Goal: Task Accomplishment & Management: Manage account settings

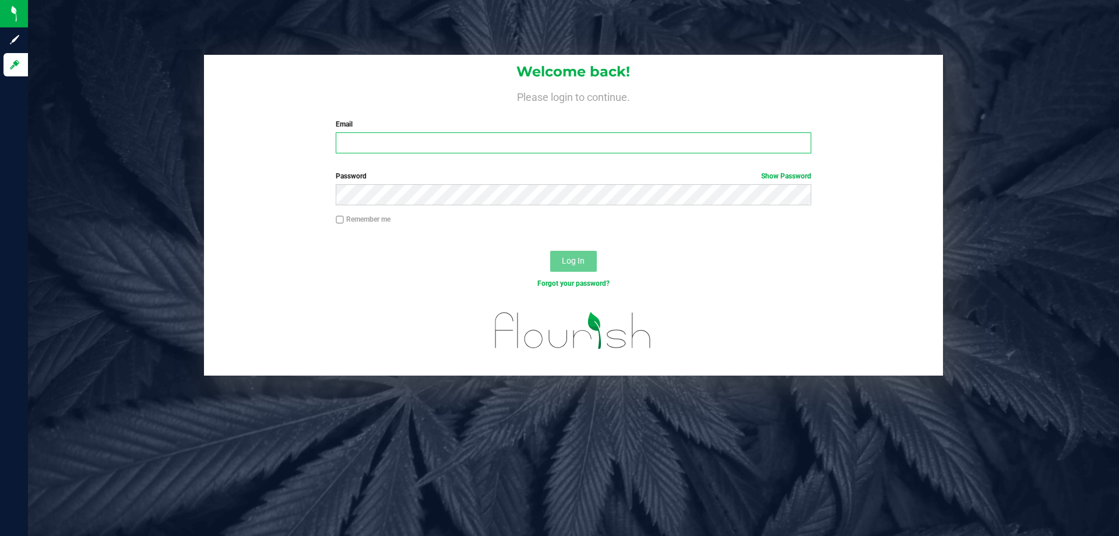
click at [448, 135] on input "Email" at bounding box center [573, 142] width 475 height 21
type input "[EMAIL_ADDRESS][DOMAIN_NAME]"
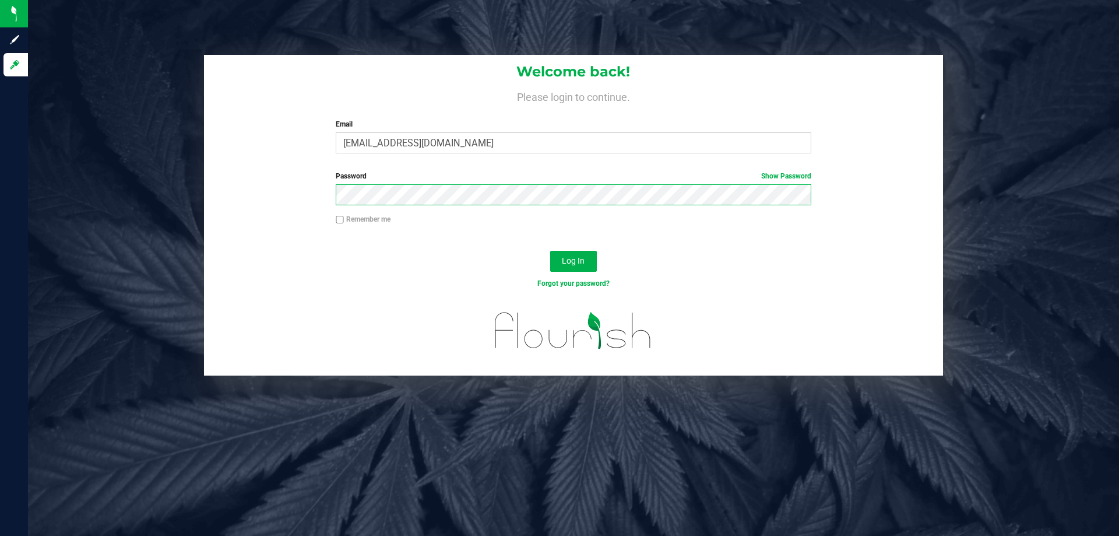
click at [550, 251] on button "Log In" at bounding box center [573, 261] width 47 height 21
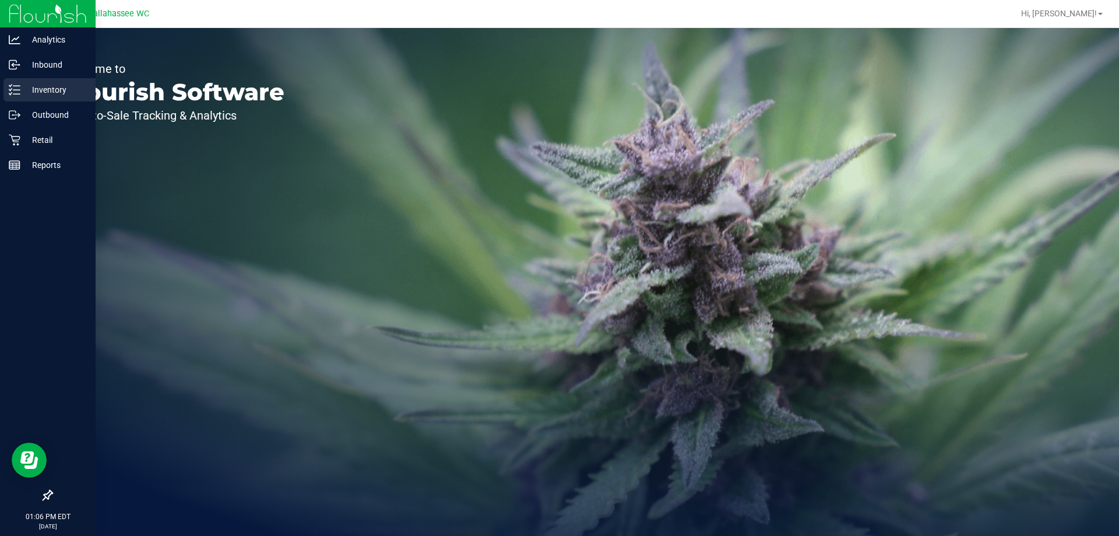
click at [41, 91] on p "Inventory" at bounding box center [55, 90] width 70 height 14
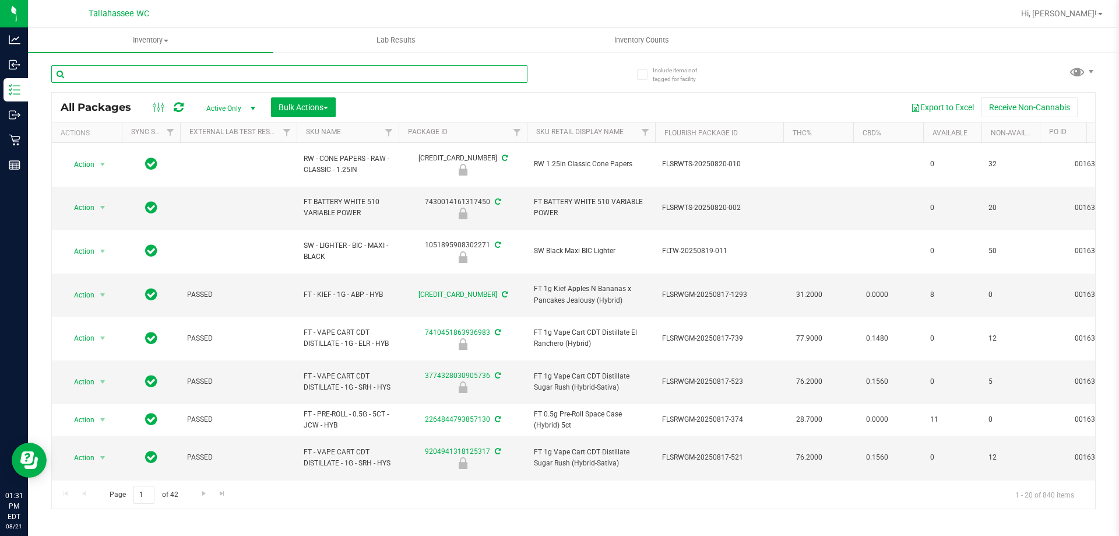
paste input "W-AUG25GRZ01-0809"
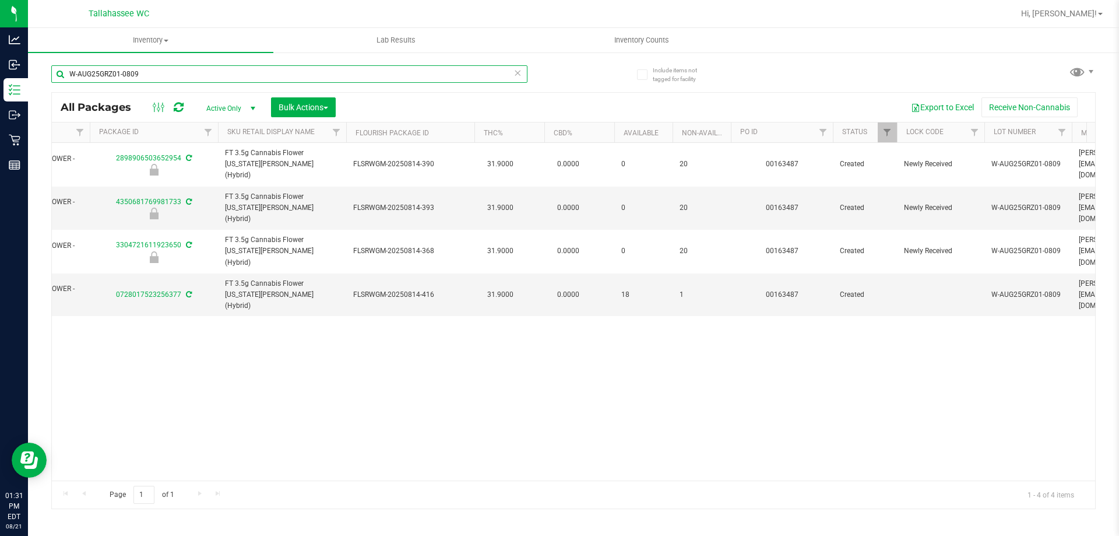
scroll to position [0, 310]
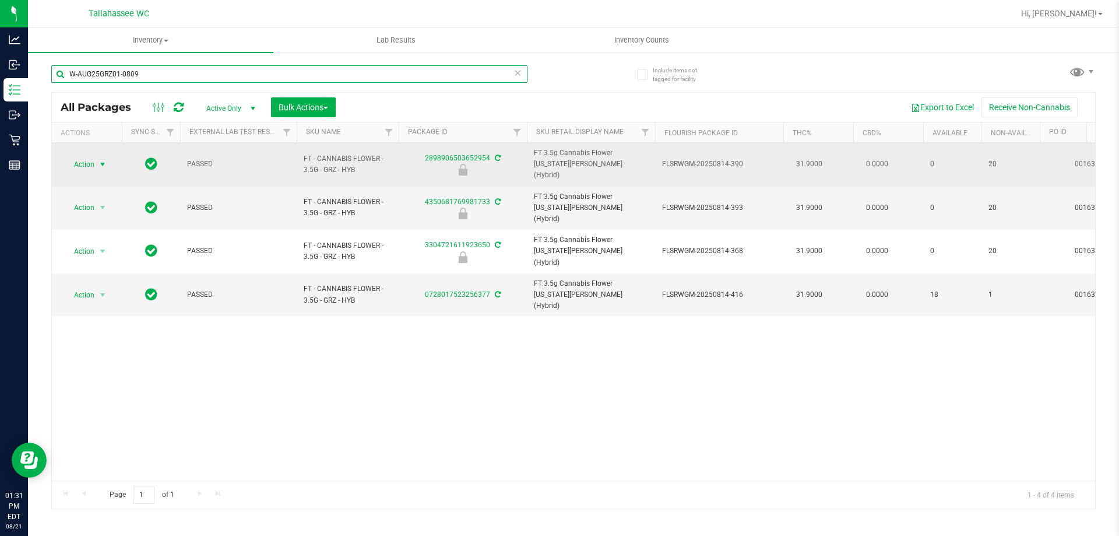
type input "W-AUG25GRZ01-0809"
click at [100, 160] on span "select" at bounding box center [102, 164] width 9 height 9
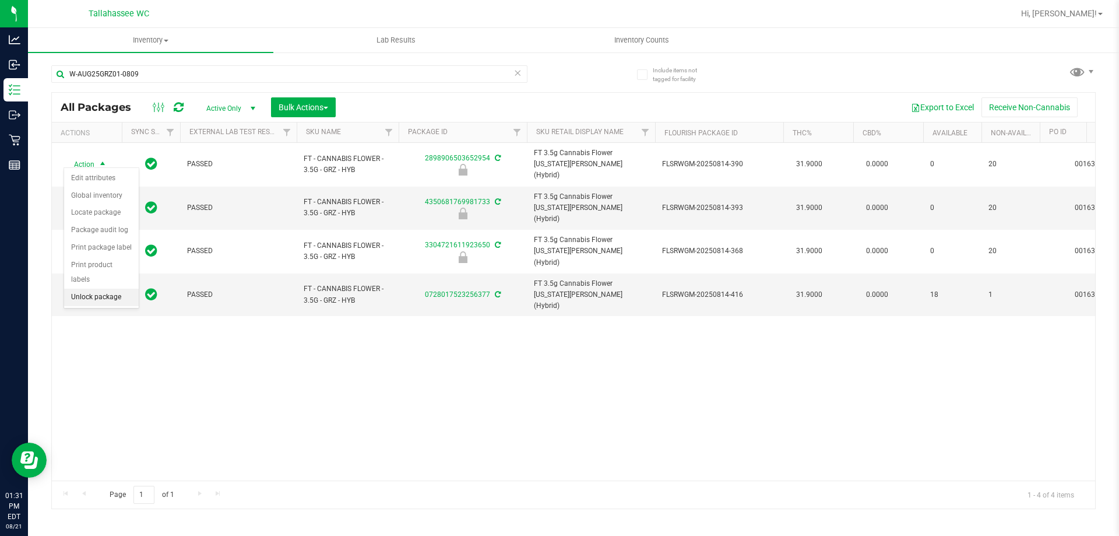
click at [104, 288] on li "Unlock package" at bounding box center [101, 296] width 75 height 17
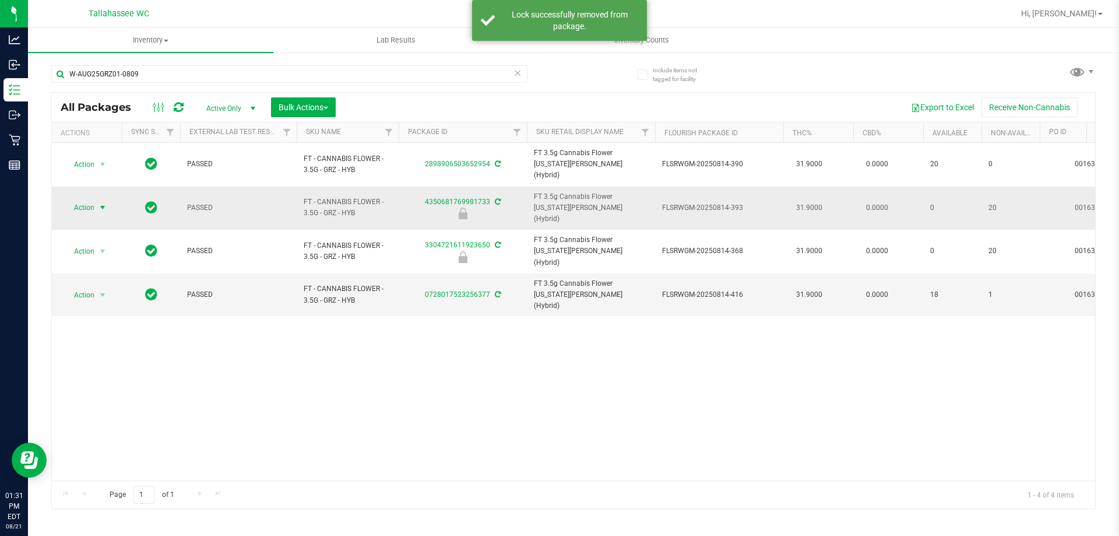
click at [101, 203] on span "select" at bounding box center [102, 207] width 9 height 9
click at [97, 321] on li "Unlock package" at bounding box center [101, 329] width 75 height 17
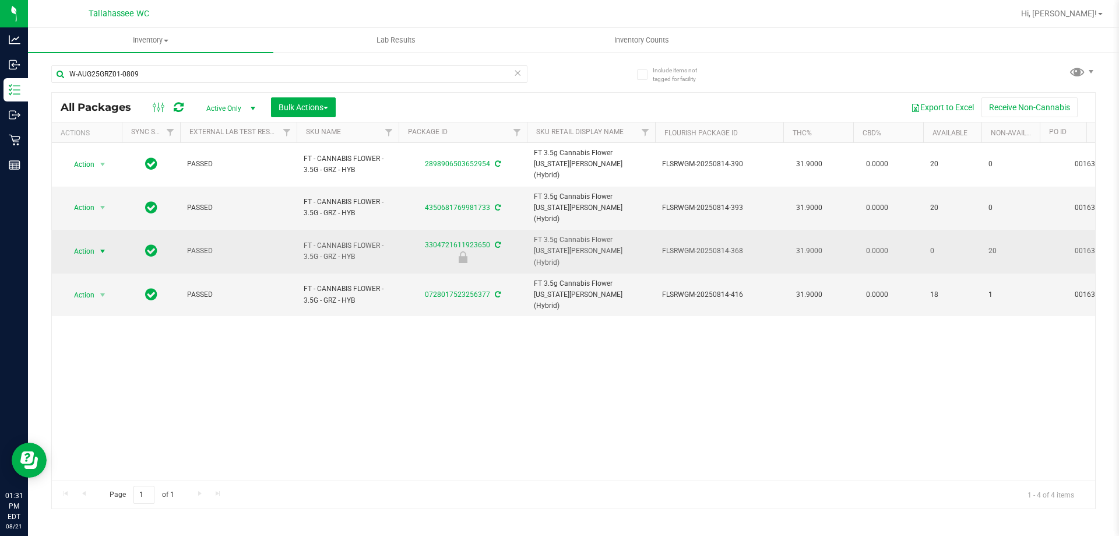
click at [92, 243] on span "Action" at bounding box center [79, 251] width 31 height 16
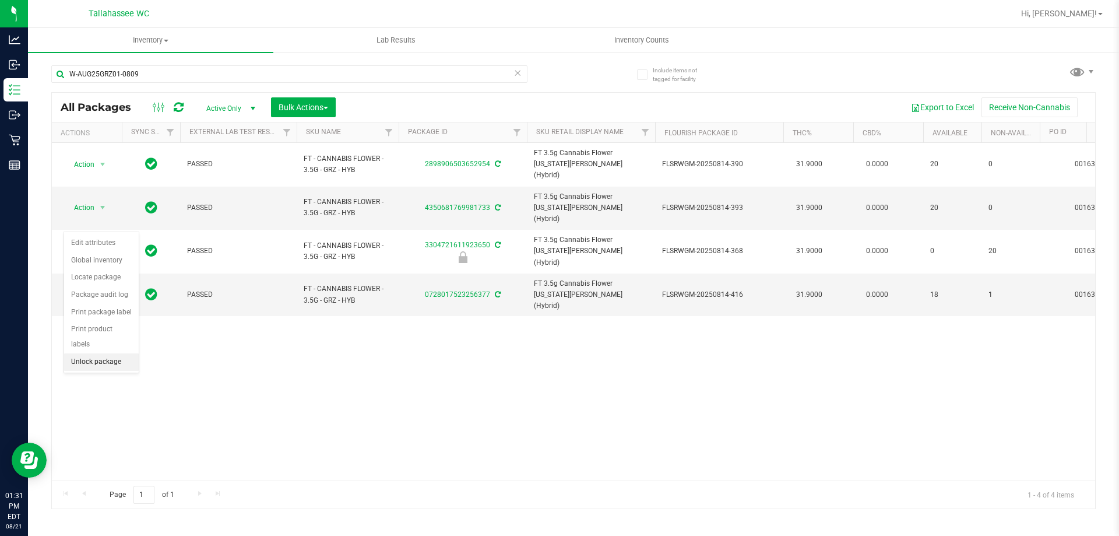
click at [98, 353] on li "Unlock package" at bounding box center [101, 361] width 75 height 17
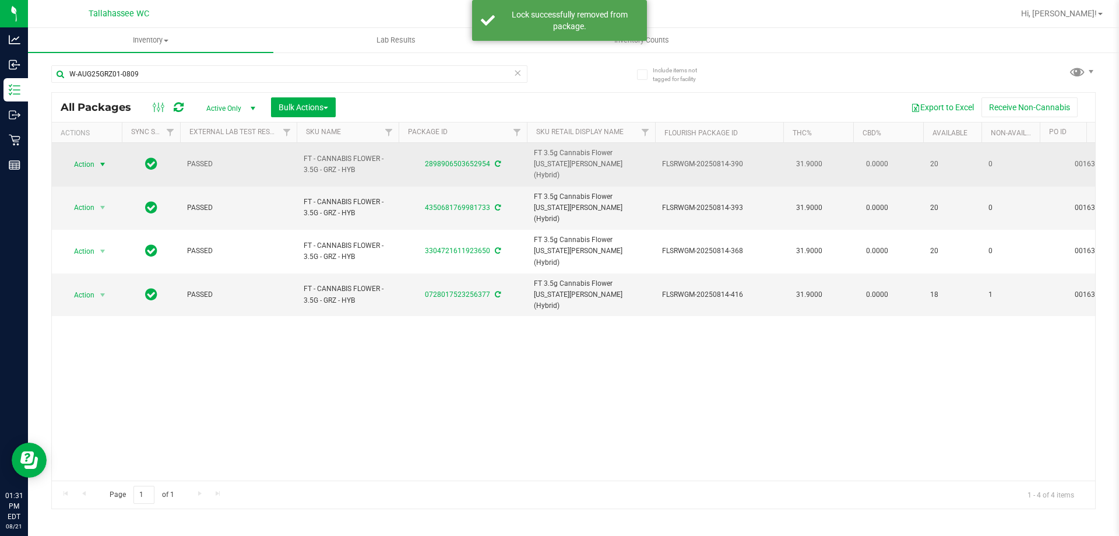
click at [93, 156] on span "Action" at bounding box center [79, 164] width 31 height 16
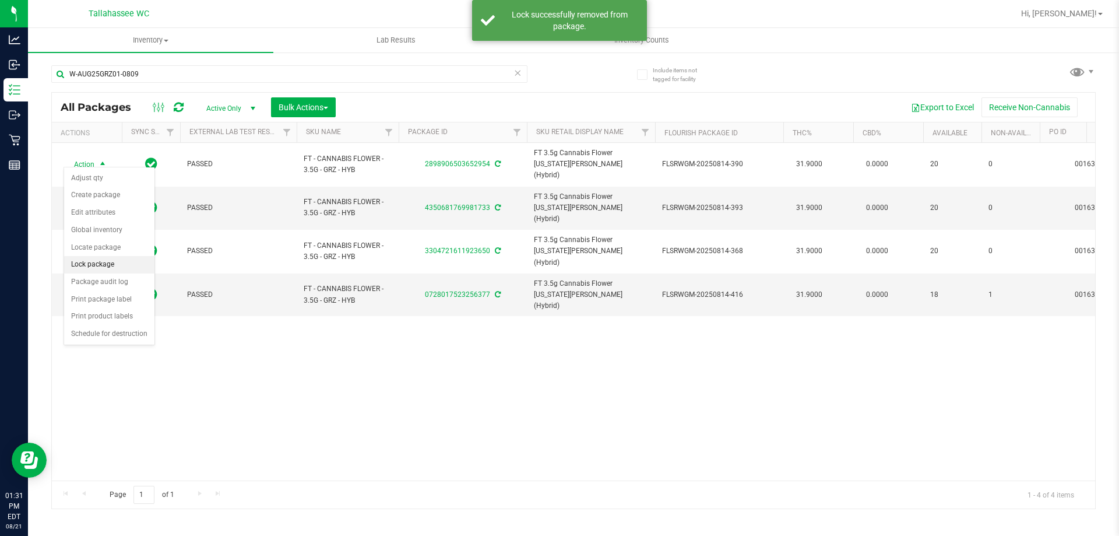
click at [117, 267] on li "Lock package" at bounding box center [109, 264] width 90 height 17
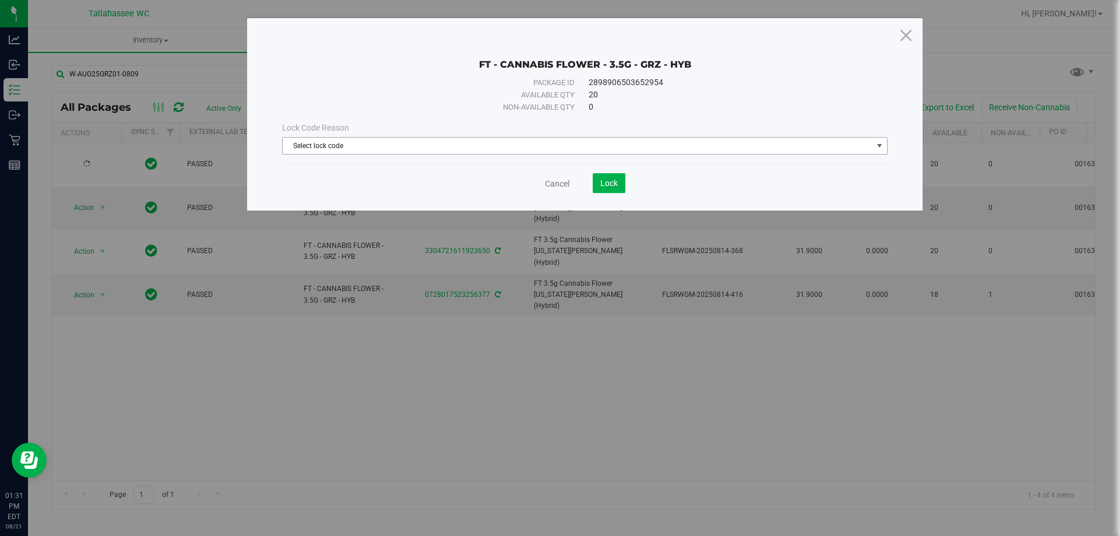
click at [724, 141] on span "Select lock code" at bounding box center [578, 146] width 590 height 16
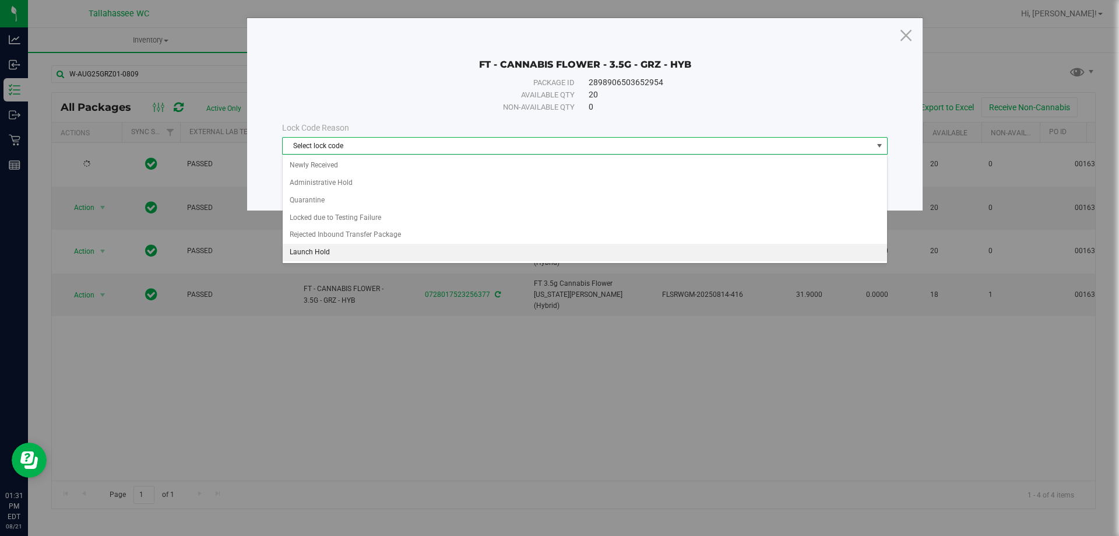
click at [364, 252] on li "Launch Hold" at bounding box center [585, 252] width 604 height 17
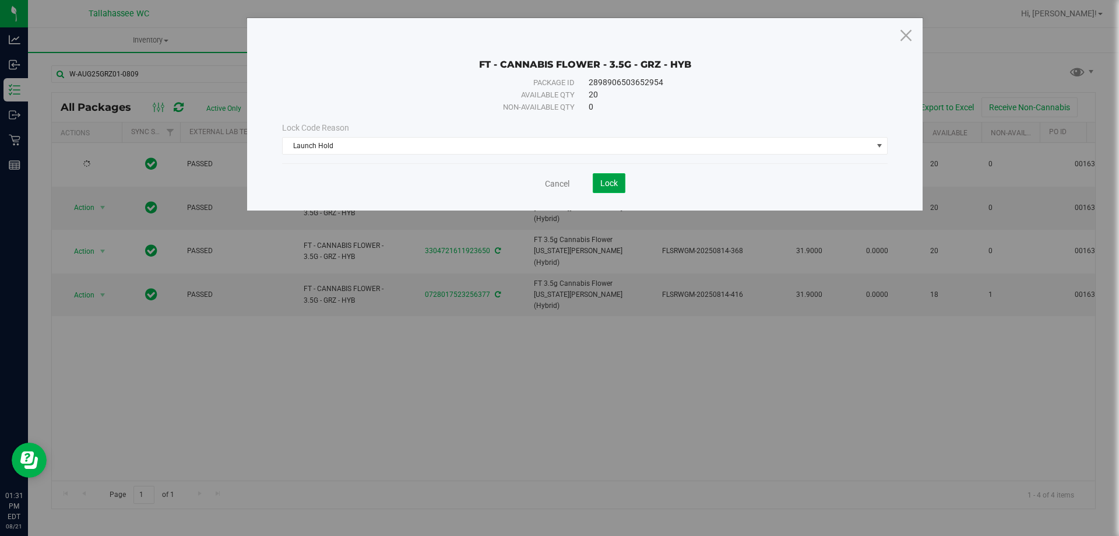
click at [611, 186] on span "Lock" at bounding box center [608, 182] width 17 height 9
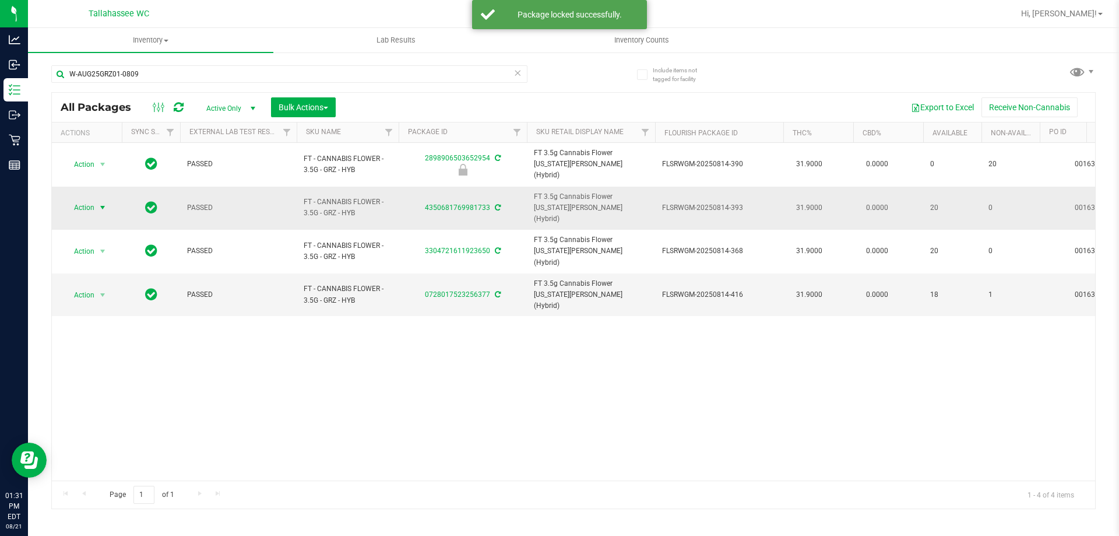
click at [98, 203] on span "select" at bounding box center [102, 207] width 9 height 9
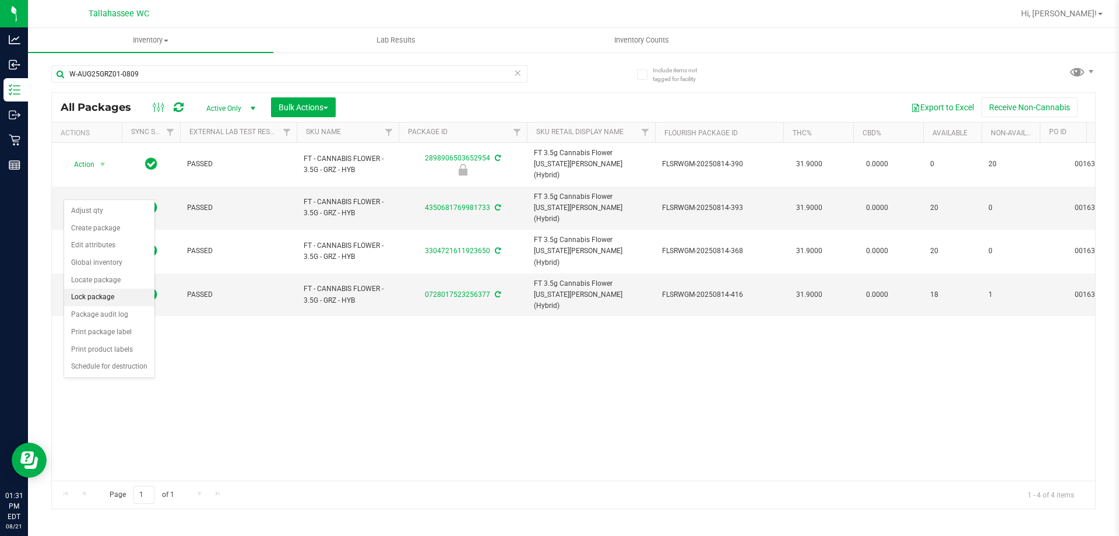
click at [119, 297] on li "Lock package" at bounding box center [109, 296] width 90 height 17
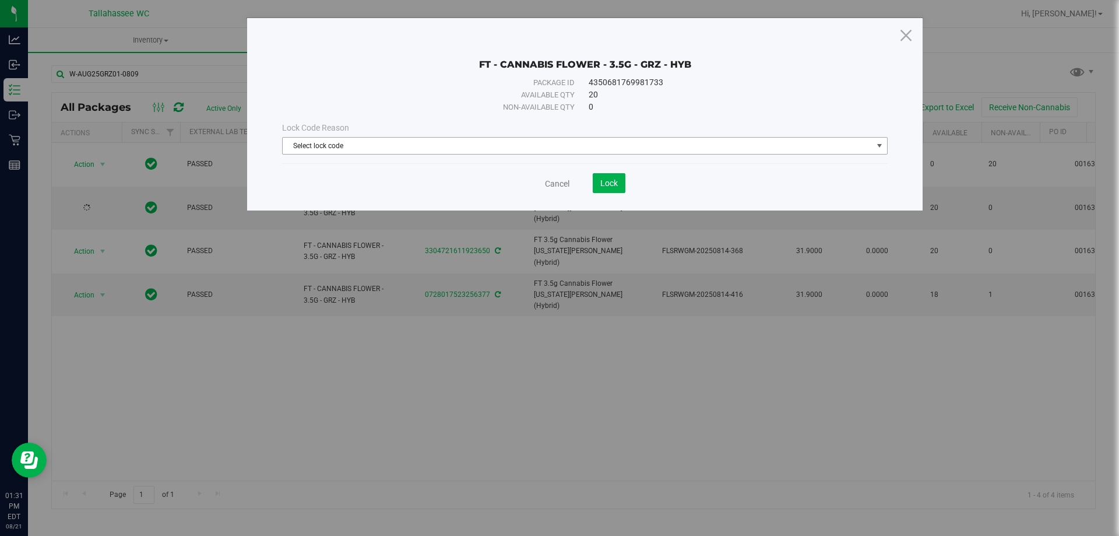
click at [666, 139] on span "Select lock code" at bounding box center [578, 146] width 590 height 16
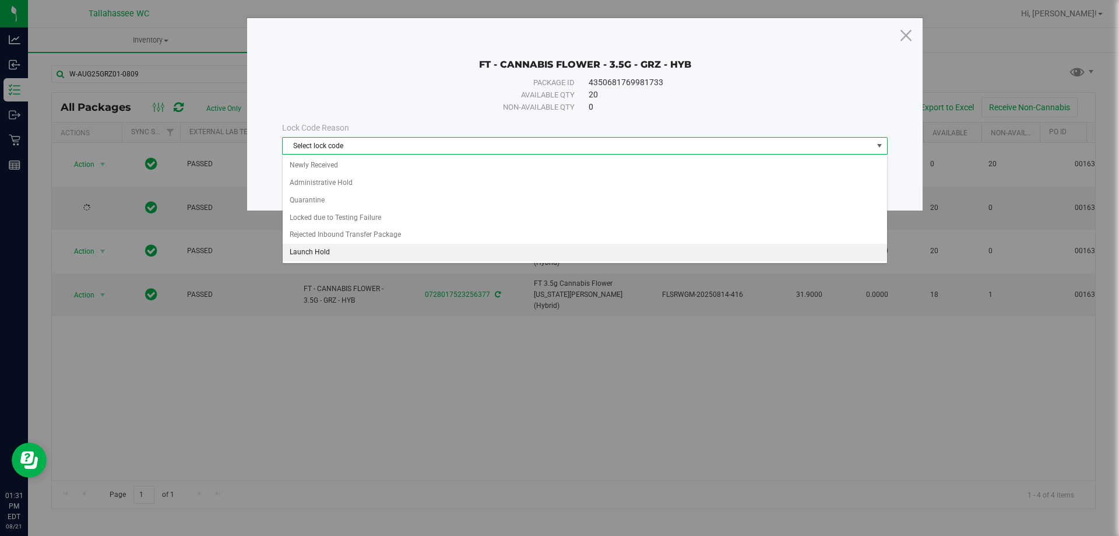
click at [374, 249] on li "Launch Hold" at bounding box center [585, 252] width 604 height 17
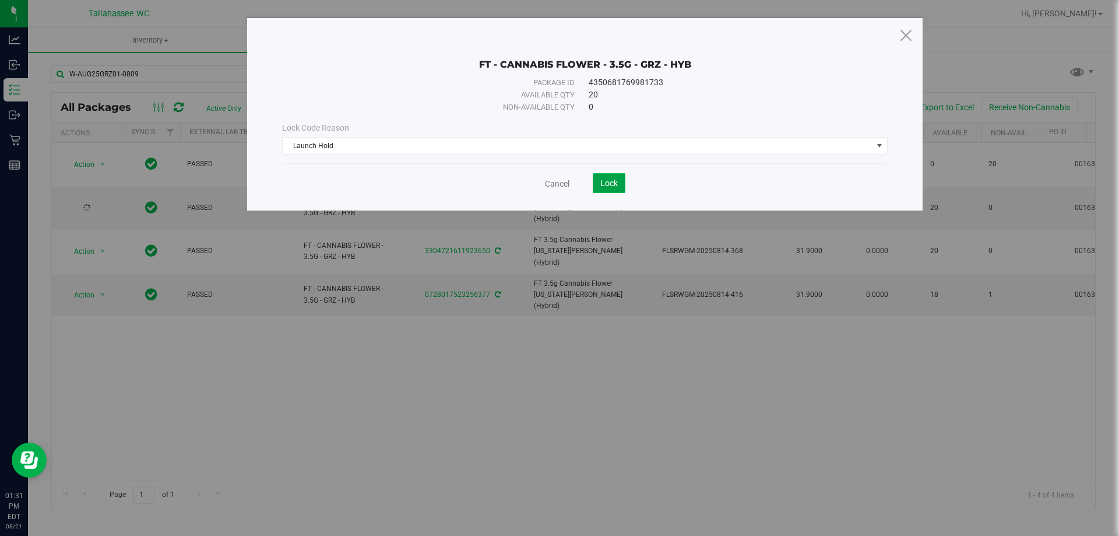
click at [616, 185] on span "Lock" at bounding box center [608, 182] width 17 height 9
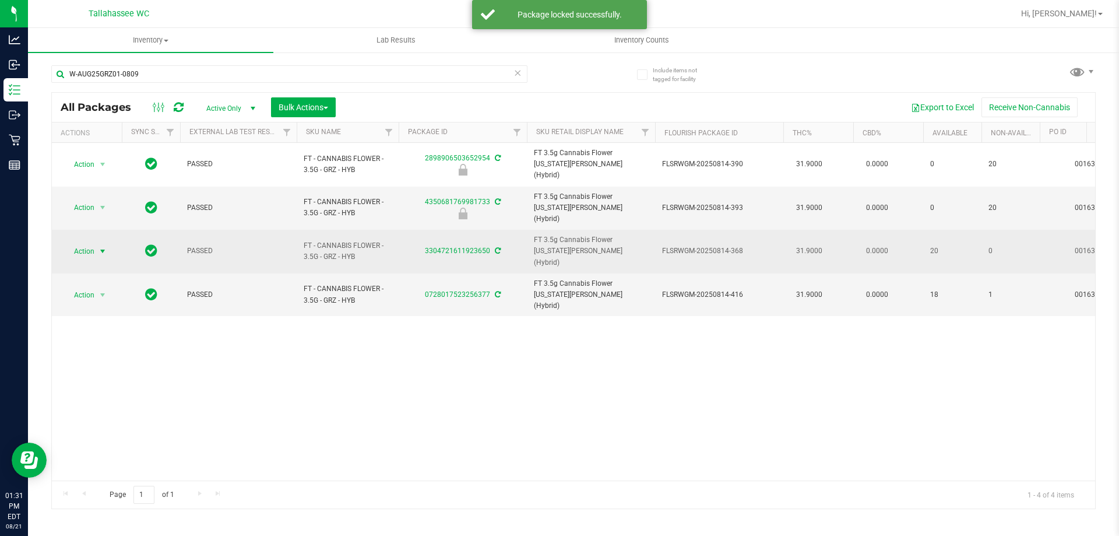
click at [96, 243] on span "select" at bounding box center [103, 251] width 15 height 16
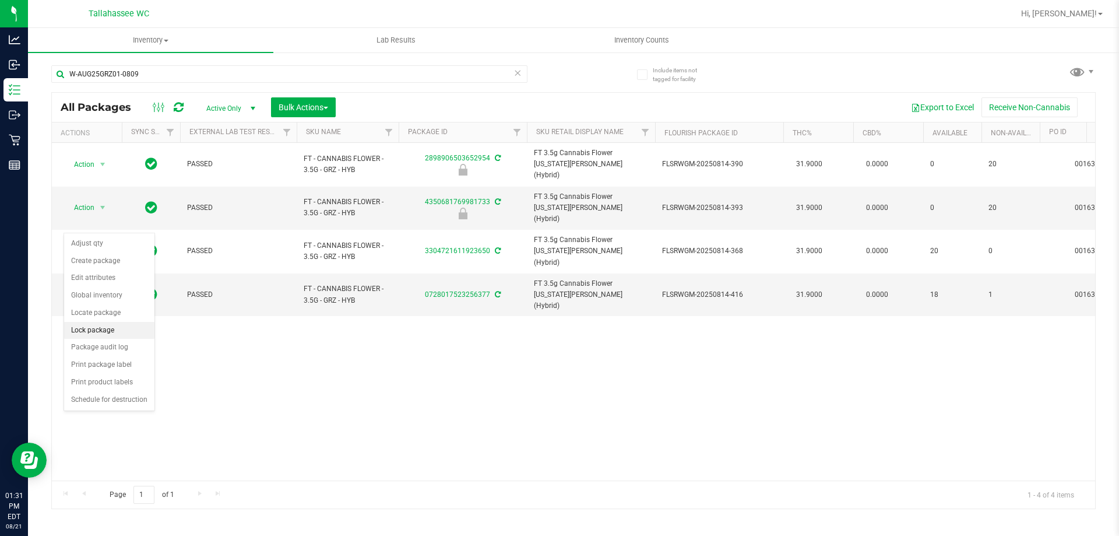
click at [121, 330] on li "Lock package" at bounding box center [109, 330] width 90 height 17
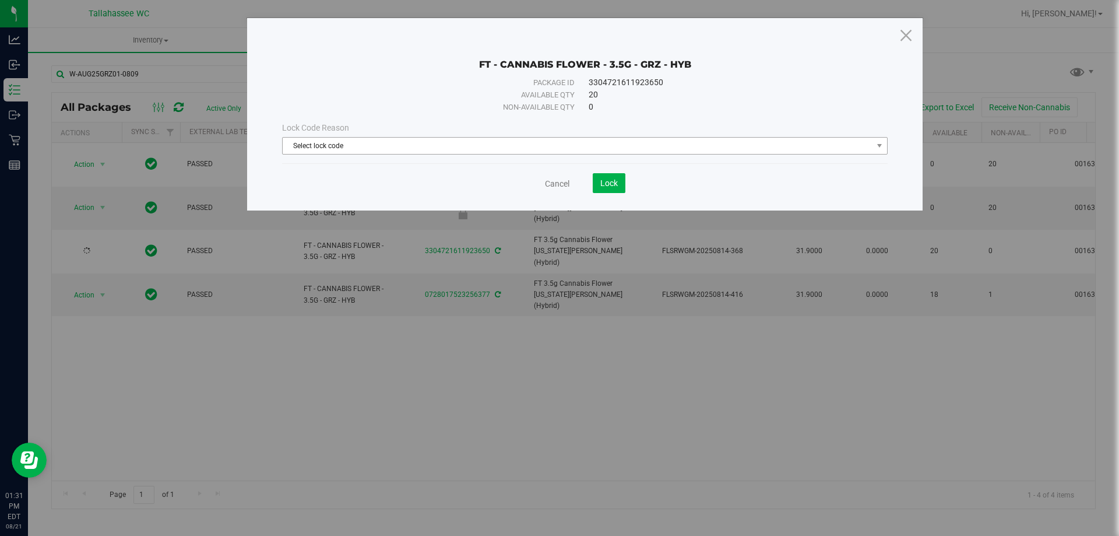
click at [562, 139] on span "Select lock code" at bounding box center [578, 146] width 590 height 16
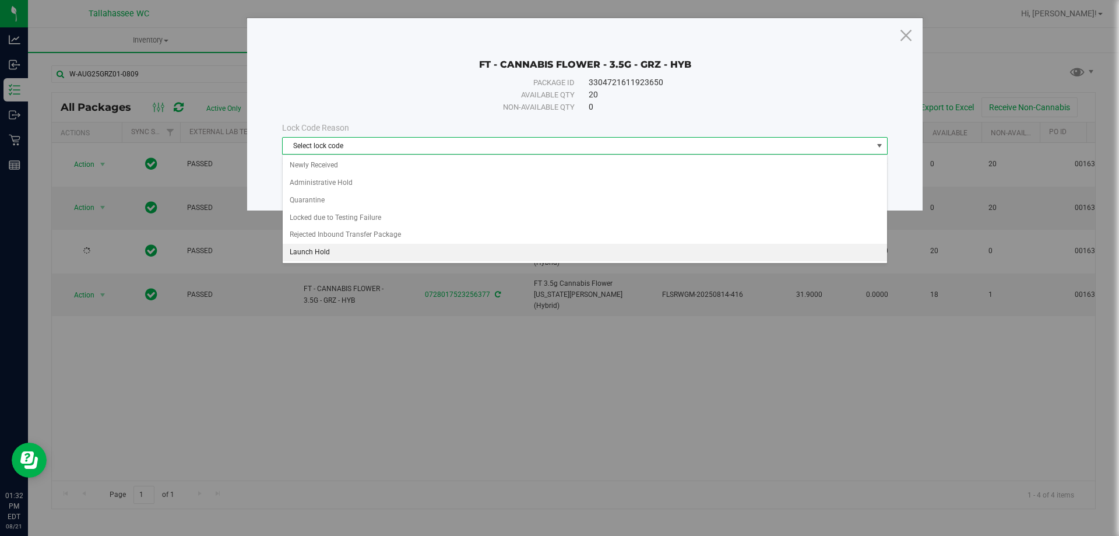
click at [341, 248] on li "Launch Hold" at bounding box center [585, 252] width 604 height 17
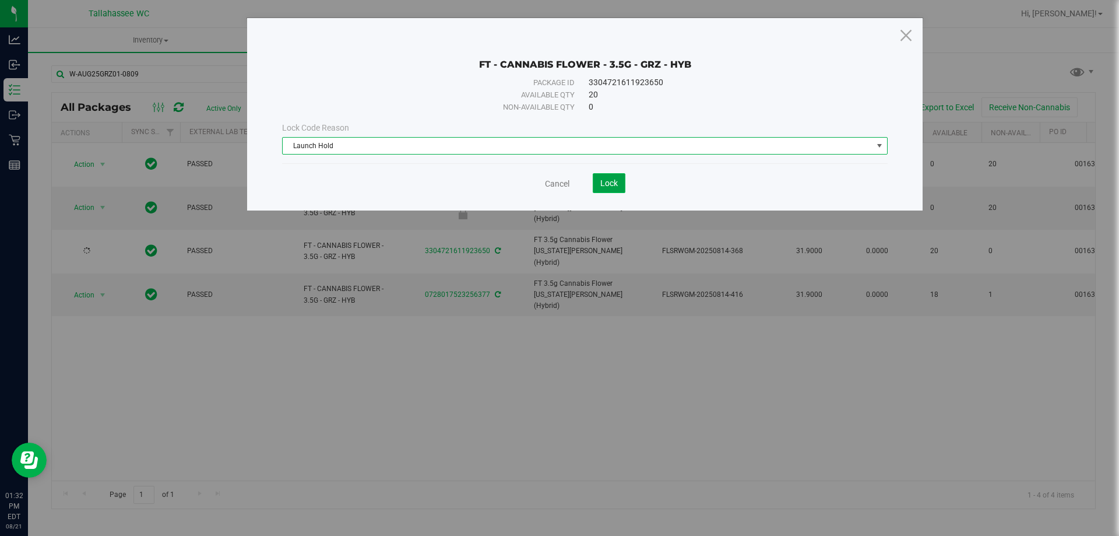
click at [615, 185] on span "Lock" at bounding box center [608, 182] width 17 height 9
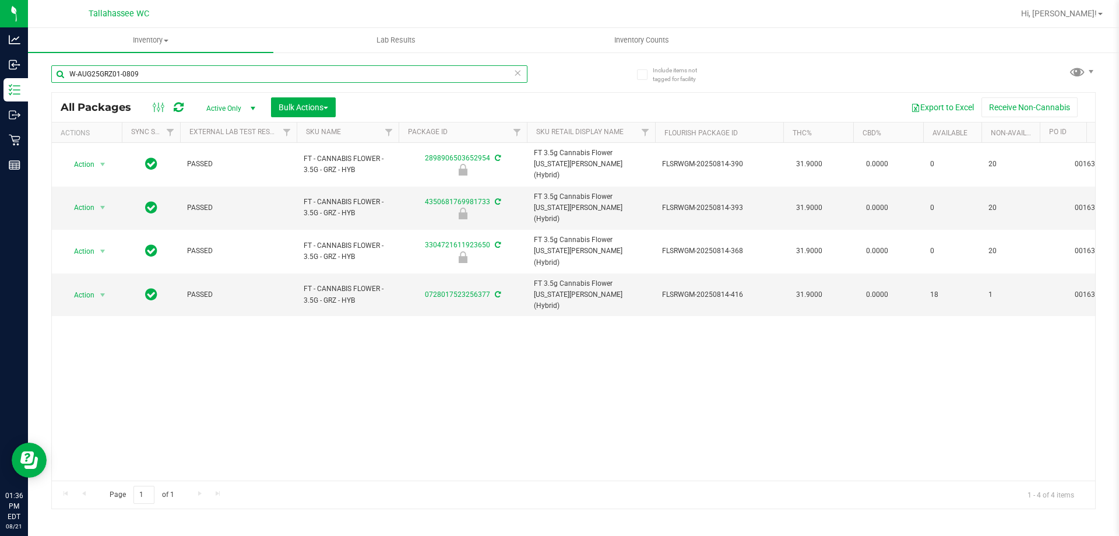
click at [163, 75] on input "W-AUG25GRZ01-0809" at bounding box center [289, 73] width 476 height 17
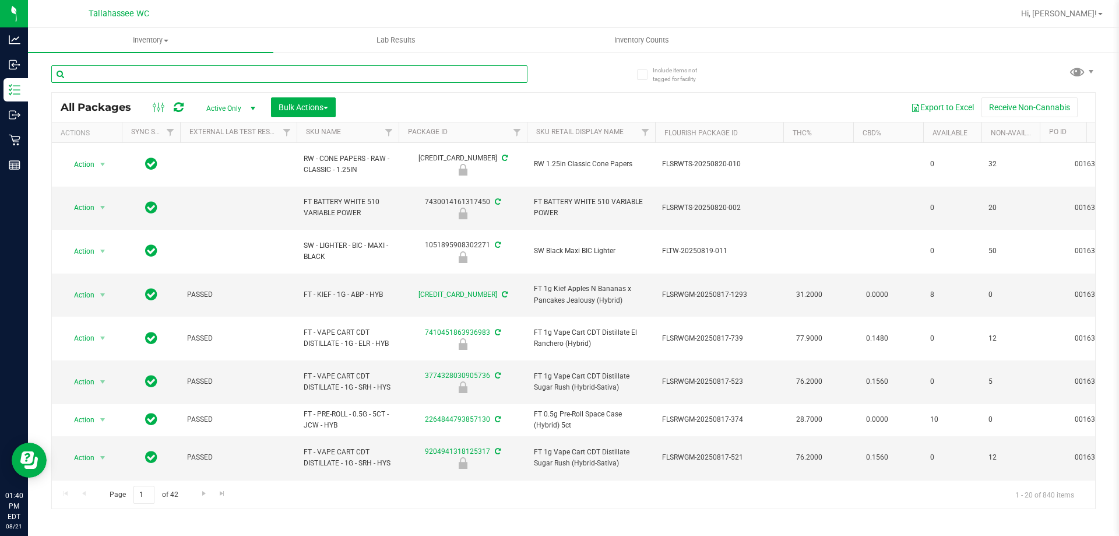
click at [274, 73] on input "text" at bounding box center [289, 73] width 476 height 17
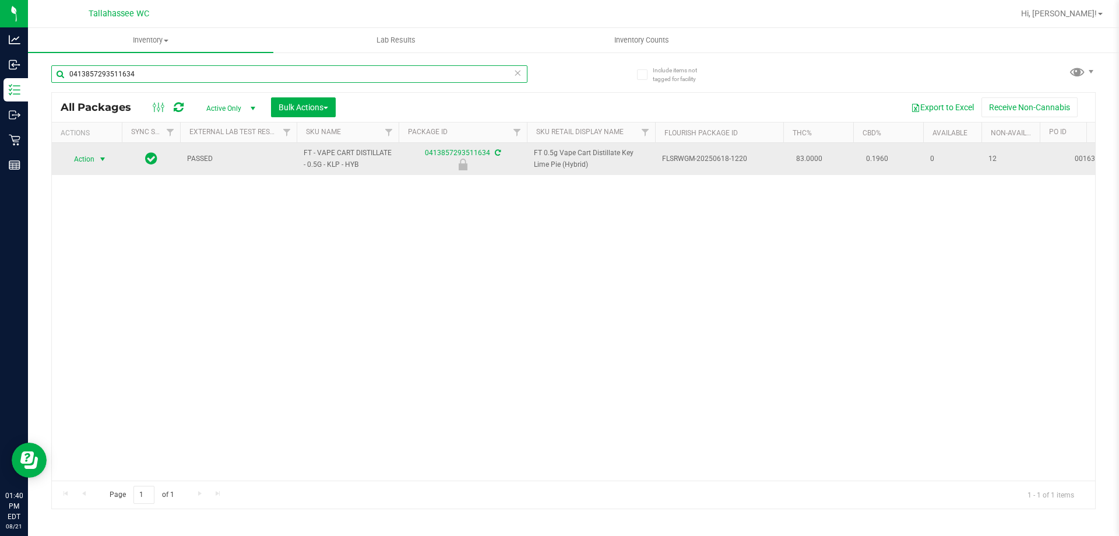
type input "0413857293511634"
click at [86, 154] on span "Action" at bounding box center [79, 159] width 31 height 16
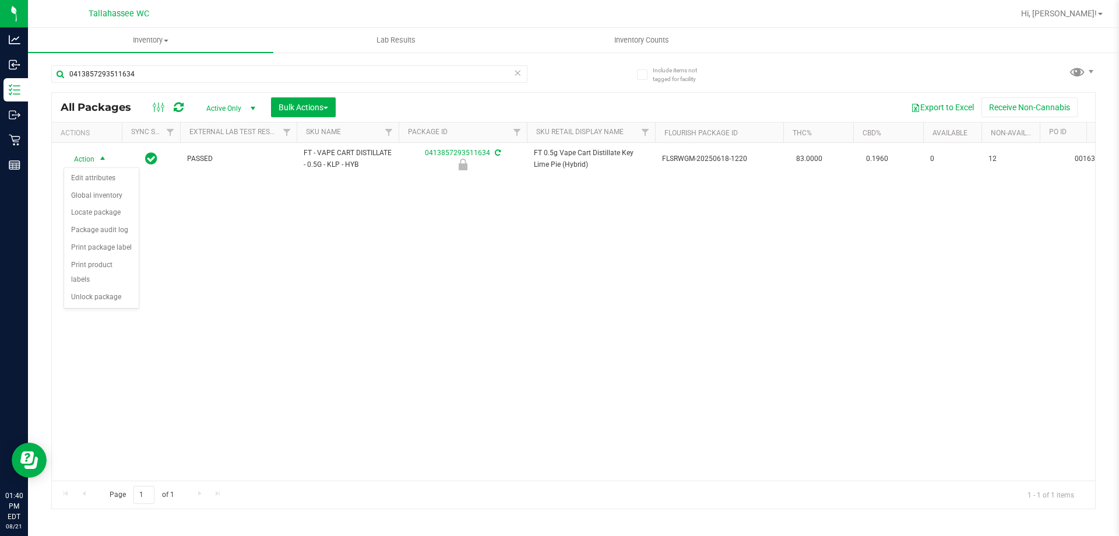
click at [88, 292] on div "Action Edit attributes Global inventory Locate package Package audit log Print …" at bounding box center [102, 238] width 76 height 142
click at [92, 291] on div "Action Edit attributes Global inventory Locate package Package audit log Print …" at bounding box center [102, 238] width 76 height 142
click at [96, 289] on li "Unlock package" at bounding box center [101, 296] width 75 height 17
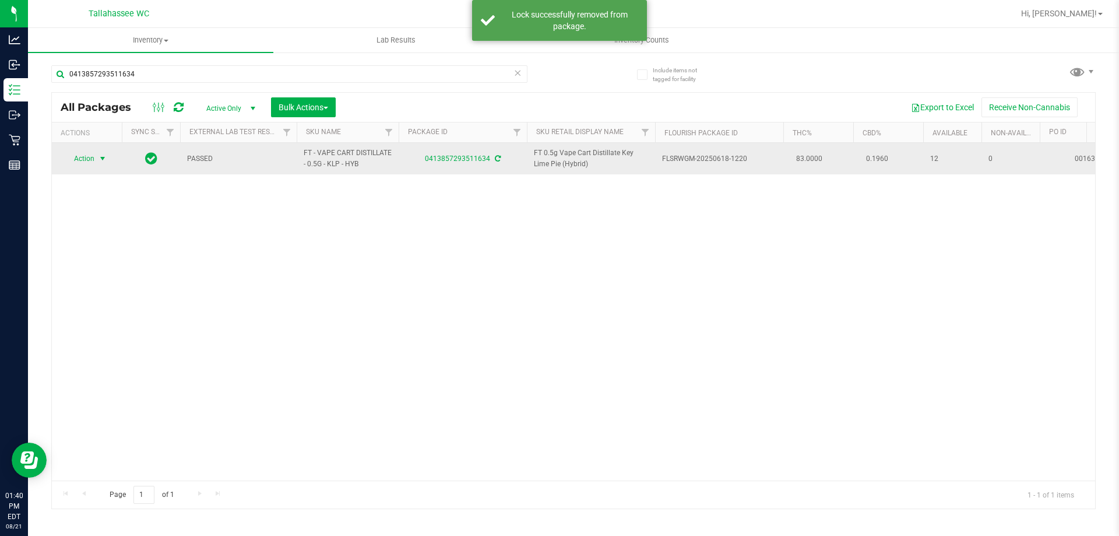
click at [96, 161] on span "select" at bounding box center [103, 158] width 15 height 16
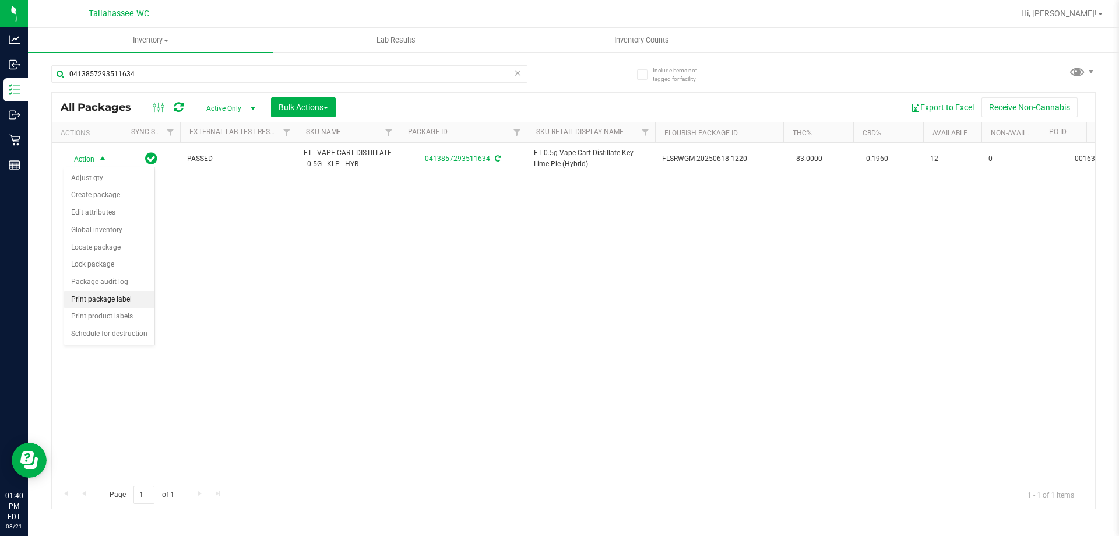
click at [133, 295] on li "Print package label" at bounding box center [109, 299] width 90 height 17
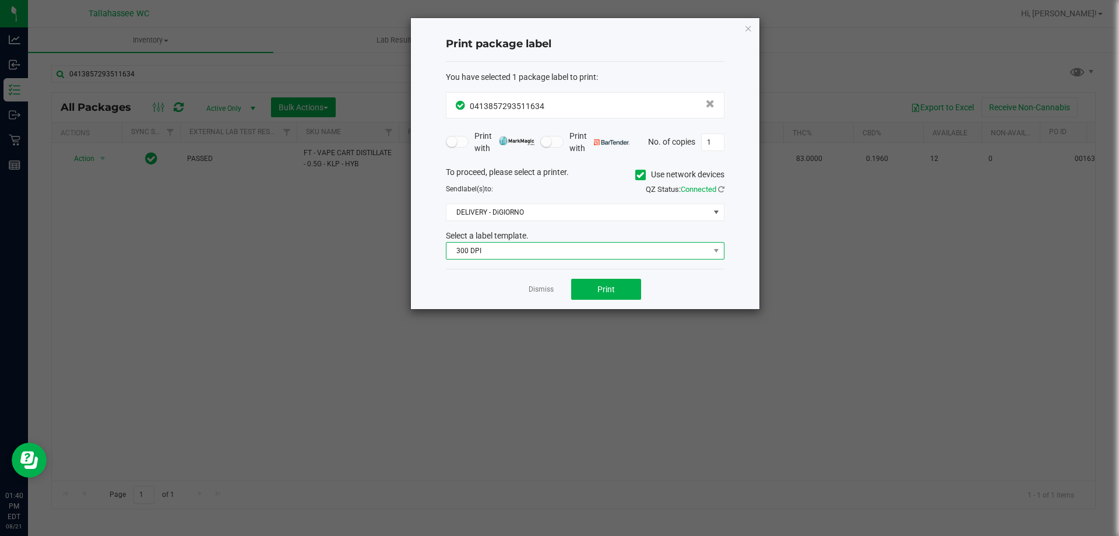
click at [562, 248] on span "300 DPI" at bounding box center [577, 250] width 263 height 16
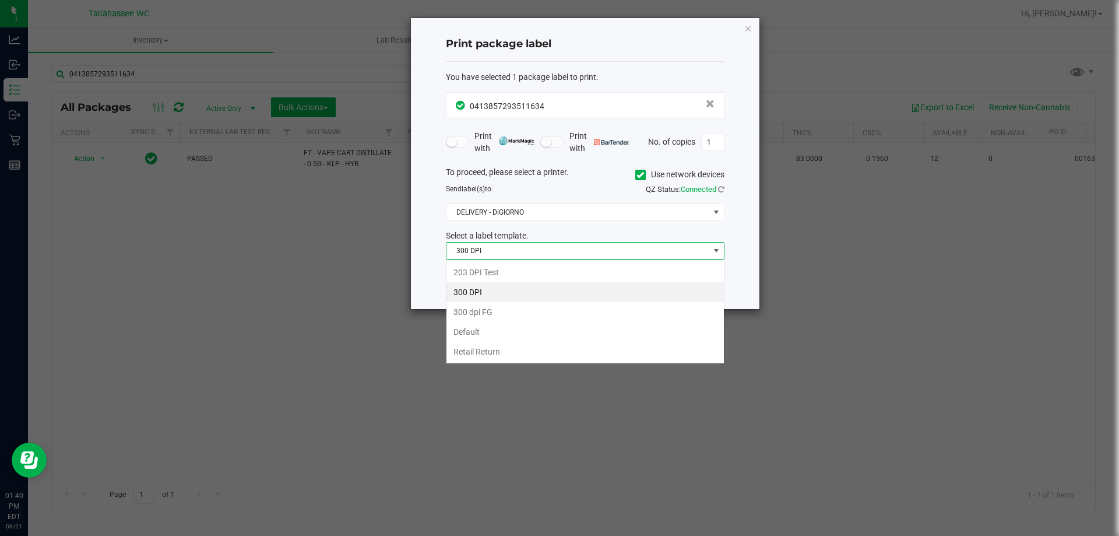
scroll to position [17, 279]
click at [527, 276] on li "203 DPI Test" at bounding box center [584, 272] width 277 height 20
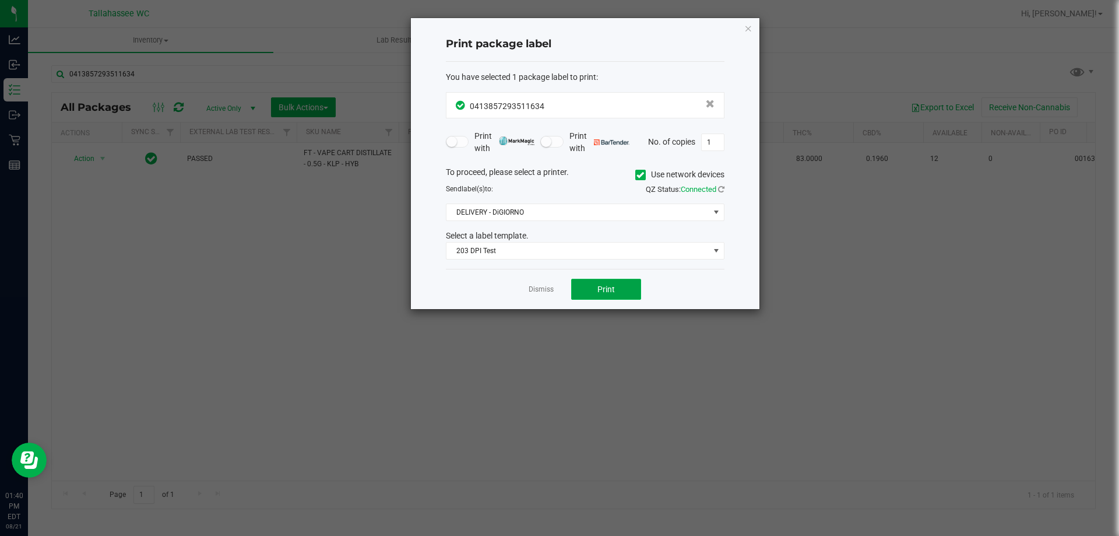
click at [625, 297] on button "Print" at bounding box center [606, 289] width 70 height 21
click at [531, 291] on link "Dismiss" at bounding box center [541, 289] width 25 height 10
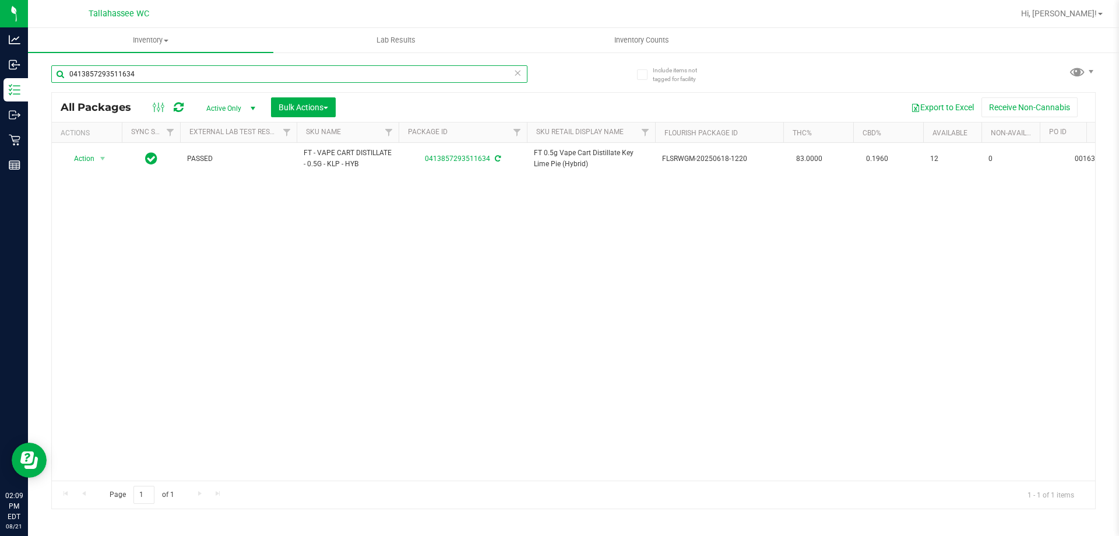
click at [344, 66] on input "0413857293511634" at bounding box center [289, 73] width 476 height 17
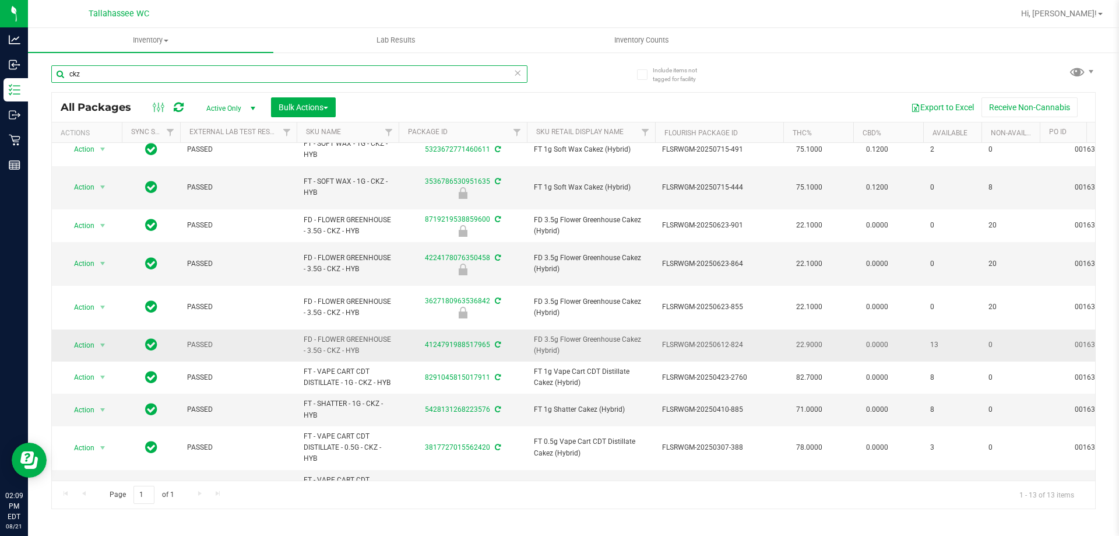
scroll to position [117, 0]
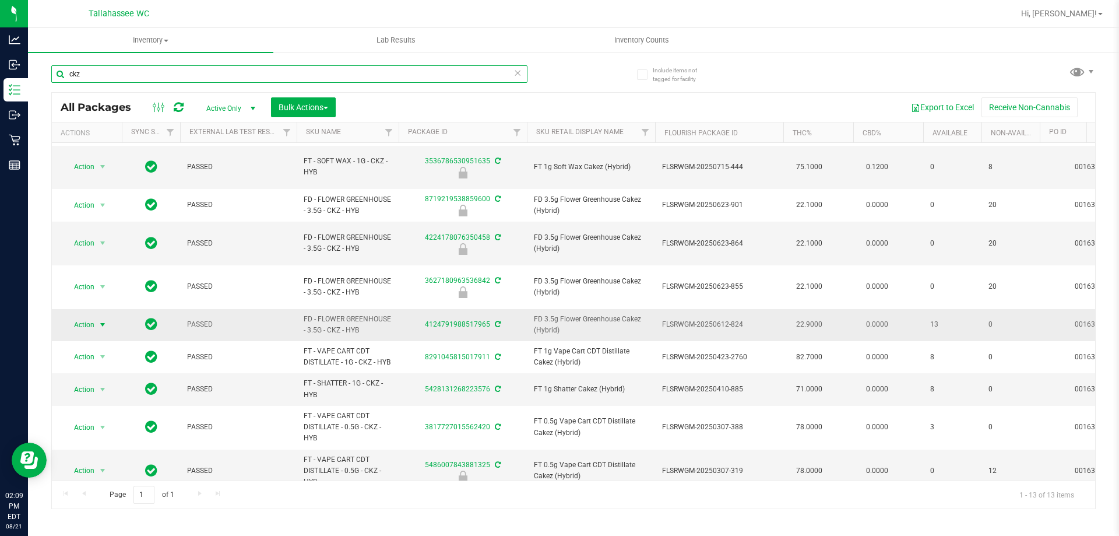
type input "ckz"
click at [90, 316] on span "Action" at bounding box center [79, 324] width 31 height 16
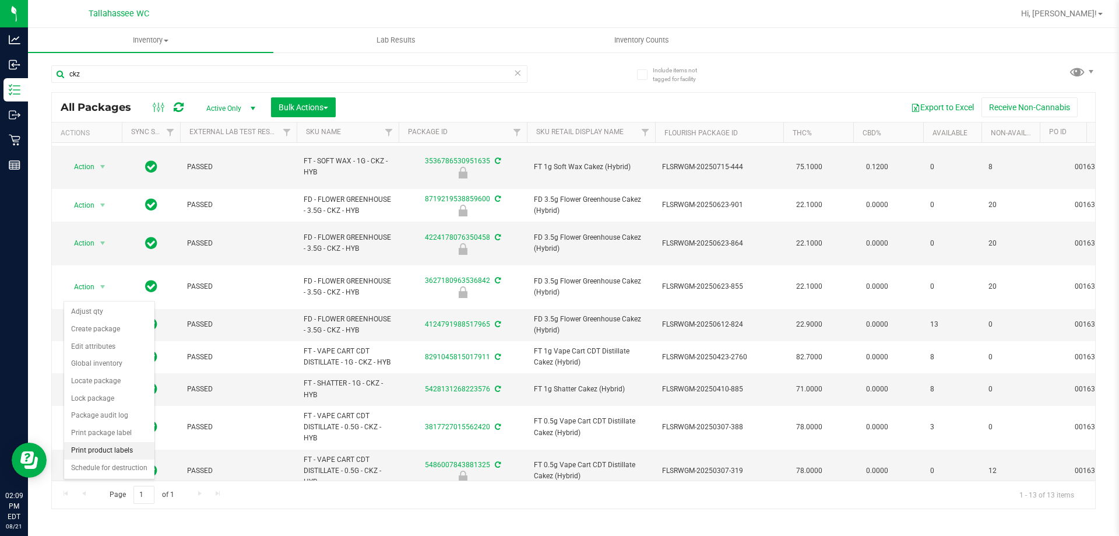
click at [127, 449] on li "Print product labels" at bounding box center [109, 450] width 90 height 17
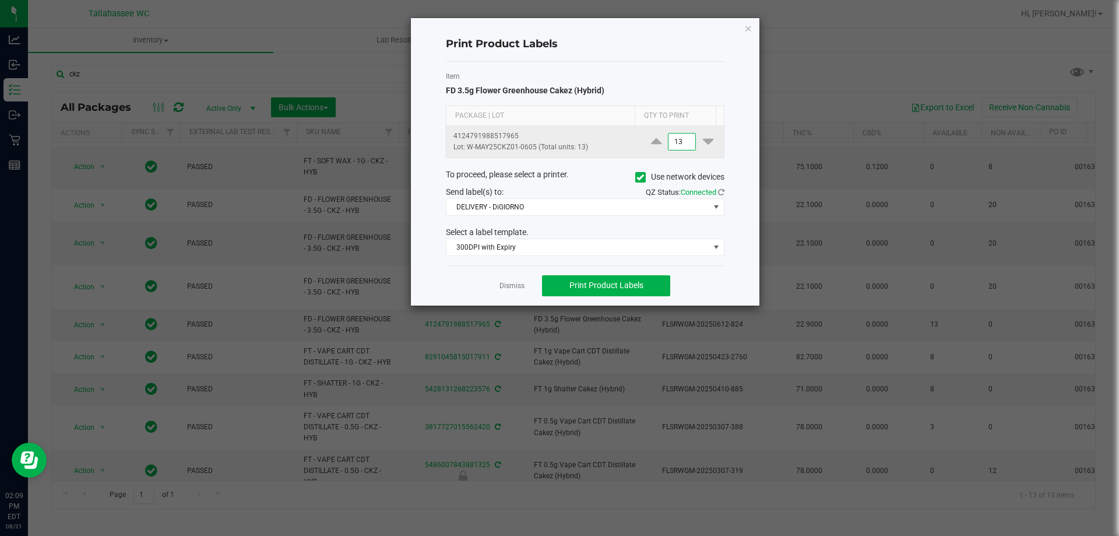
click at [684, 142] on input "13" at bounding box center [681, 141] width 27 height 16
type input "2"
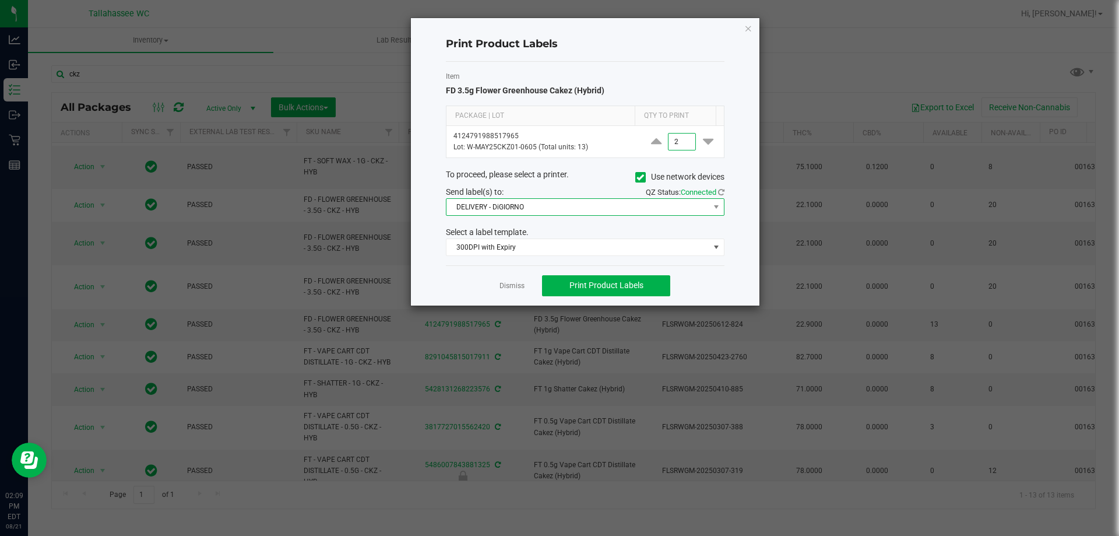
click at [663, 207] on span "DELIVERY - DiGIORNO" at bounding box center [577, 207] width 263 height 16
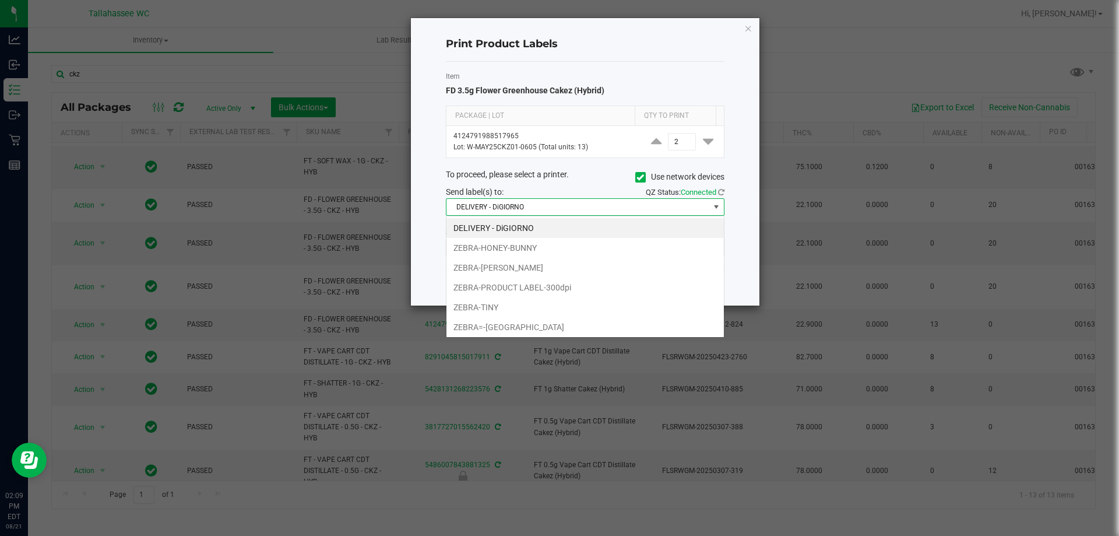
scroll to position [17, 279]
click at [549, 288] on li "ZEBRA-PRODUCT LABEL-300dpi" at bounding box center [584, 287] width 277 height 20
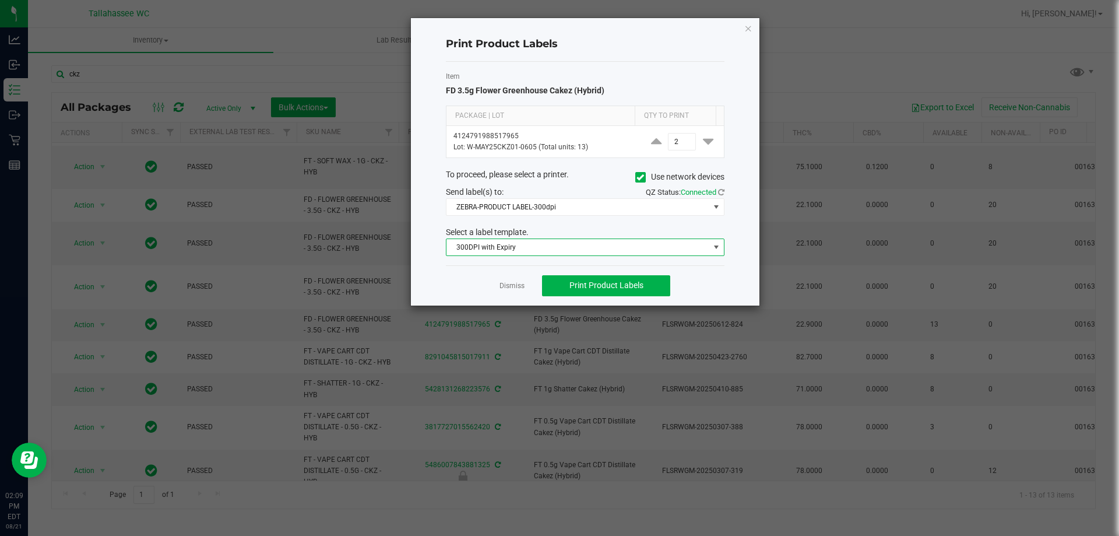
click at [591, 248] on span "300DPI with Expiry" at bounding box center [577, 247] width 263 height 16
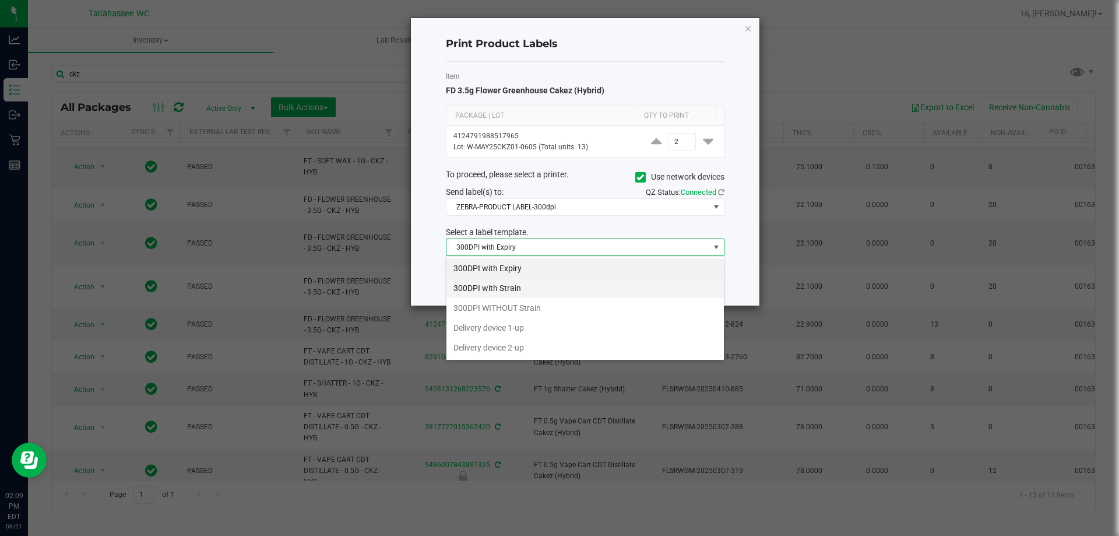
click at [562, 291] on li "300DPI with Strain" at bounding box center [584, 288] width 277 height 20
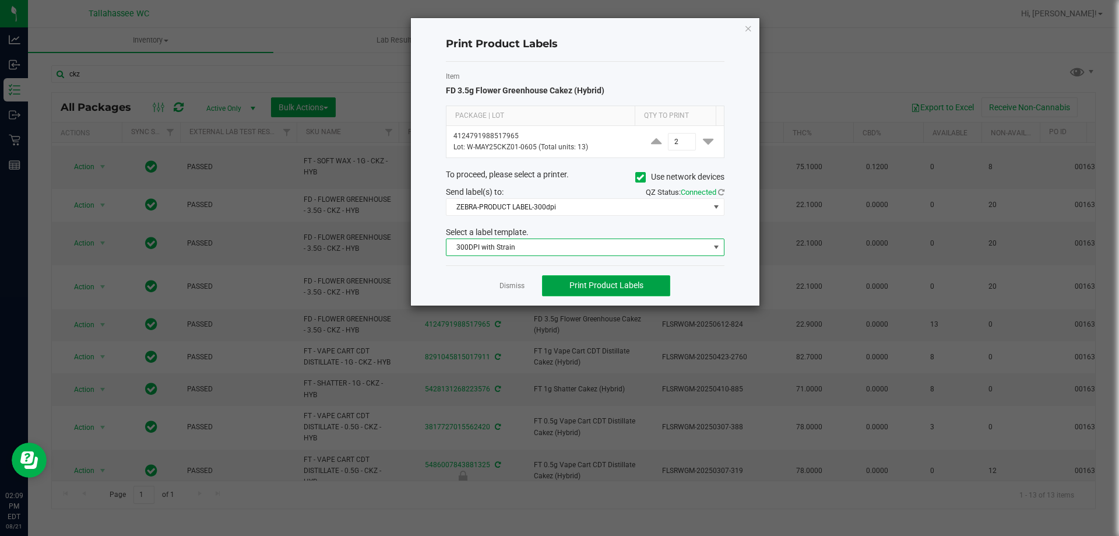
click at [617, 287] on span "Print Product Labels" at bounding box center [606, 284] width 74 height 9
click at [520, 287] on link "Dismiss" at bounding box center [511, 286] width 25 height 10
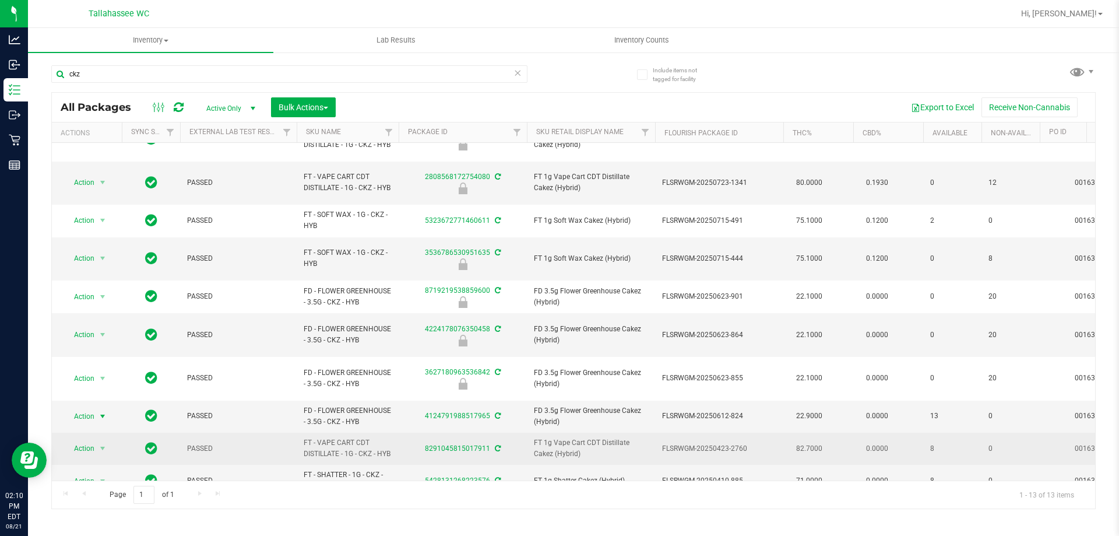
scroll to position [0, 0]
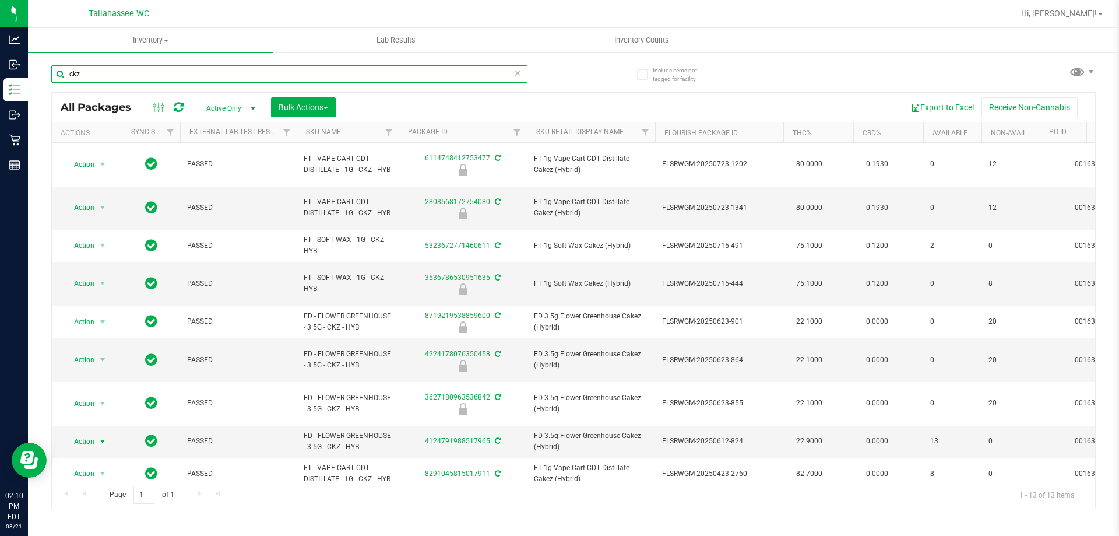
click at [216, 72] on input "ckz" at bounding box center [289, 73] width 476 height 17
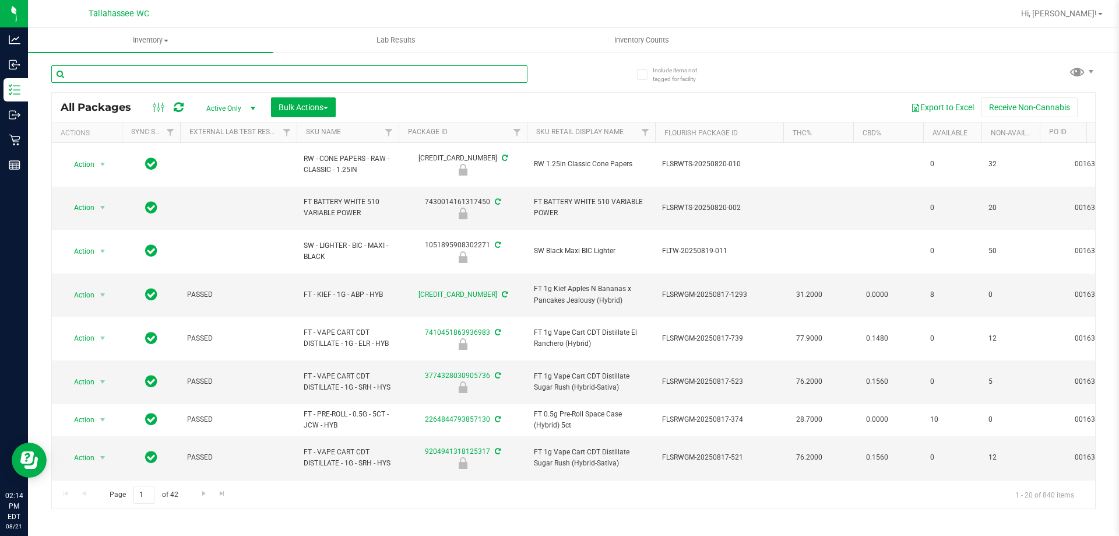
click at [165, 80] on input "text" at bounding box center [289, 73] width 476 height 17
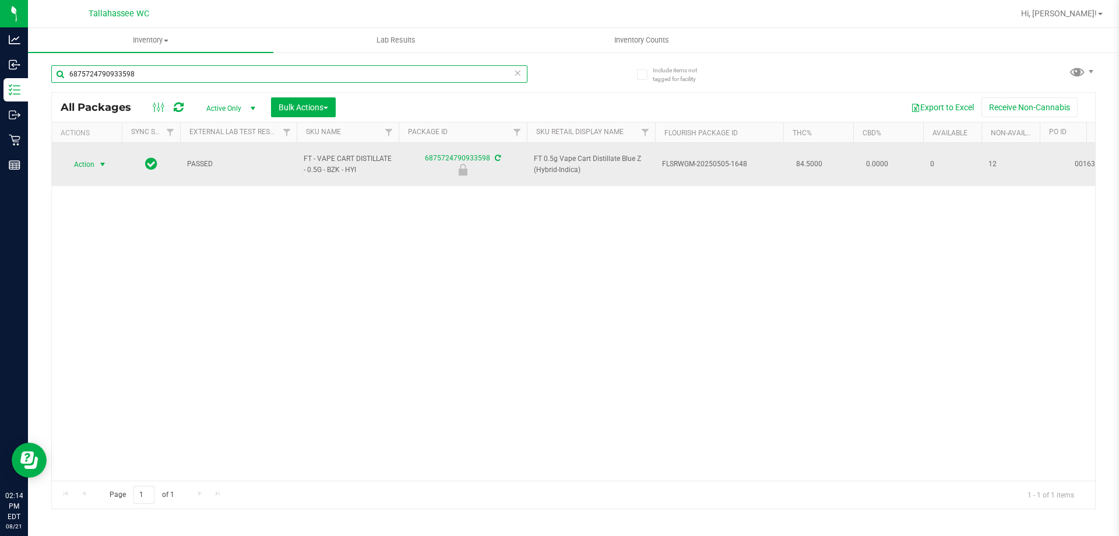
type input "6875724790933598"
click at [99, 163] on span "select" at bounding box center [102, 164] width 9 height 9
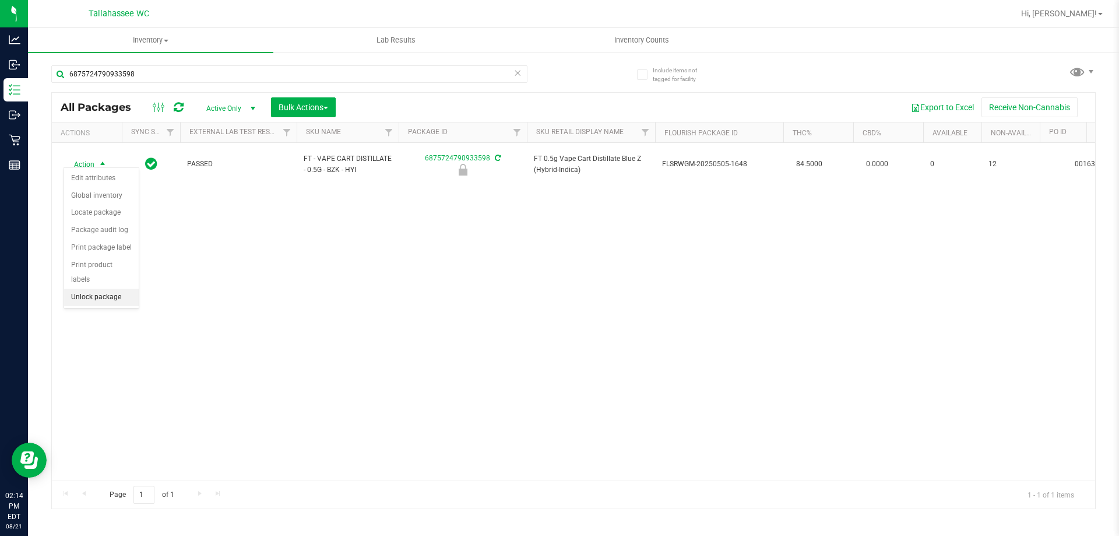
click at [125, 288] on li "Unlock package" at bounding box center [101, 296] width 75 height 17
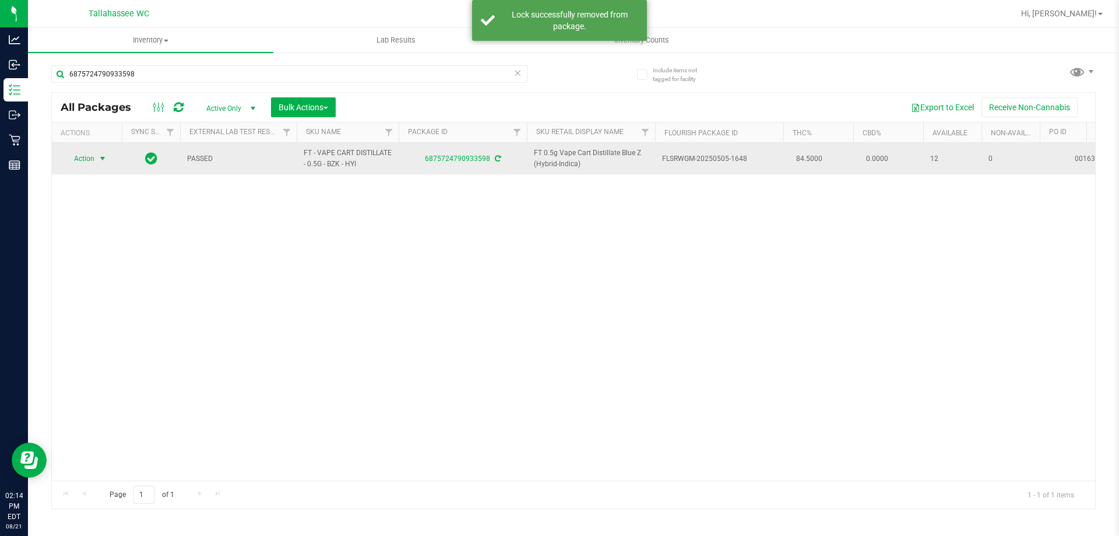
click at [88, 157] on span "Action" at bounding box center [79, 158] width 31 height 16
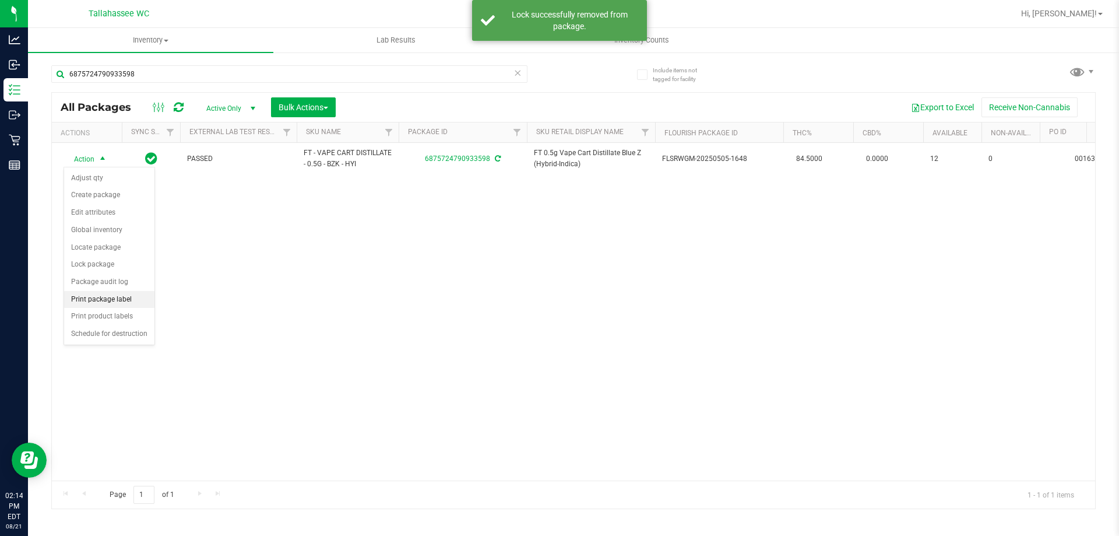
click at [145, 295] on li "Print package label" at bounding box center [109, 299] width 90 height 17
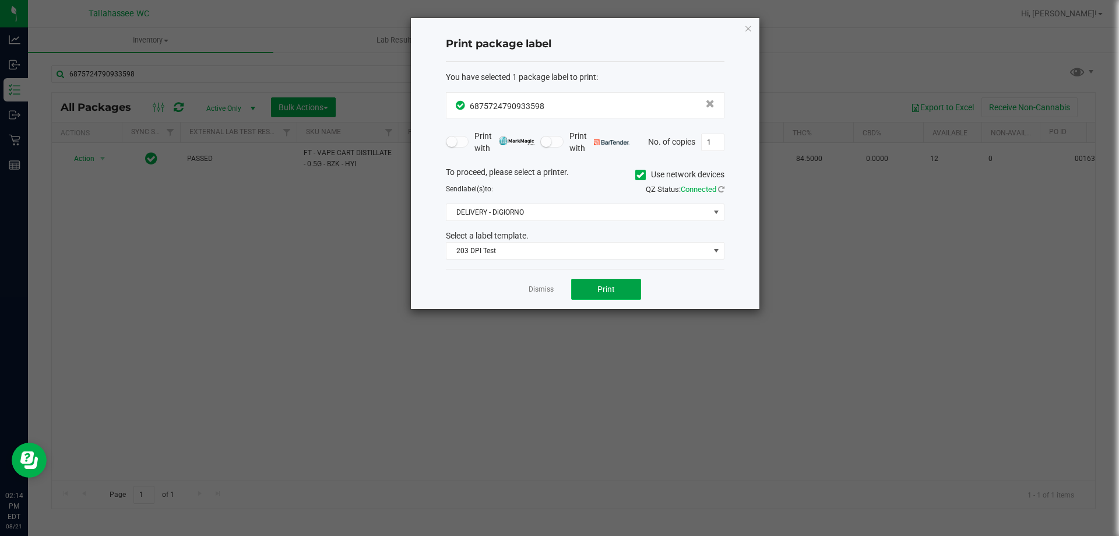
click at [618, 287] on button "Print" at bounding box center [606, 289] width 70 height 21
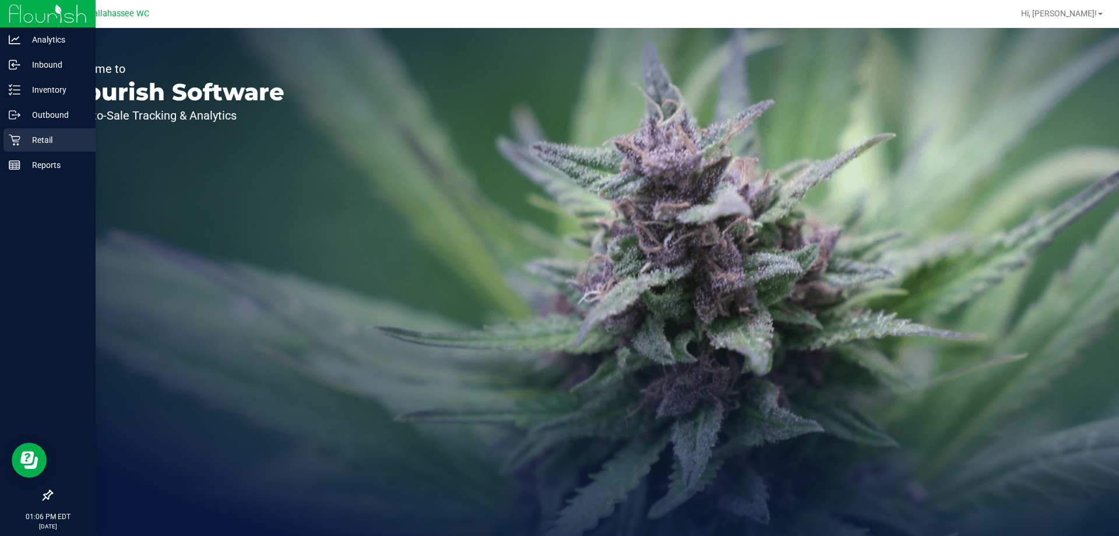
click at [9, 135] on icon at bounding box center [14, 140] width 11 height 11
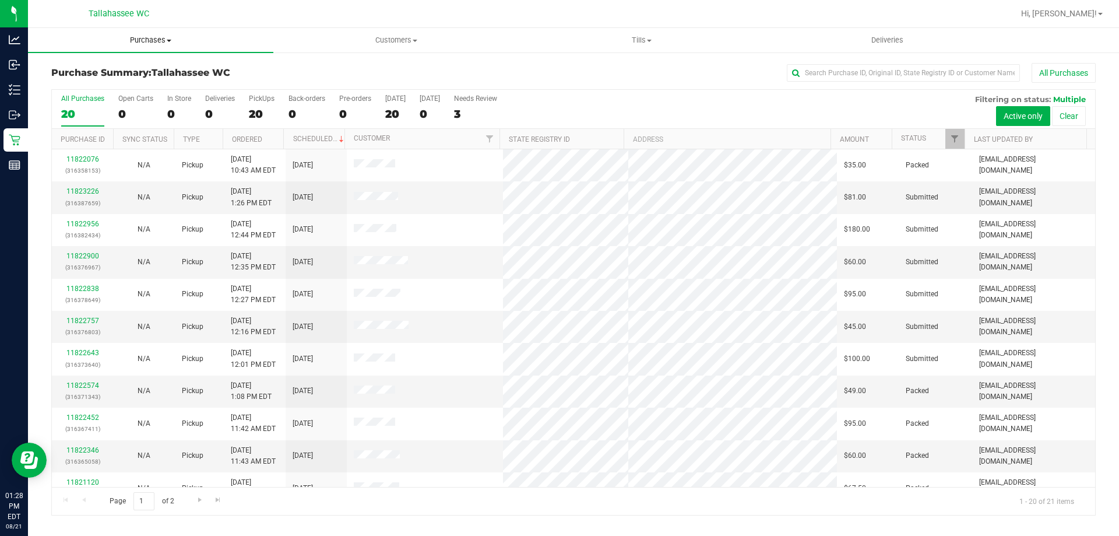
click at [157, 40] on span "Purchases" at bounding box center [150, 40] width 245 height 10
click at [96, 82] on span "Fulfillment" at bounding box center [64, 84] width 72 height 10
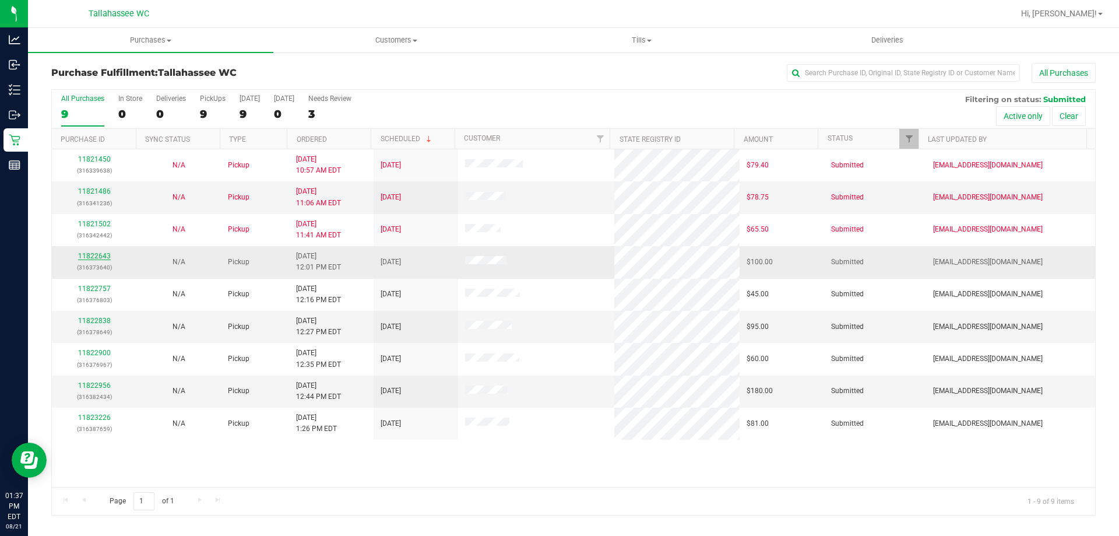
click at [101, 258] on link "11822643" at bounding box center [94, 256] width 33 height 8
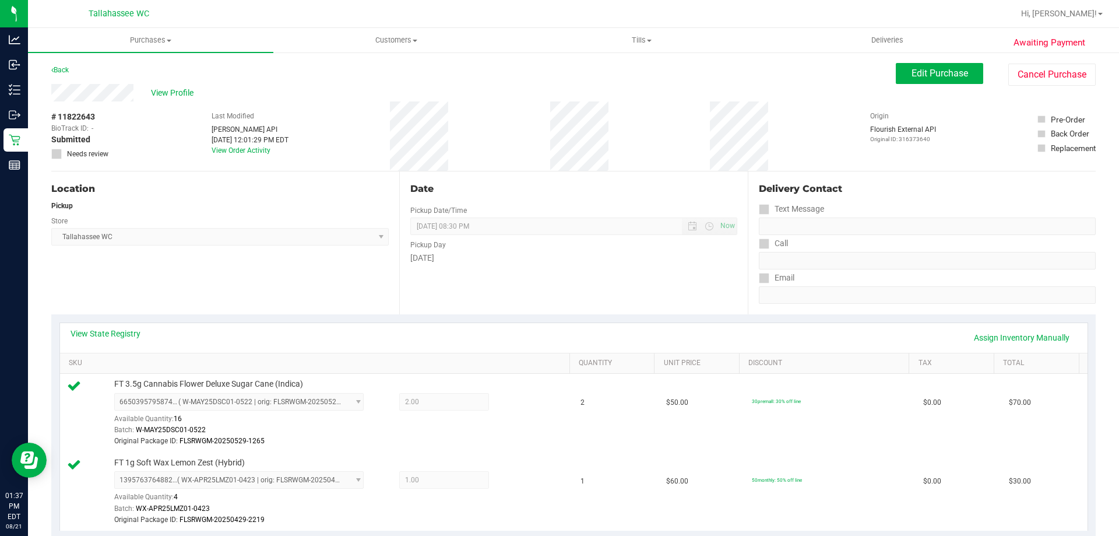
click at [68, 75] on div "Back" at bounding box center [59, 70] width 17 height 14
click at [69, 72] on link "Back" at bounding box center [59, 70] width 17 height 8
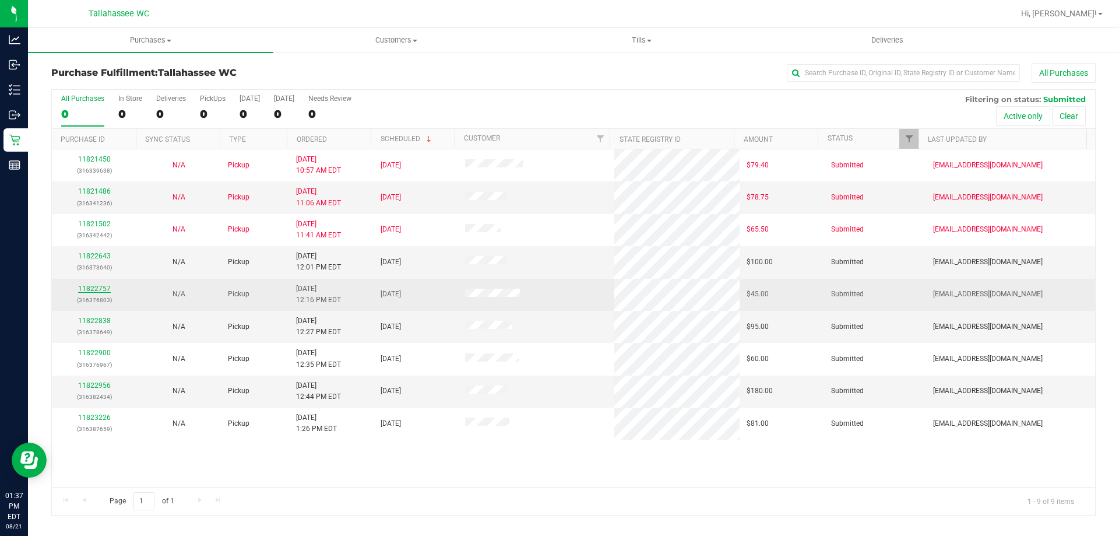
click at [100, 288] on link "11822757" at bounding box center [94, 288] width 33 height 8
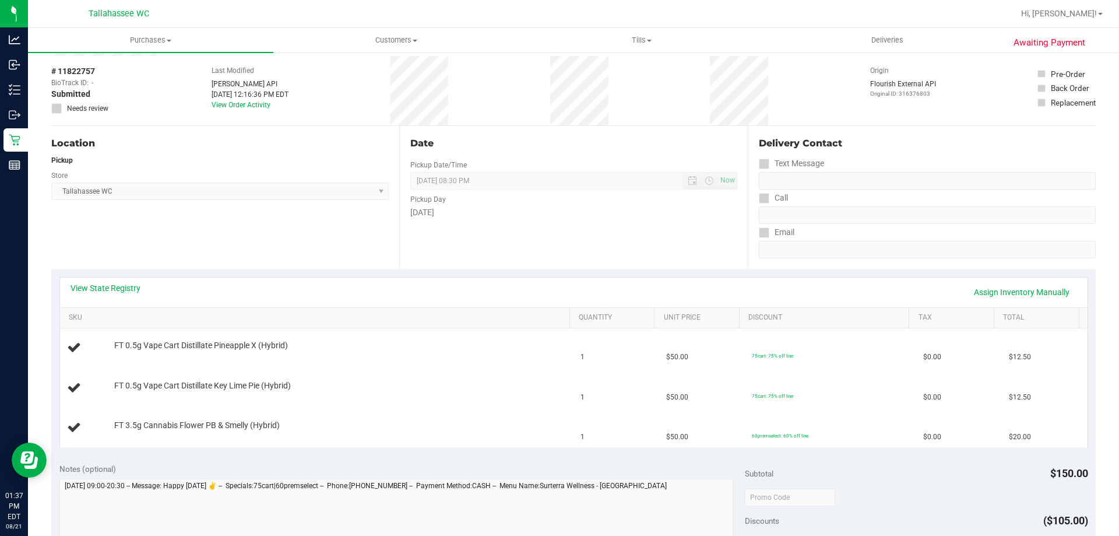
scroll to position [117, 0]
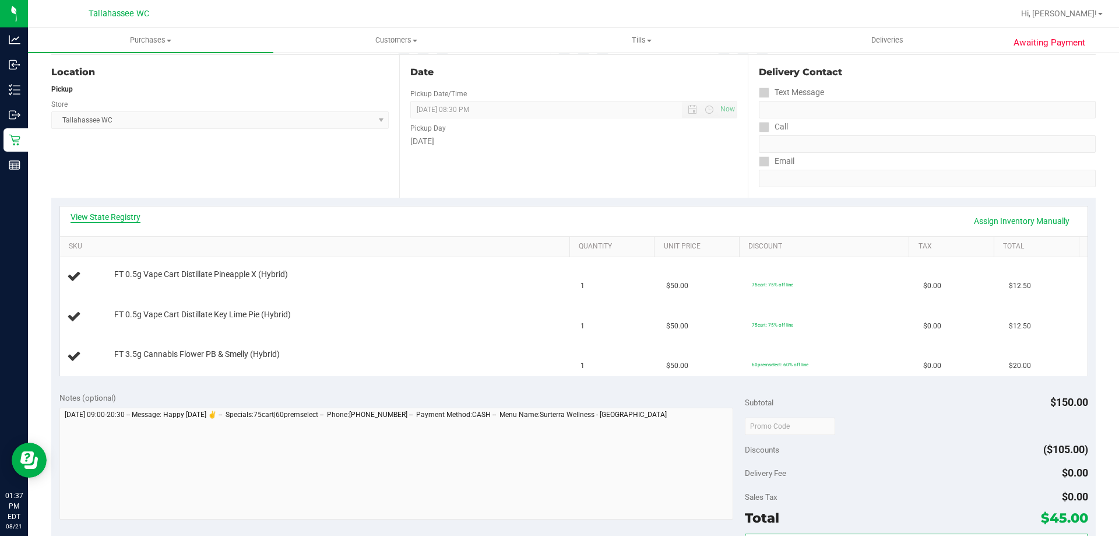
click at [100, 219] on link "View State Registry" at bounding box center [106, 217] width 70 height 12
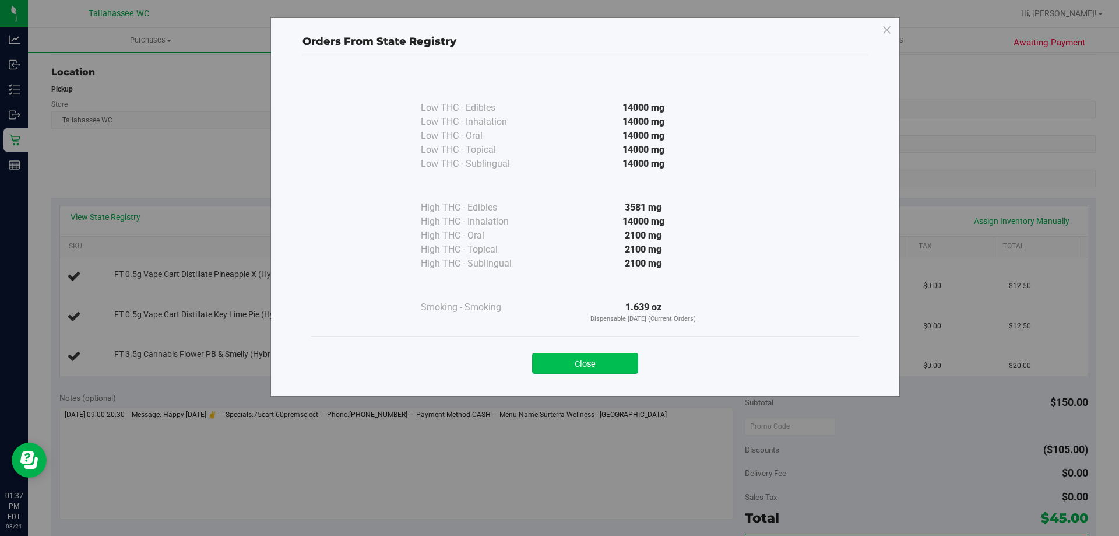
click at [604, 357] on button "Close" at bounding box center [585, 363] width 106 height 21
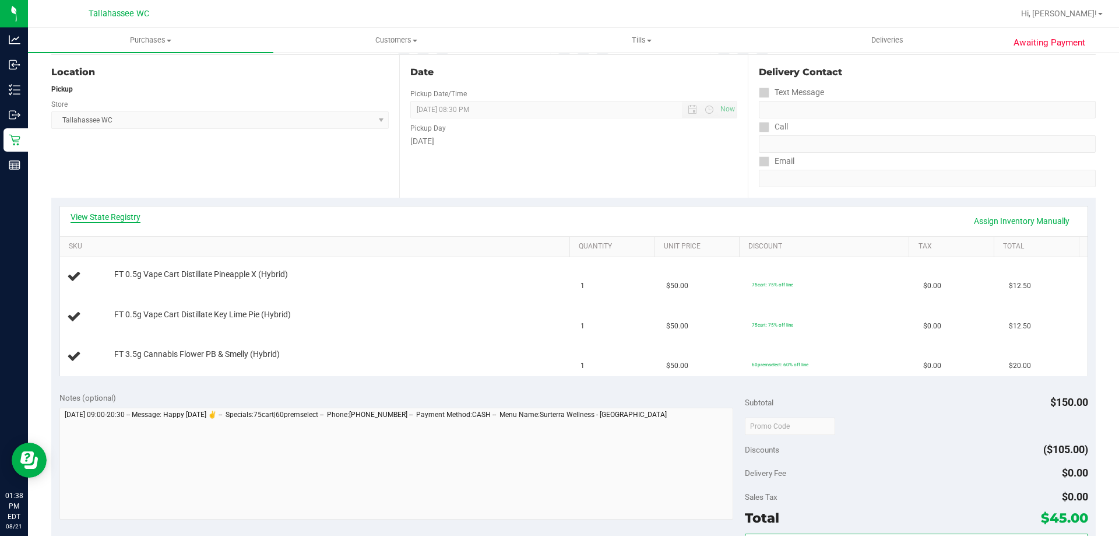
click at [117, 218] on link "View State Registry" at bounding box center [106, 217] width 70 height 12
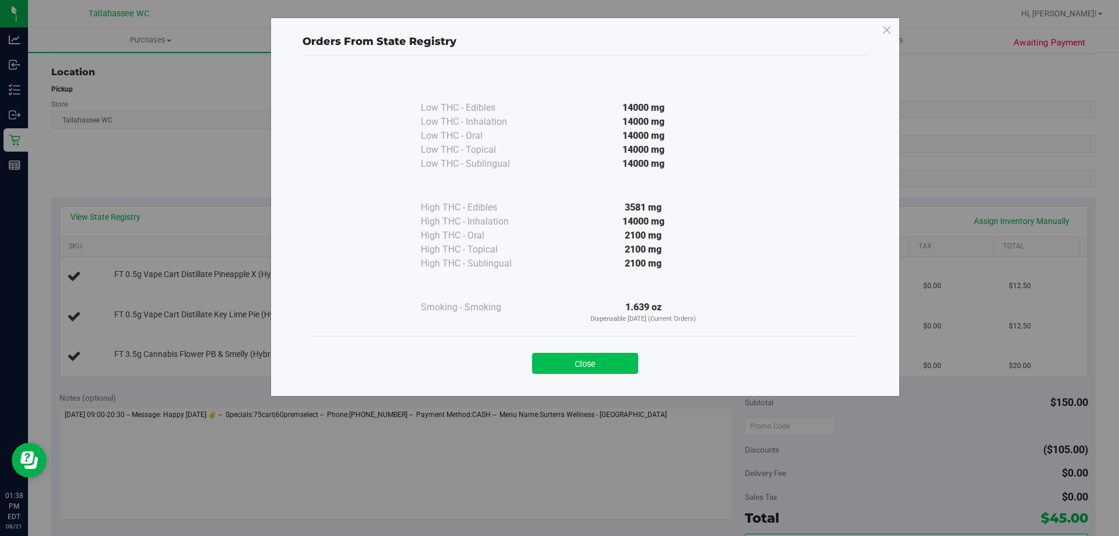
click at [600, 373] on button "Close" at bounding box center [585, 363] width 106 height 21
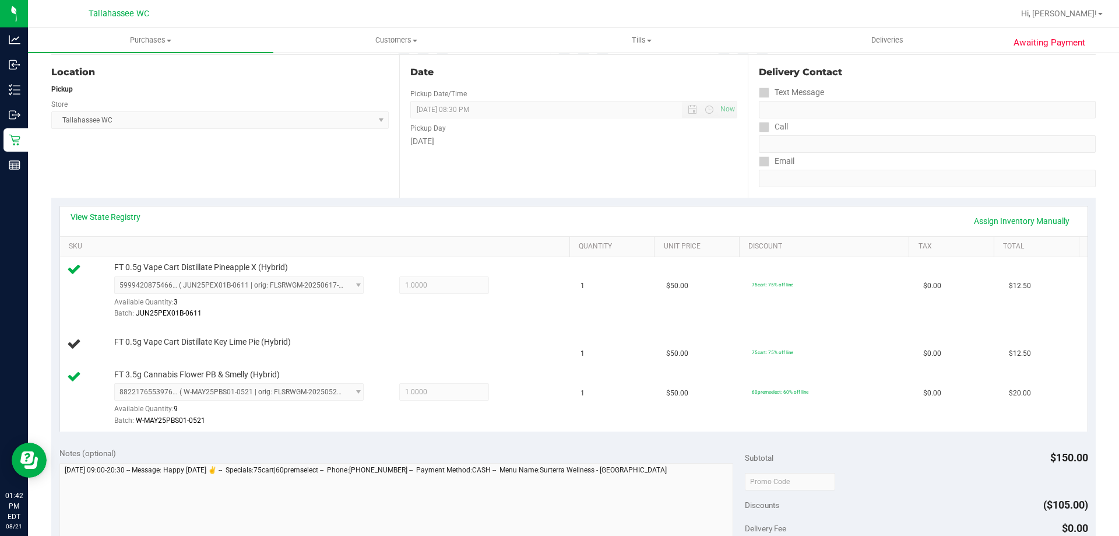
click at [316, 154] on div "Location Pickup Store Tallahassee WC Select Store Bonita Springs WC Boynton Bea…" at bounding box center [225, 126] width 348 height 143
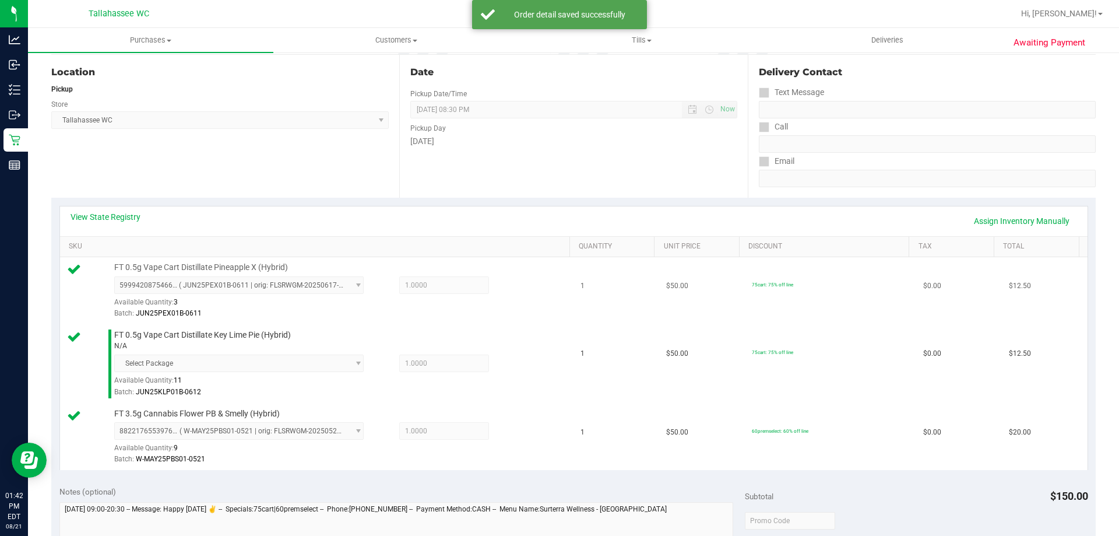
scroll to position [350, 0]
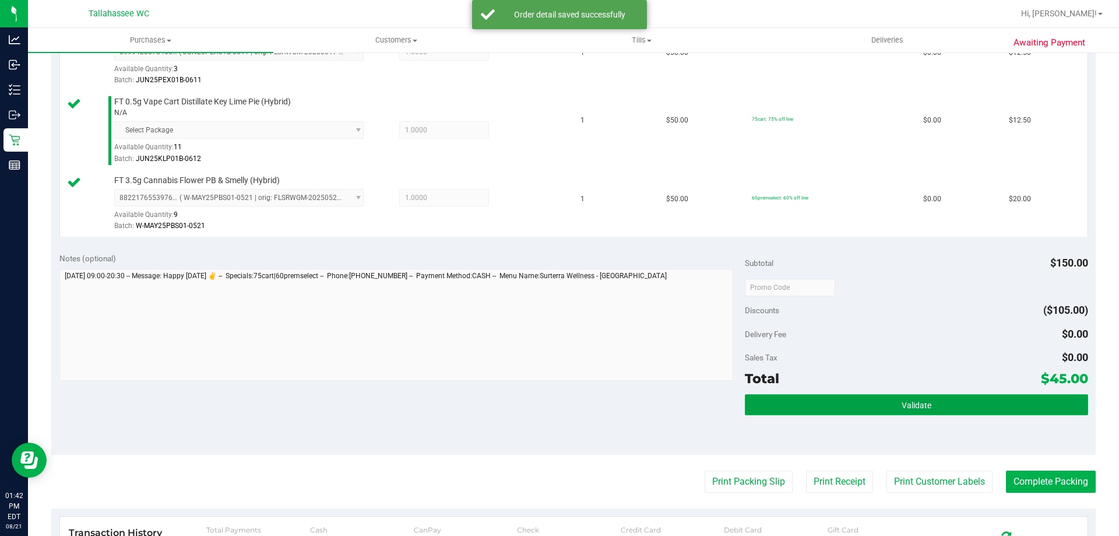
click at [837, 406] on button "Validate" at bounding box center [916, 404] width 343 height 21
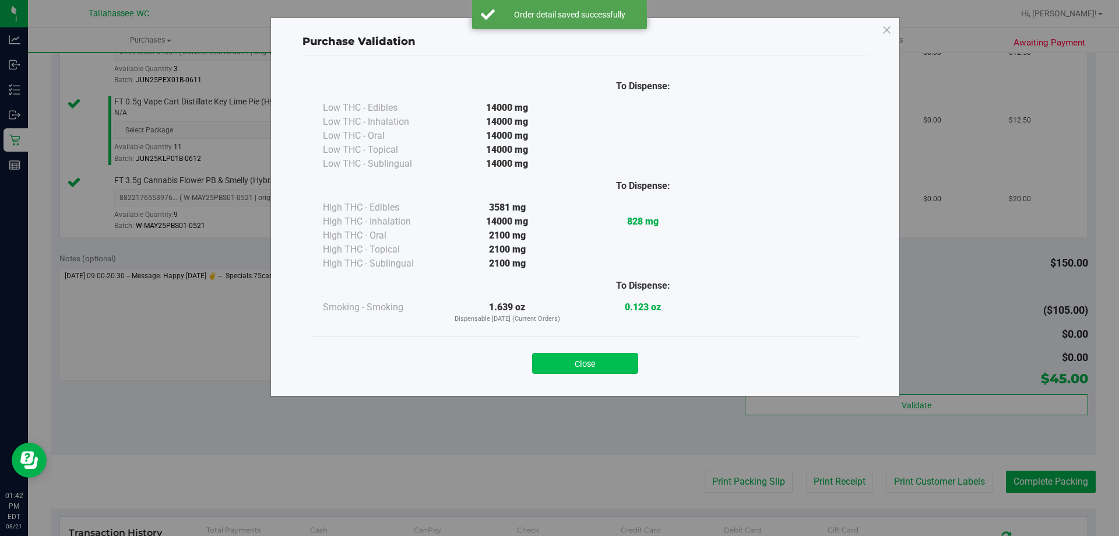
click at [631, 370] on button "Close" at bounding box center [585, 363] width 106 height 21
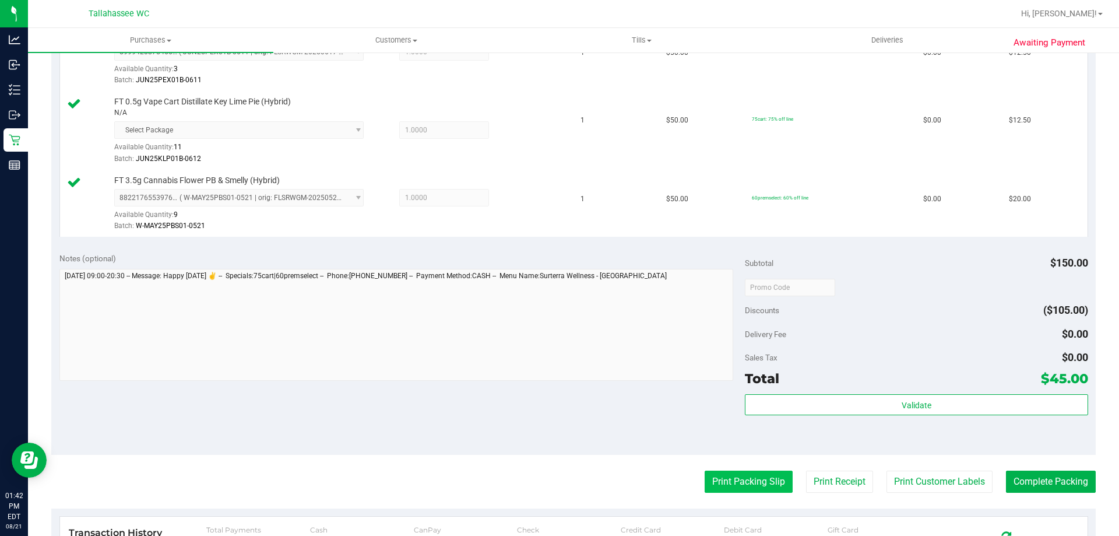
click at [723, 476] on button "Print Packing Slip" at bounding box center [749, 481] width 88 height 22
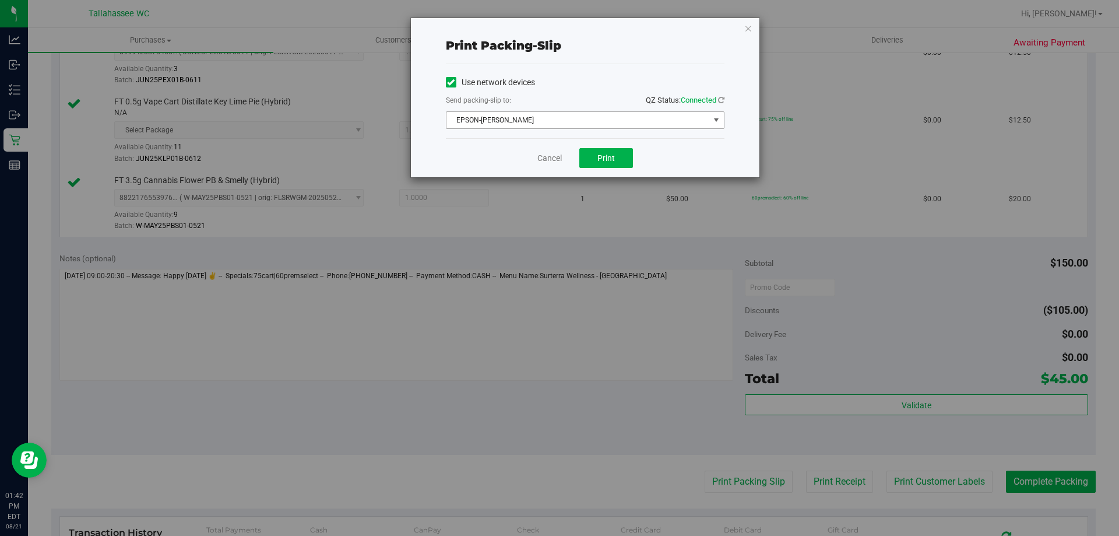
click at [620, 120] on span "EPSON-AKON" at bounding box center [577, 120] width 263 height 16
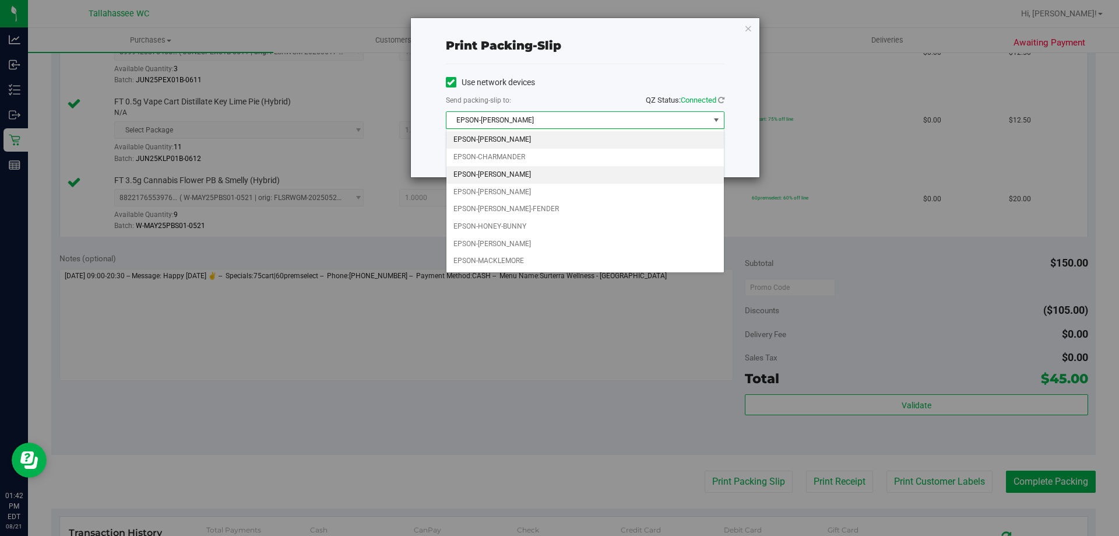
click at [553, 171] on li "EPSON-CHER" at bounding box center [584, 174] width 277 height 17
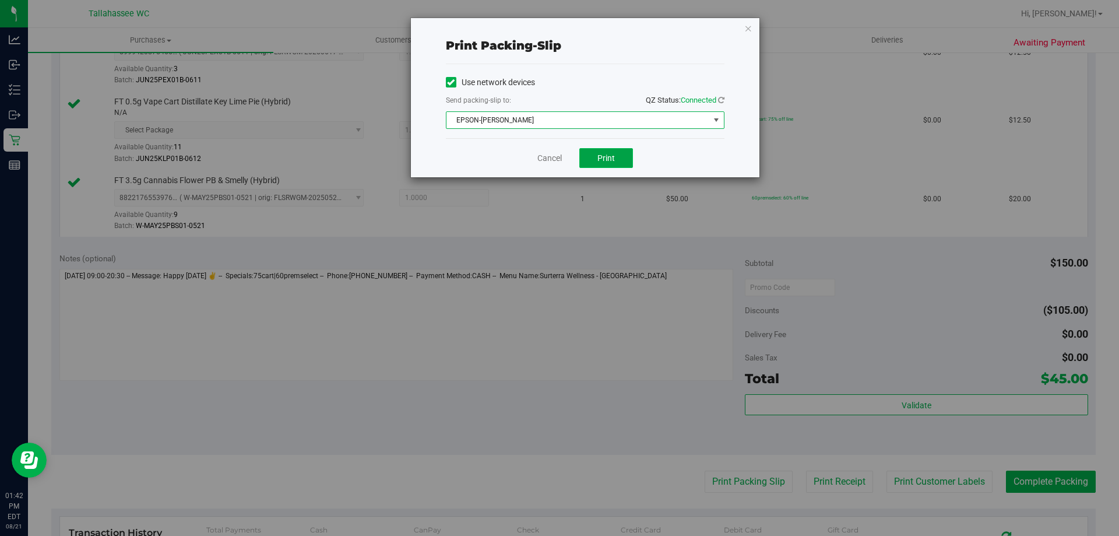
click at [624, 163] on button "Print" at bounding box center [606, 158] width 54 height 20
click at [550, 159] on link "Cancel" at bounding box center [549, 158] width 24 height 12
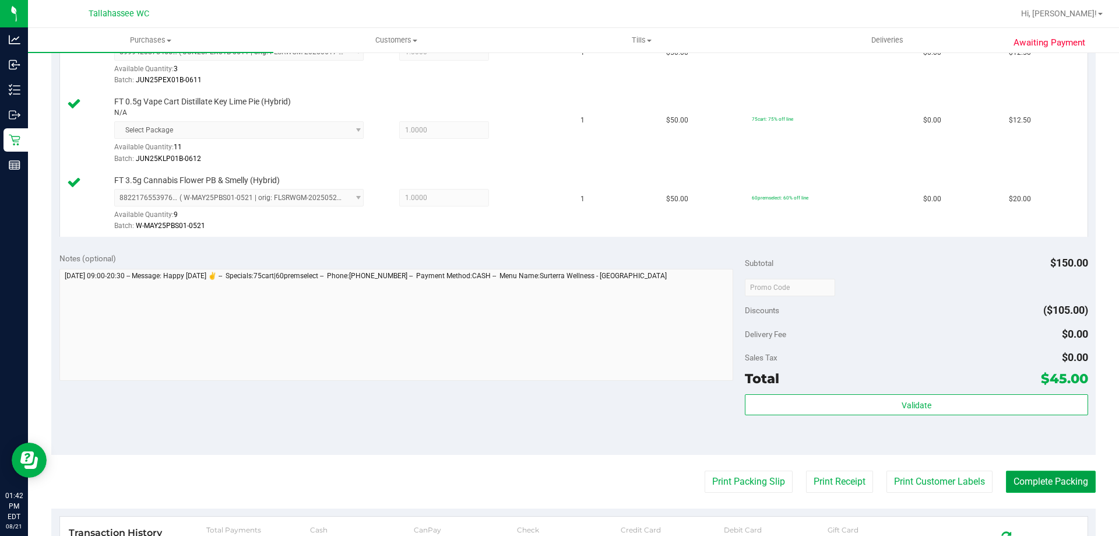
click at [1063, 474] on button "Complete Packing" at bounding box center [1051, 481] width 90 height 22
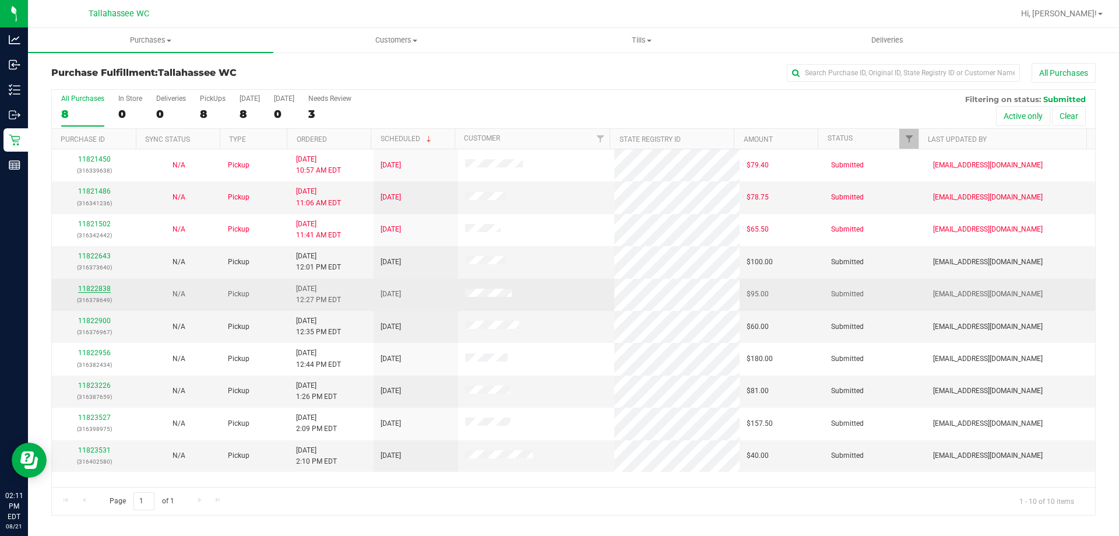
click at [85, 285] on link "11822838" at bounding box center [94, 288] width 33 height 8
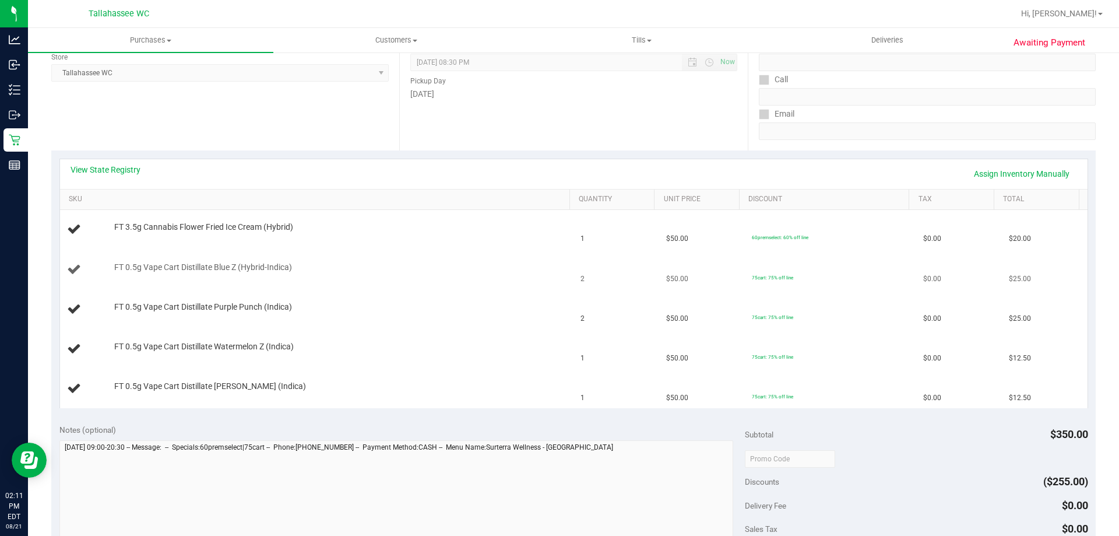
scroll to position [175, 0]
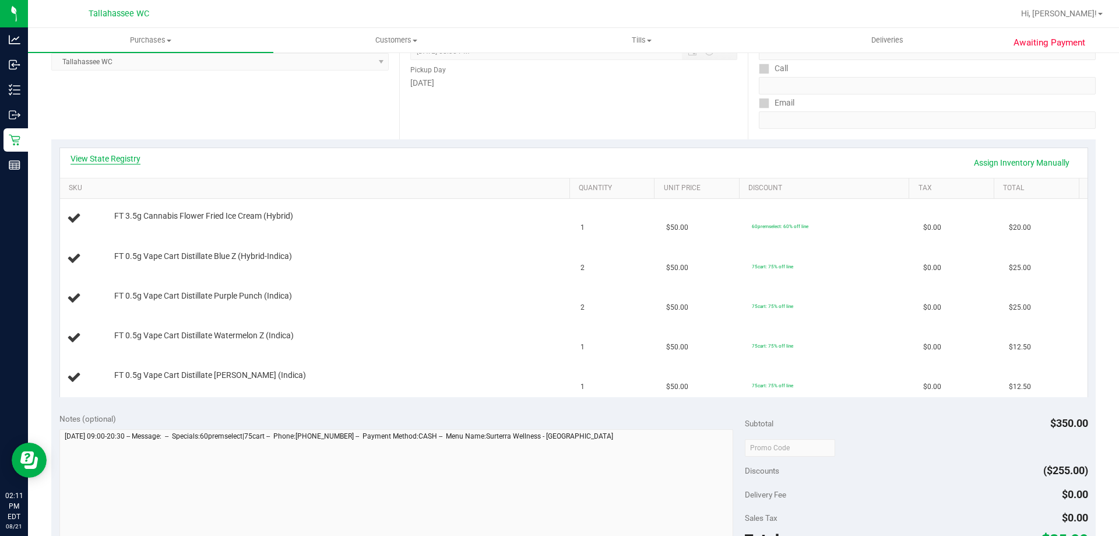
click at [116, 163] on link "View State Registry" at bounding box center [106, 159] width 70 height 12
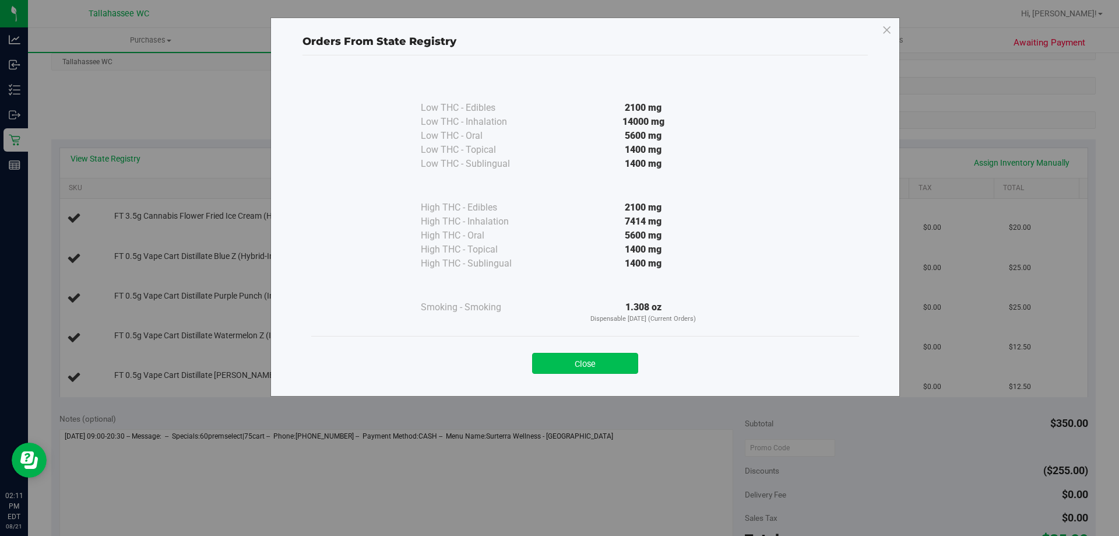
click at [612, 357] on button "Close" at bounding box center [585, 363] width 106 height 21
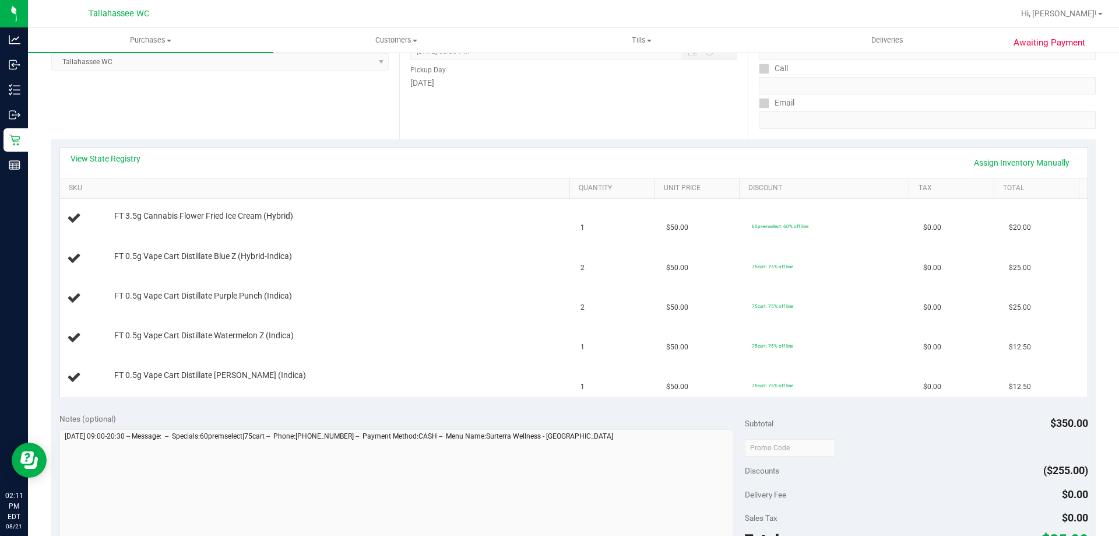
click at [100, 147] on div "View State Registry Assign Inventory Manually SKU Quantity Unit Price Discount …" at bounding box center [573, 272] width 1029 height 250
click at [118, 159] on link "View State Registry" at bounding box center [106, 159] width 70 height 12
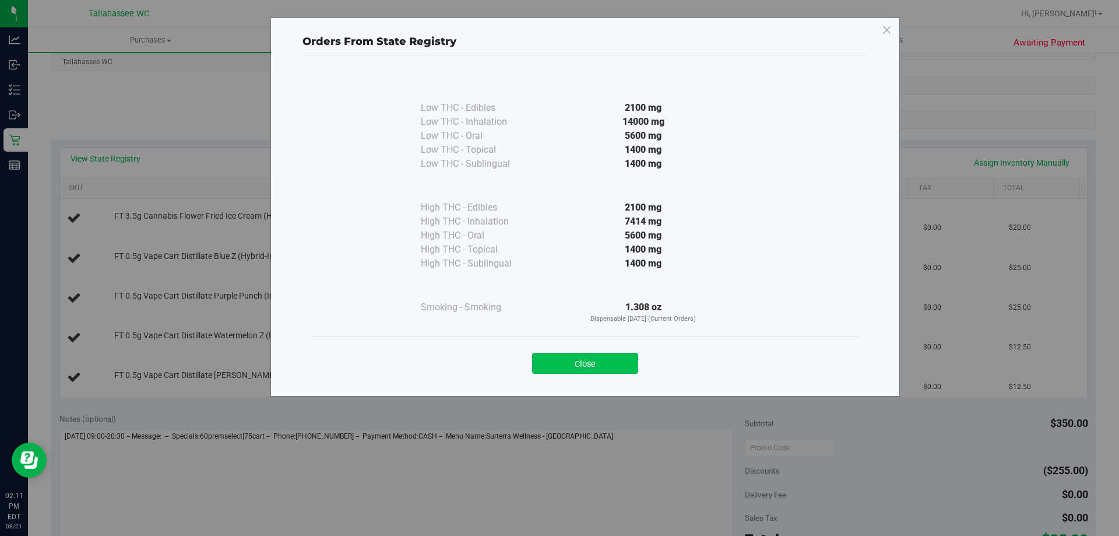
click at [600, 358] on button "Close" at bounding box center [585, 363] width 106 height 21
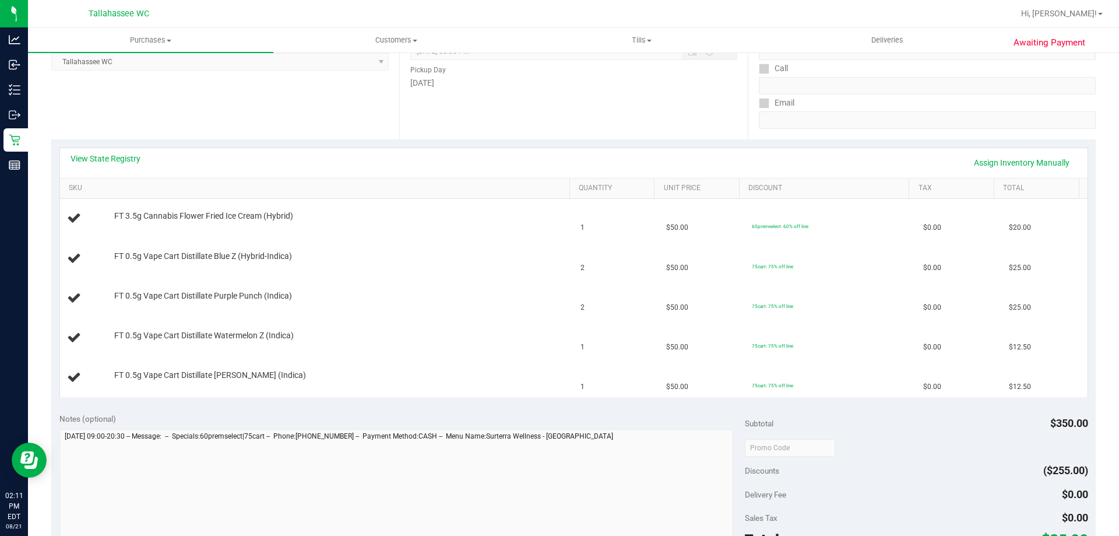
click at [101, 150] on div "View State Registry Assign Inventory Manually" at bounding box center [573, 163] width 1027 height 30
click at [107, 157] on link "View State Registry" at bounding box center [106, 159] width 70 height 12
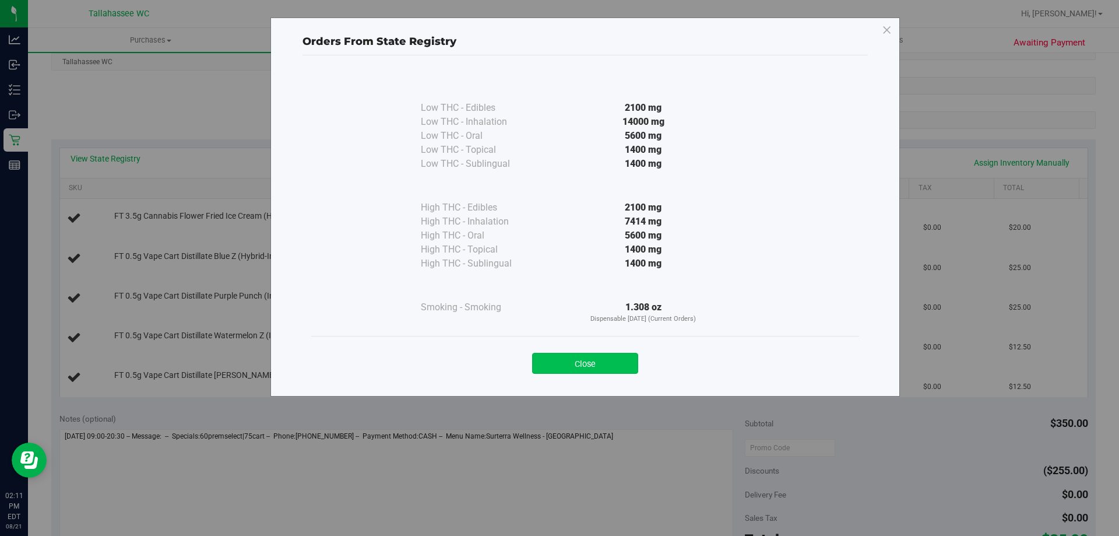
click at [590, 355] on button "Close" at bounding box center [585, 363] width 106 height 21
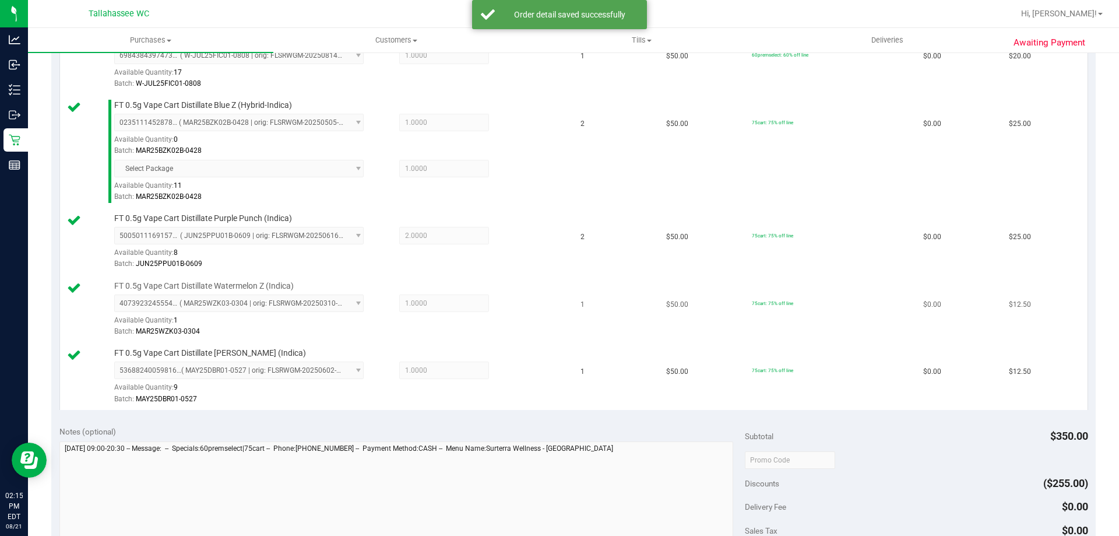
scroll to position [583, 0]
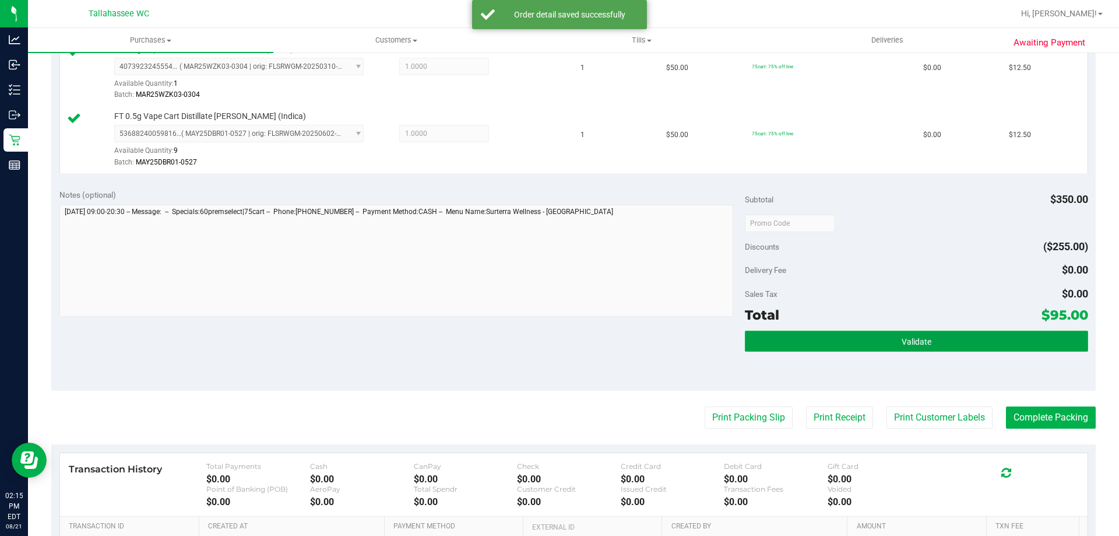
click at [807, 337] on button "Validate" at bounding box center [916, 340] width 343 height 21
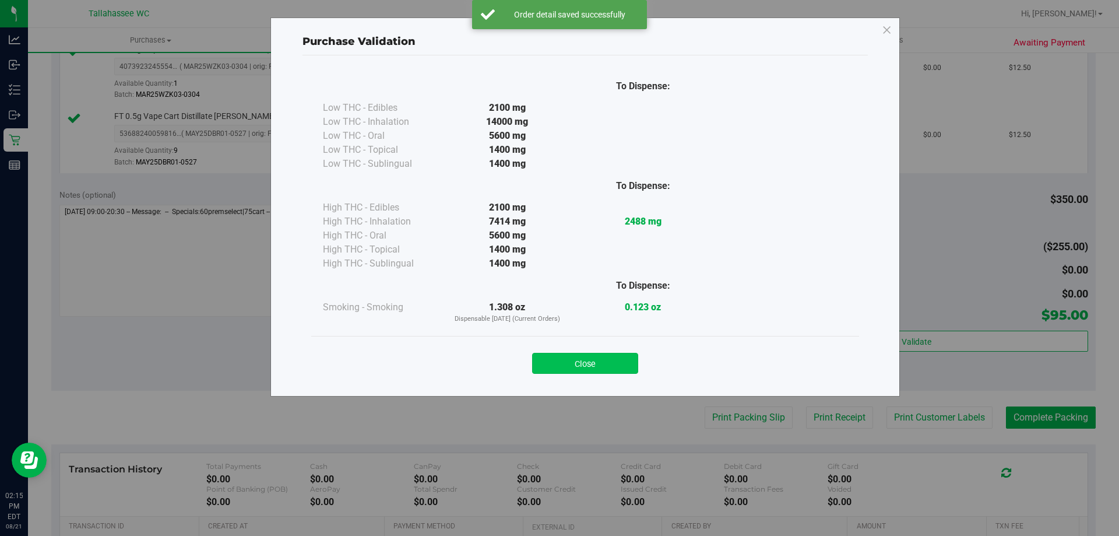
click at [620, 361] on button "Close" at bounding box center [585, 363] width 106 height 21
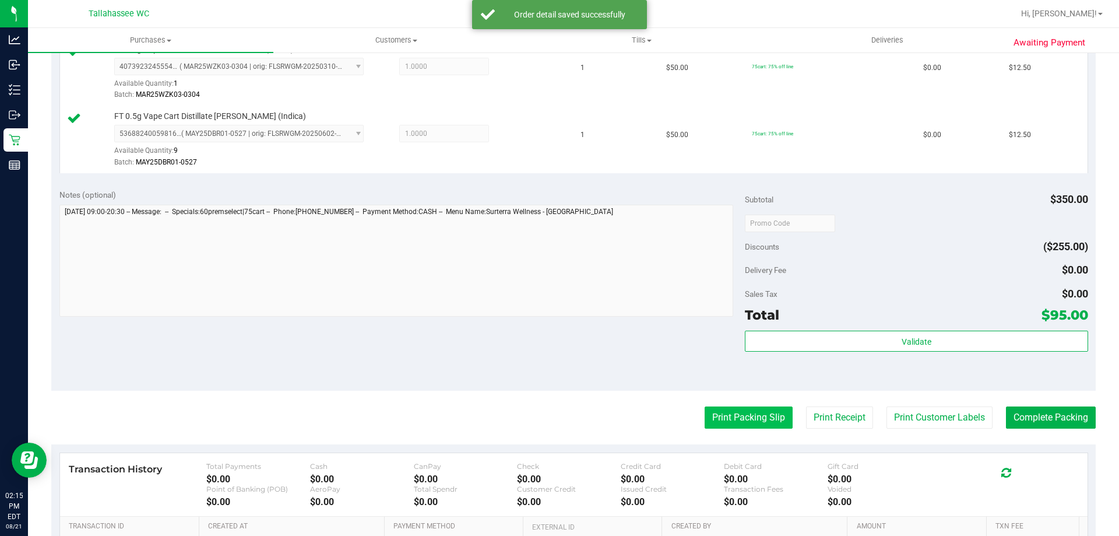
click at [735, 423] on button "Print Packing Slip" at bounding box center [749, 417] width 88 height 22
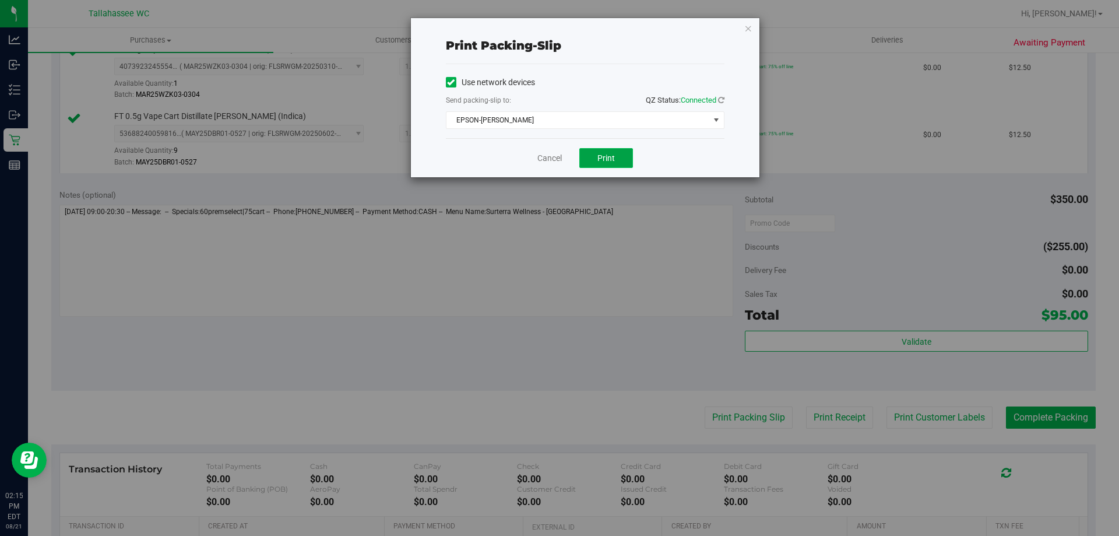
click at [606, 161] on span "Print" at bounding box center [605, 157] width 17 height 9
click at [545, 154] on link "Cancel" at bounding box center [549, 158] width 24 height 12
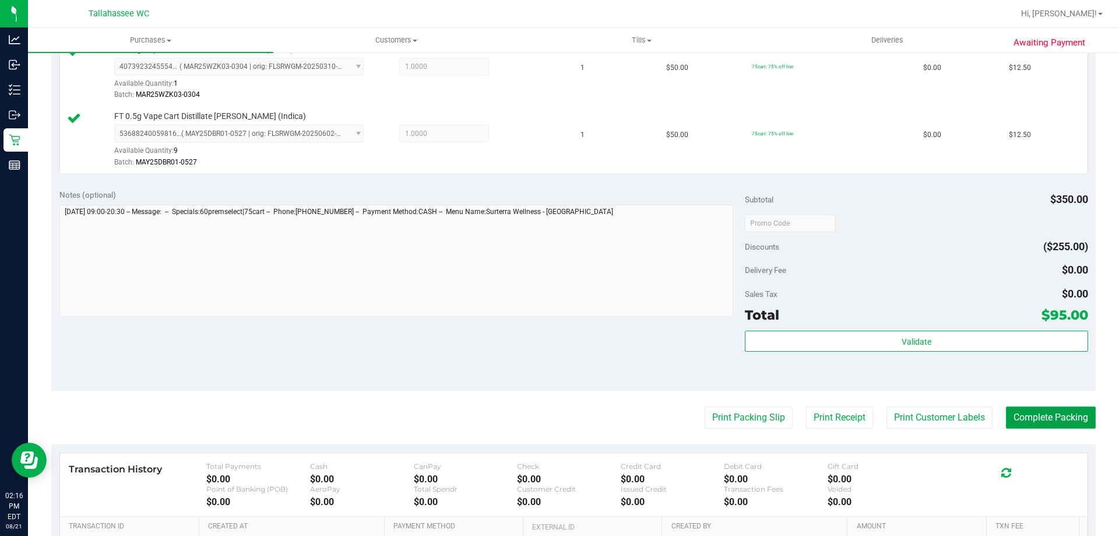
click at [1072, 421] on button "Complete Packing" at bounding box center [1051, 417] width 90 height 22
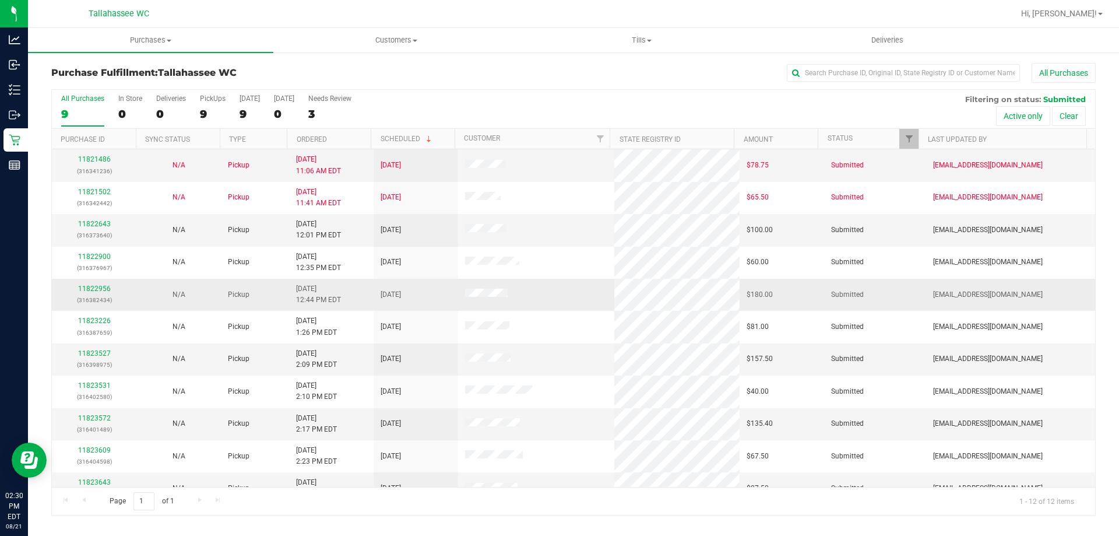
scroll to position [50, 0]
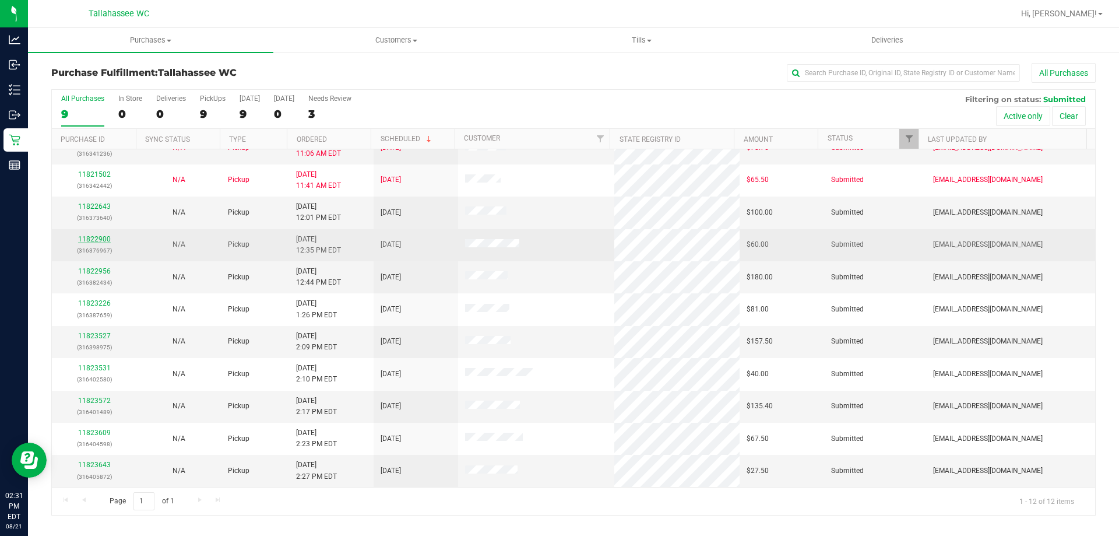
click at [87, 235] on link "11822900" at bounding box center [94, 239] width 33 height 8
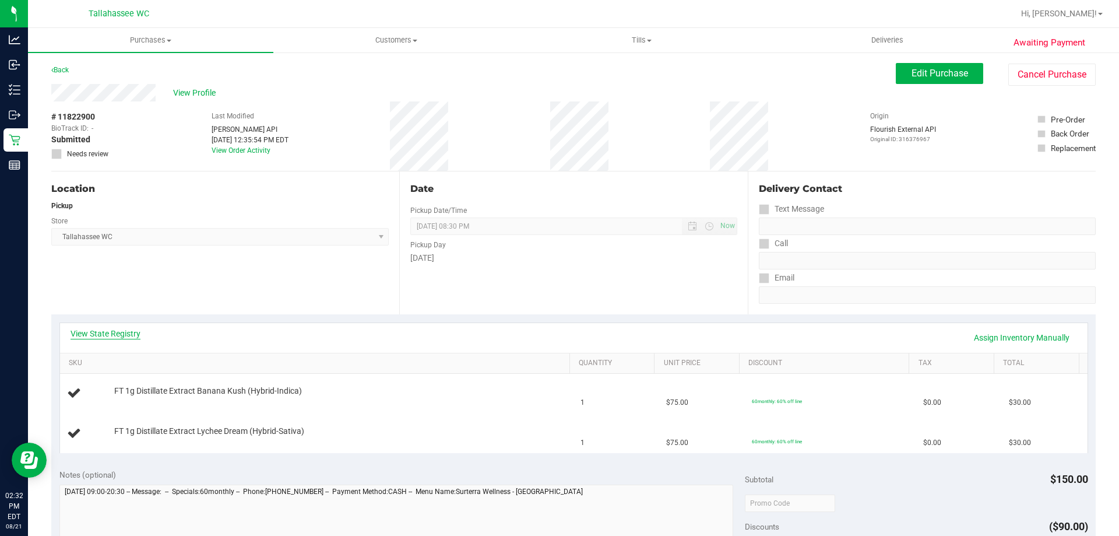
click at [119, 336] on link "View State Registry" at bounding box center [106, 334] width 70 height 12
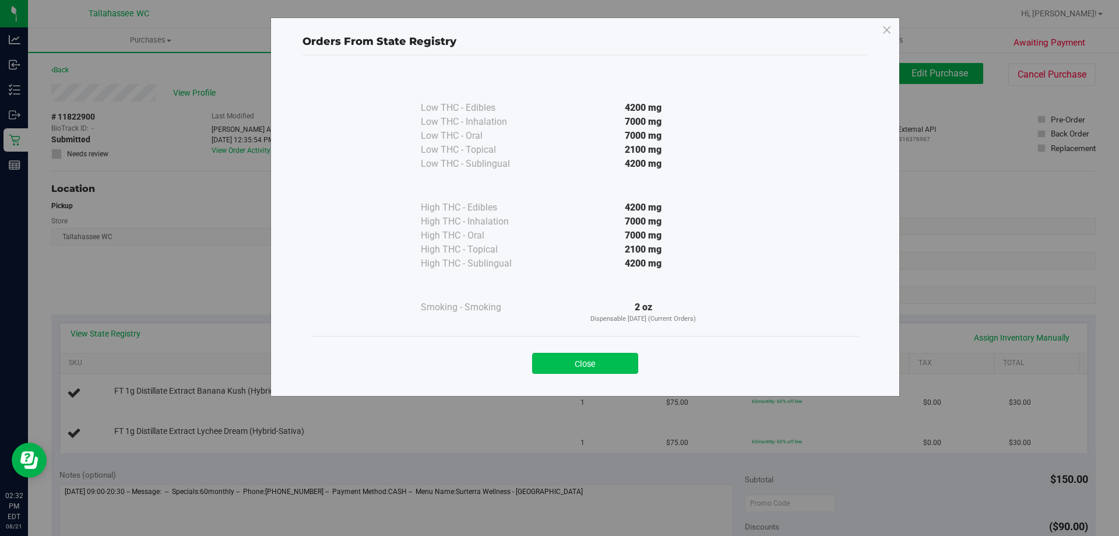
click at [616, 361] on button "Close" at bounding box center [585, 363] width 106 height 21
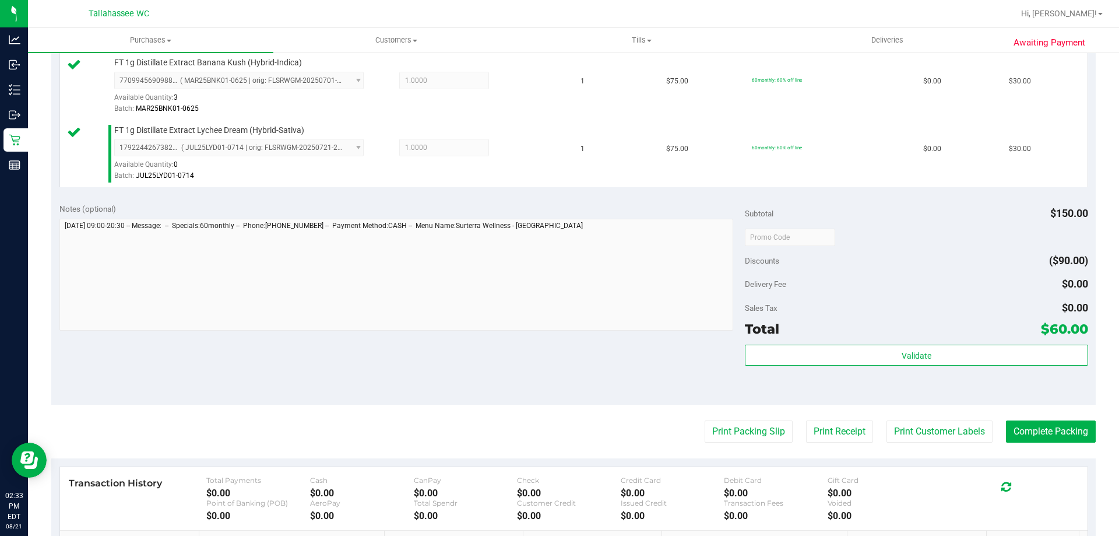
scroll to position [466, 0]
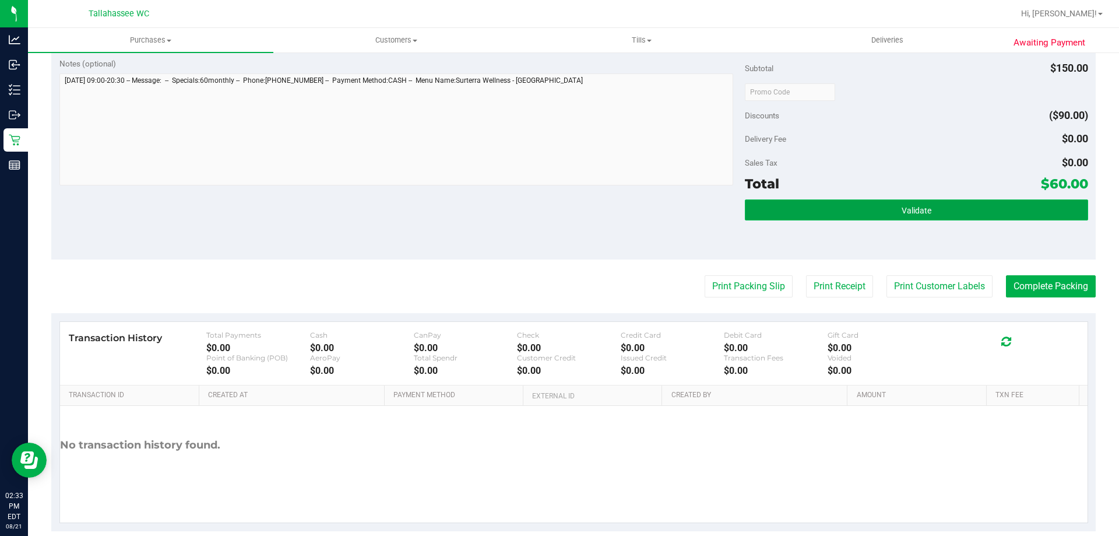
click at [843, 217] on button "Validate" at bounding box center [916, 209] width 343 height 21
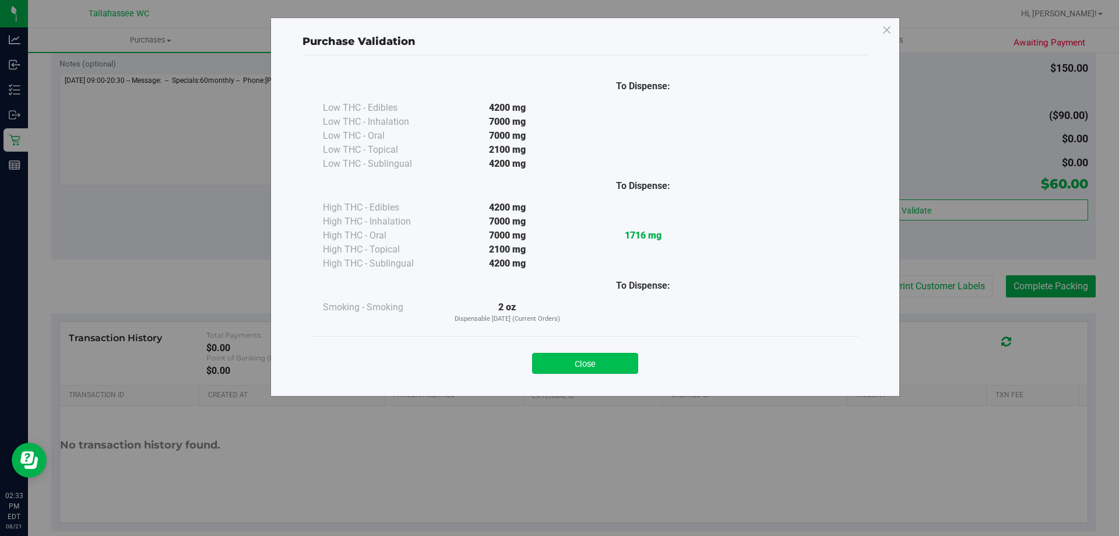
click at [587, 356] on button "Close" at bounding box center [585, 363] width 106 height 21
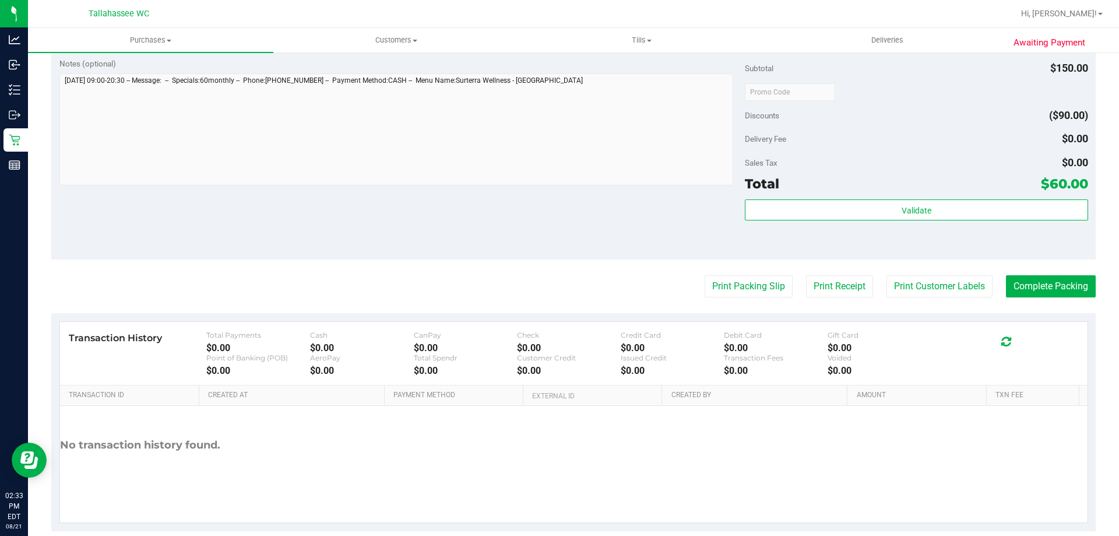
click at [730, 299] on purchase-details "Back Edit Purchase Cancel Purchase View Profile # 11822900 BioTrack ID: - Submi…" at bounding box center [573, 64] width 1044 height 934
click at [737, 285] on button "Print Packing Slip" at bounding box center [749, 286] width 88 height 22
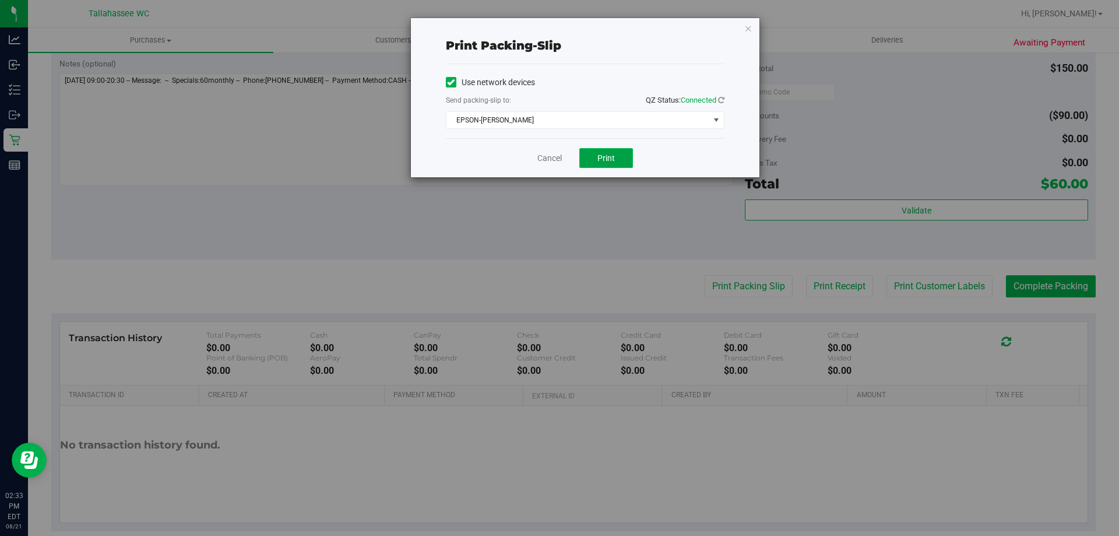
click at [611, 154] on span "Print" at bounding box center [605, 157] width 17 height 9
click at [546, 157] on link "Cancel" at bounding box center [549, 158] width 24 height 12
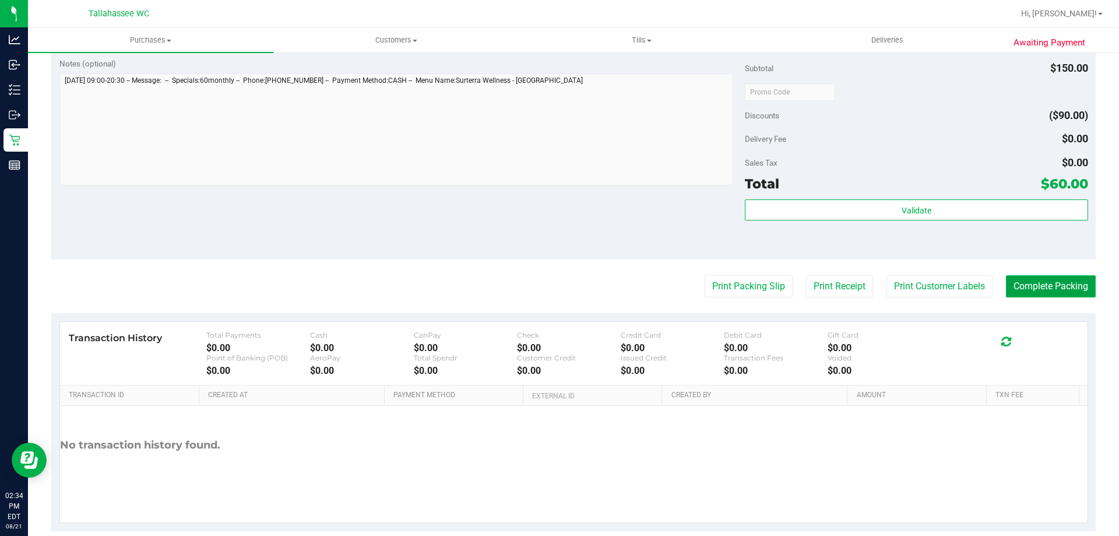
click at [1058, 294] on button "Complete Packing" at bounding box center [1051, 286] width 90 height 22
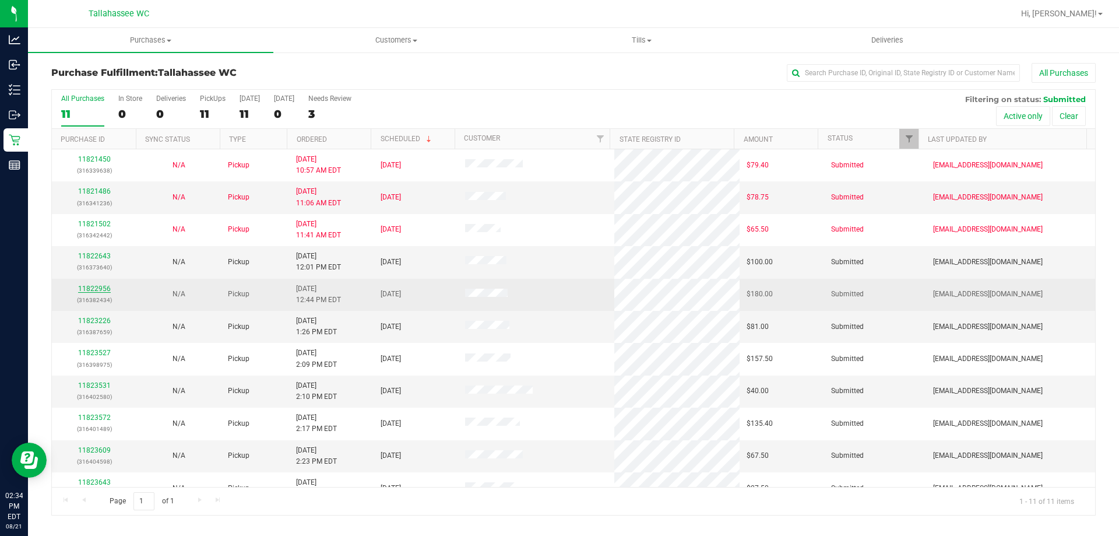
click at [101, 290] on link "11822956" at bounding box center [94, 288] width 33 height 8
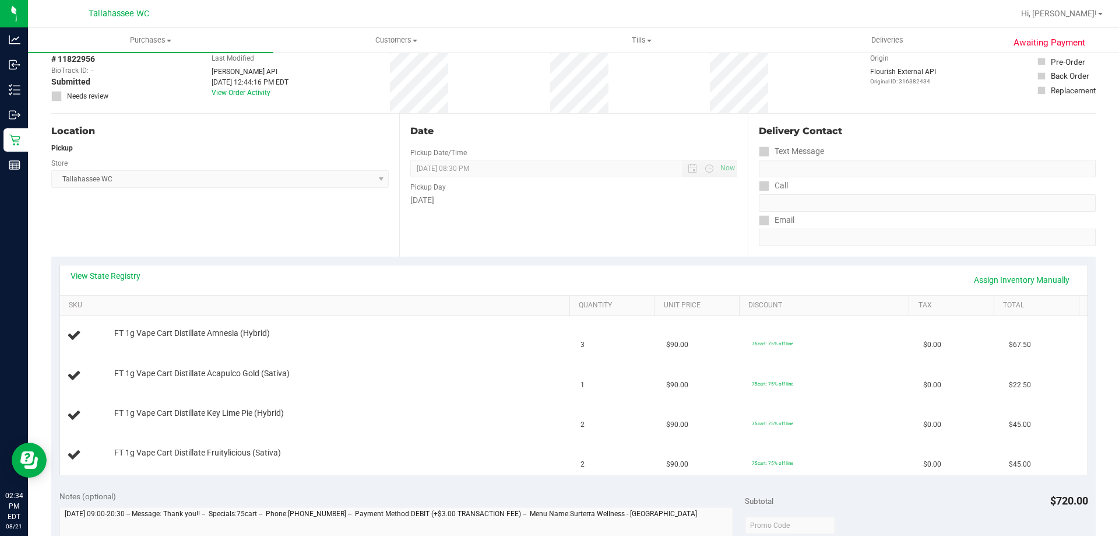
scroll to position [175, 0]
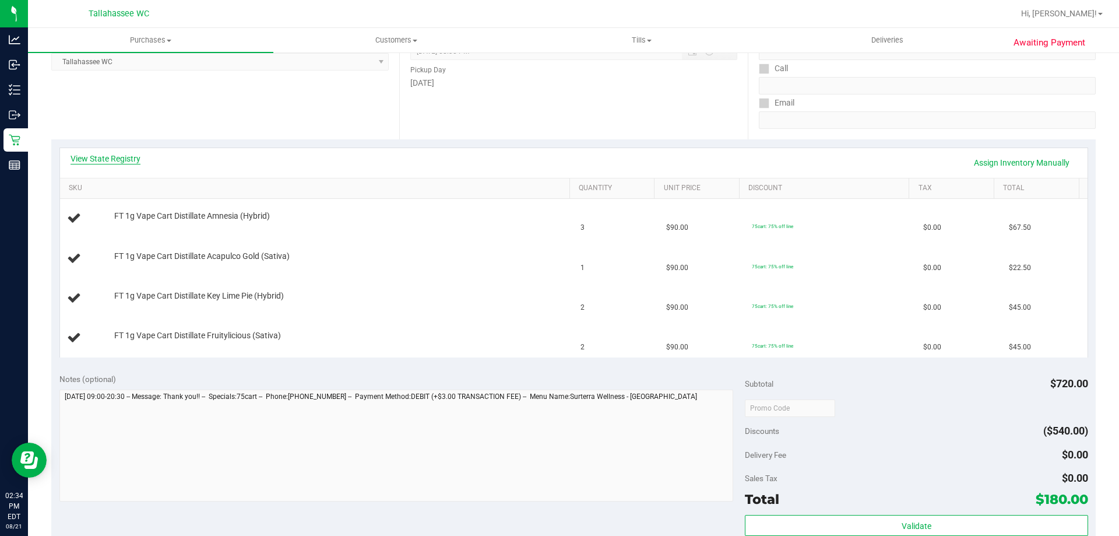
click at [128, 161] on link "View State Registry" at bounding box center [106, 159] width 70 height 12
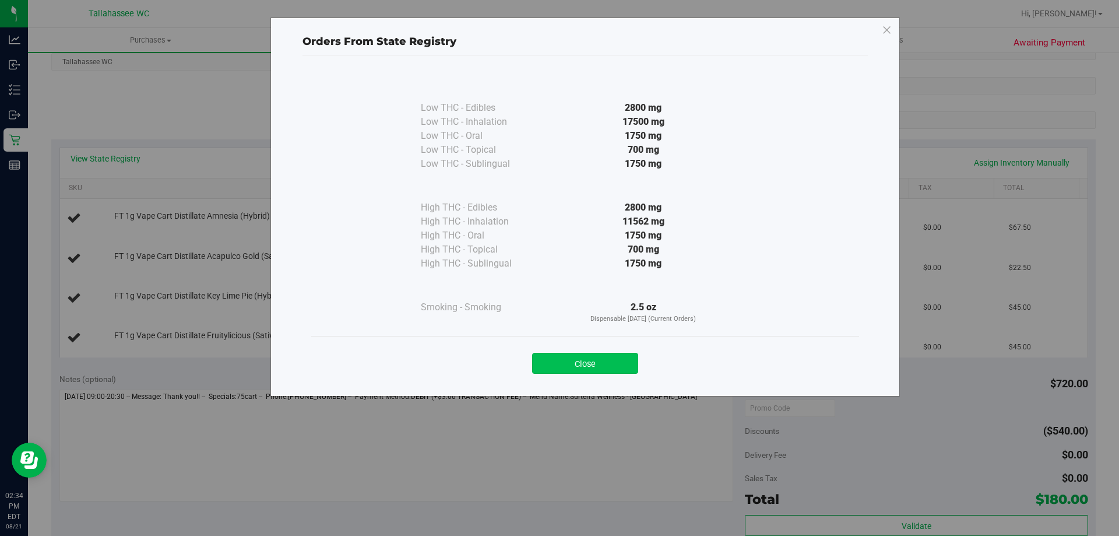
click at [599, 364] on button "Close" at bounding box center [585, 363] width 106 height 21
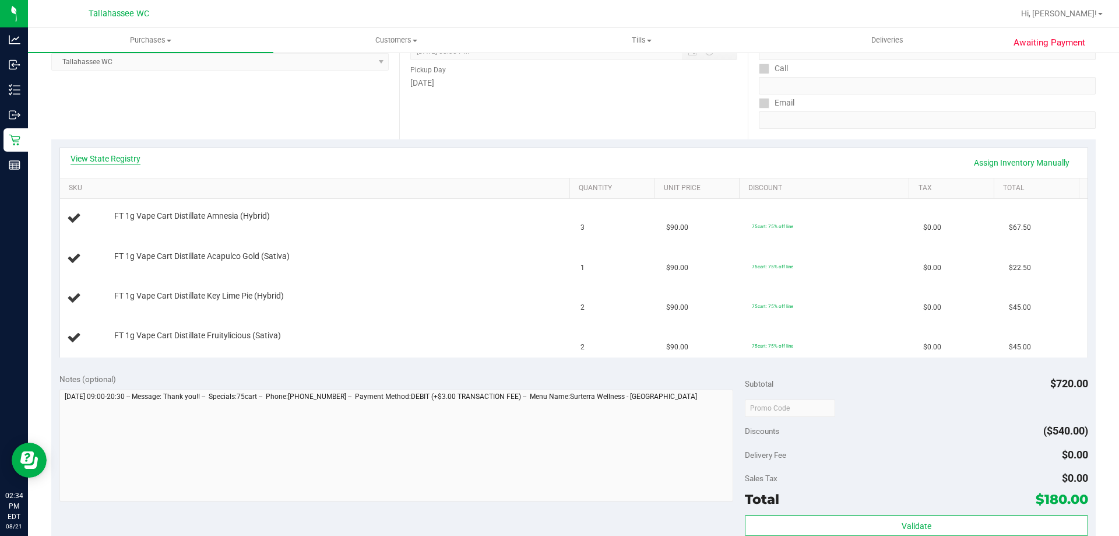
click at [121, 159] on link "View State Registry" at bounding box center [106, 159] width 70 height 12
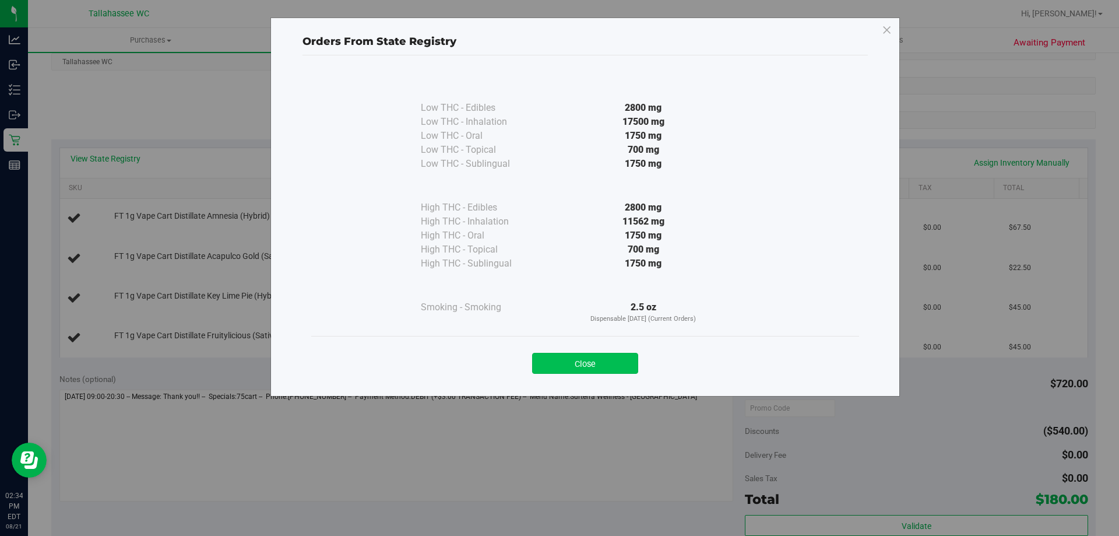
click at [605, 360] on button "Close" at bounding box center [585, 363] width 106 height 21
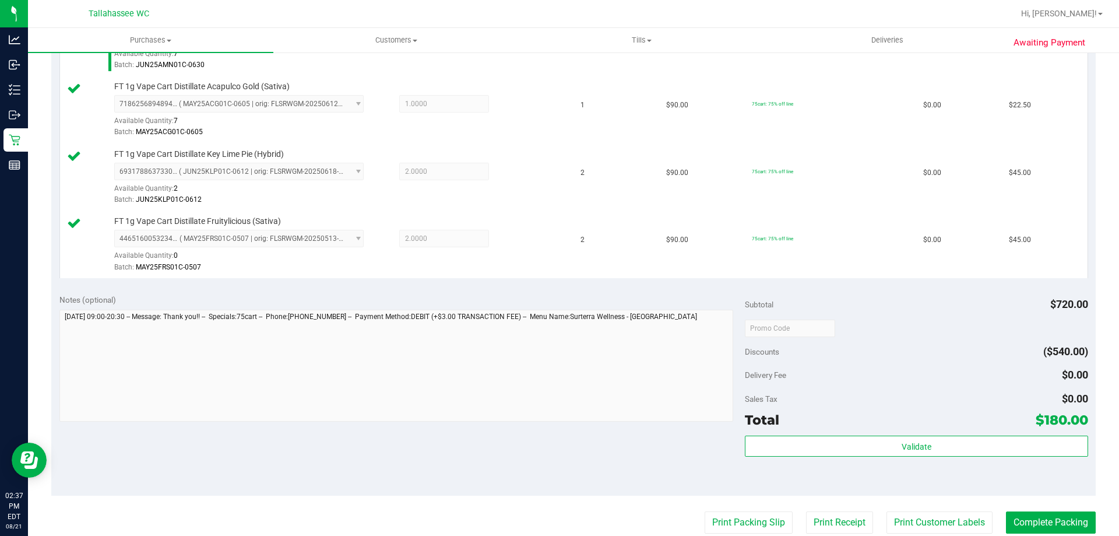
scroll to position [525, 0]
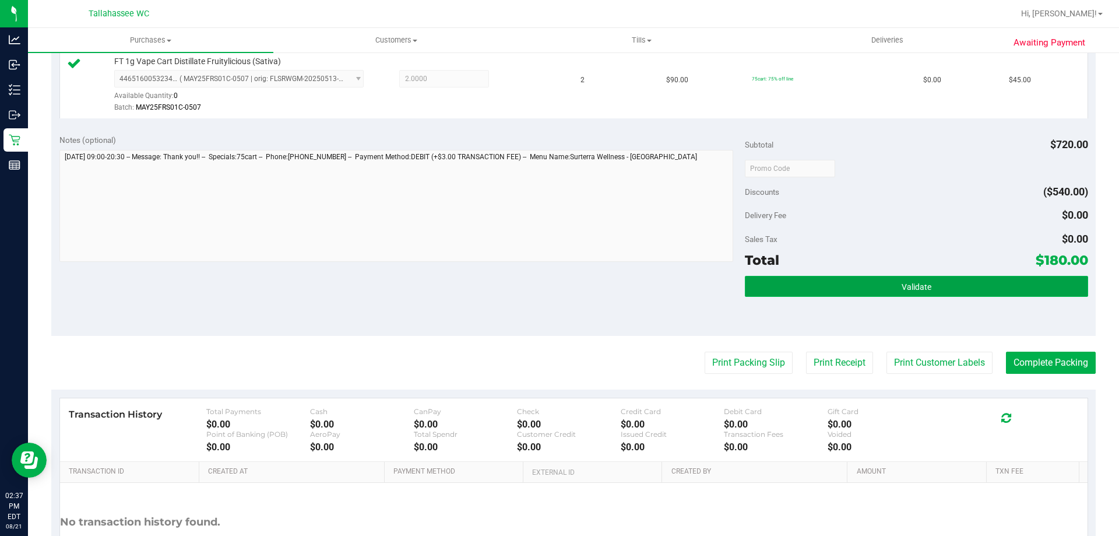
click at [863, 295] on button "Validate" at bounding box center [916, 286] width 343 height 21
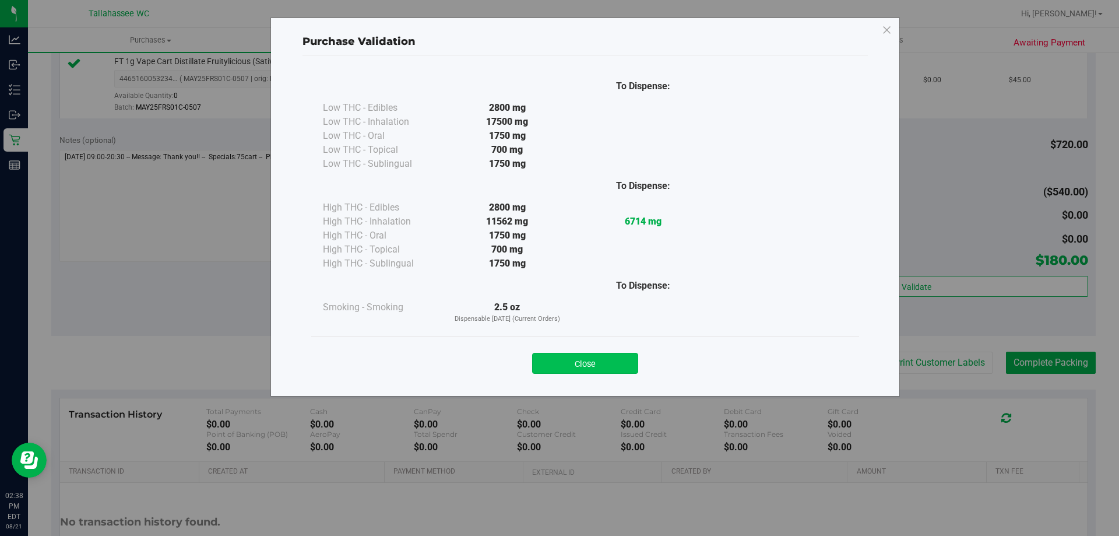
click at [605, 358] on button "Close" at bounding box center [585, 363] width 106 height 21
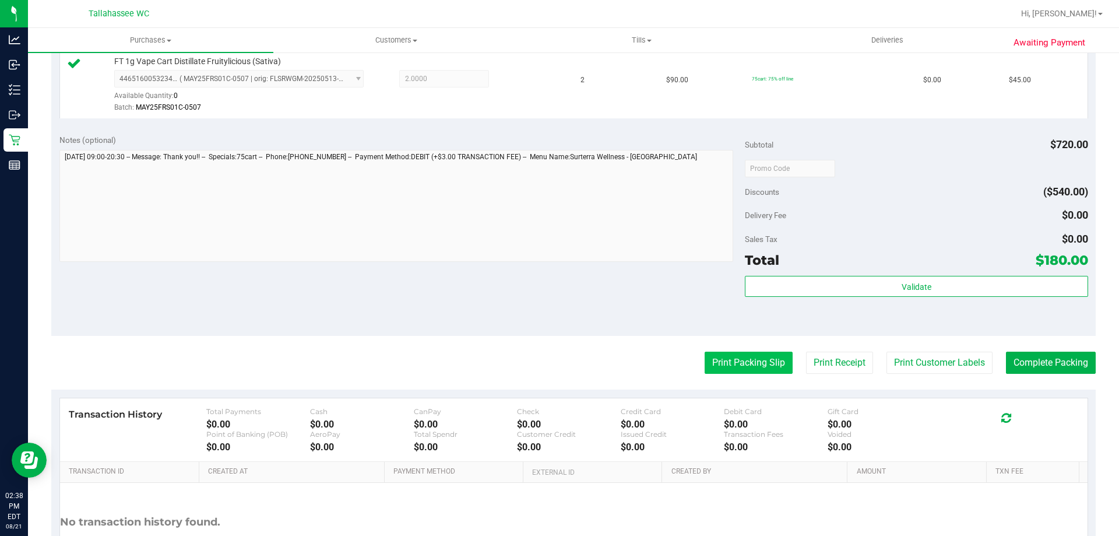
click at [747, 359] on button "Print Packing Slip" at bounding box center [749, 362] width 88 height 22
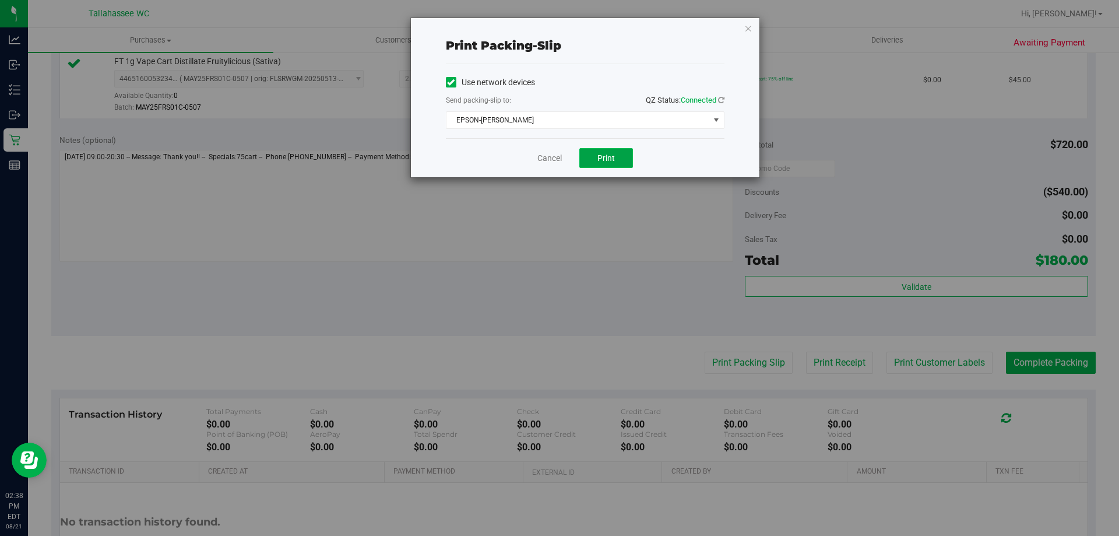
click at [613, 161] on span "Print" at bounding box center [605, 157] width 17 height 9
click at [555, 163] on link "Cancel" at bounding box center [549, 158] width 24 height 12
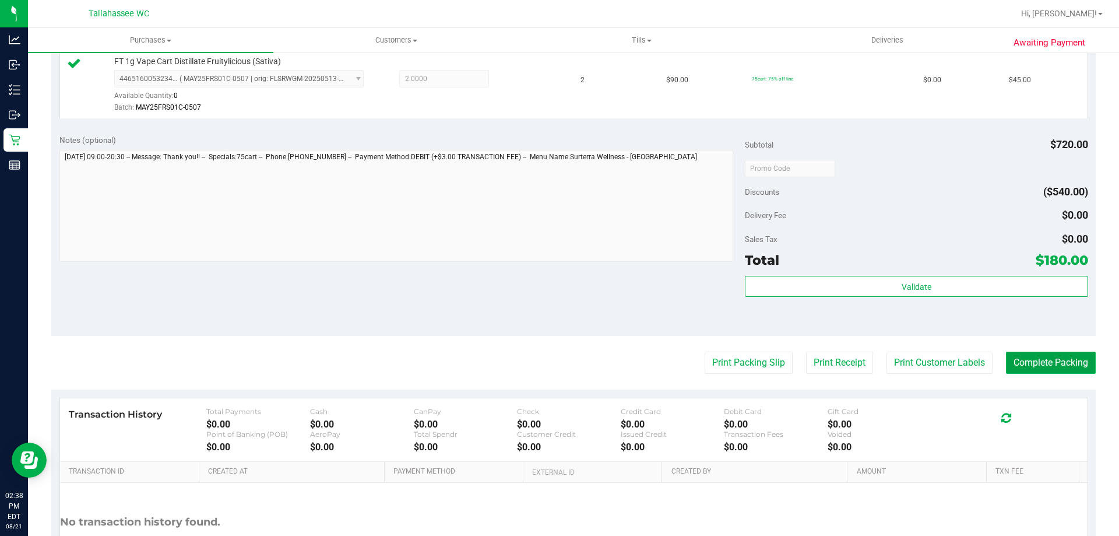
click at [1032, 365] on button "Complete Packing" at bounding box center [1051, 362] width 90 height 22
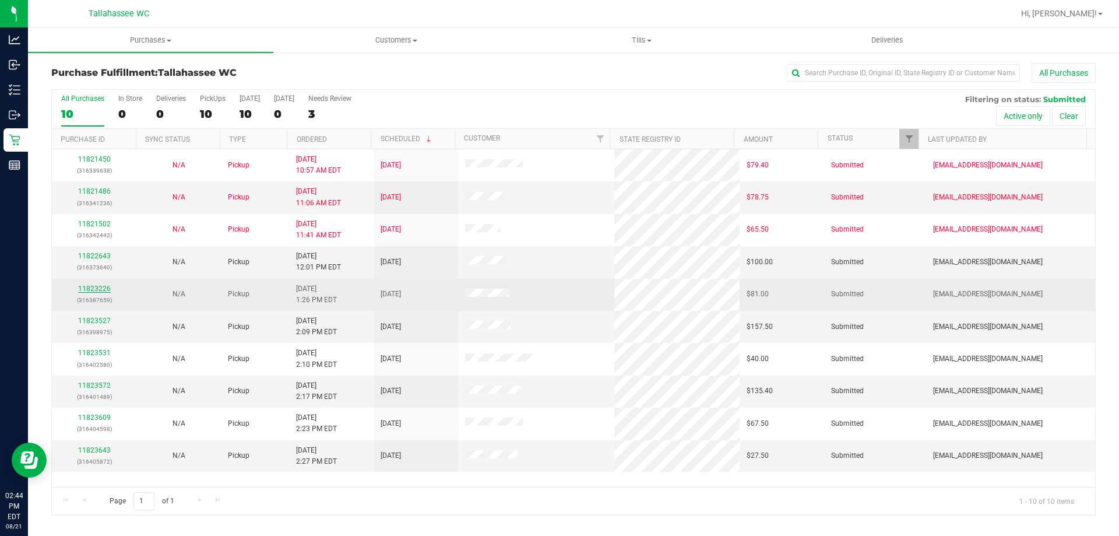
click at [100, 287] on link "11823226" at bounding box center [94, 288] width 33 height 8
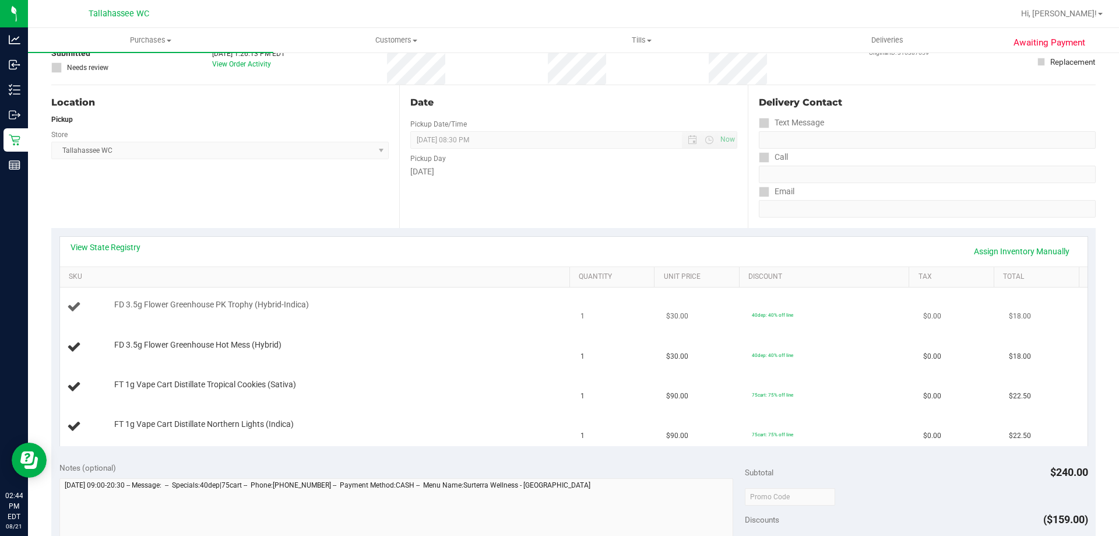
scroll to position [175, 0]
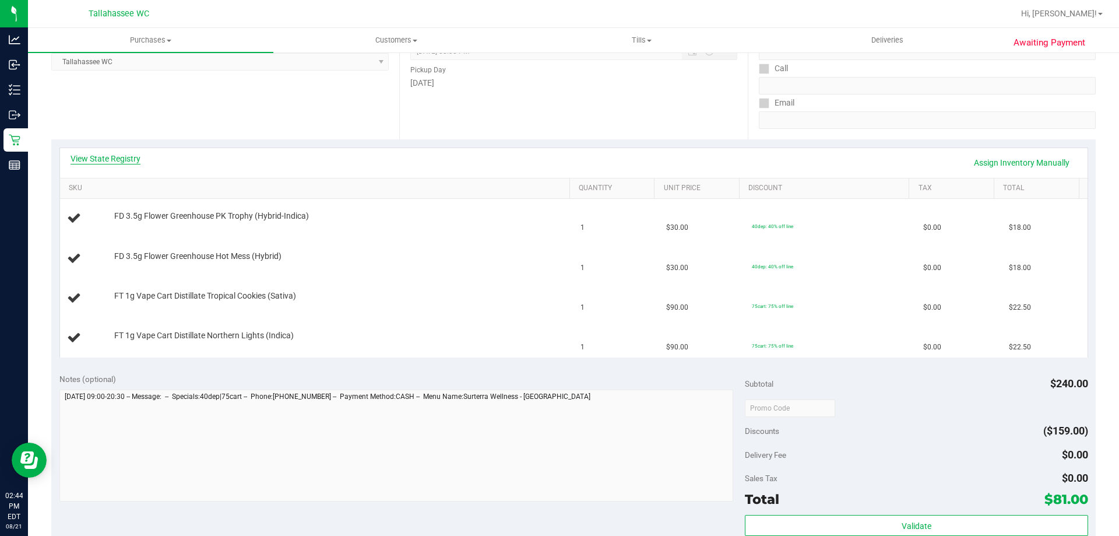
click at [116, 156] on link "View State Registry" at bounding box center [106, 159] width 70 height 12
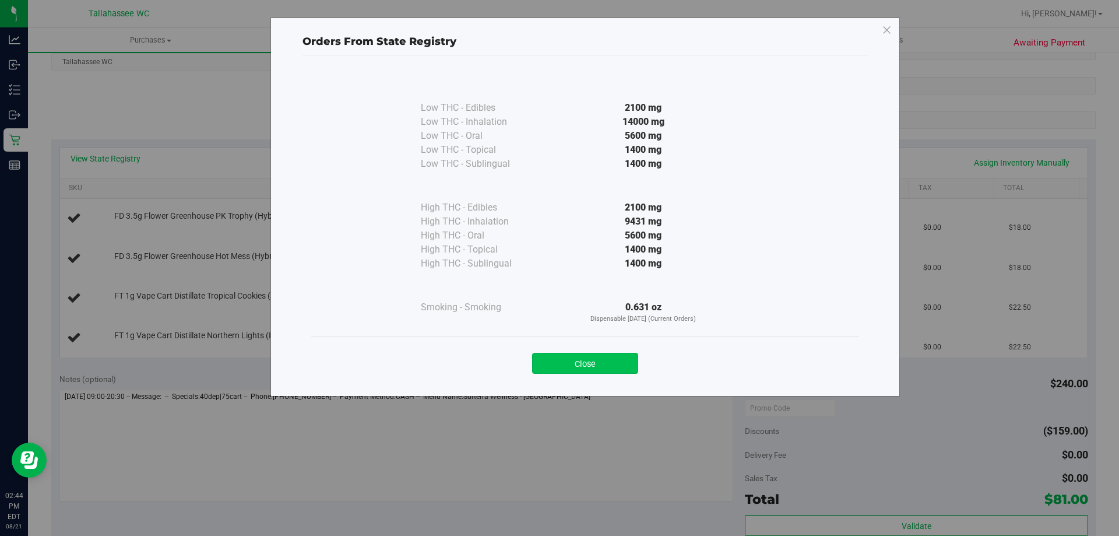
click at [591, 367] on button "Close" at bounding box center [585, 363] width 106 height 21
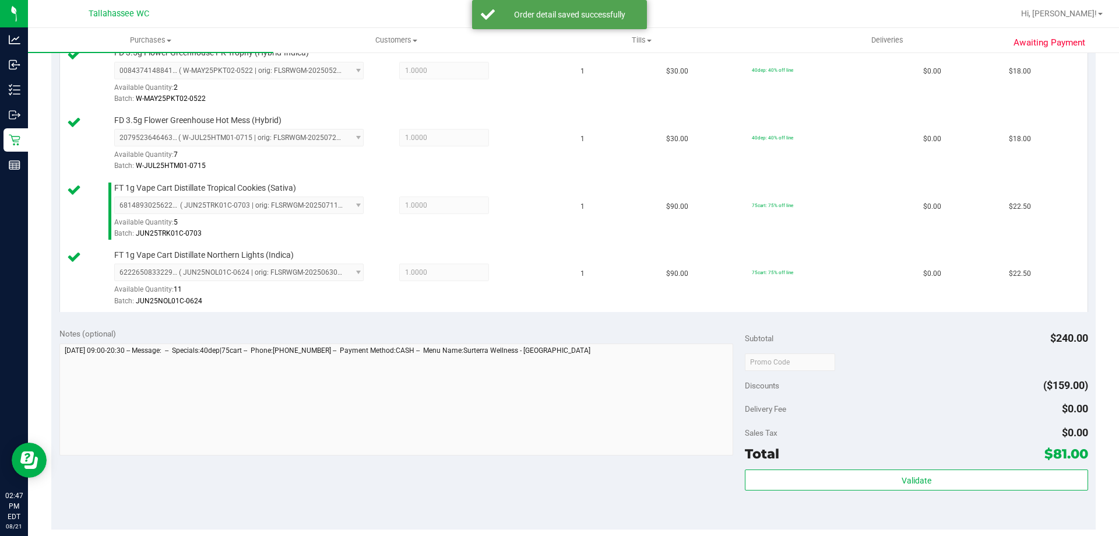
scroll to position [583, 0]
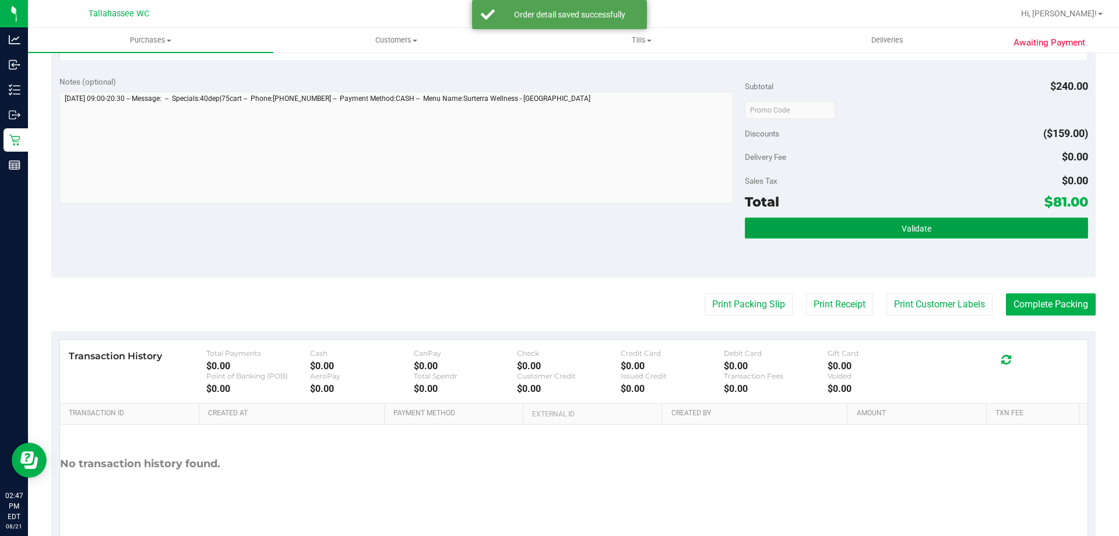
click at [875, 227] on button "Validate" at bounding box center [916, 227] width 343 height 21
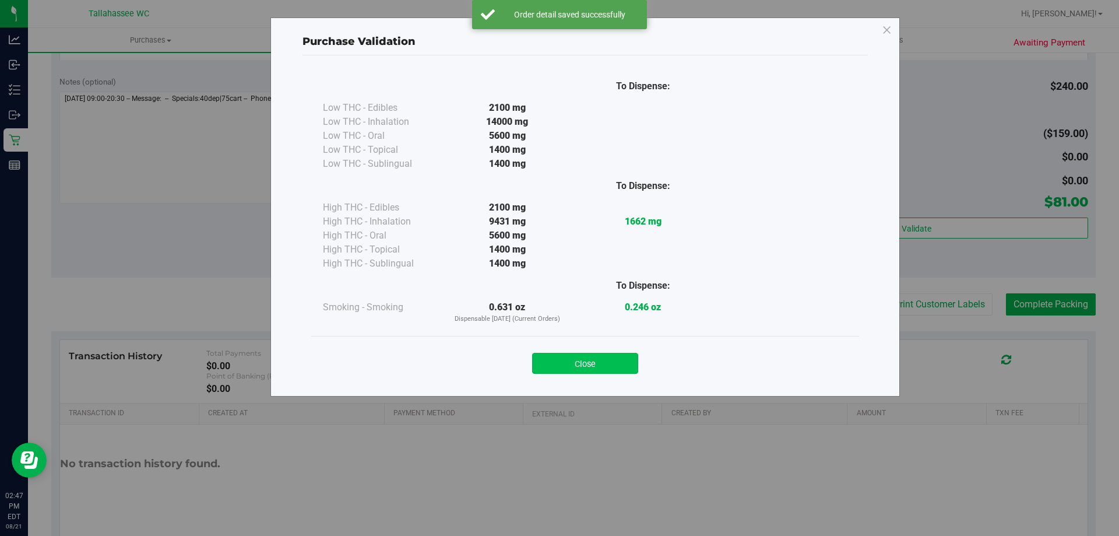
click at [606, 365] on button "Close" at bounding box center [585, 363] width 106 height 21
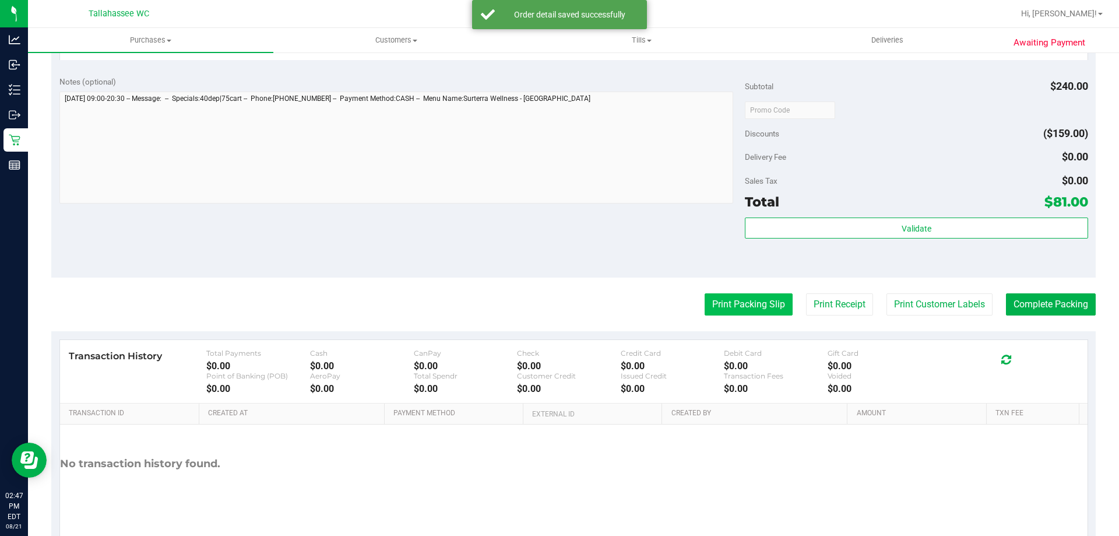
click at [747, 304] on button "Print Packing Slip" at bounding box center [749, 304] width 88 height 22
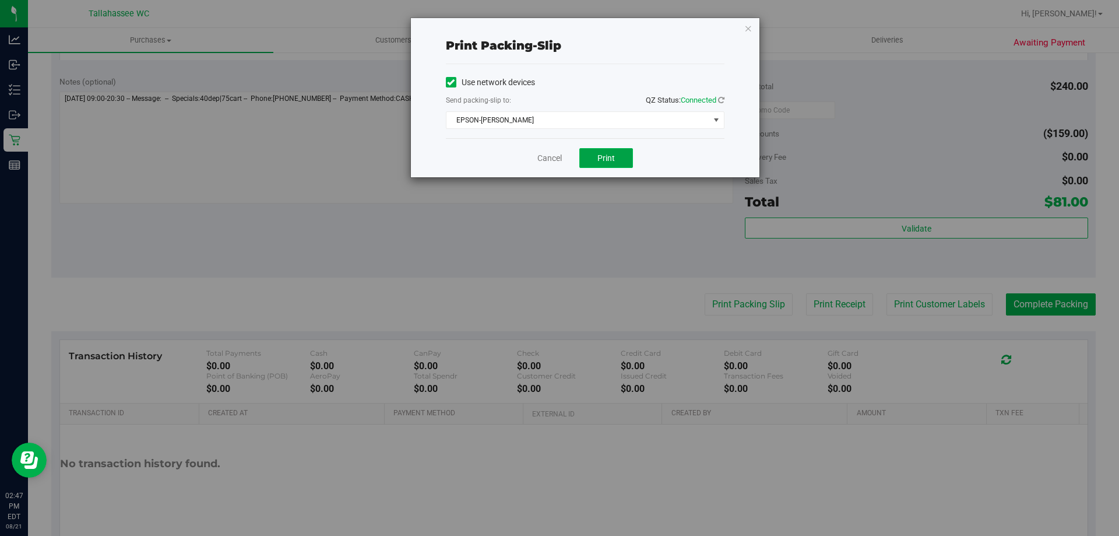
click at [614, 160] on span "Print" at bounding box center [605, 157] width 17 height 9
click at [546, 157] on link "Cancel" at bounding box center [549, 158] width 24 height 12
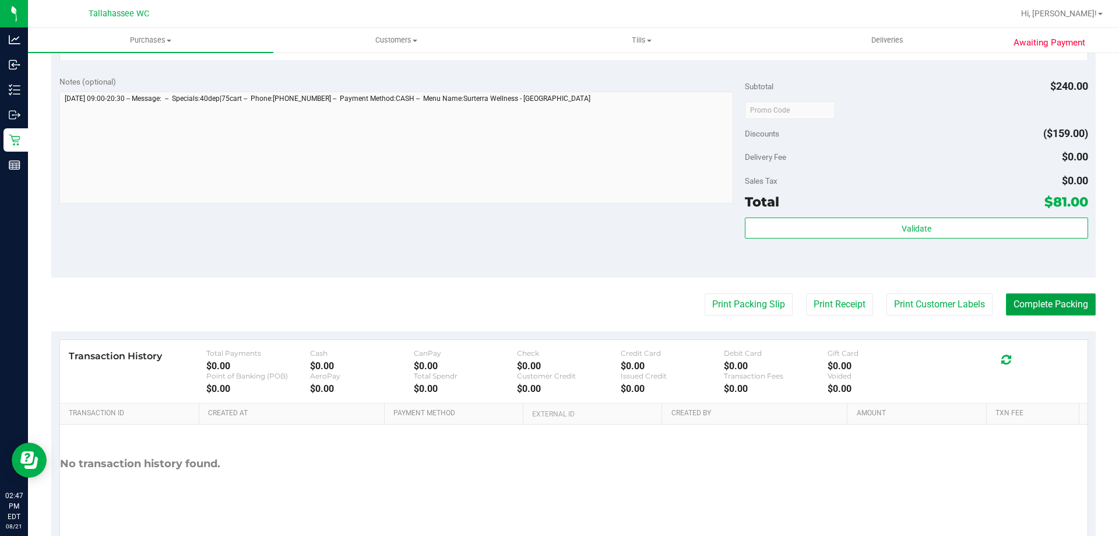
click at [1082, 304] on button "Complete Packing" at bounding box center [1051, 304] width 90 height 22
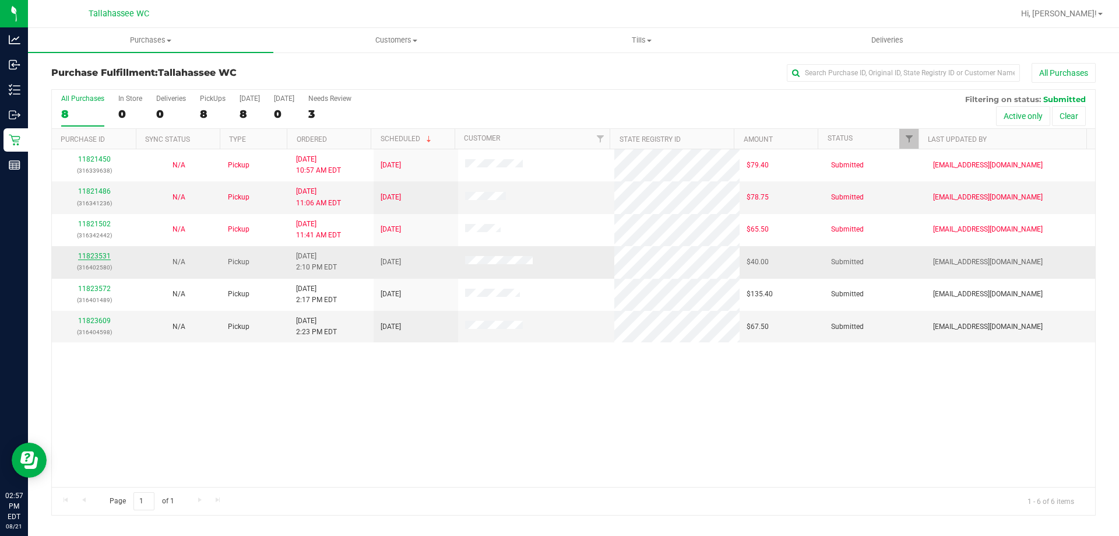
click at [98, 255] on link "11823531" at bounding box center [94, 256] width 33 height 8
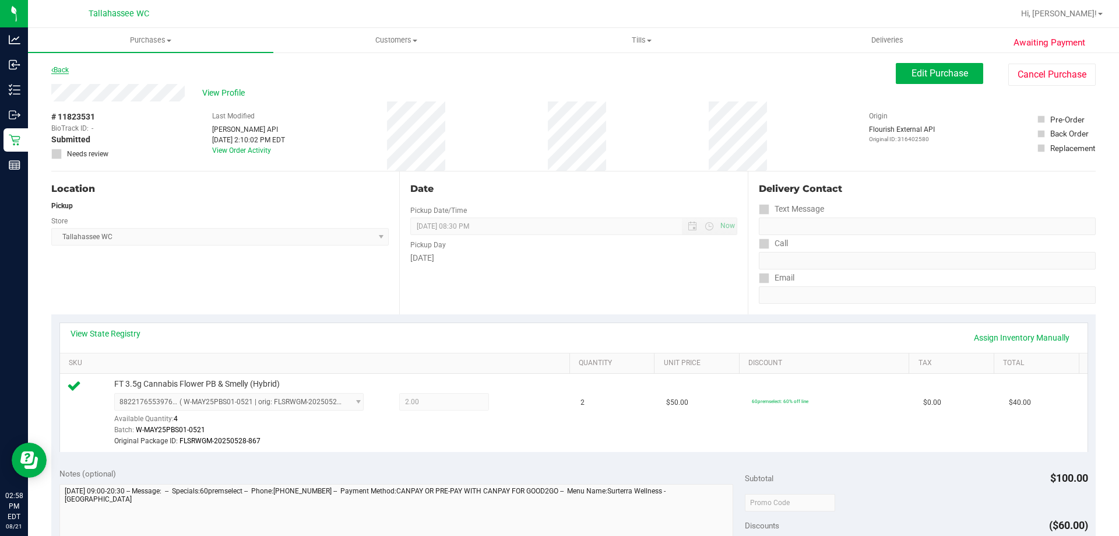
click at [59, 69] on link "Back" at bounding box center [59, 70] width 17 height 8
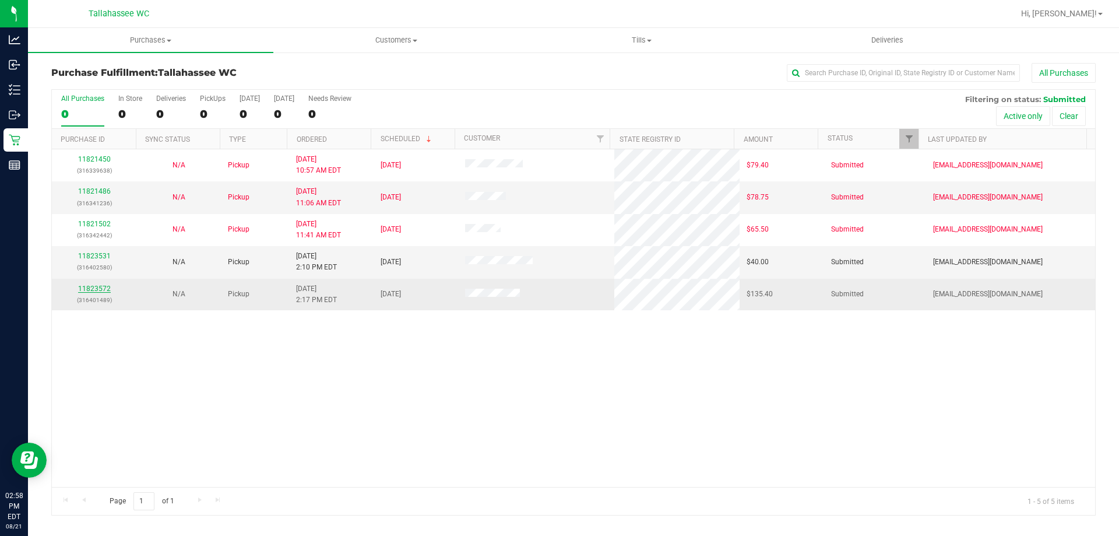
click at [96, 290] on link "11823572" at bounding box center [94, 288] width 33 height 8
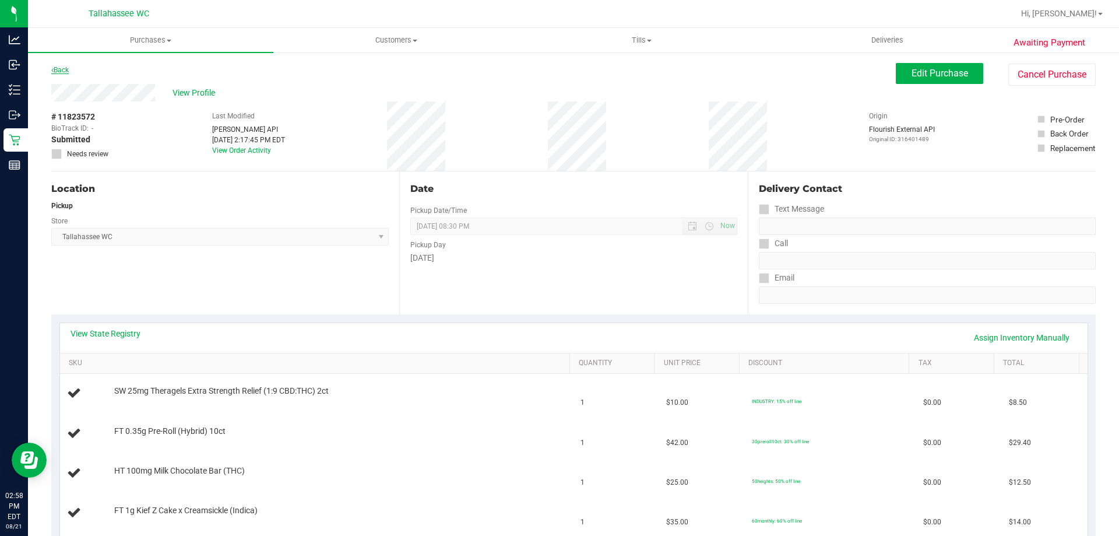
click at [63, 67] on link "Back" at bounding box center [59, 70] width 17 height 8
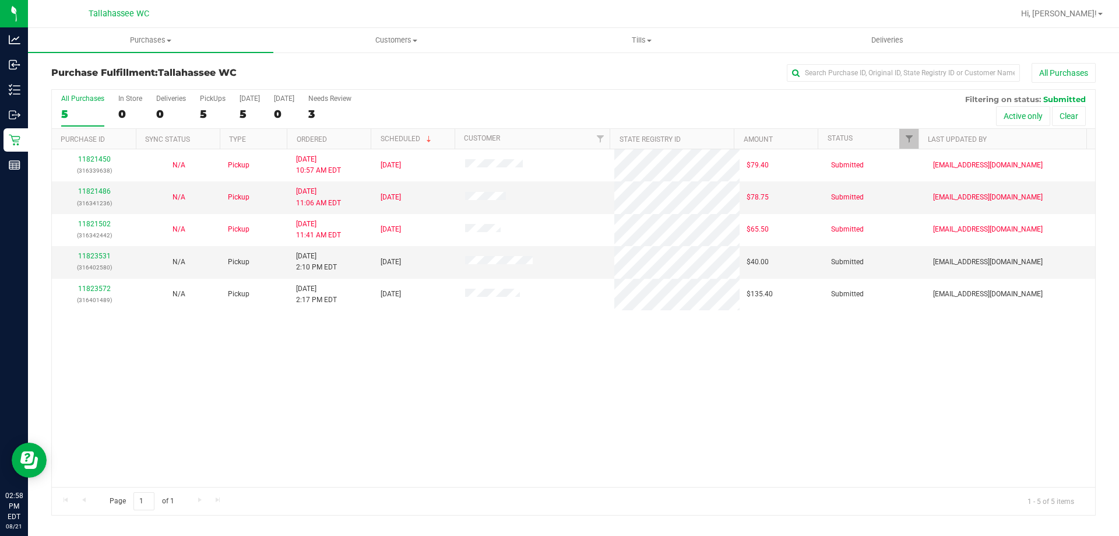
click at [153, 344] on div "11821450 (316339638) N/A Pickup 8/21/2025 10:57 AM EDT 8/21/2025 $79.40 Submitt…" at bounding box center [573, 317] width 1043 height 337
click at [168, 38] on span "Purchases" at bounding box center [150, 40] width 245 height 10
click at [133, 69] on span "Summary of purchases" at bounding box center [87, 70] width 119 height 10
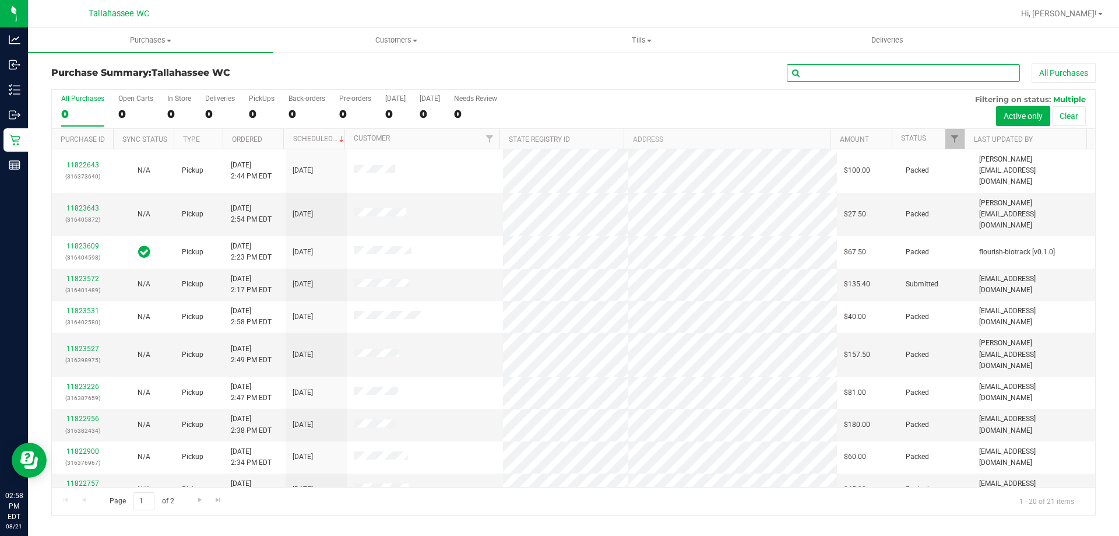
click at [846, 72] on input "text" at bounding box center [903, 72] width 233 height 17
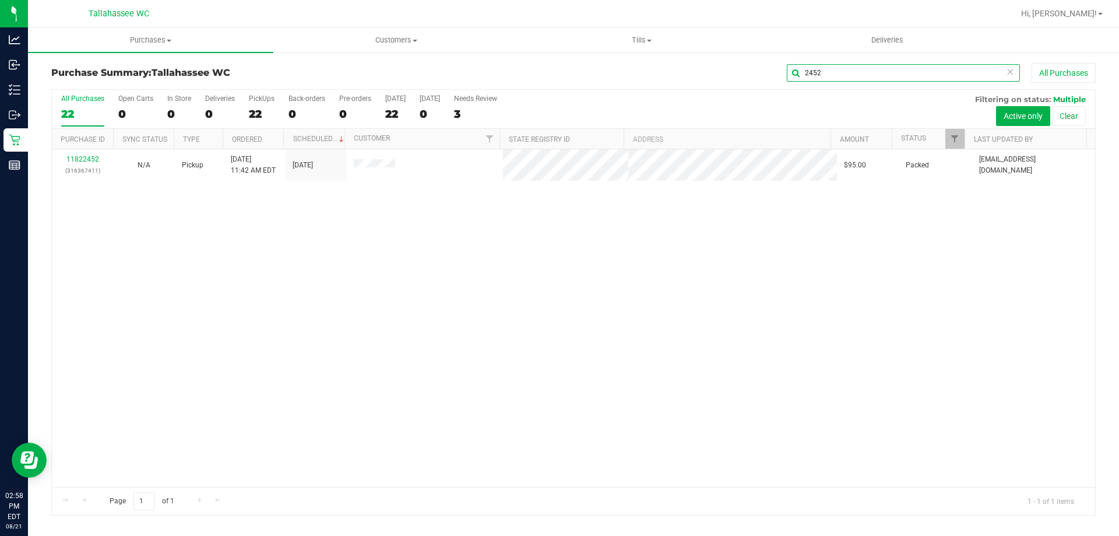
type input "2452"
drag, startPoint x: 121, startPoint y: 311, endPoint x: 124, endPoint y: 304, distance: 7.4
click at [121, 311] on div "11822452 (316367411) N/A Pickup 8/21/2025 11:42 AM EDT 8/21/2025 $95.00 Packed …" at bounding box center [573, 317] width 1043 height 337
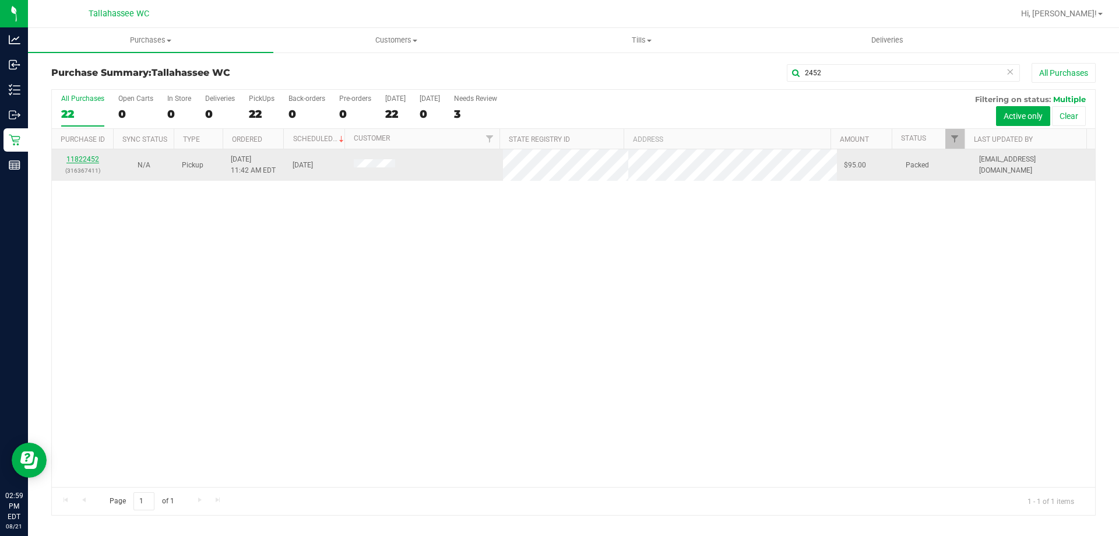
click at [83, 157] on link "11822452" at bounding box center [82, 159] width 33 height 8
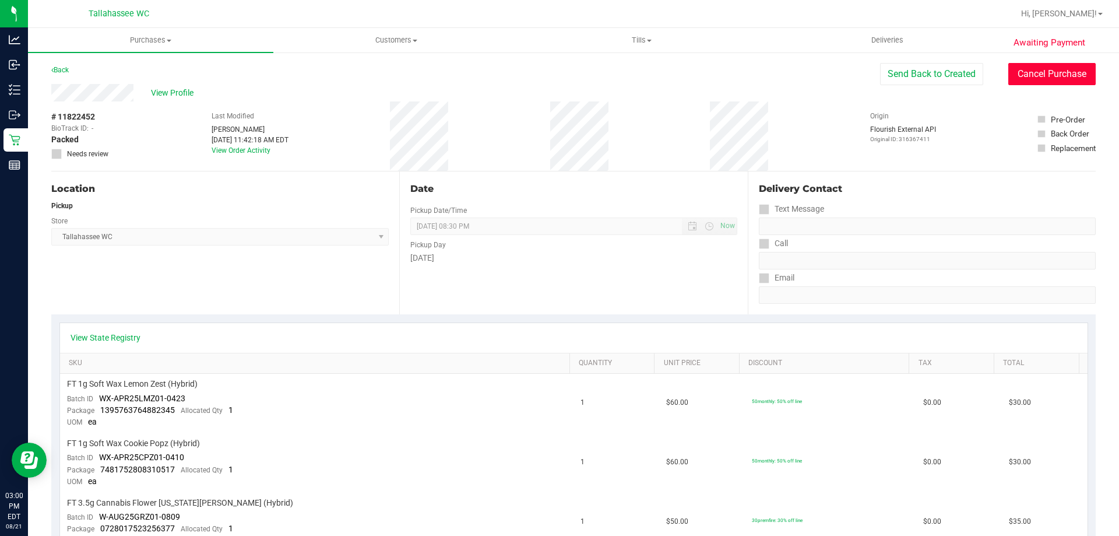
click at [1023, 69] on button "Cancel Purchase" at bounding box center [1051, 74] width 87 height 22
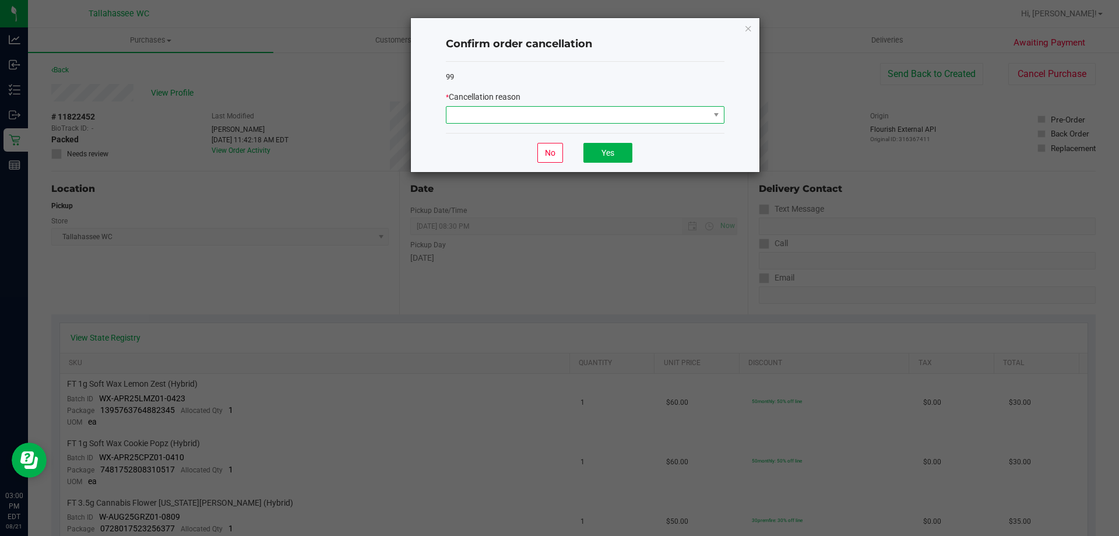
click at [607, 107] on span at bounding box center [577, 115] width 263 height 16
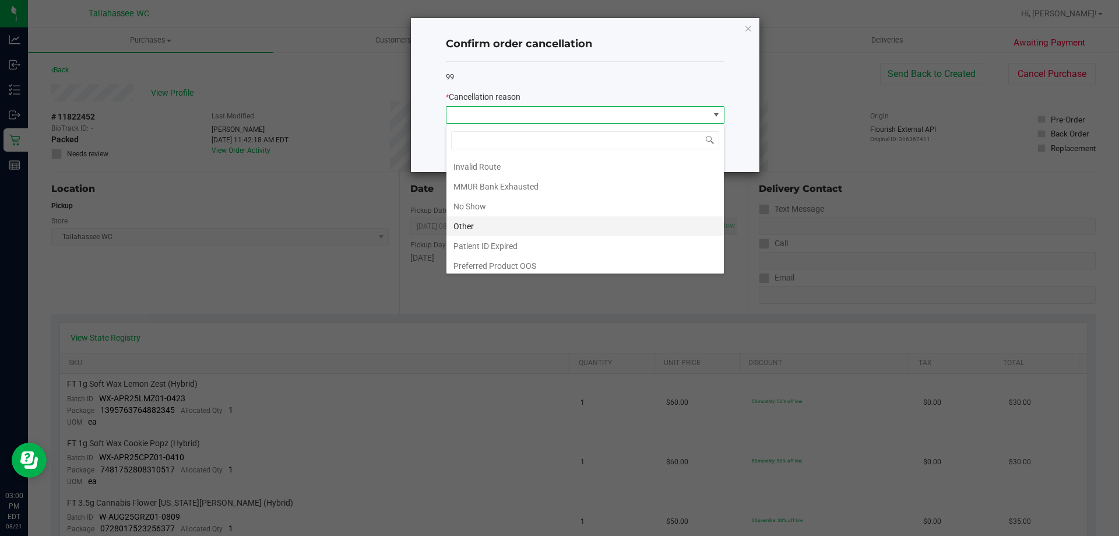
scroll to position [62, 0]
click at [539, 205] on li "No Show" at bounding box center [584, 202] width 277 height 20
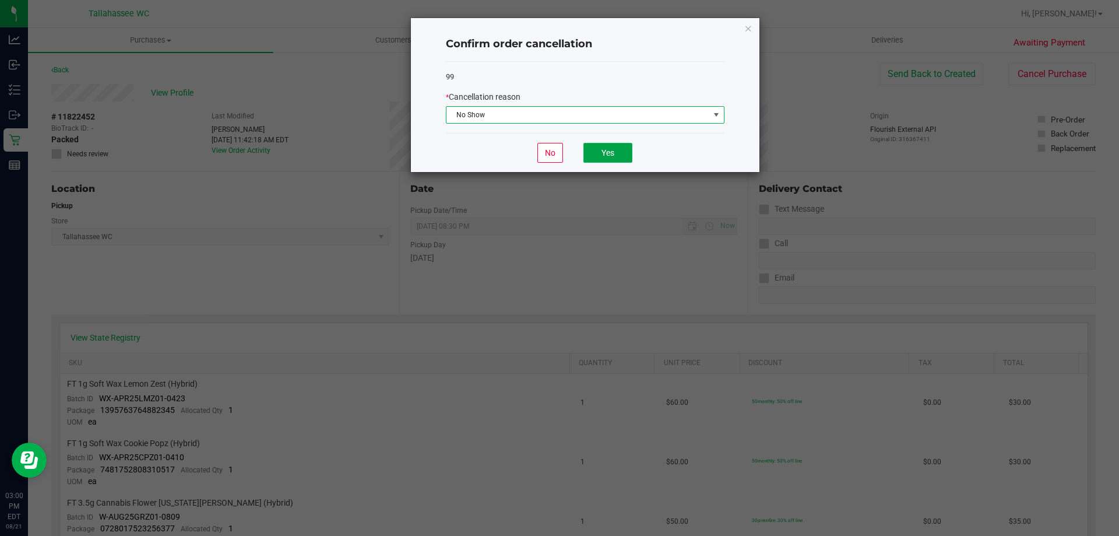
click at [622, 152] on button "Yes" at bounding box center [607, 153] width 49 height 20
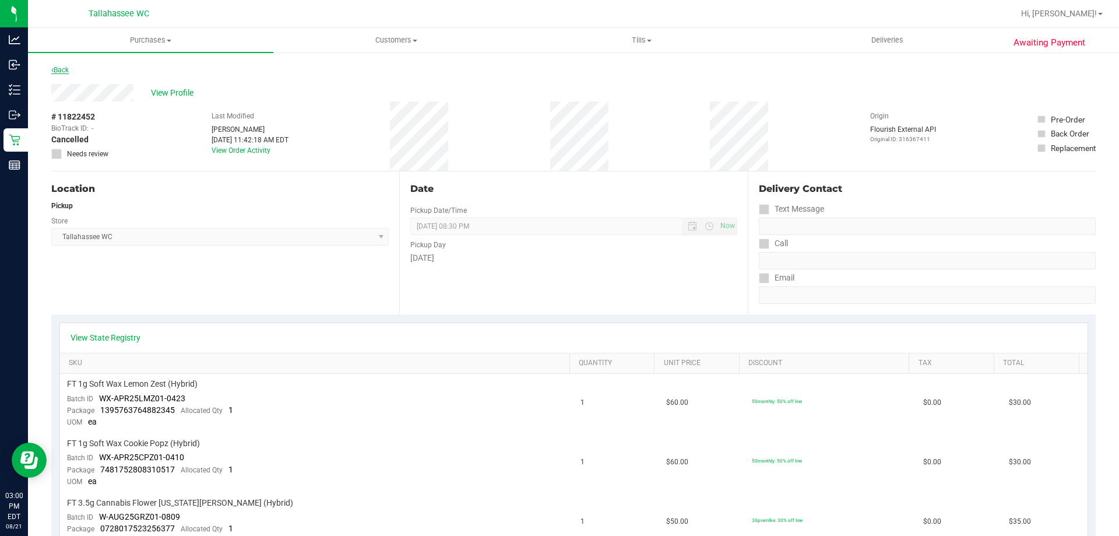
click at [69, 70] on link "Back" at bounding box center [59, 70] width 17 height 8
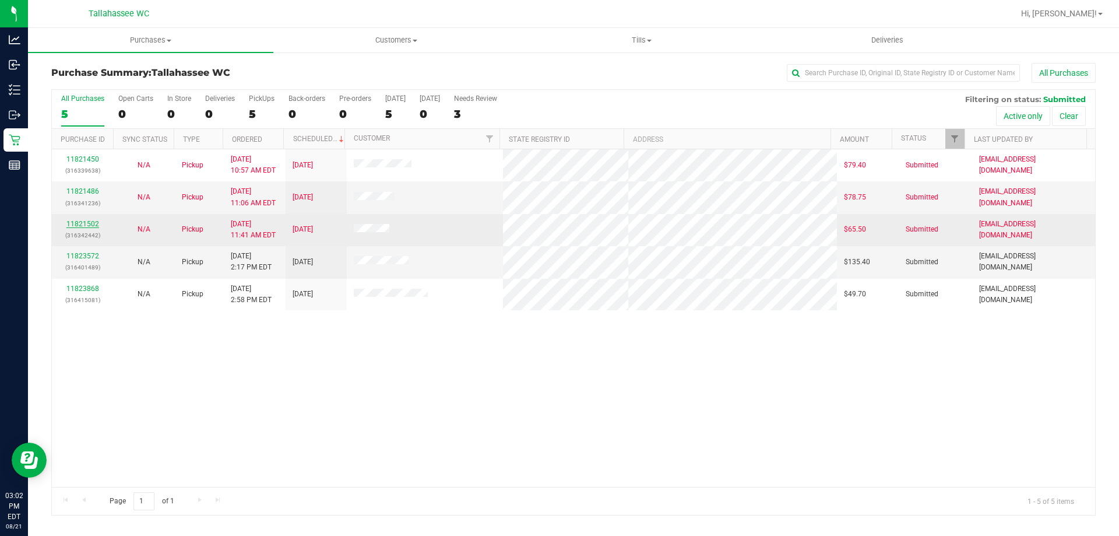
click at [87, 223] on link "11821502" at bounding box center [82, 224] width 33 height 8
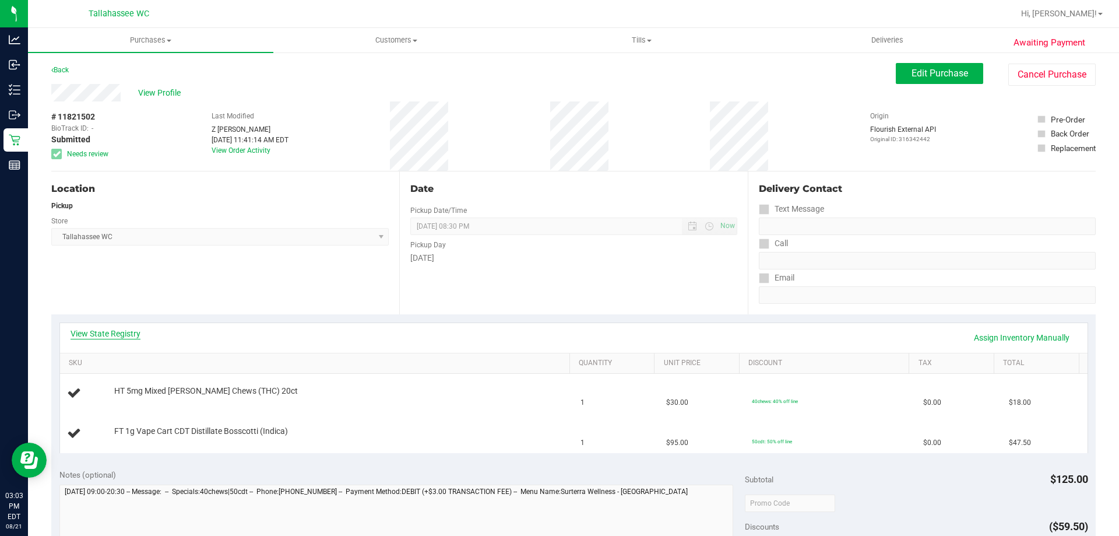
click at [129, 332] on link "View State Registry" at bounding box center [106, 334] width 70 height 12
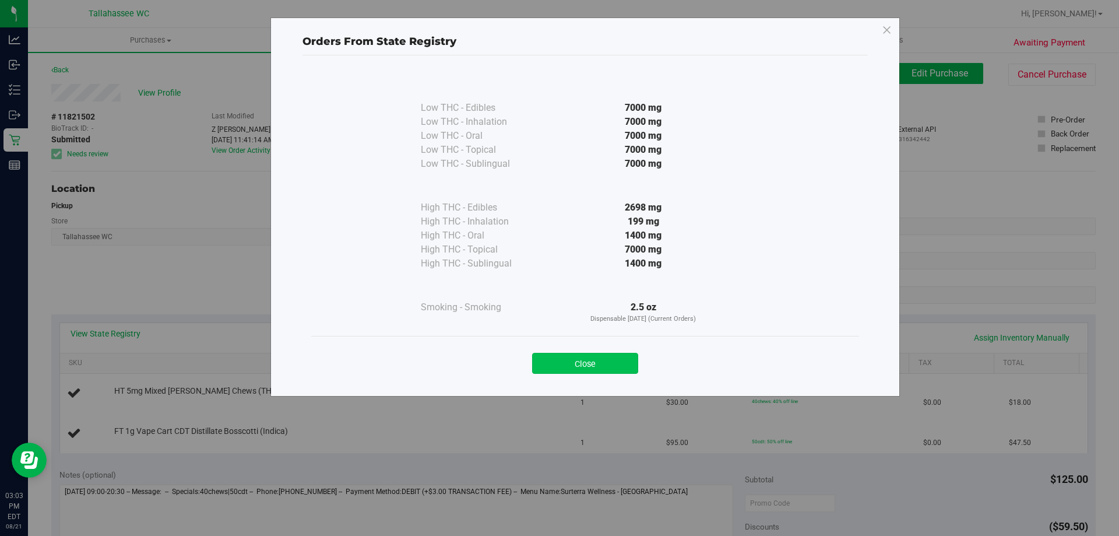
click at [607, 362] on button "Close" at bounding box center [585, 363] width 106 height 21
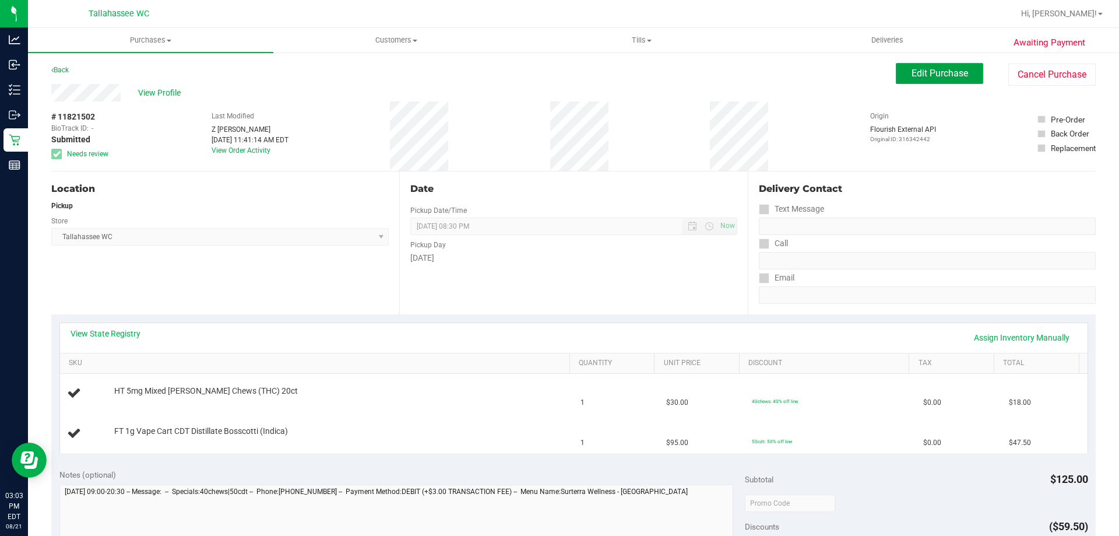
click at [957, 71] on span "Edit Purchase" at bounding box center [940, 73] width 57 height 11
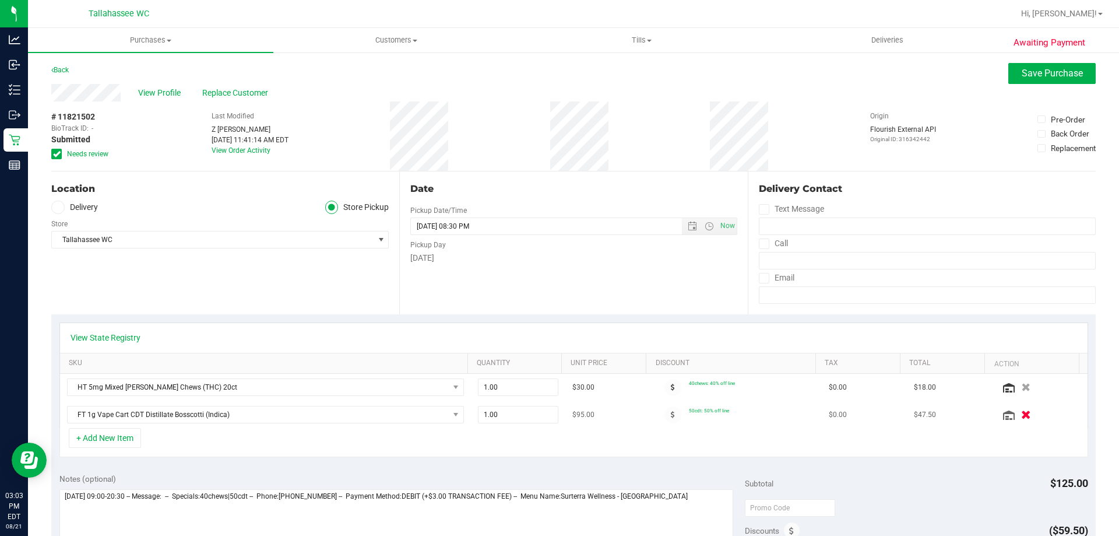
click at [1016, 416] on button "button" at bounding box center [1026, 414] width 20 height 12
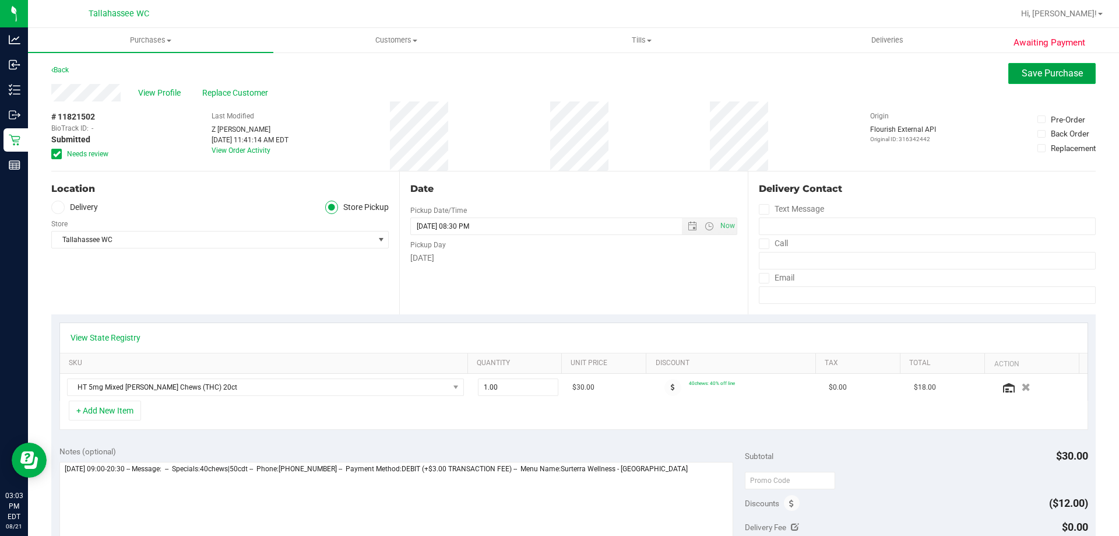
click at [1053, 78] on span "Save Purchase" at bounding box center [1052, 73] width 61 height 11
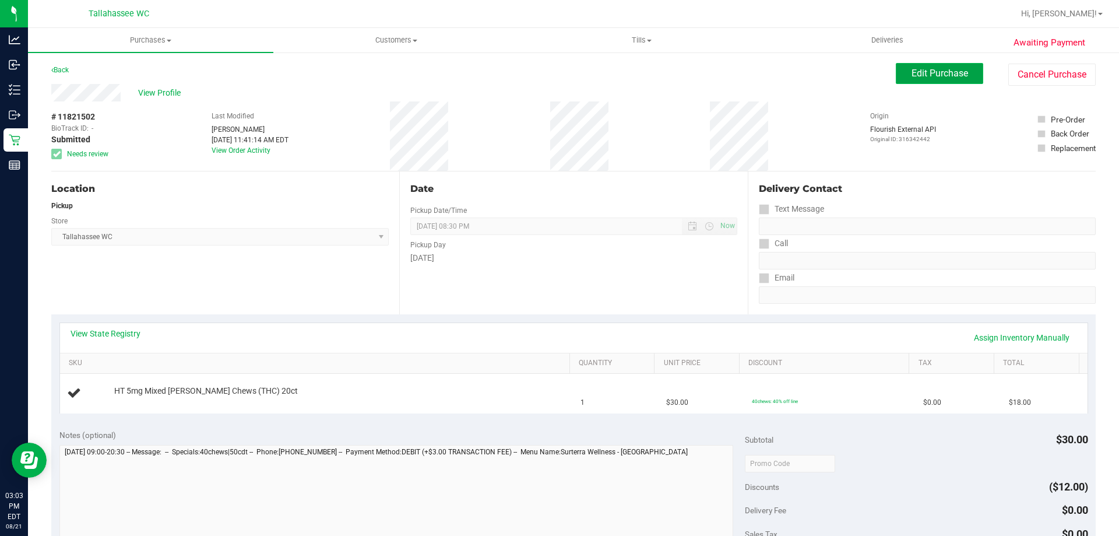
click at [937, 82] on button "Edit Purchase" at bounding box center [939, 73] width 87 height 21
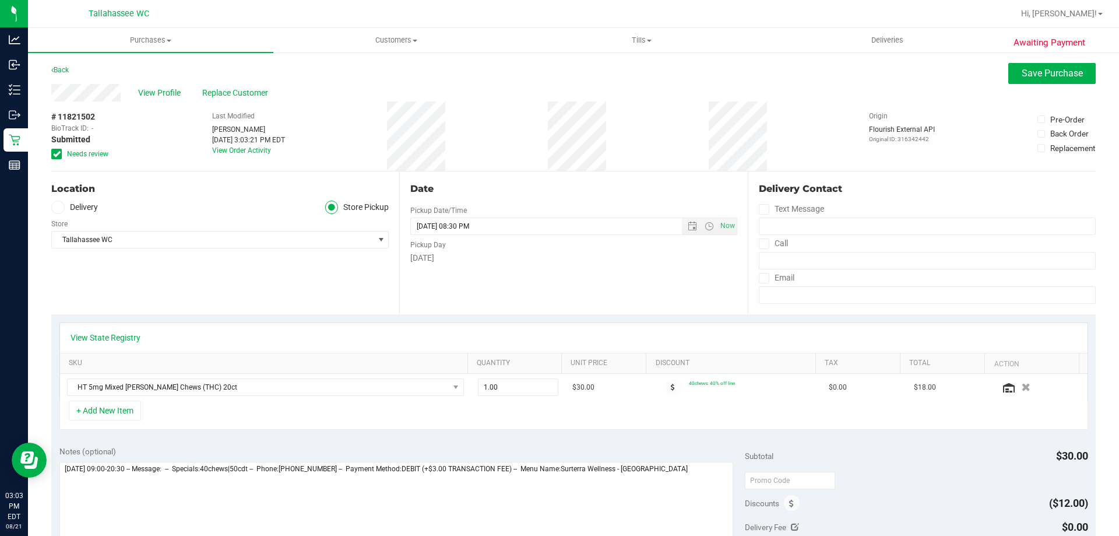
click at [56, 154] on icon at bounding box center [57, 154] width 8 height 0
click at [0, 0] on input "Needs review" at bounding box center [0, 0] width 0 height 0
click at [1022, 77] on span "Save Purchase" at bounding box center [1052, 73] width 61 height 11
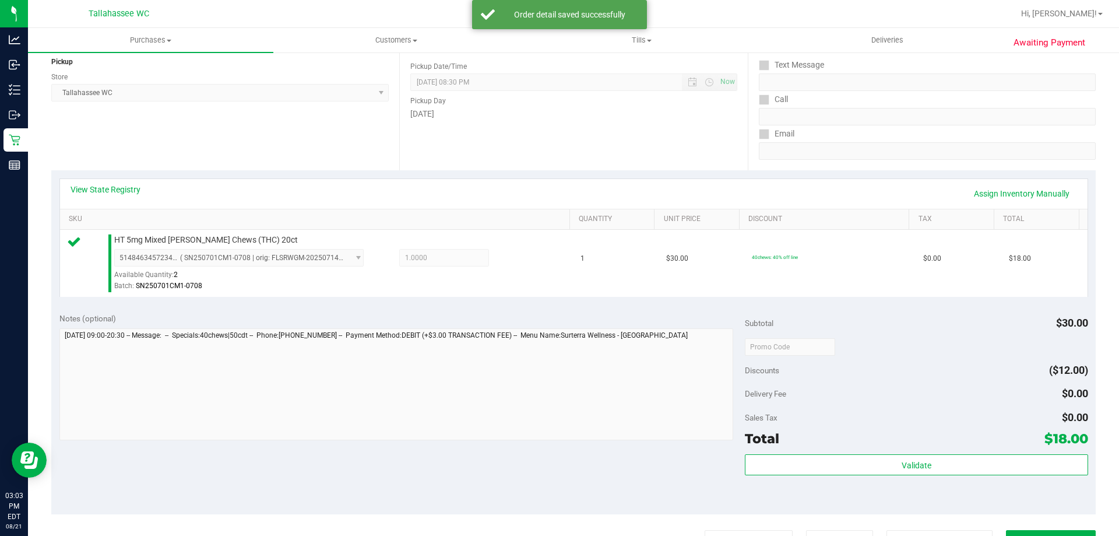
scroll to position [291, 0]
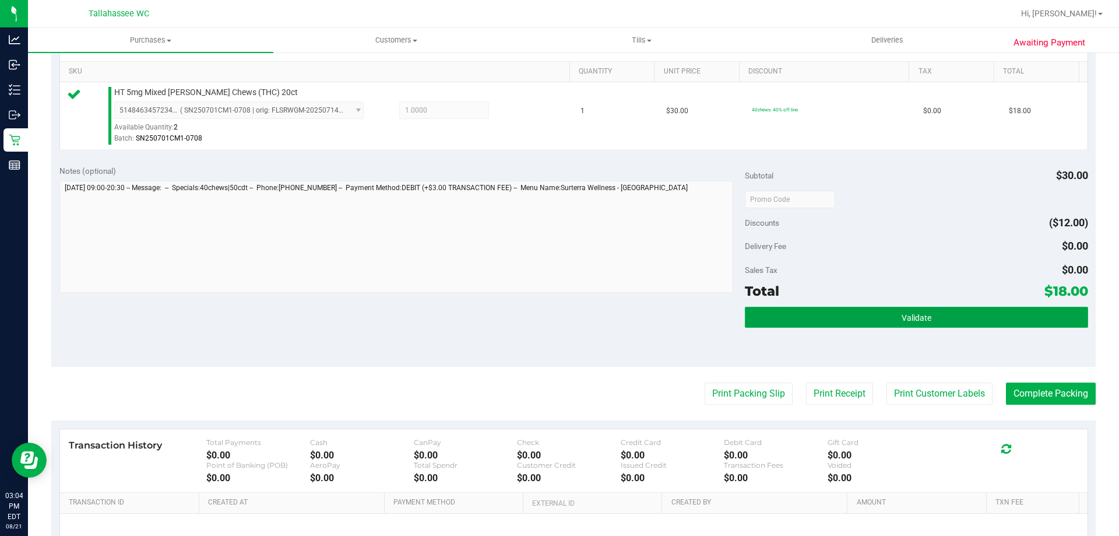
click at [821, 315] on button "Validate" at bounding box center [916, 317] width 343 height 21
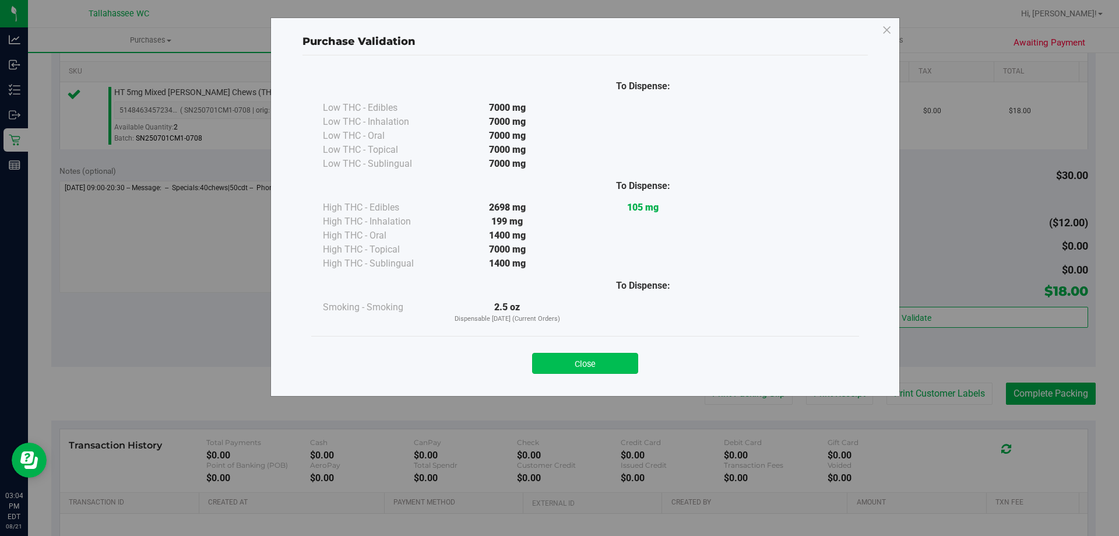
click at [600, 367] on button "Close" at bounding box center [585, 363] width 106 height 21
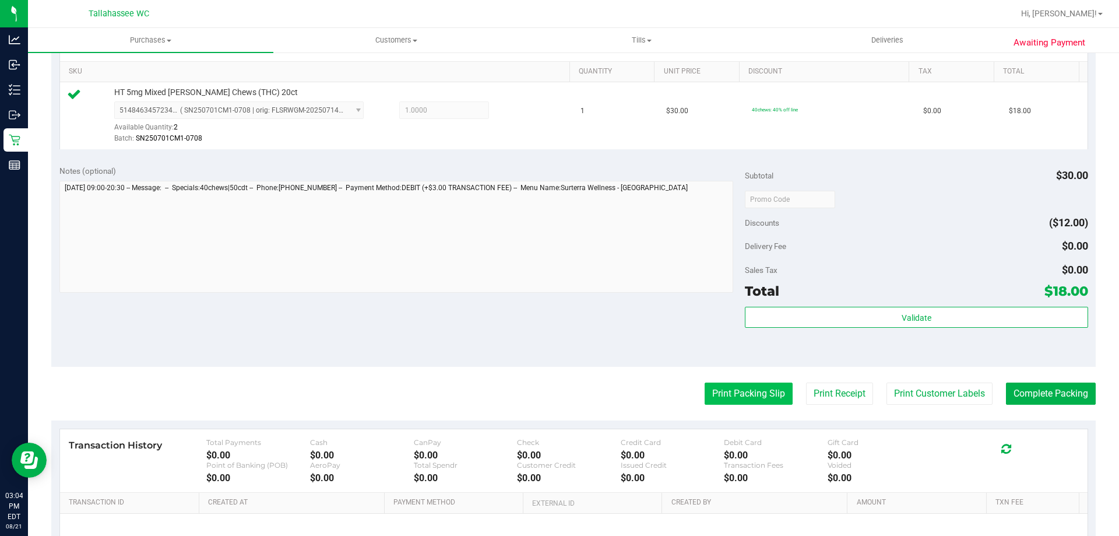
click at [765, 389] on button "Print Packing Slip" at bounding box center [749, 393] width 88 height 22
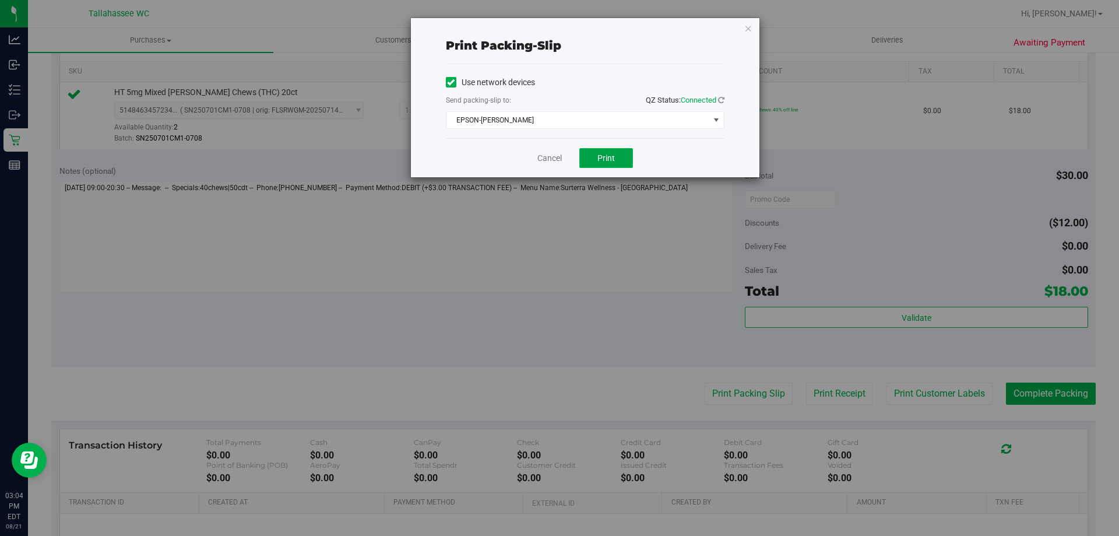
click at [609, 163] on button "Print" at bounding box center [606, 158] width 54 height 20
click at [556, 164] on div "Cancel Print" at bounding box center [585, 157] width 279 height 39
click at [552, 161] on link "Cancel" at bounding box center [549, 158] width 24 height 12
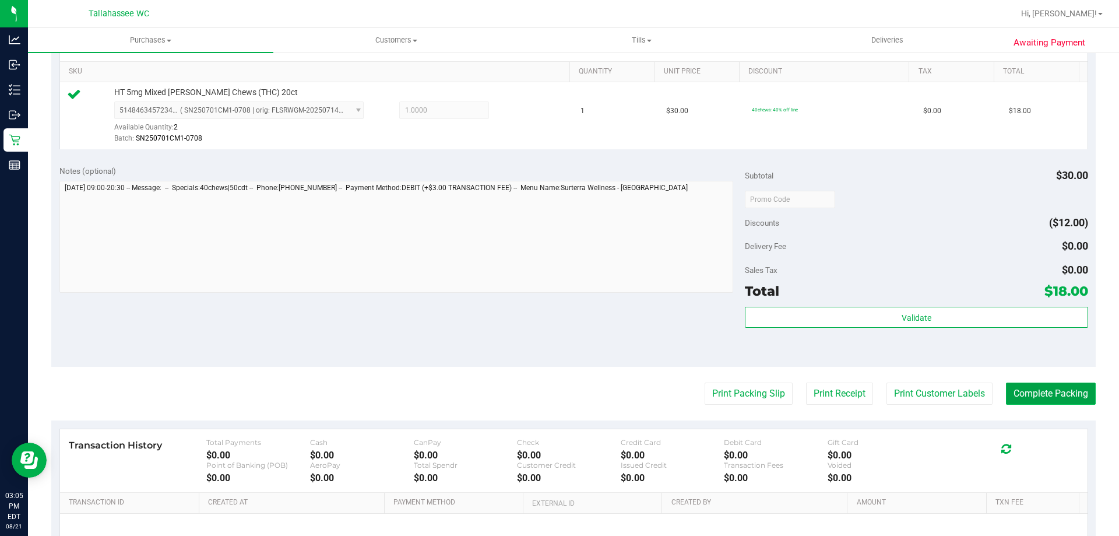
click at [1045, 396] on button "Complete Packing" at bounding box center [1051, 393] width 90 height 22
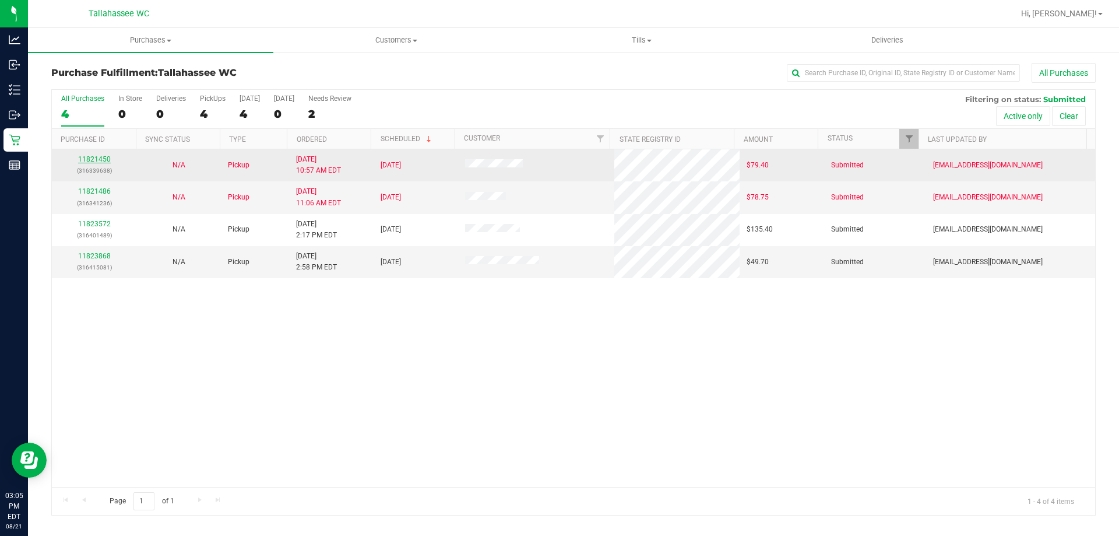
click at [102, 158] on link "11821450" at bounding box center [94, 159] width 33 height 8
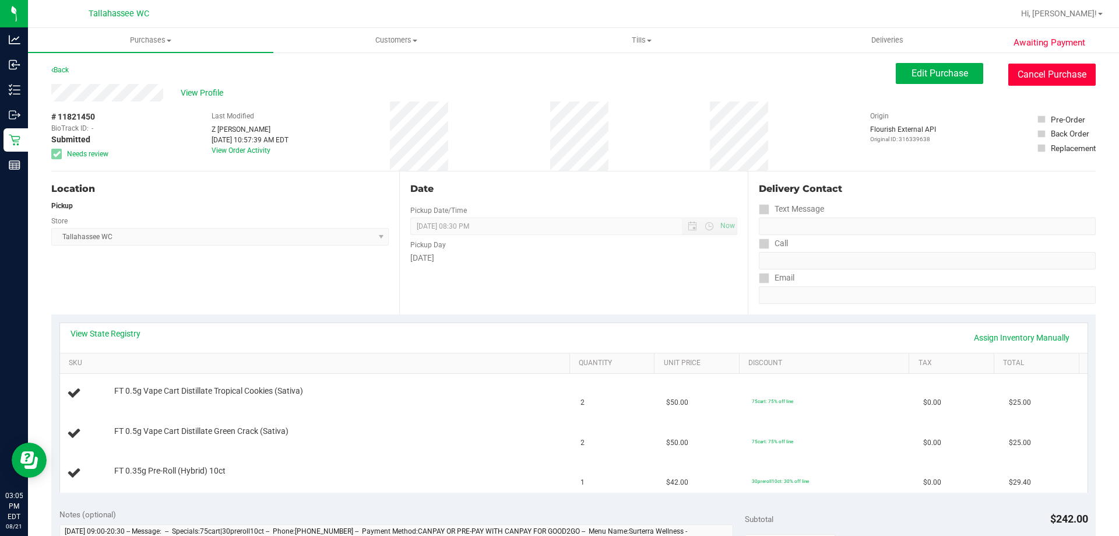
click at [1054, 76] on button "Cancel Purchase" at bounding box center [1051, 75] width 87 height 22
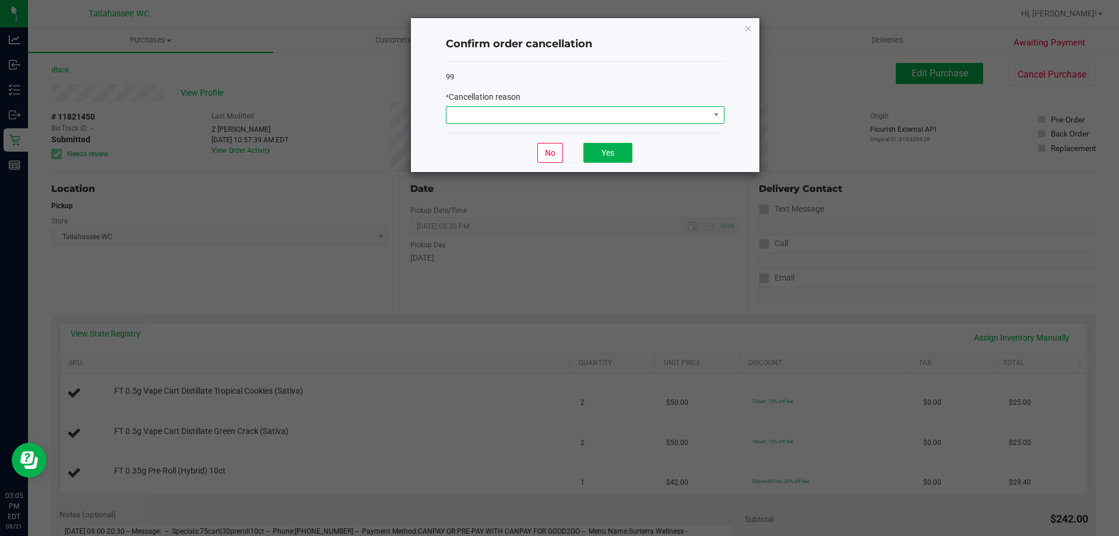
click at [617, 111] on span at bounding box center [577, 115] width 263 height 16
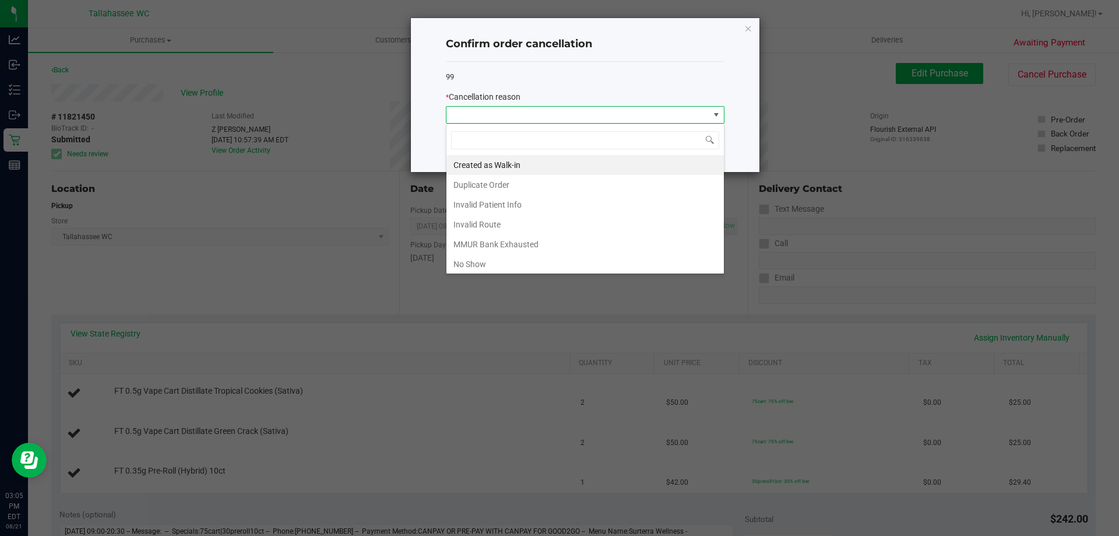
scroll to position [17, 279]
click at [525, 248] on li "MMUR Bank Exhausted" at bounding box center [584, 244] width 277 height 20
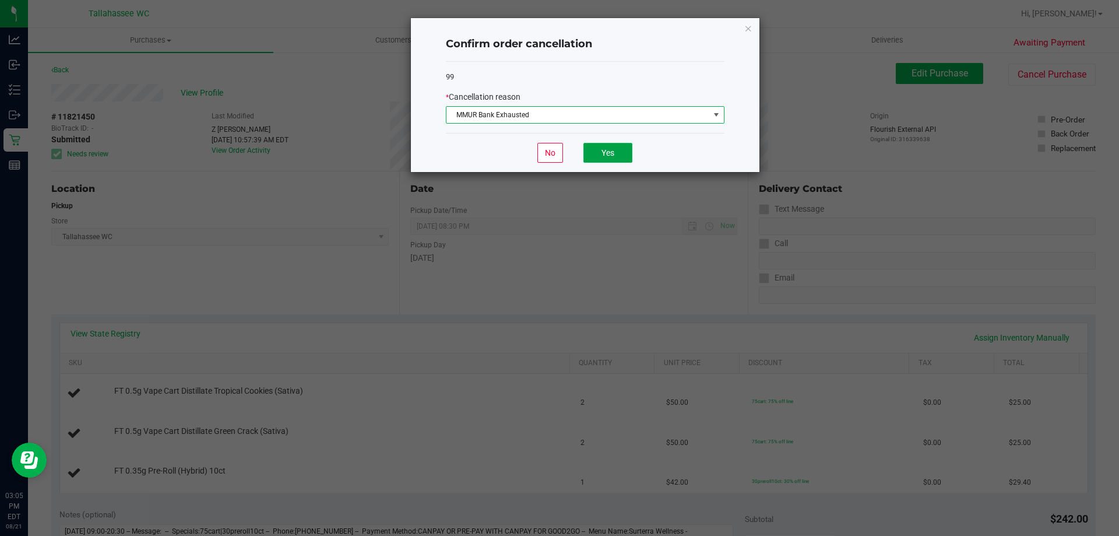
click at [599, 157] on button "Yes" at bounding box center [607, 153] width 49 height 20
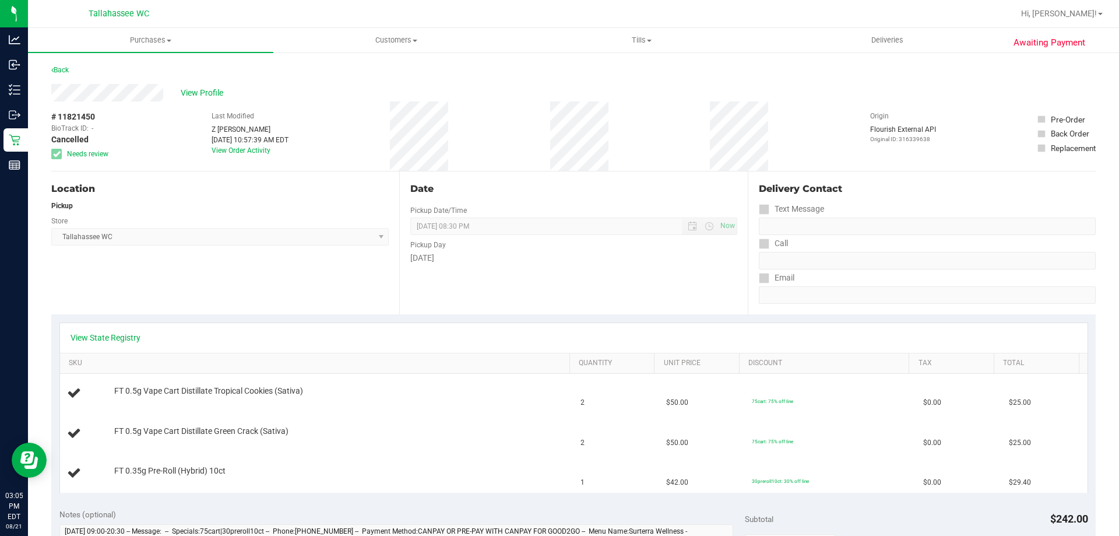
click at [135, 135] on div "# 11821450 BioTrack ID: - Cancelled Needs review Last Modified Z Mata Aug 21, 2…" at bounding box center [573, 135] width 1044 height 69
click at [68, 69] on link "Back" at bounding box center [59, 70] width 17 height 8
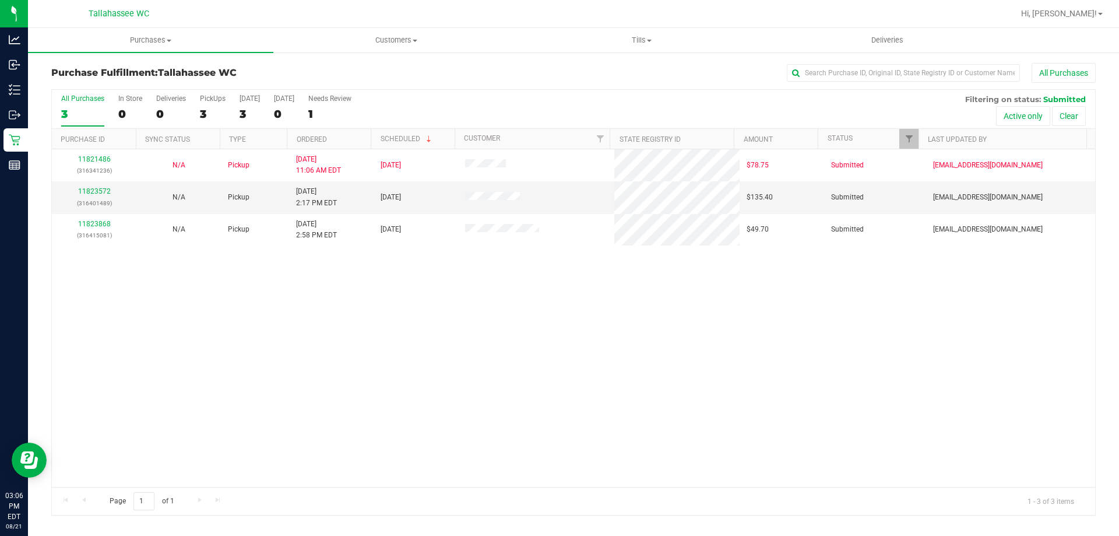
click at [141, 293] on div "11821486 (316341236) N/A Pickup 8/21/2025 11:06 AM EDT 8/21/2025 $78.75 Submitt…" at bounding box center [573, 317] width 1043 height 337
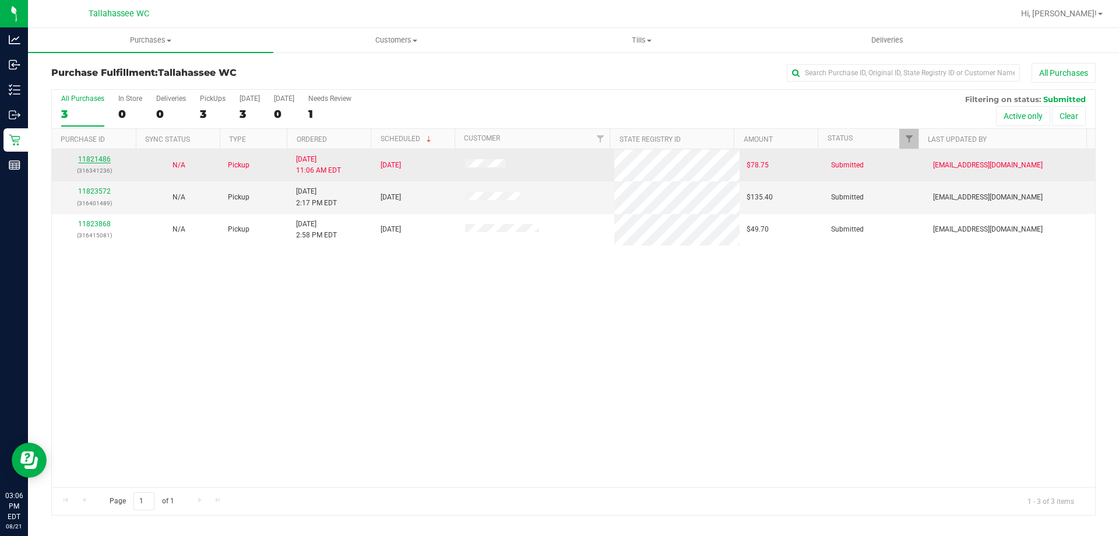
click at [83, 160] on link "11821486" at bounding box center [94, 159] width 33 height 8
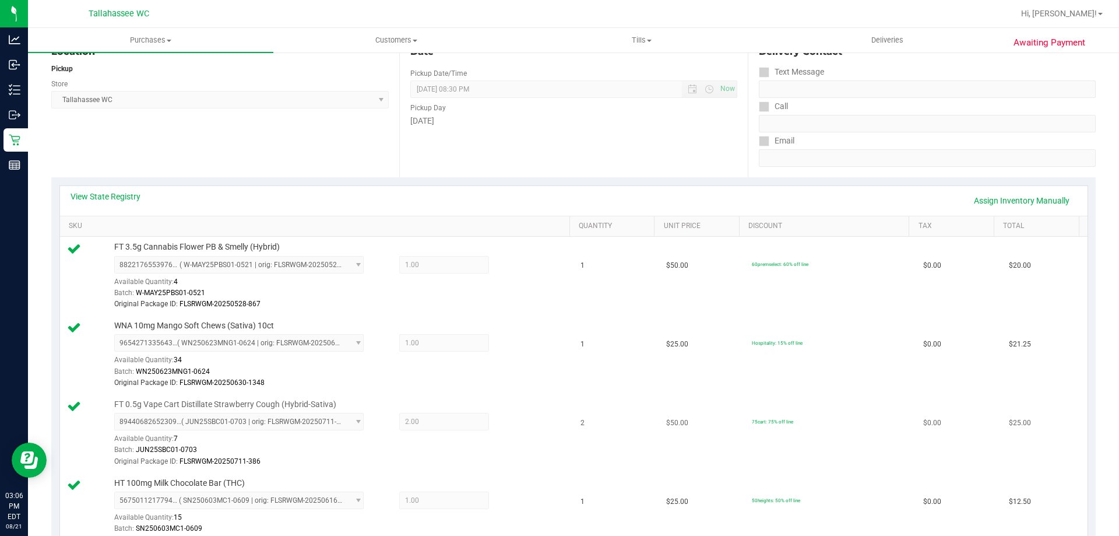
scroll to position [117, 0]
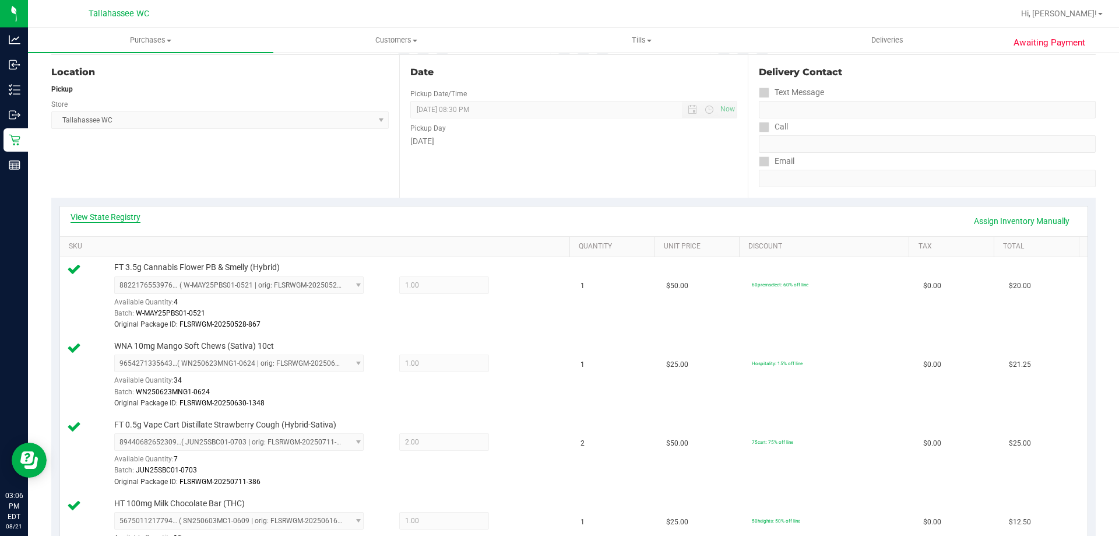
click at [125, 221] on link "View State Registry" at bounding box center [106, 217] width 70 height 12
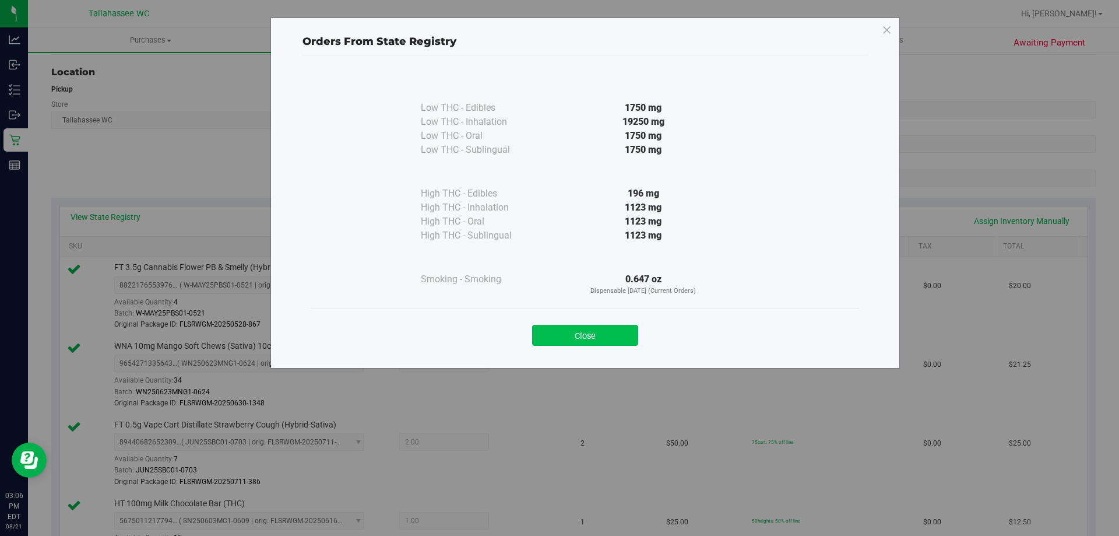
click at [617, 335] on button "Close" at bounding box center [585, 335] width 106 height 21
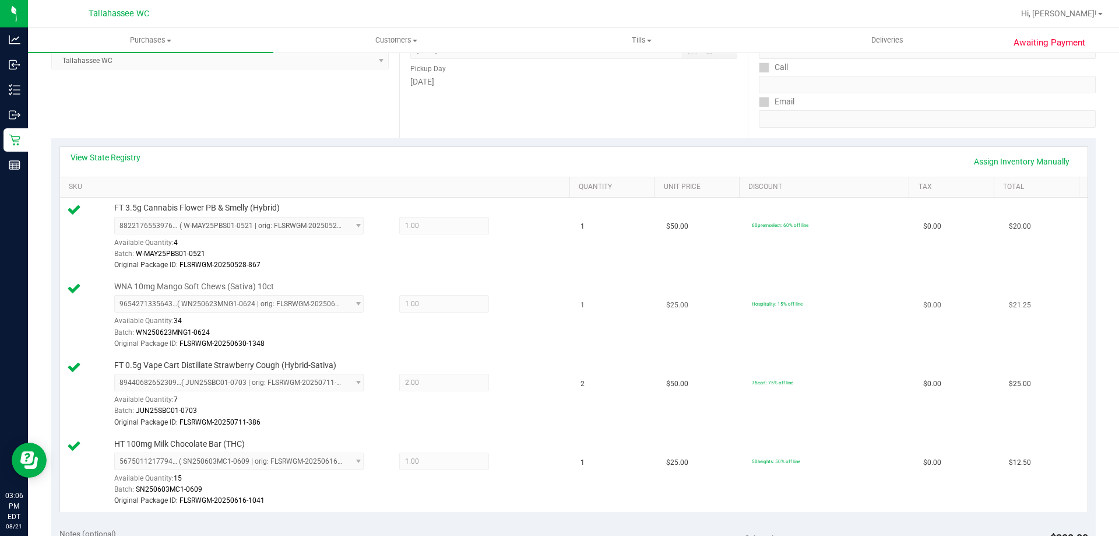
scroll to position [466, 0]
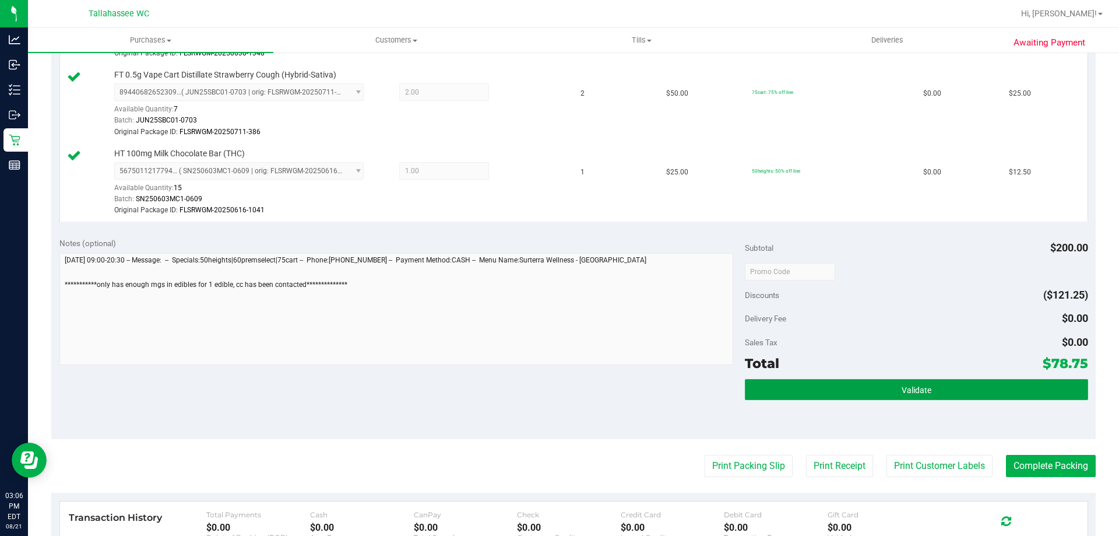
click at [860, 390] on button "Validate" at bounding box center [916, 389] width 343 height 21
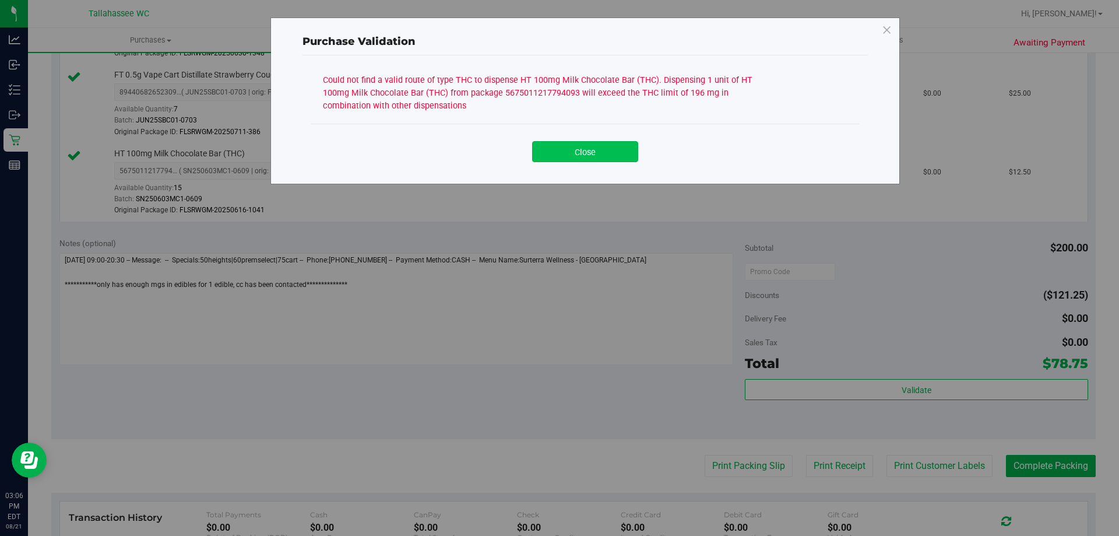
click at [597, 154] on button "Close" at bounding box center [585, 151] width 106 height 21
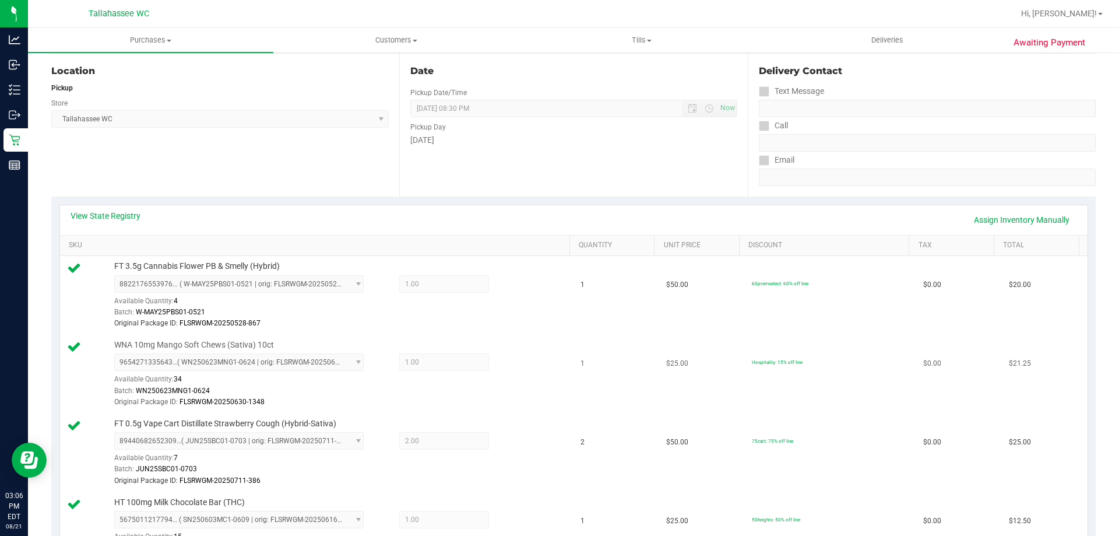
scroll to position [0, 0]
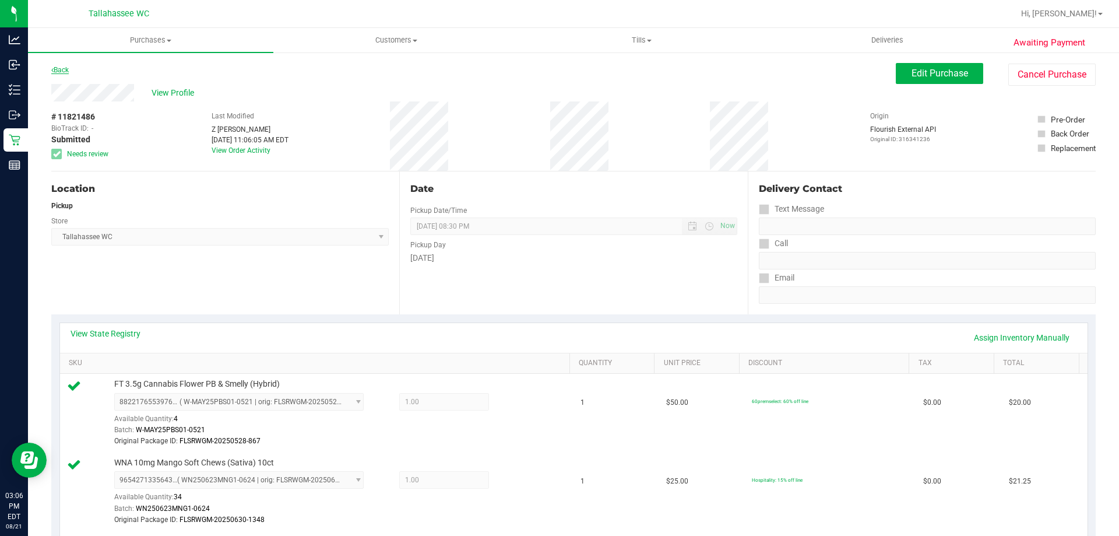
click at [59, 71] on link "Back" at bounding box center [59, 70] width 17 height 8
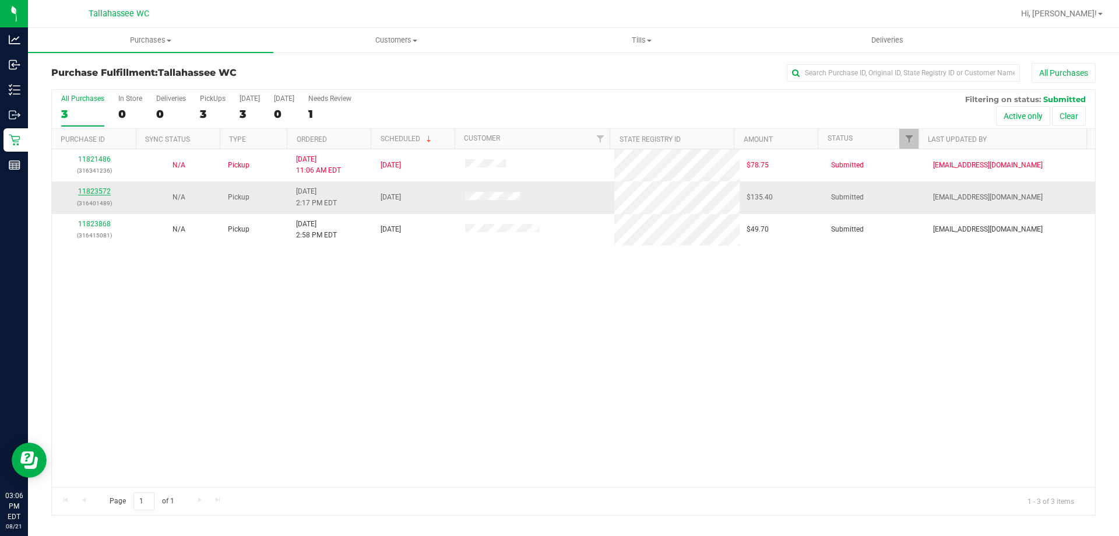
click at [99, 191] on link "11823572" at bounding box center [94, 191] width 33 height 8
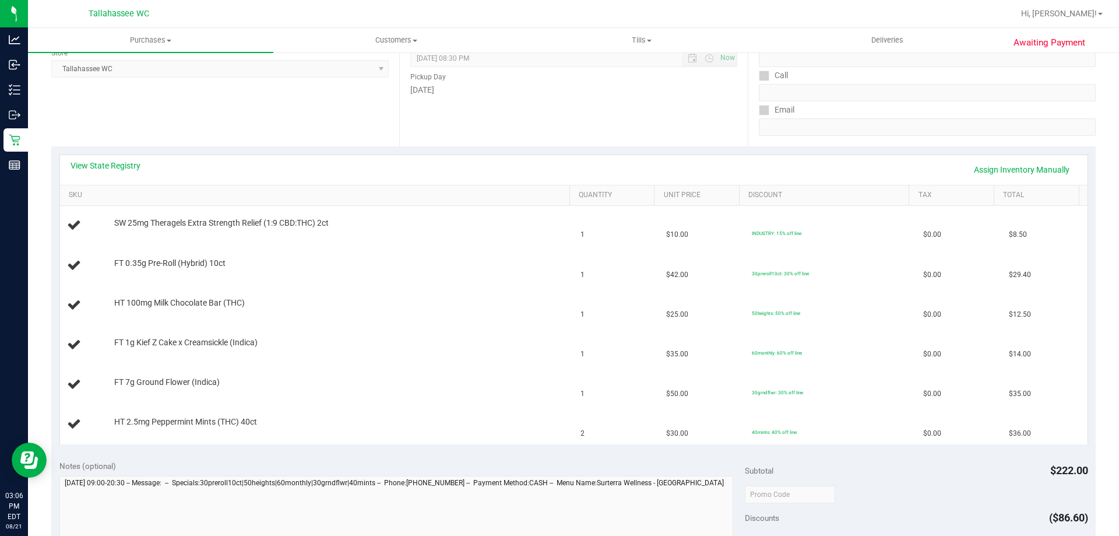
scroll to position [233, 0]
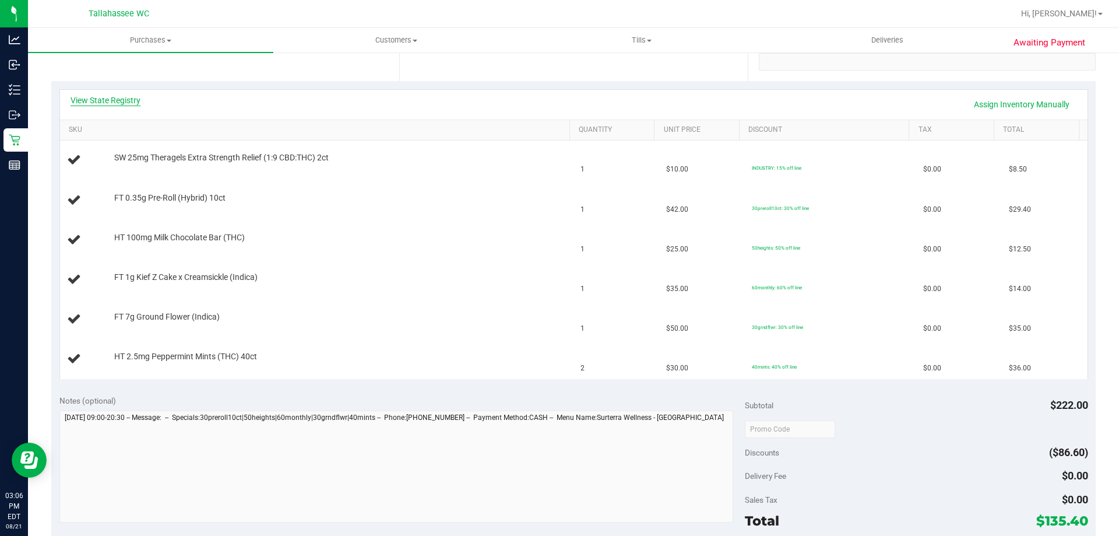
click at [113, 105] on link "View State Registry" at bounding box center [106, 100] width 70 height 12
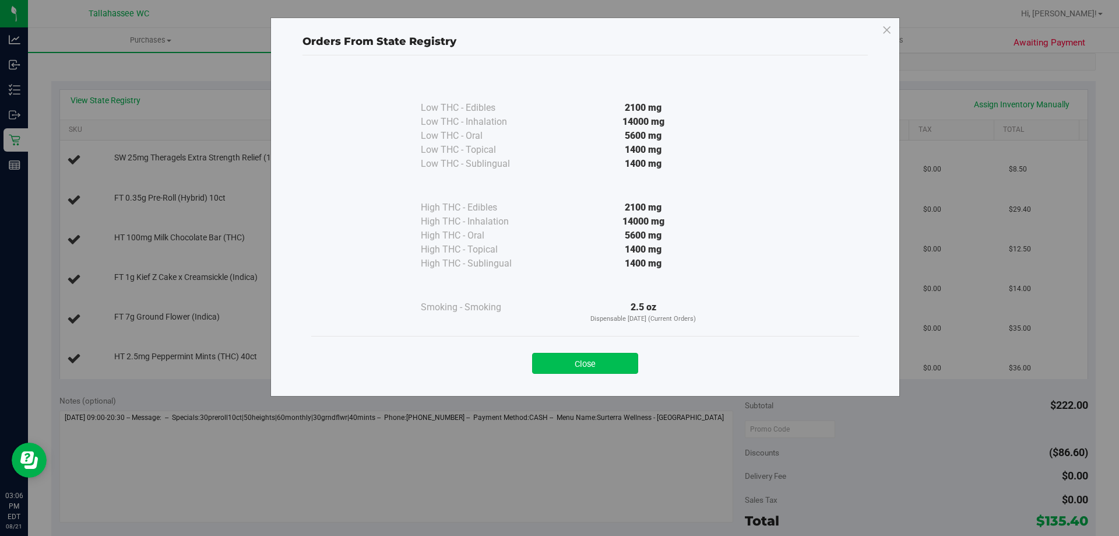
click at [597, 359] on button "Close" at bounding box center [585, 363] width 106 height 21
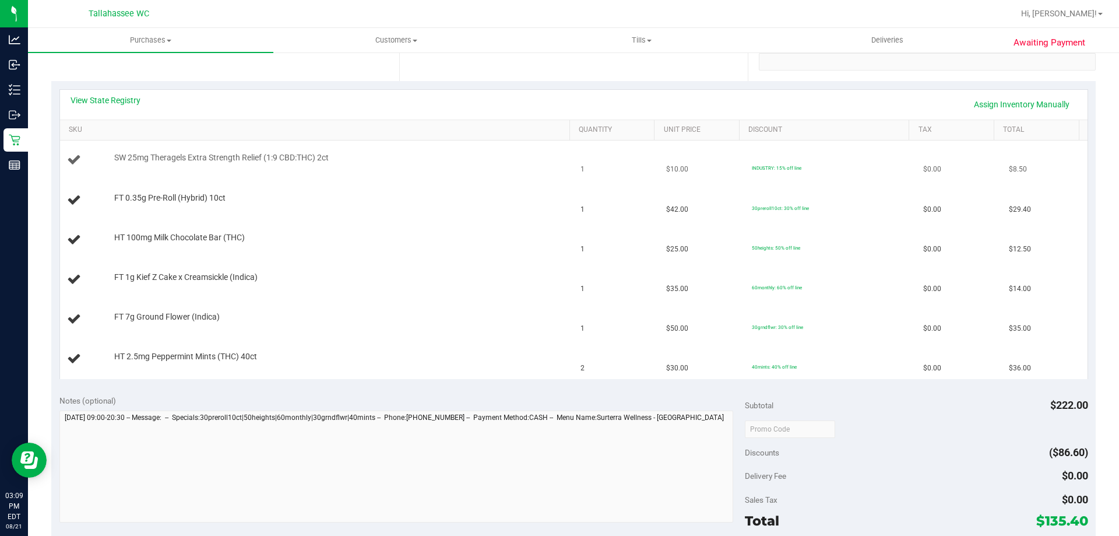
scroll to position [0, 0]
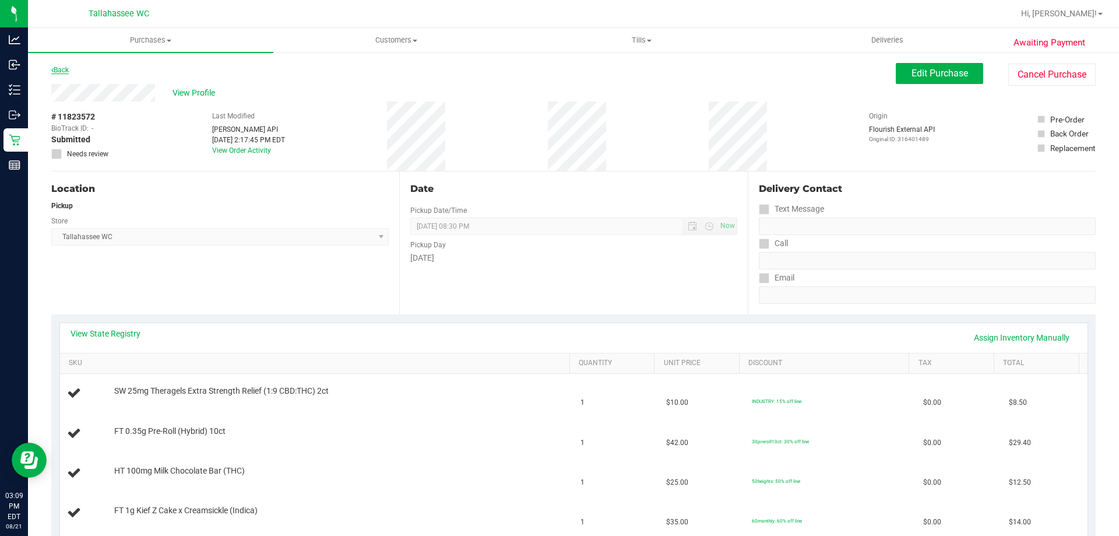
click at [64, 70] on link "Back" at bounding box center [59, 70] width 17 height 8
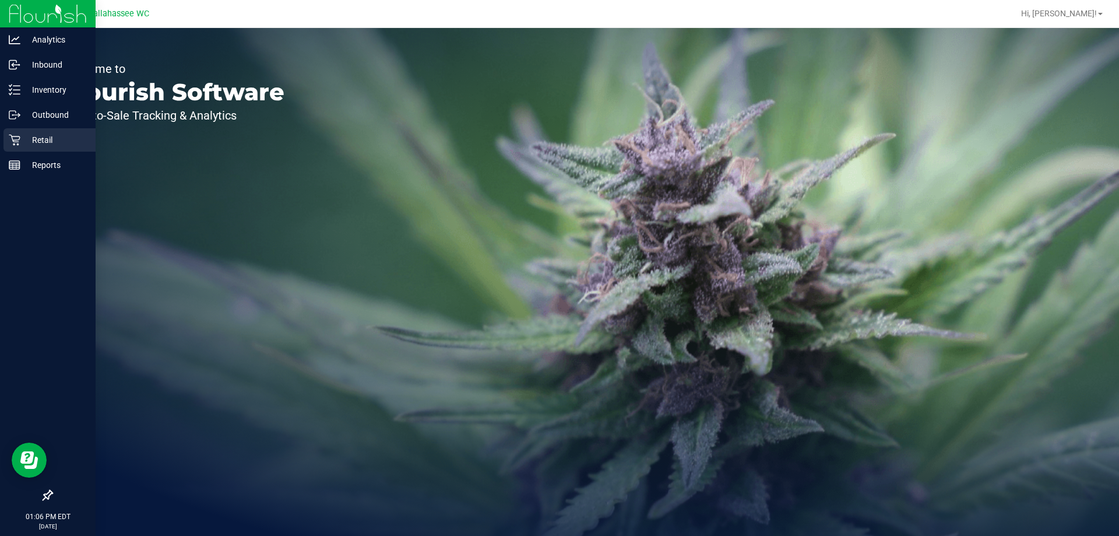
click at [31, 138] on p "Retail" at bounding box center [55, 140] width 70 height 14
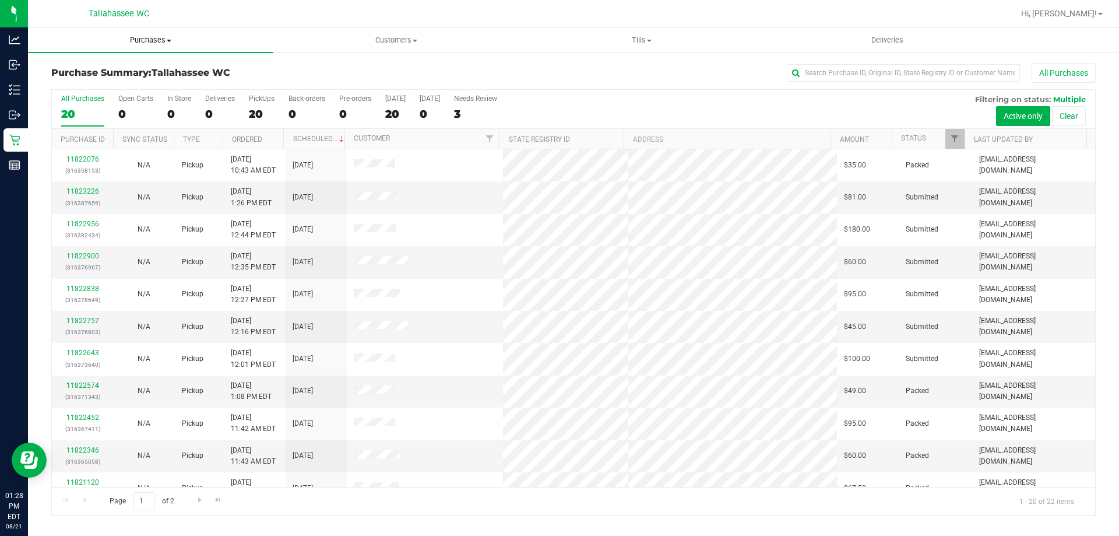
click at [164, 41] on span "Purchases" at bounding box center [150, 40] width 245 height 10
click at [649, 45] on uib-tab-heading "Tills Manage tills Reconcile e-payments" at bounding box center [641, 40] width 244 height 23
click at [575, 71] on span "Manage tills" at bounding box center [558, 70] width 79 height 10
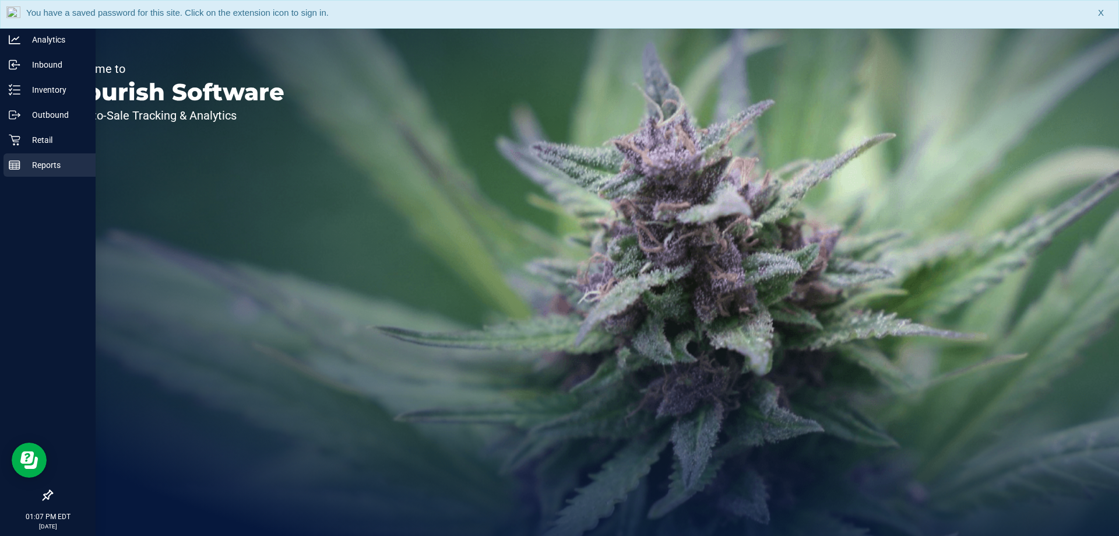
click at [54, 168] on p "Reports" at bounding box center [55, 165] width 70 height 14
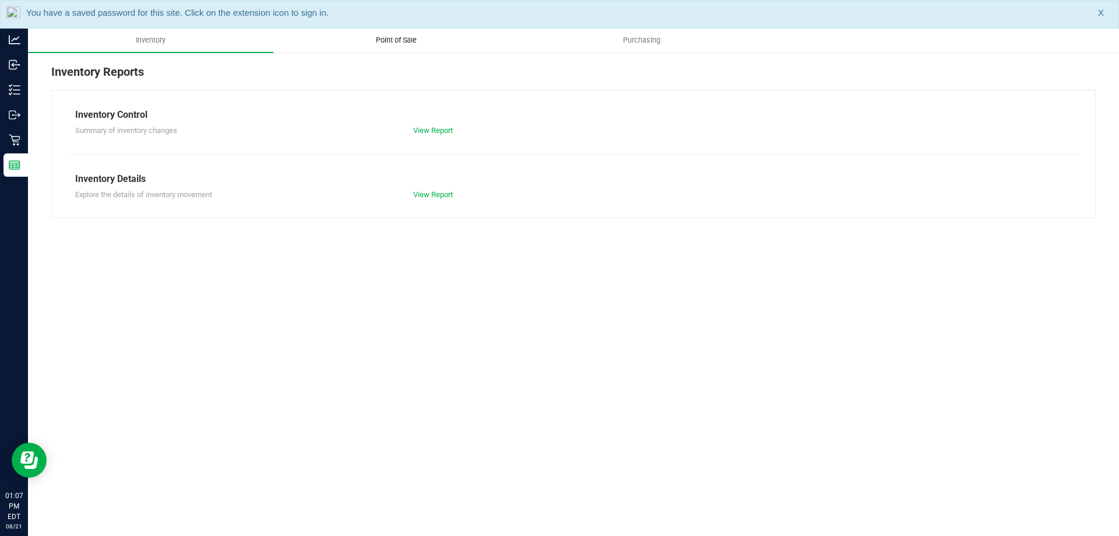
click at [410, 43] on span "Point of Sale" at bounding box center [396, 40] width 72 height 10
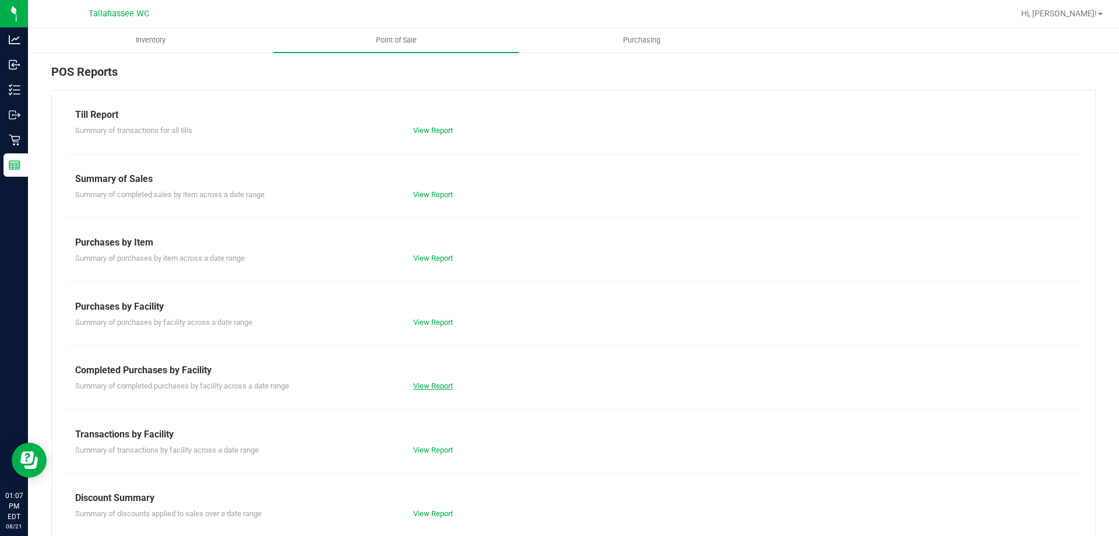
click at [431, 382] on link "View Report" at bounding box center [433, 385] width 40 height 9
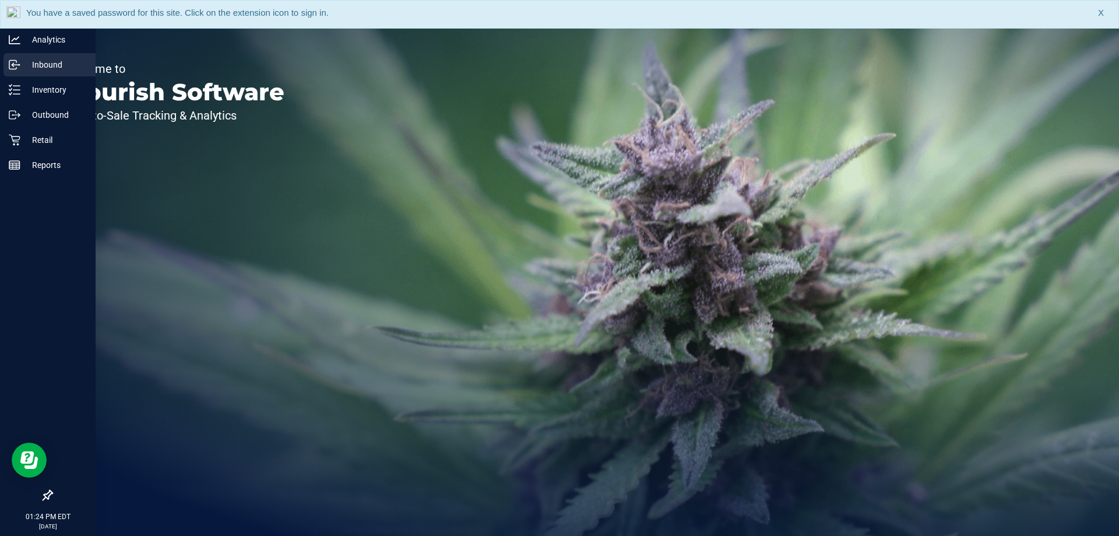
click at [36, 72] on div "Inbound" at bounding box center [49, 64] width 92 height 23
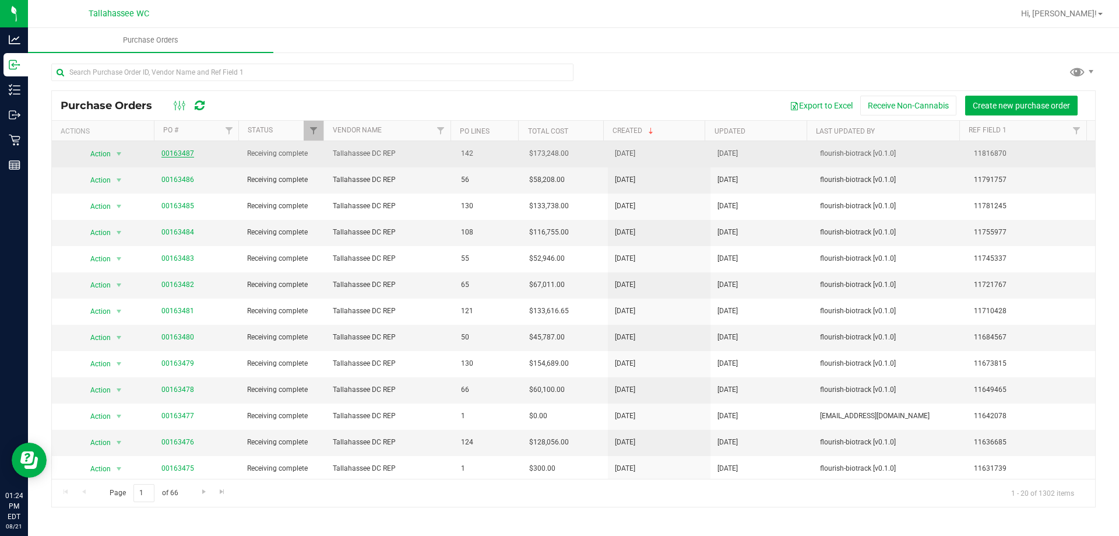
click at [180, 152] on link "00163487" at bounding box center [177, 153] width 33 height 8
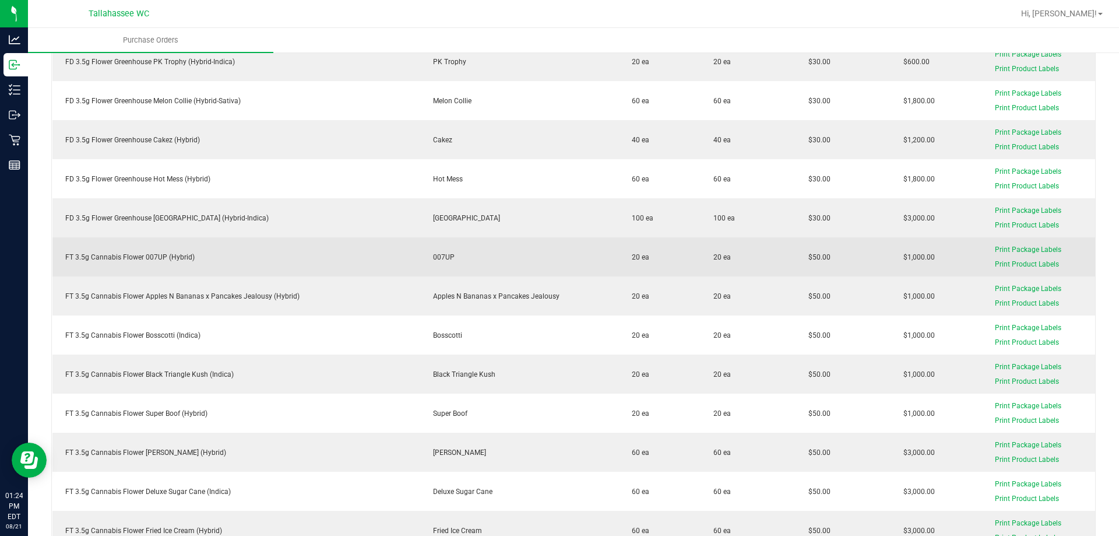
scroll to position [291, 0]
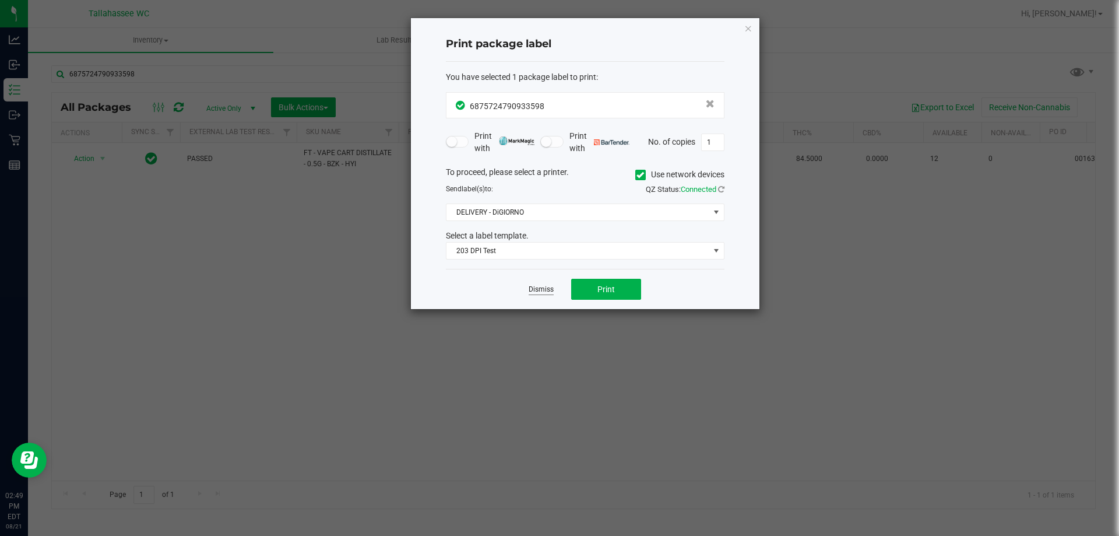
click at [541, 291] on link "Dismiss" at bounding box center [541, 289] width 25 height 10
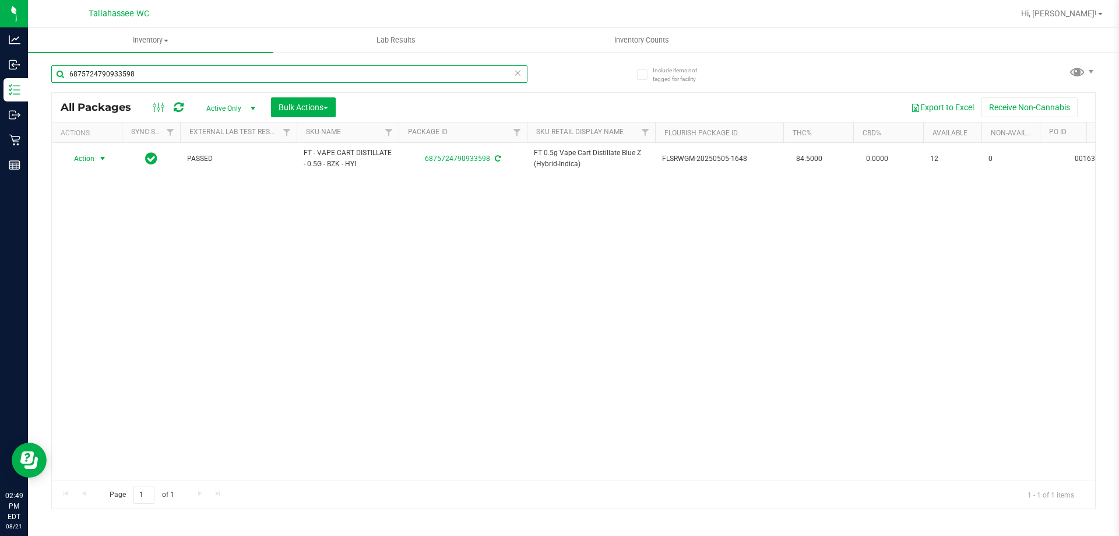
click at [221, 76] on input "6875724790933598" at bounding box center [289, 73] width 476 height 17
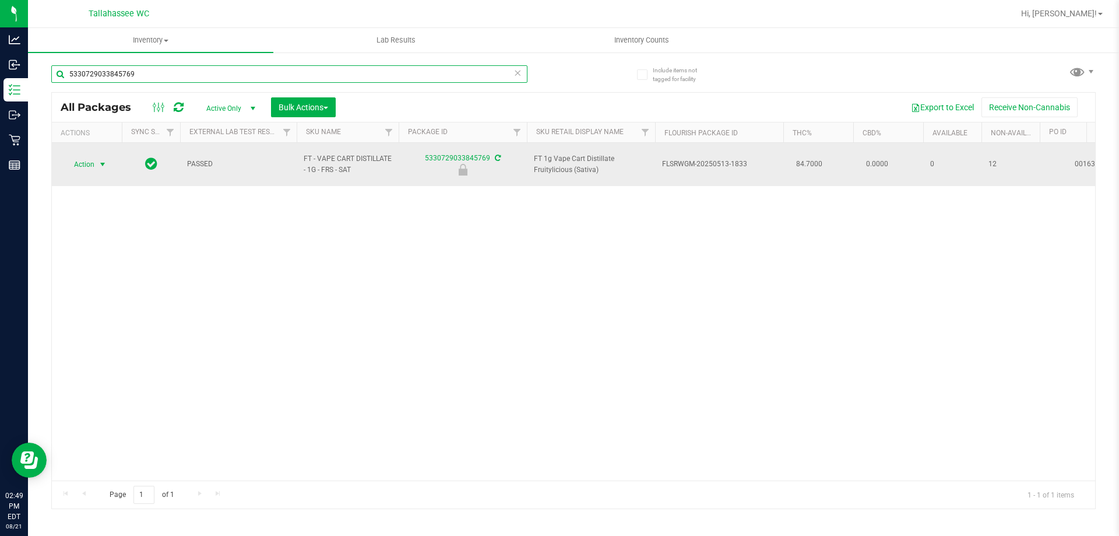
type input "5330729033845769"
click at [98, 160] on span "select" at bounding box center [102, 164] width 9 height 9
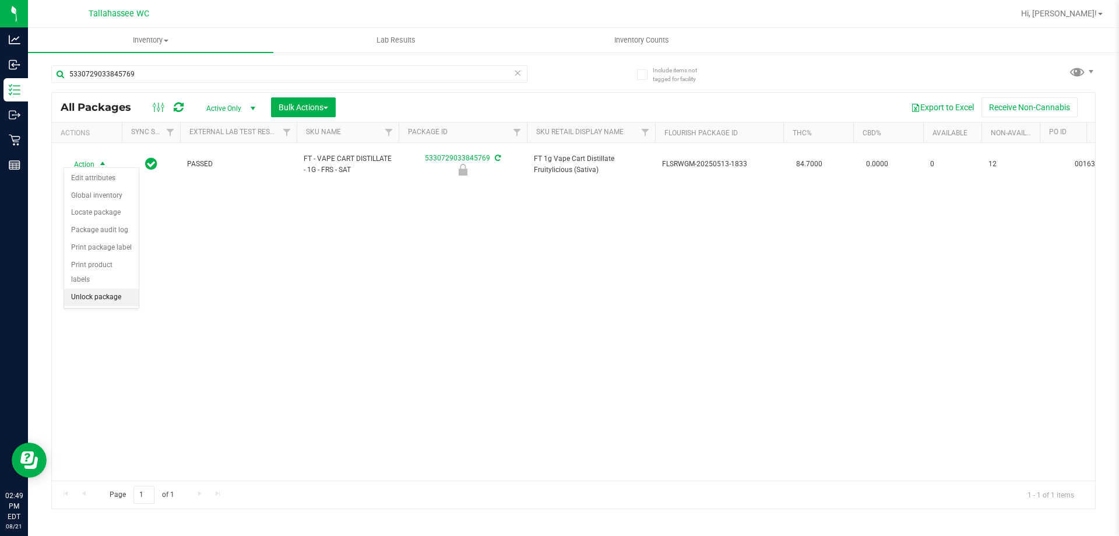
click at [110, 288] on li "Unlock package" at bounding box center [101, 296] width 75 height 17
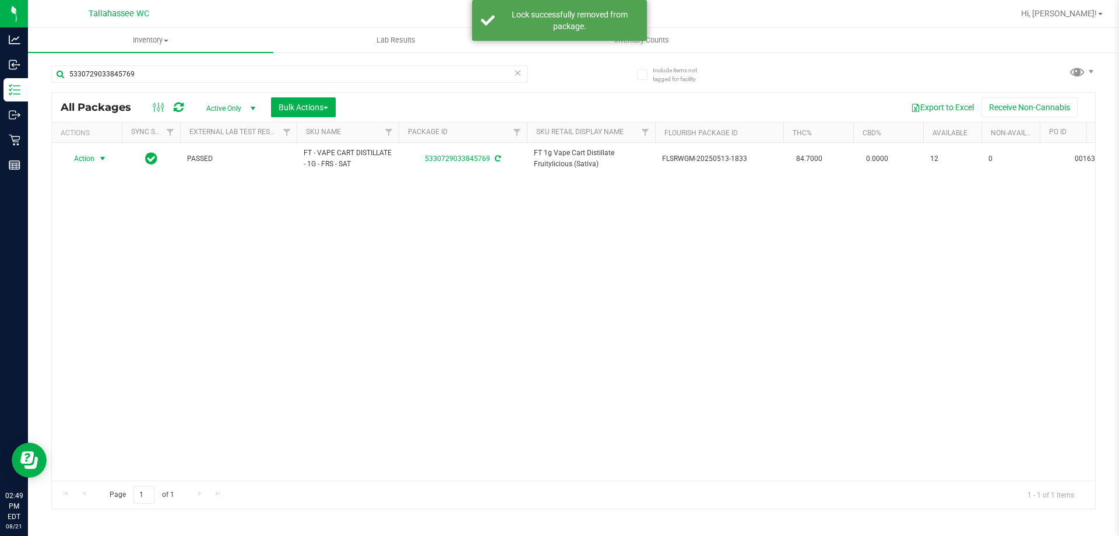
click at [100, 159] on span "select" at bounding box center [102, 158] width 9 height 9
click at [128, 299] on li "Print package label" at bounding box center [109, 299] width 90 height 17
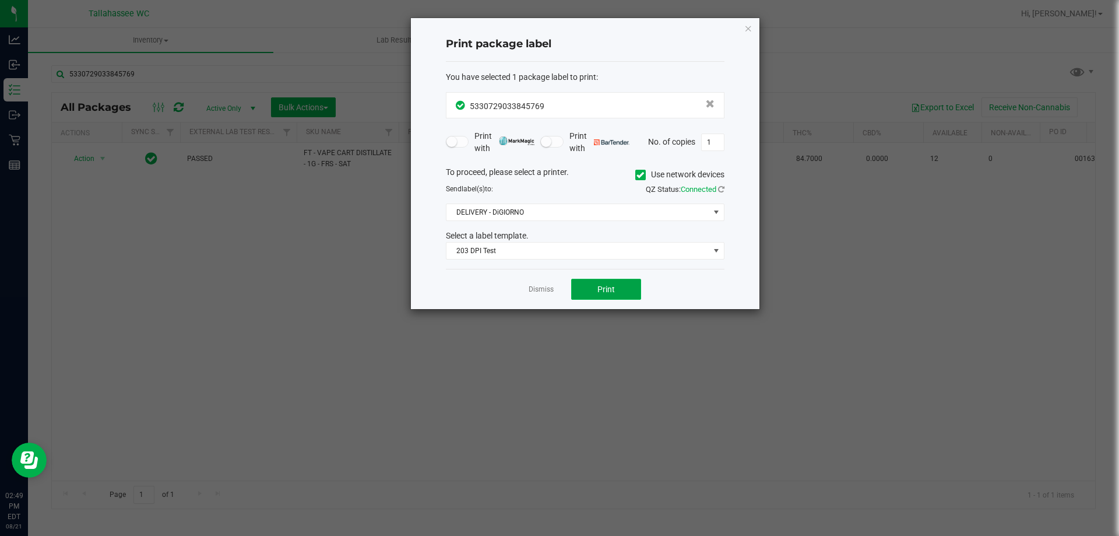
click at [608, 292] on span "Print" at bounding box center [605, 288] width 17 height 9
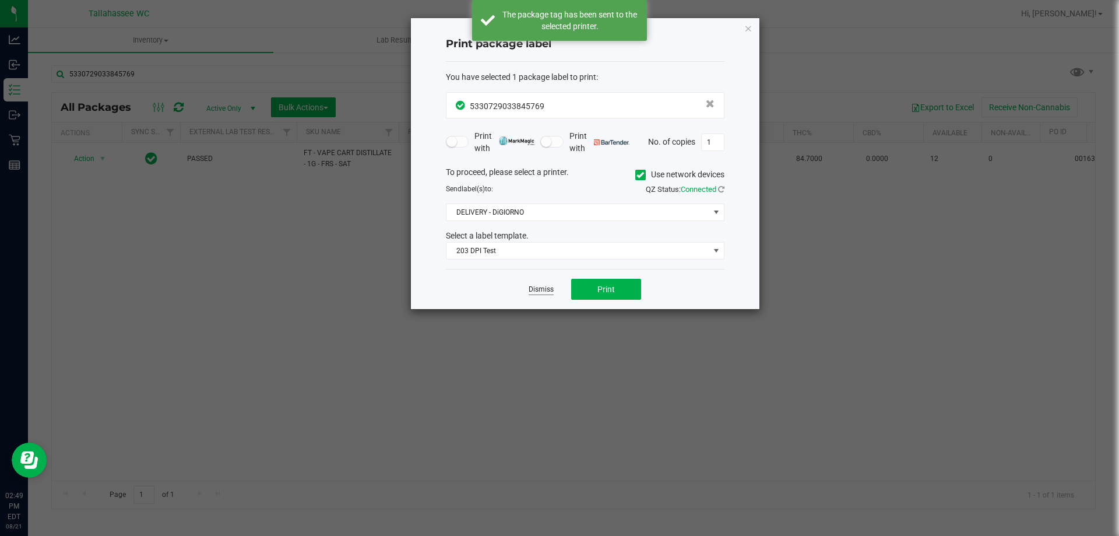
click at [547, 292] on link "Dismiss" at bounding box center [541, 289] width 25 height 10
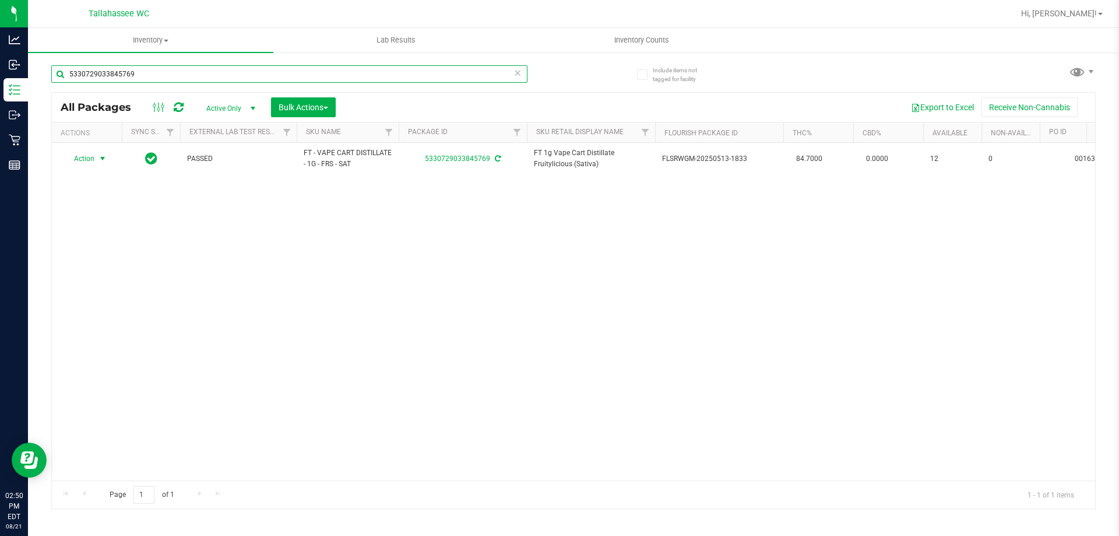
click at [314, 73] on input "5330729033845769" at bounding box center [289, 73] width 476 height 17
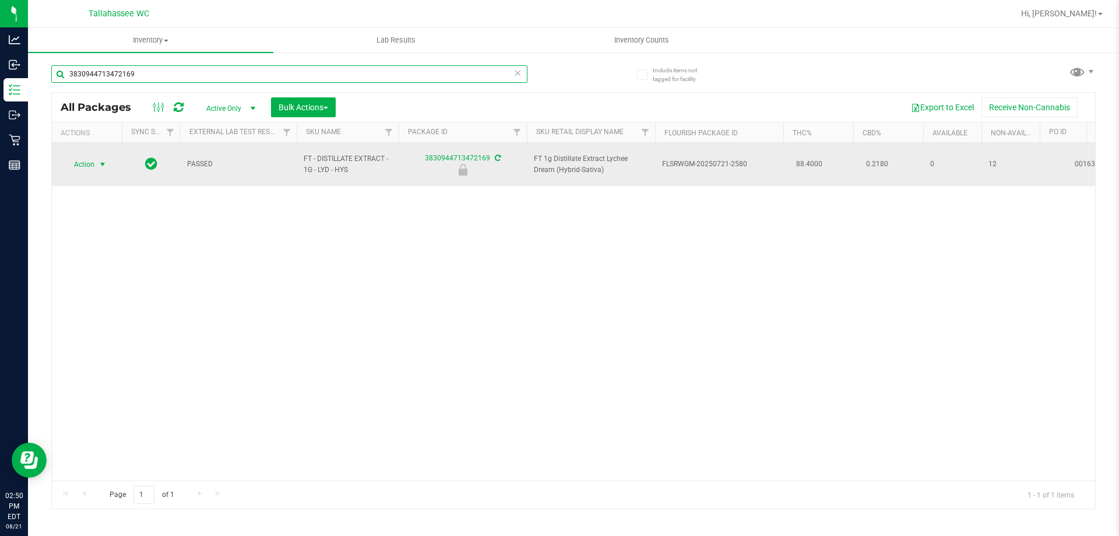
type input "3830944713472169"
click at [82, 163] on span "Action" at bounding box center [79, 164] width 31 height 16
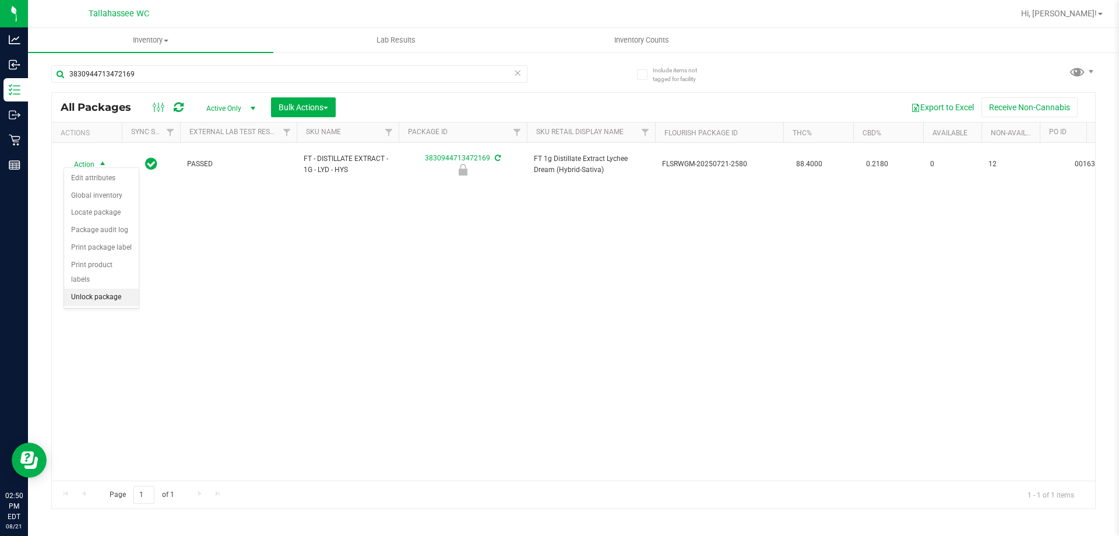
click at [112, 289] on li "Unlock package" at bounding box center [101, 296] width 75 height 17
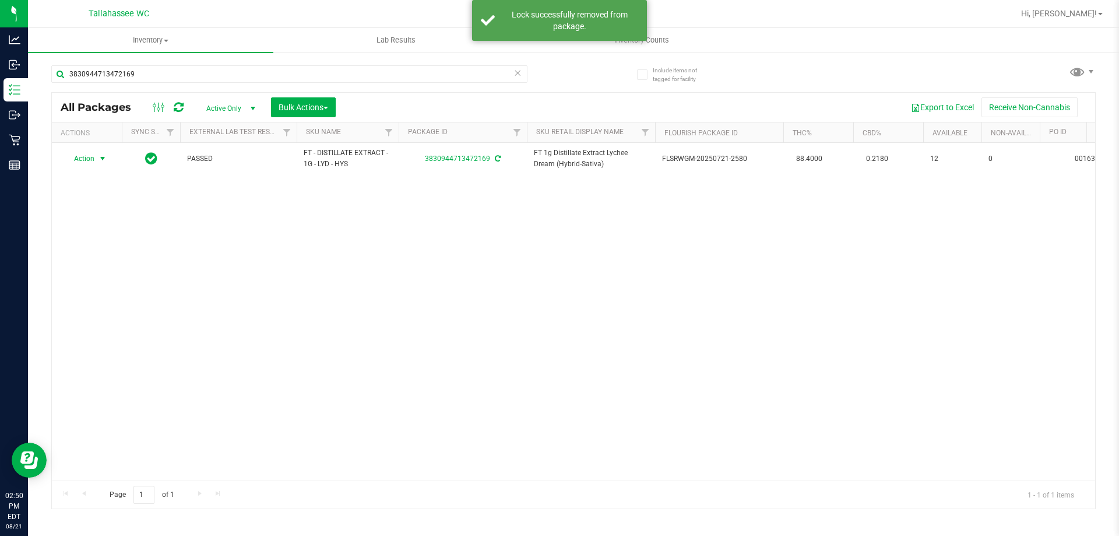
click at [97, 160] on span "select" at bounding box center [103, 158] width 15 height 16
click at [149, 298] on li "Print package label" at bounding box center [109, 299] width 90 height 17
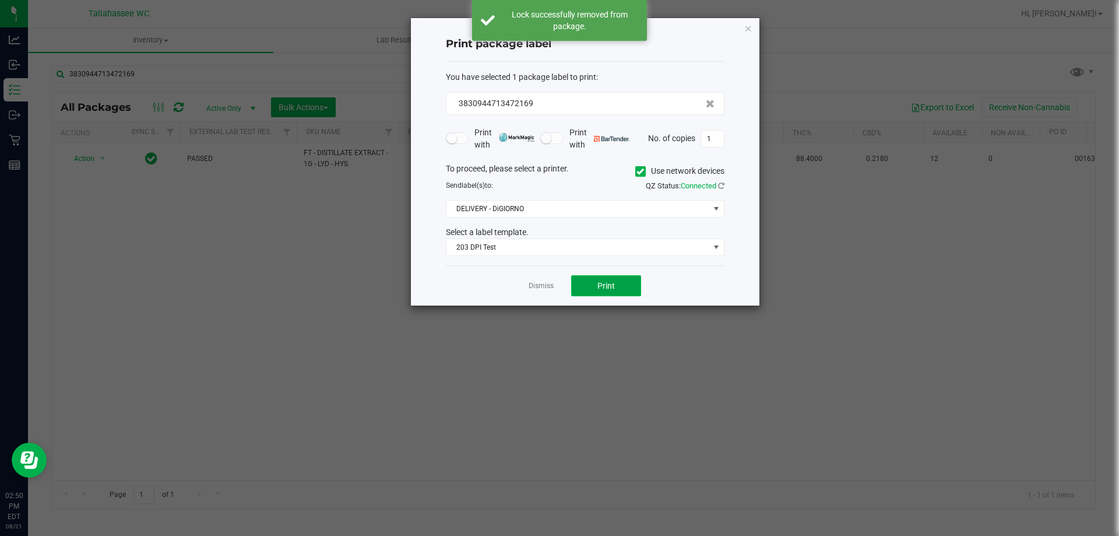
click at [615, 290] on button "Print" at bounding box center [606, 285] width 70 height 21
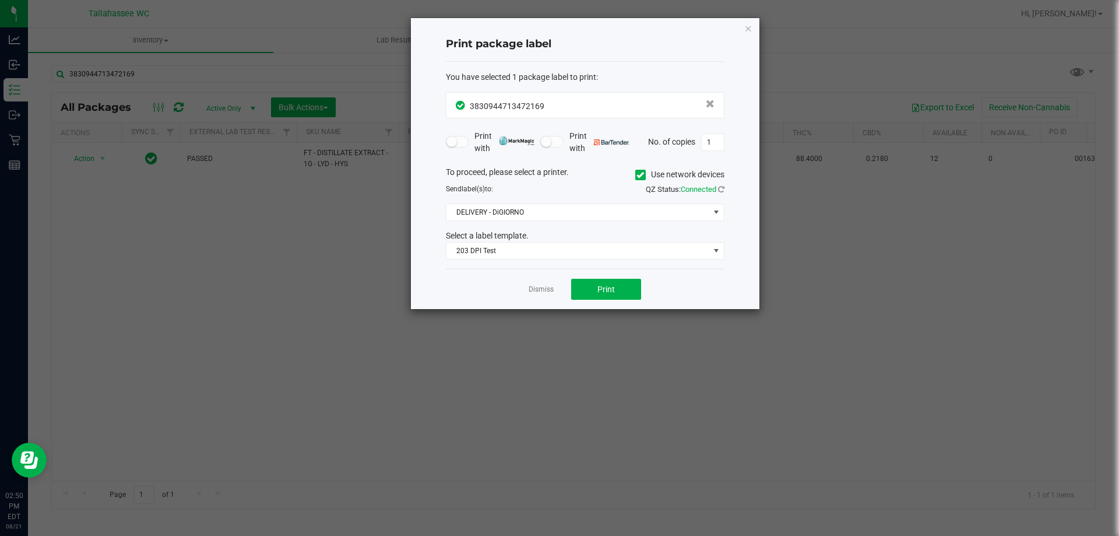
drag, startPoint x: 544, startPoint y: 284, endPoint x: 548, endPoint y: 300, distance: 17.0
click at [544, 289] on app-cancel-button "Dismiss" at bounding box center [541, 289] width 25 height 12
drag, startPoint x: 548, startPoint y: 300, endPoint x: 545, endPoint y: 294, distance: 6.8
click at [548, 299] on div "Dismiss Print" at bounding box center [585, 289] width 279 height 40
click at [544, 293] on link "Dismiss" at bounding box center [541, 289] width 25 height 10
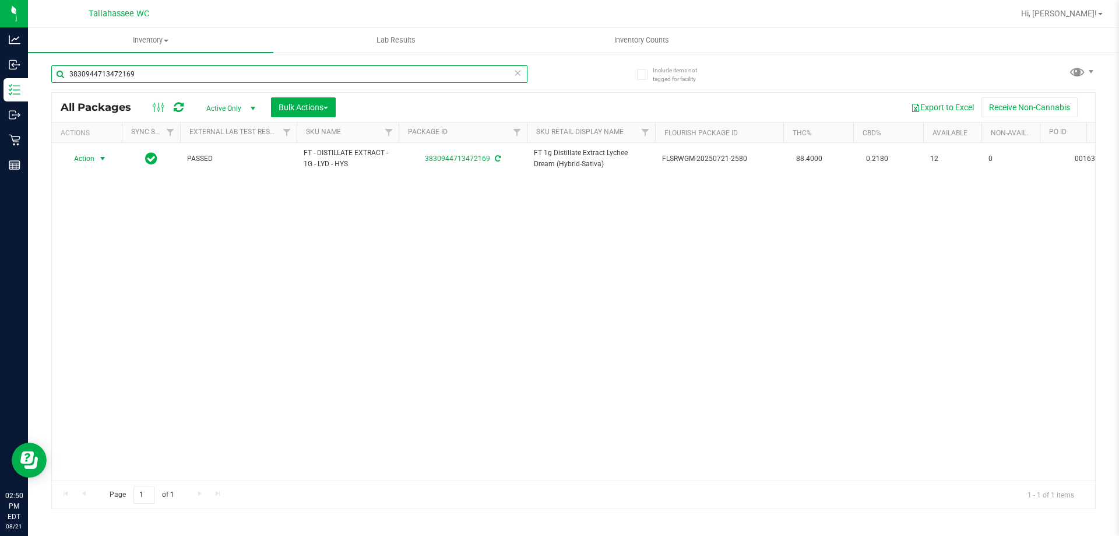
click at [391, 74] on input "3830944713472169" at bounding box center [289, 73] width 476 height 17
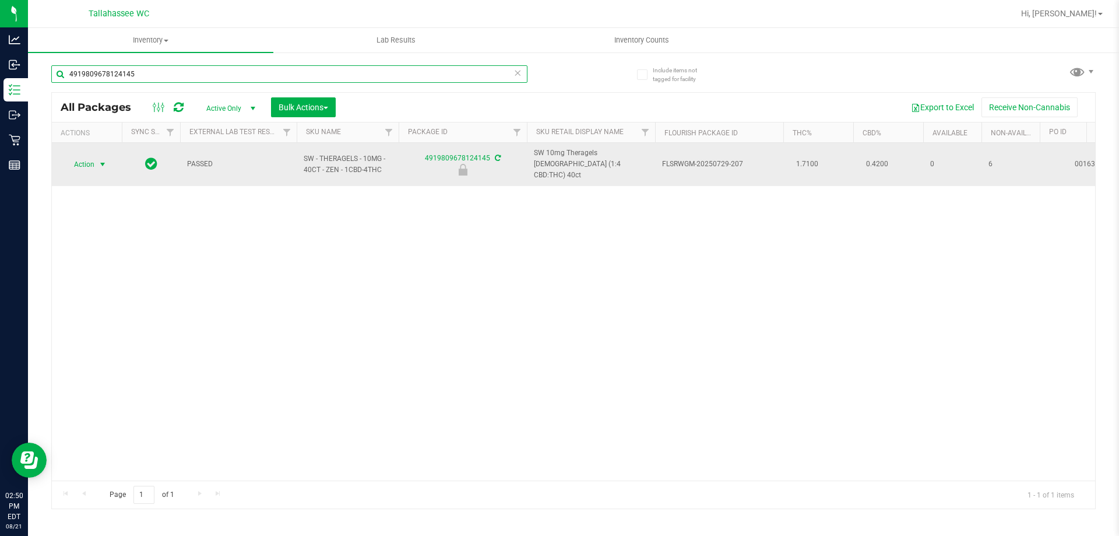
type input "4919809678124145"
click at [93, 156] on span "Action" at bounding box center [79, 164] width 31 height 16
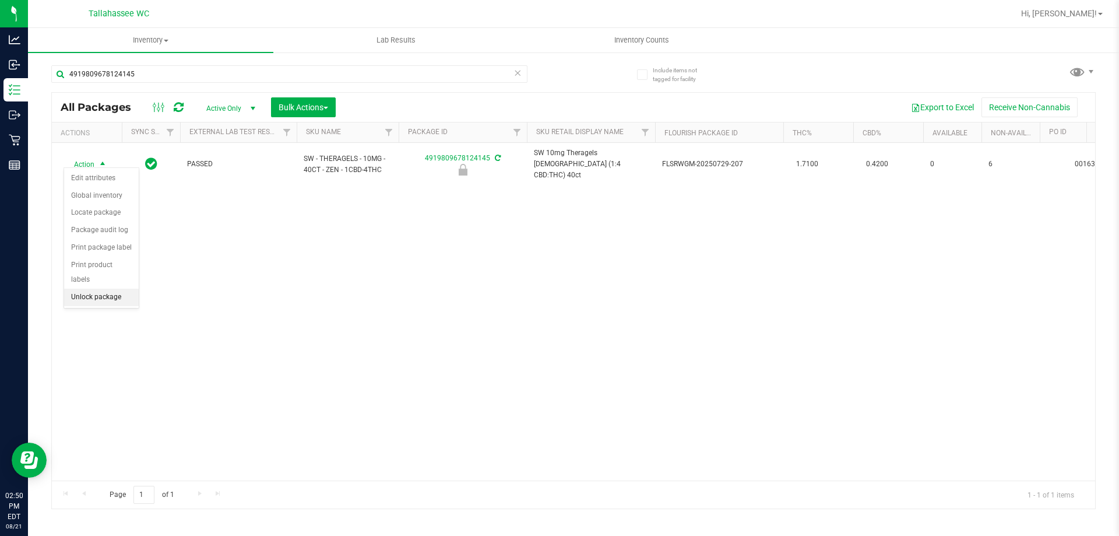
click at [121, 288] on li "Unlock package" at bounding box center [101, 296] width 75 height 17
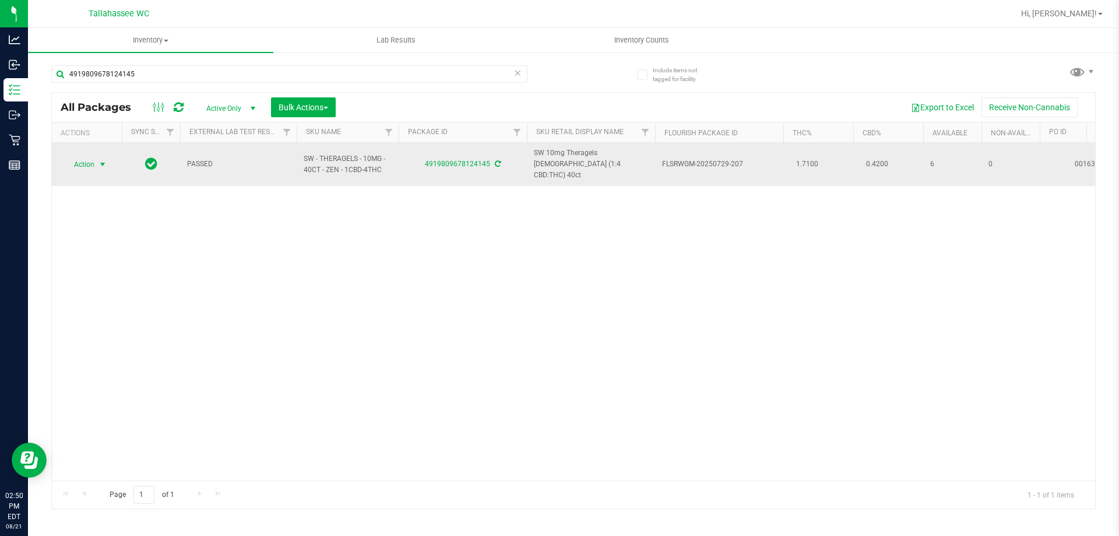
click at [103, 160] on span "select" at bounding box center [102, 164] width 9 height 9
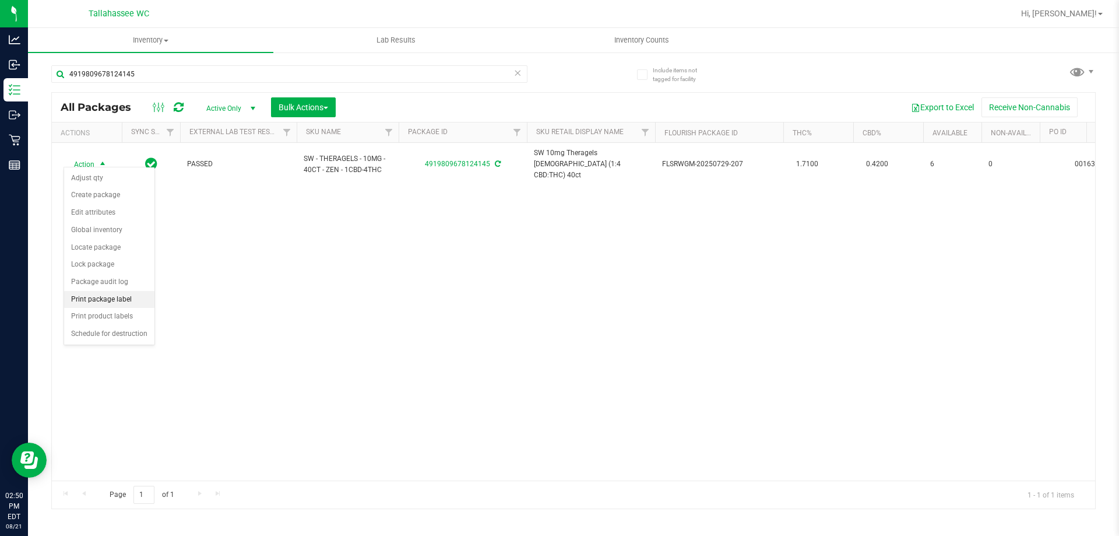
click at [131, 301] on li "Print package label" at bounding box center [109, 299] width 90 height 17
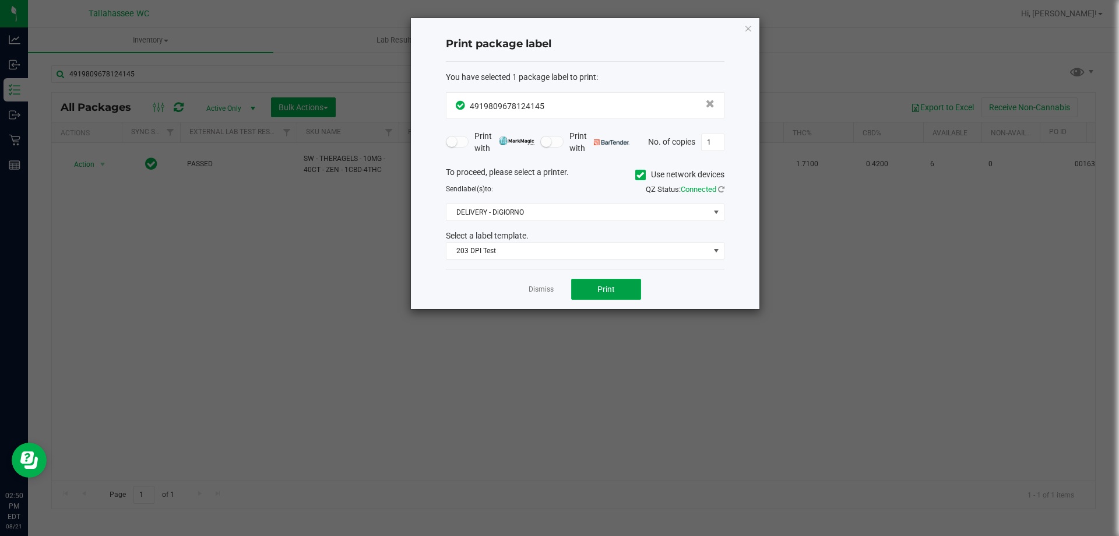
click at [617, 287] on button "Print" at bounding box center [606, 289] width 70 height 21
click at [536, 286] on link "Dismiss" at bounding box center [541, 289] width 25 height 10
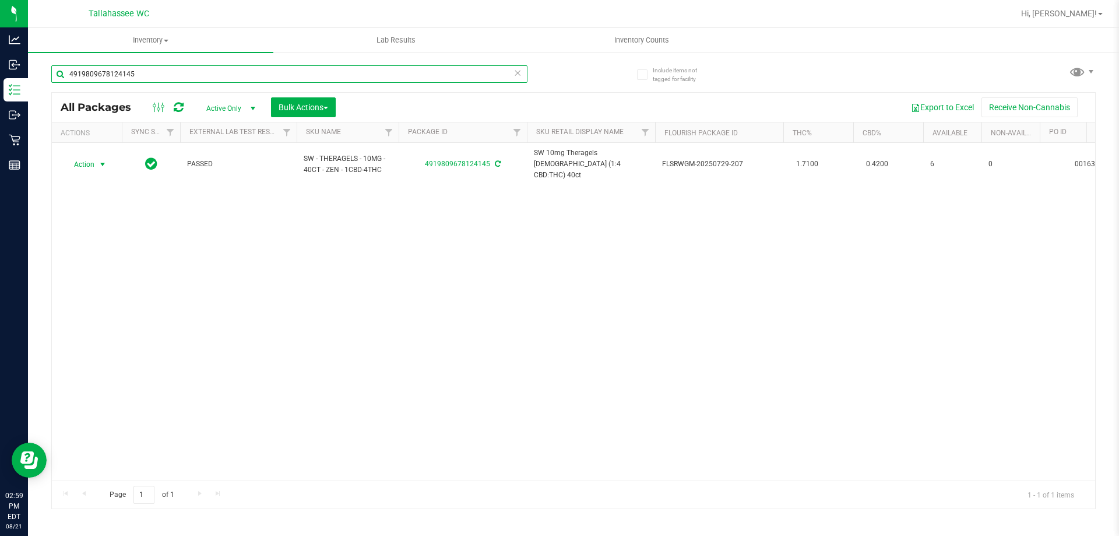
click at [320, 79] on input "4919809678124145" at bounding box center [289, 73] width 476 height 17
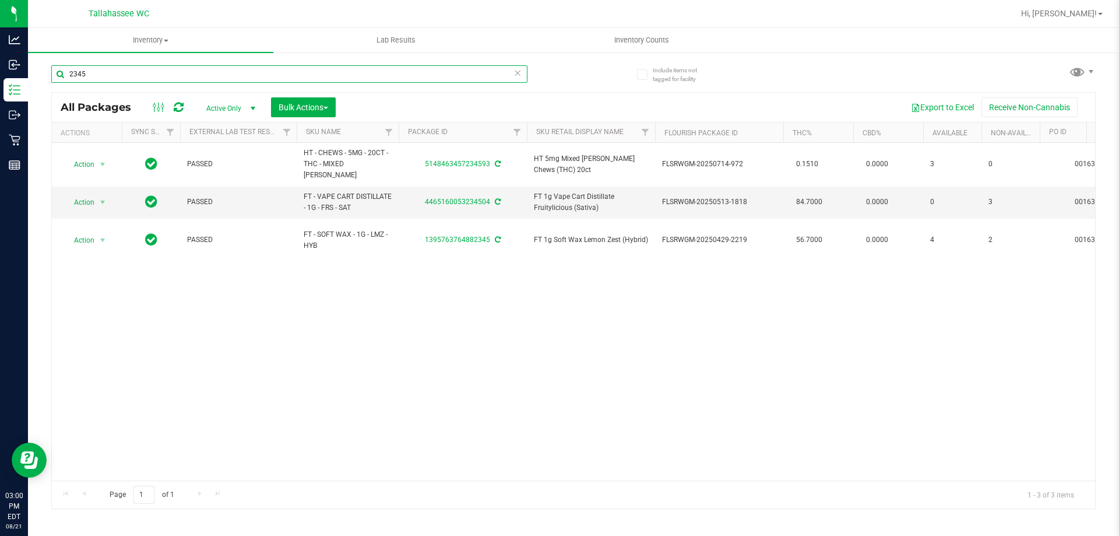
click at [152, 74] on input "2345" at bounding box center [289, 73] width 476 height 17
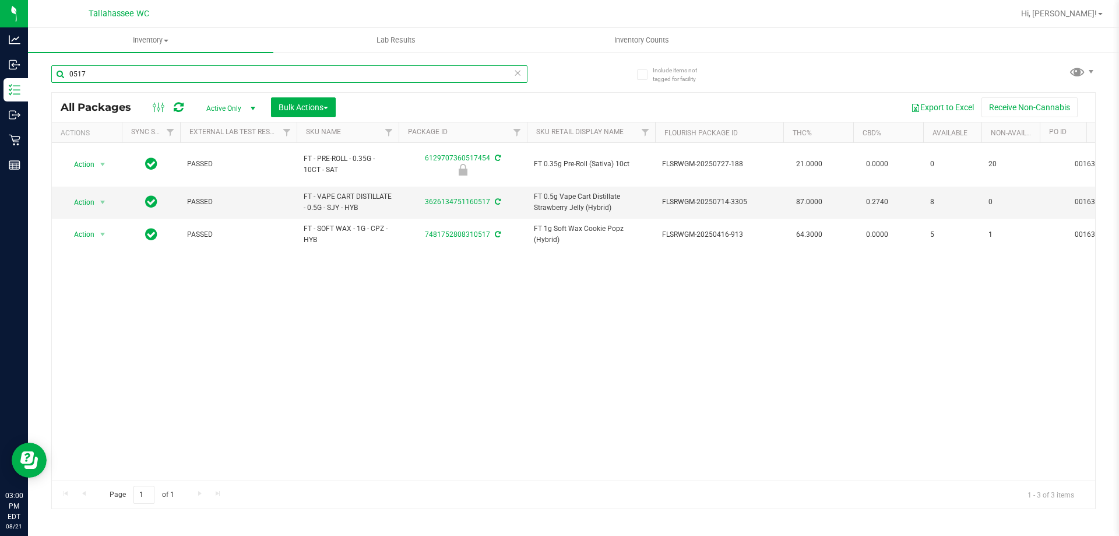
click at [249, 73] on input "0517" at bounding box center [289, 73] width 476 height 17
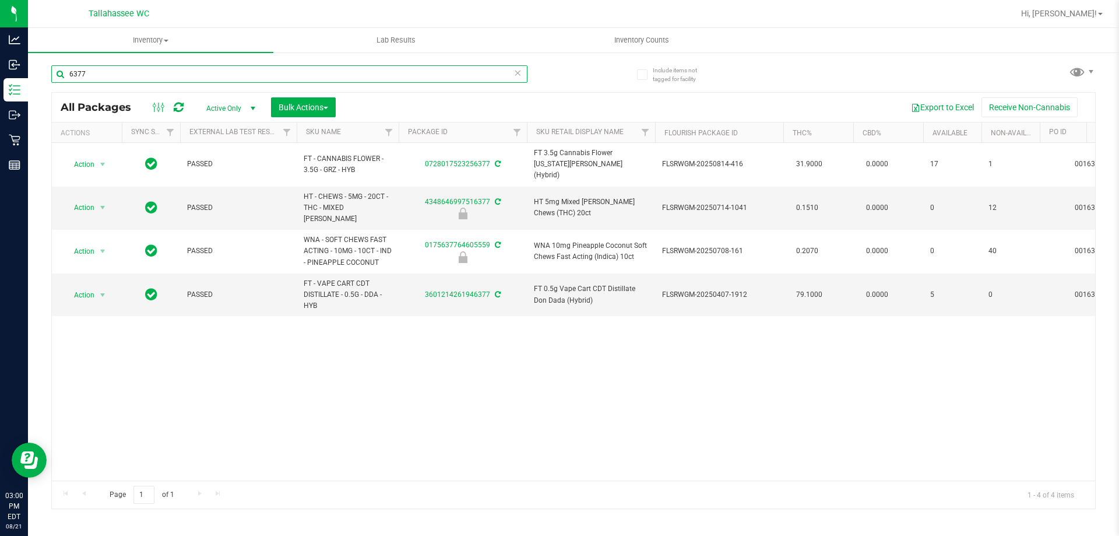
type input "6377"
click at [152, 76] on input "6377" at bounding box center [289, 73] width 476 height 17
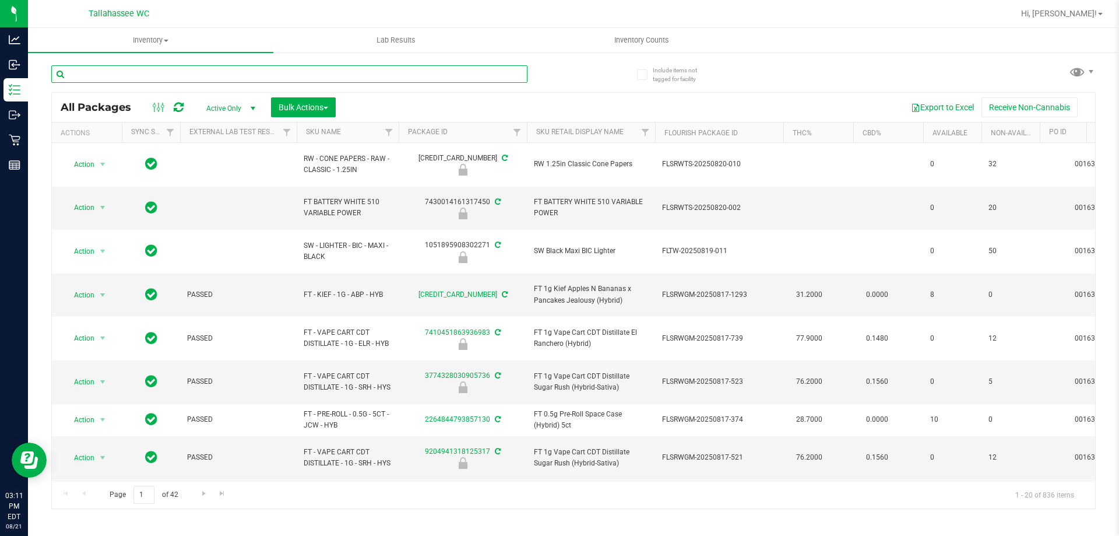
click at [419, 73] on input "text" at bounding box center [289, 73] width 476 height 17
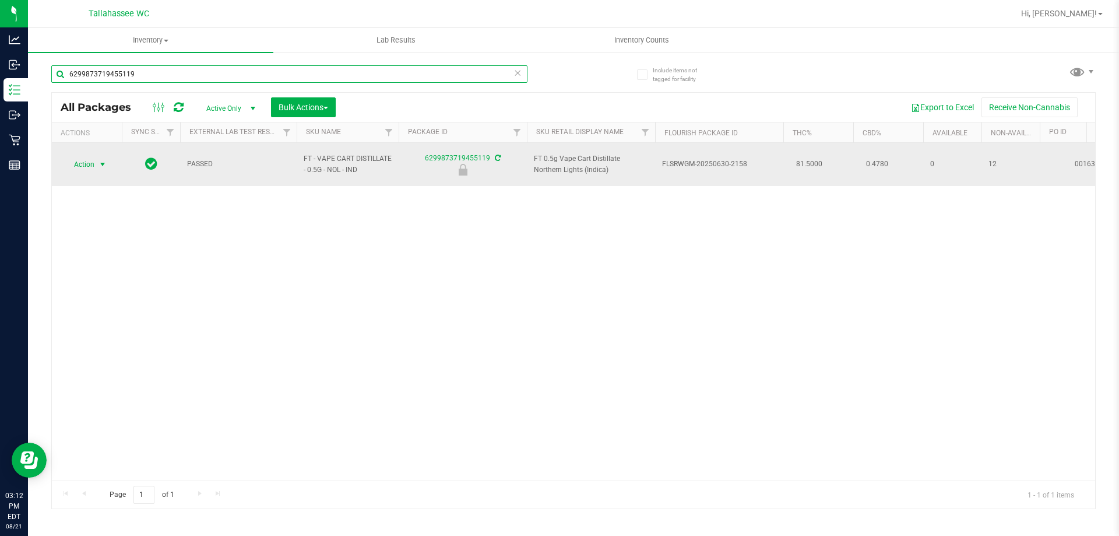
type input "6299873719455119"
click at [97, 157] on span "select" at bounding box center [103, 164] width 15 height 16
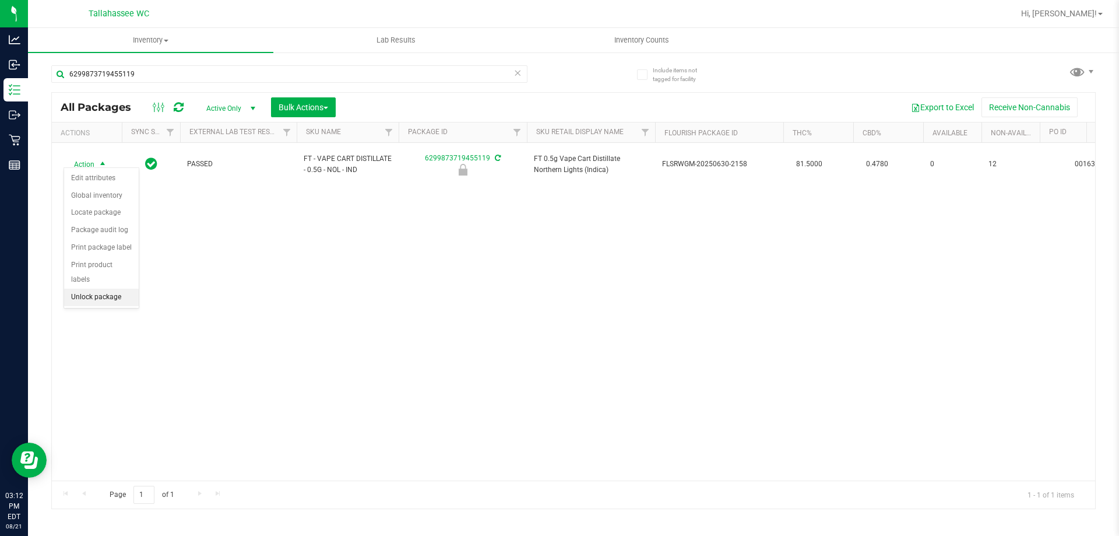
click at [117, 288] on li "Unlock package" at bounding box center [101, 296] width 75 height 17
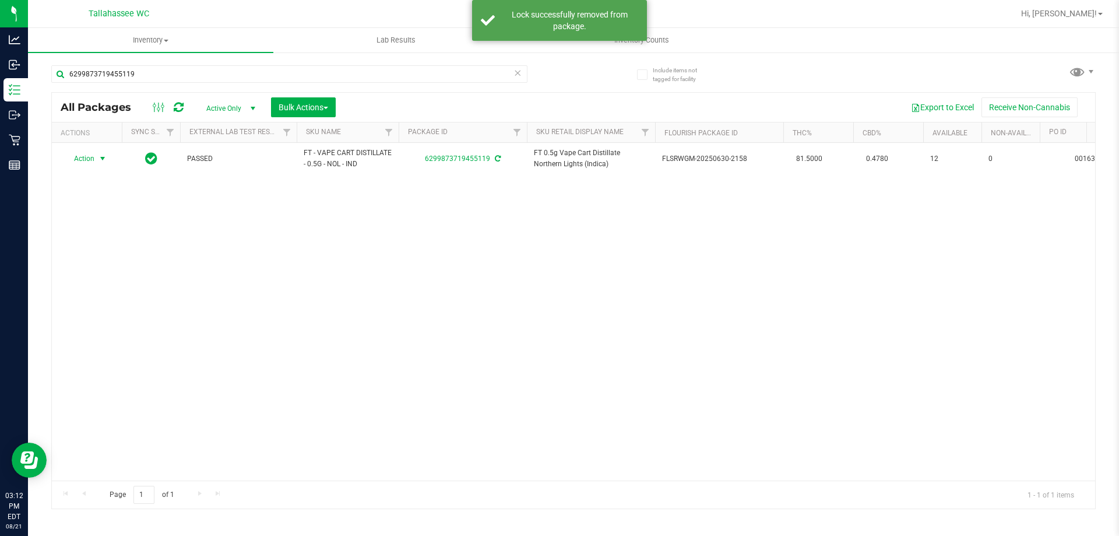
click at [96, 161] on span "select" at bounding box center [103, 158] width 15 height 16
click at [128, 302] on li "Print package label" at bounding box center [109, 299] width 90 height 17
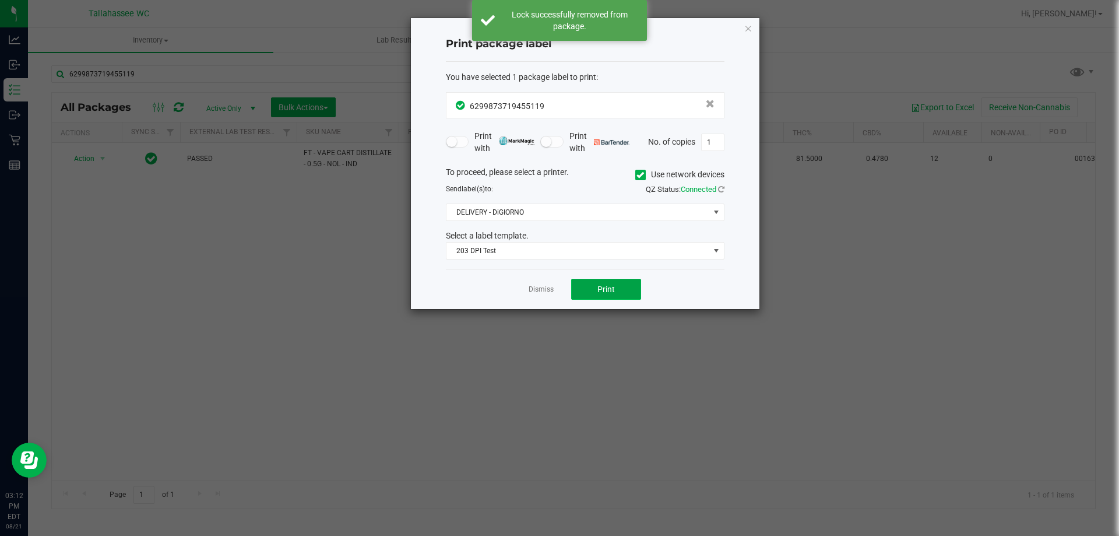
click at [619, 290] on button "Print" at bounding box center [606, 289] width 70 height 21
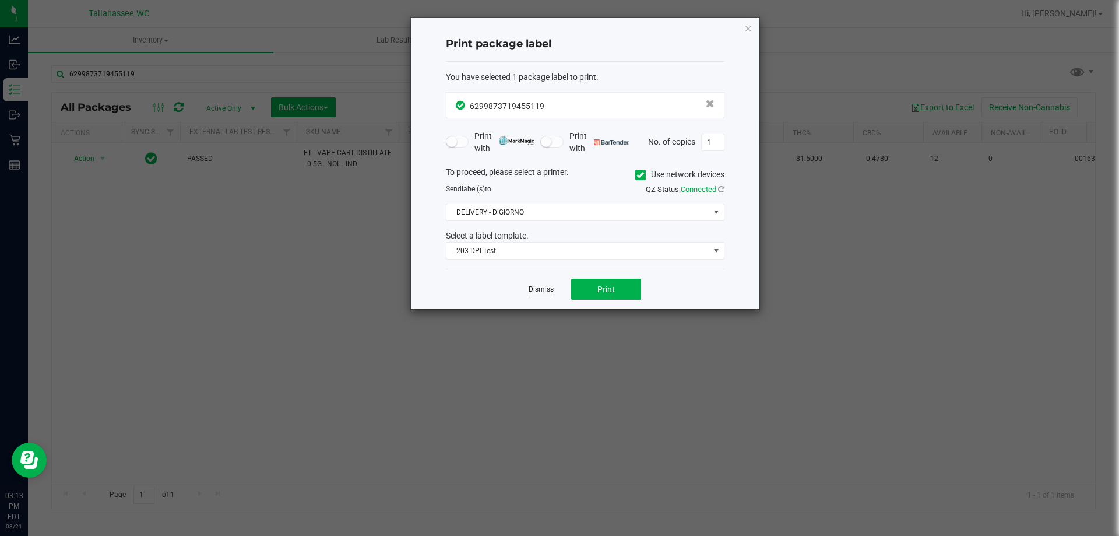
click at [533, 288] on link "Dismiss" at bounding box center [541, 289] width 25 height 10
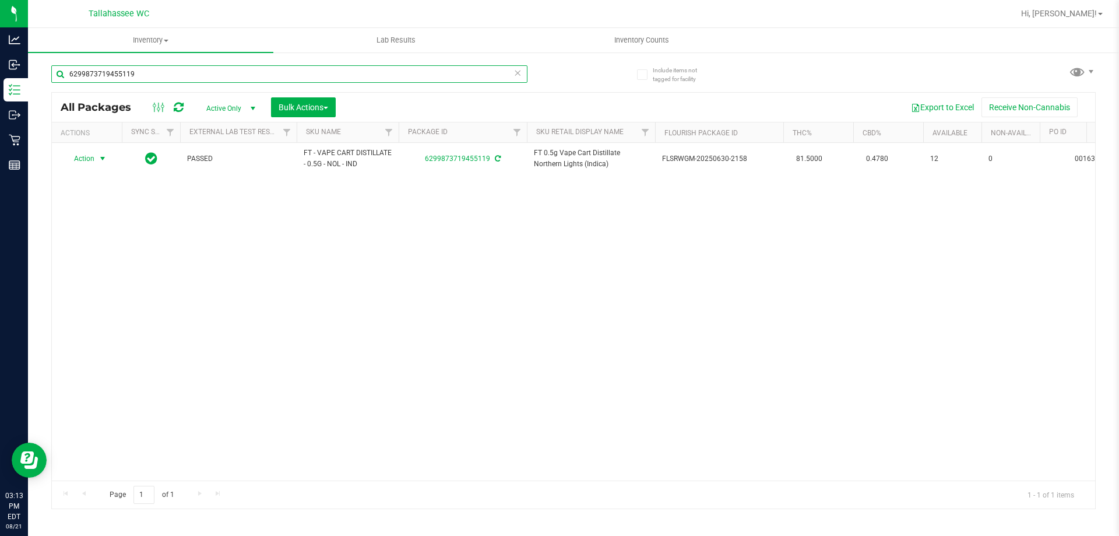
click at [266, 74] on input "6299873719455119" at bounding box center [289, 73] width 476 height 17
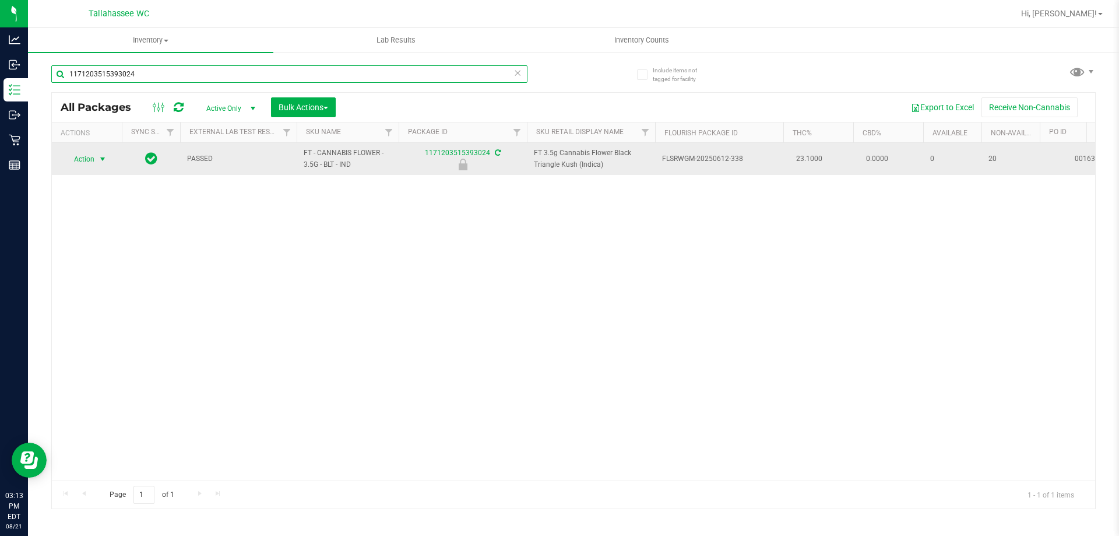
type input "1171203515393024"
click at [92, 163] on span "Action" at bounding box center [79, 159] width 31 height 16
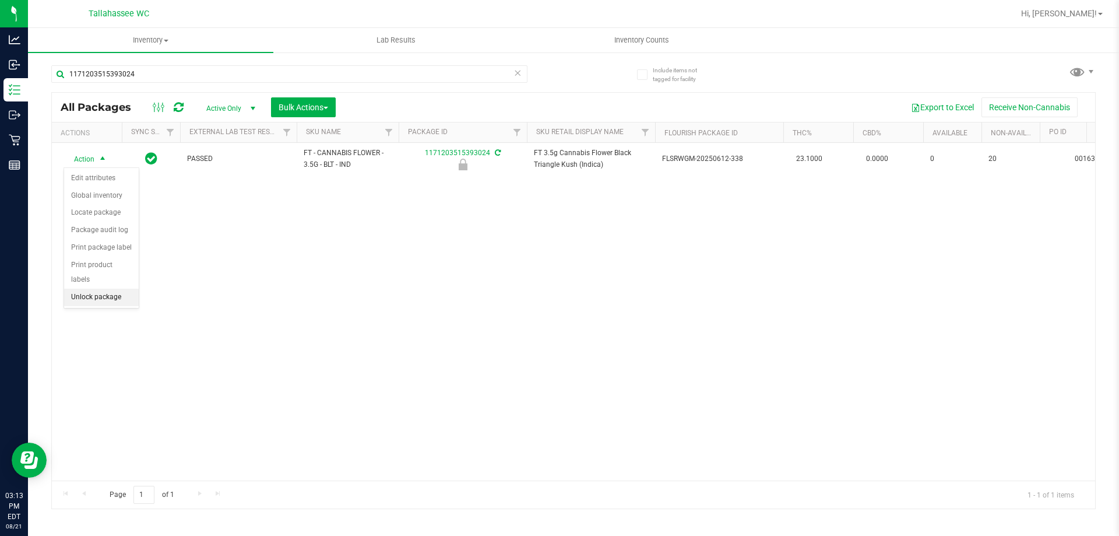
click at [126, 288] on li "Unlock package" at bounding box center [101, 296] width 75 height 17
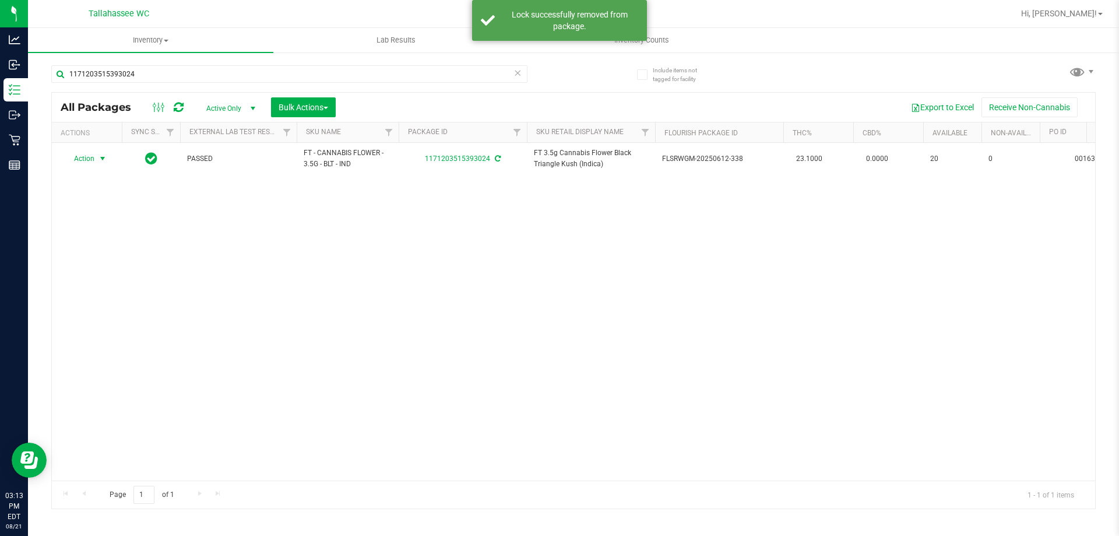
click at [99, 158] on span "select" at bounding box center [102, 158] width 9 height 9
click at [138, 301] on li "Print package label" at bounding box center [109, 299] width 90 height 17
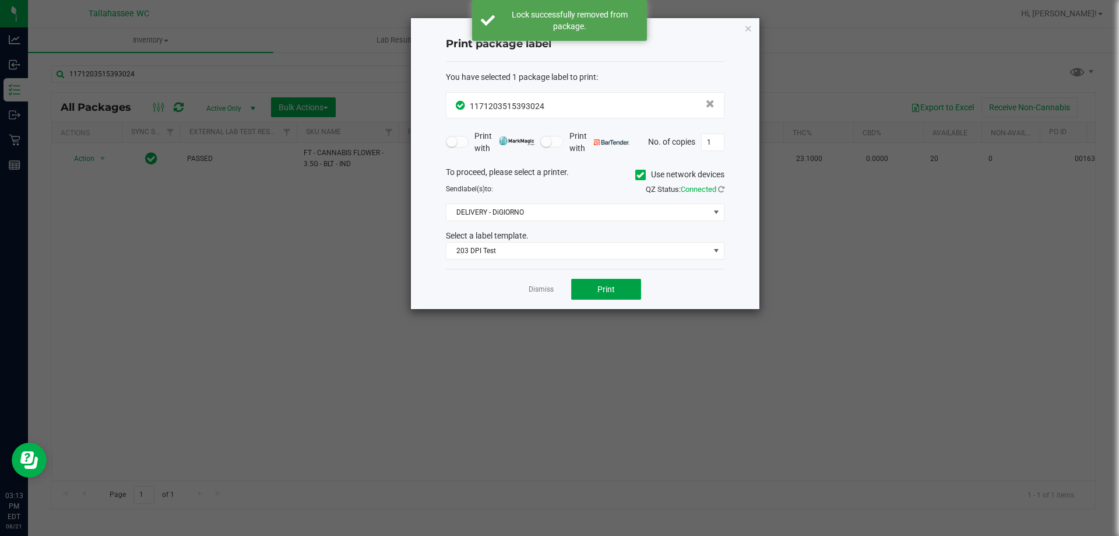
click at [594, 287] on button "Print" at bounding box center [606, 289] width 70 height 21
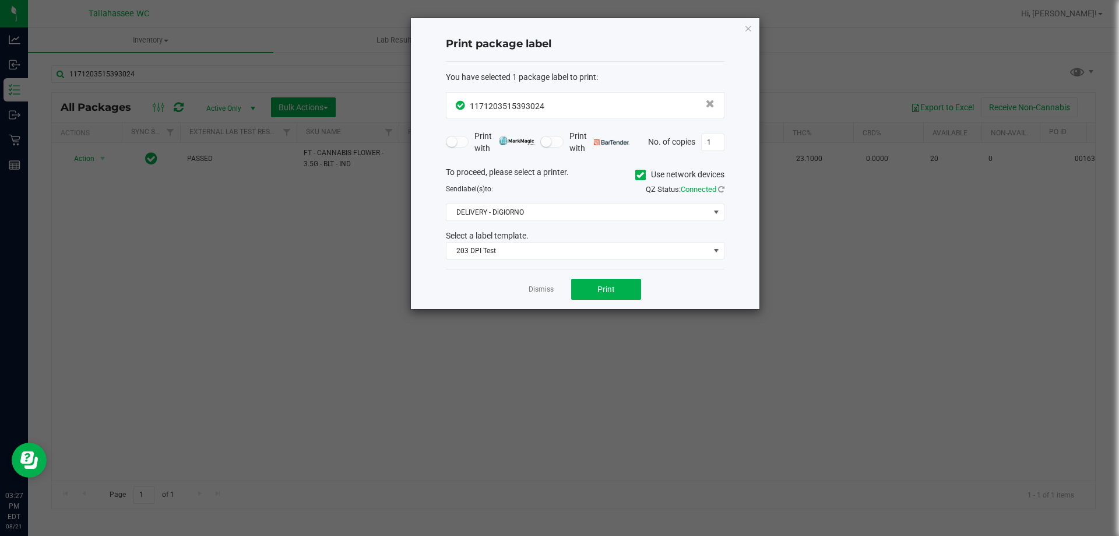
drag, startPoint x: 543, startPoint y: 293, endPoint x: 523, endPoint y: 214, distance: 81.3
click at [544, 293] on link "Dismiss" at bounding box center [541, 289] width 25 height 10
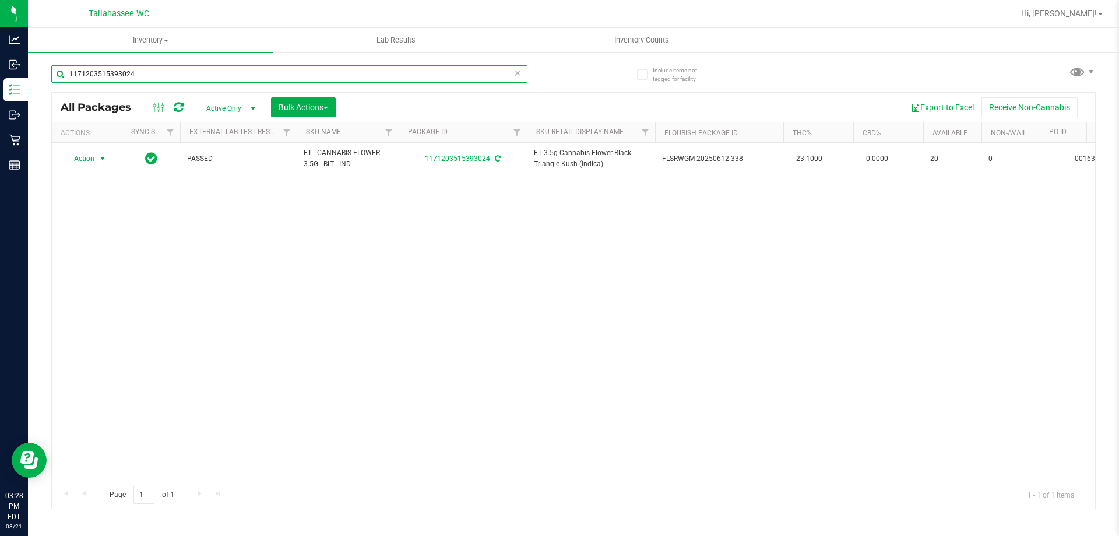
click at [266, 69] on input "1171203515393024" at bounding box center [289, 73] width 476 height 17
click at [265, 69] on input "1171203515393024" at bounding box center [289, 73] width 476 height 17
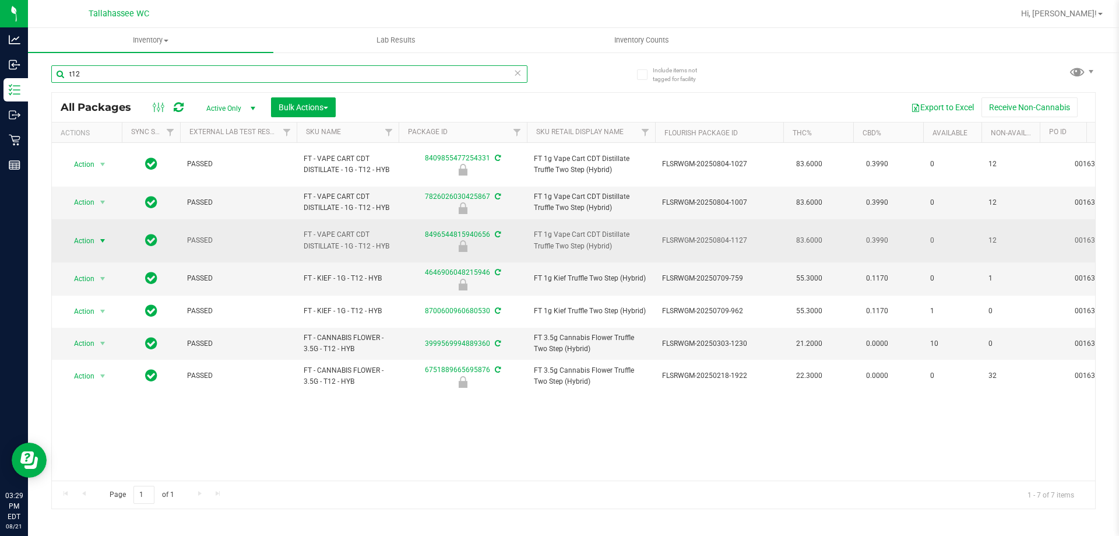
type input "t12"
click at [87, 233] on span "Action" at bounding box center [79, 241] width 31 height 16
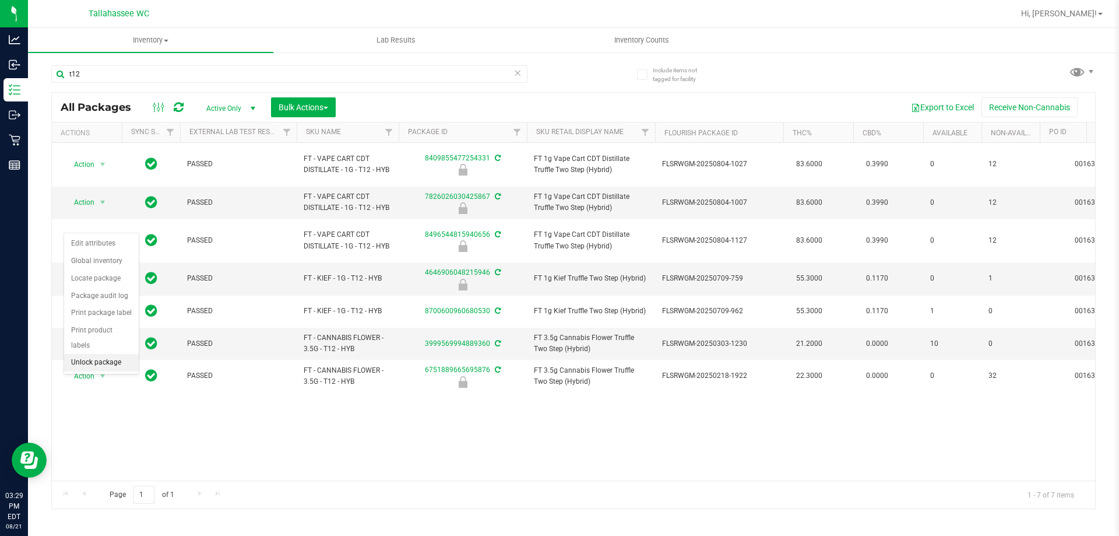
click at [93, 354] on li "Unlock package" at bounding box center [101, 362] width 75 height 17
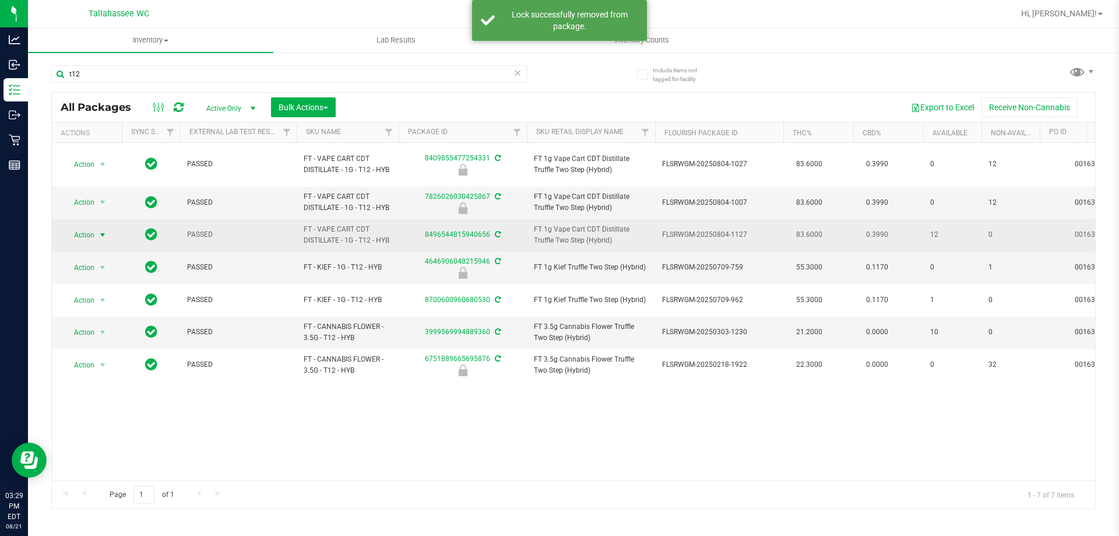
click at [93, 227] on span "Action" at bounding box center [79, 235] width 31 height 16
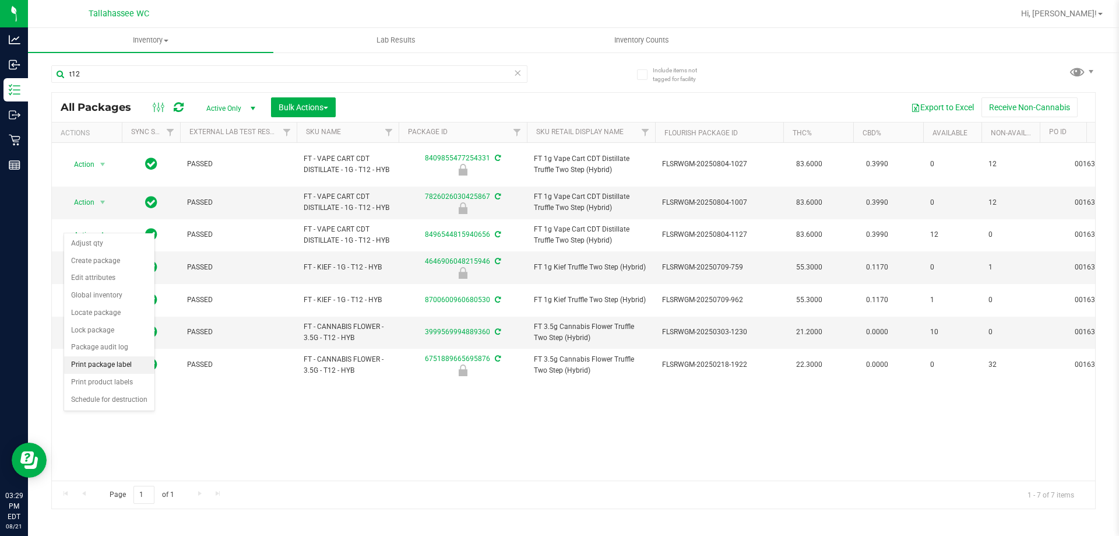
click at [131, 363] on li "Print package label" at bounding box center [109, 364] width 90 height 17
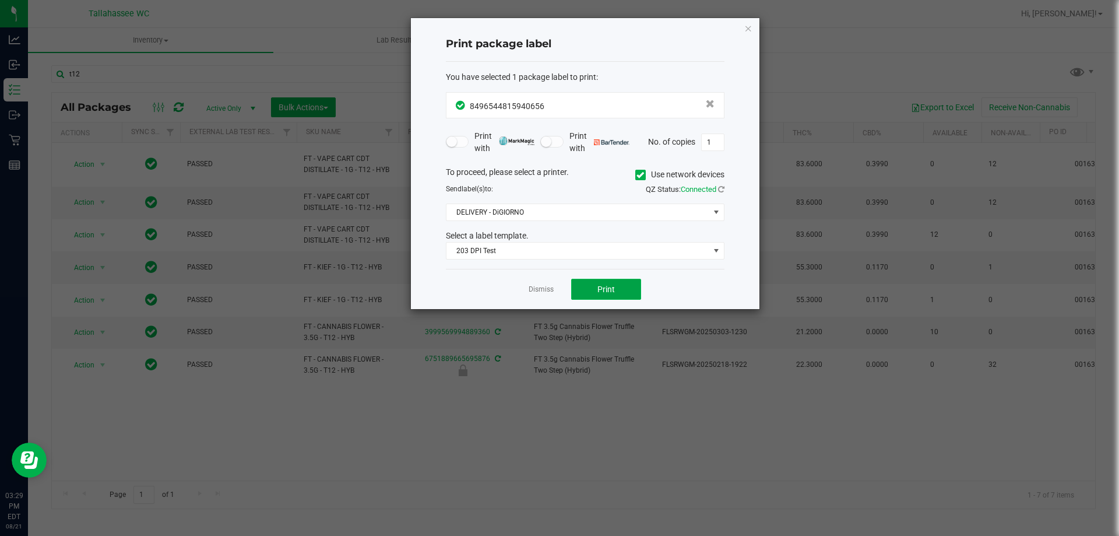
click at [617, 288] on button "Print" at bounding box center [606, 289] width 70 height 21
click at [540, 293] on link "Dismiss" at bounding box center [541, 289] width 25 height 10
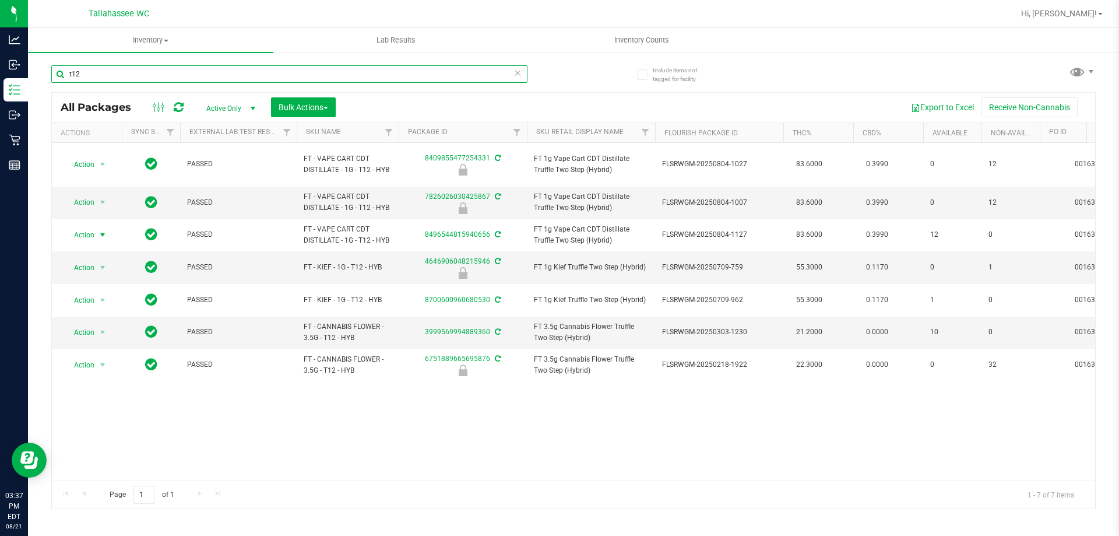
click at [183, 68] on input "t12" at bounding box center [289, 73] width 476 height 17
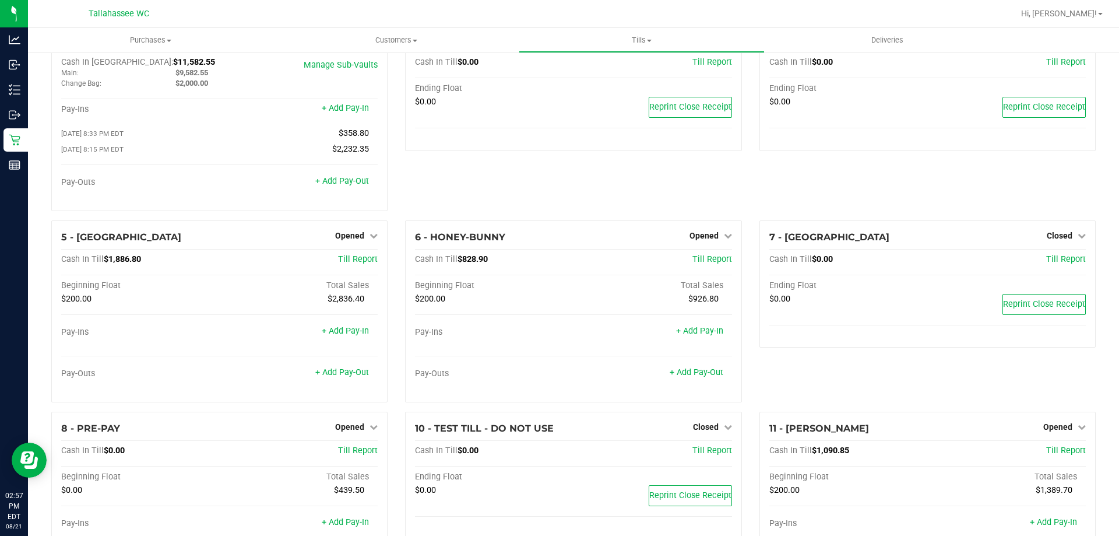
scroll to position [58, 0]
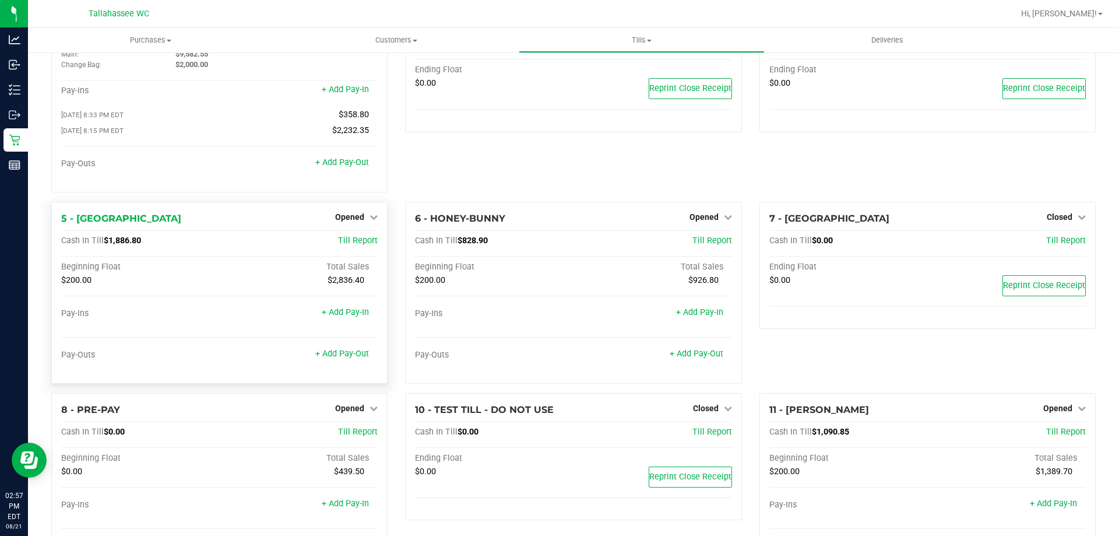
click at [127, 240] on span "$1,886.80" at bounding box center [122, 240] width 37 height 10
copy span "1,886.80"
click at [411, 181] on div "3 - Delivery Till 1 Closed Open Till Cash In Till $0.00 Till Report Ending Floa…" at bounding box center [573, 103] width 354 height 197
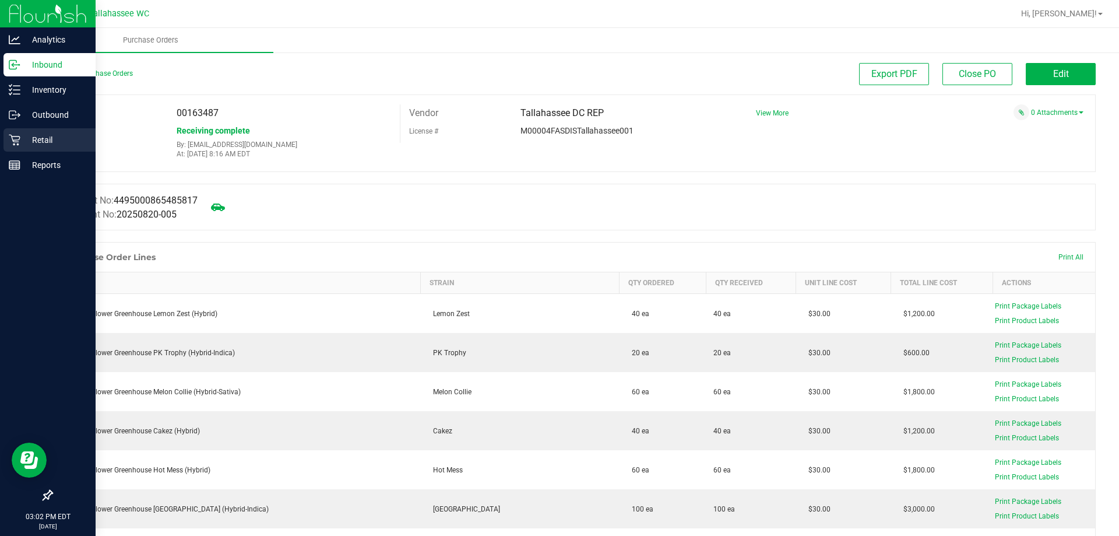
scroll to position [291, 0]
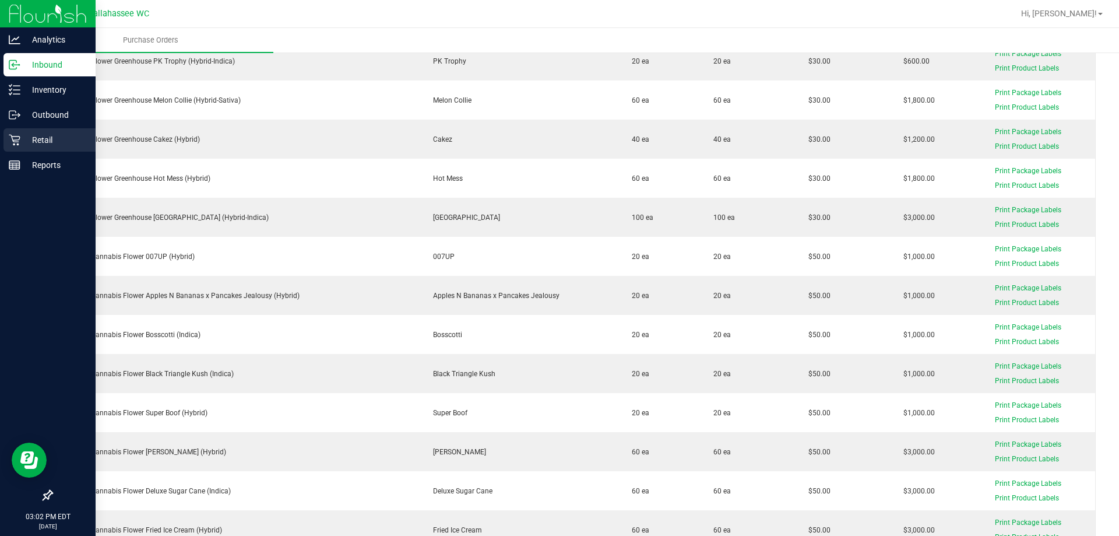
click at [48, 136] on p "Retail" at bounding box center [55, 140] width 70 height 14
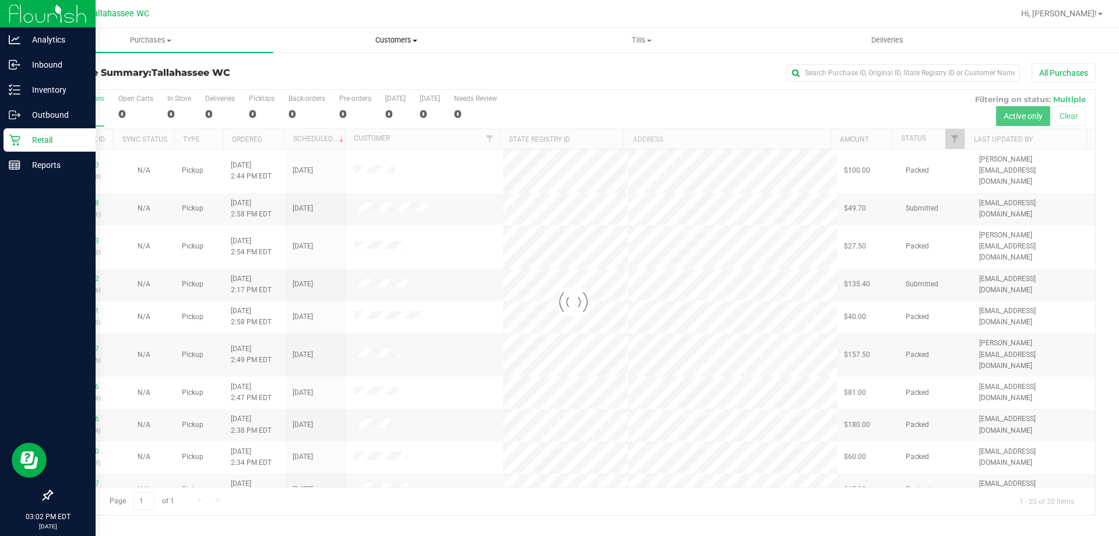
drag, startPoint x: 375, startPoint y: 37, endPoint x: 388, endPoint y: 41, distance: 13.6
click at [376, 37] on span "Customers" at bounding box center [396, 40] width 244 height 10
click at [354, 67] on span "All customers" at bounding box center [315, 70] width 84 height 10
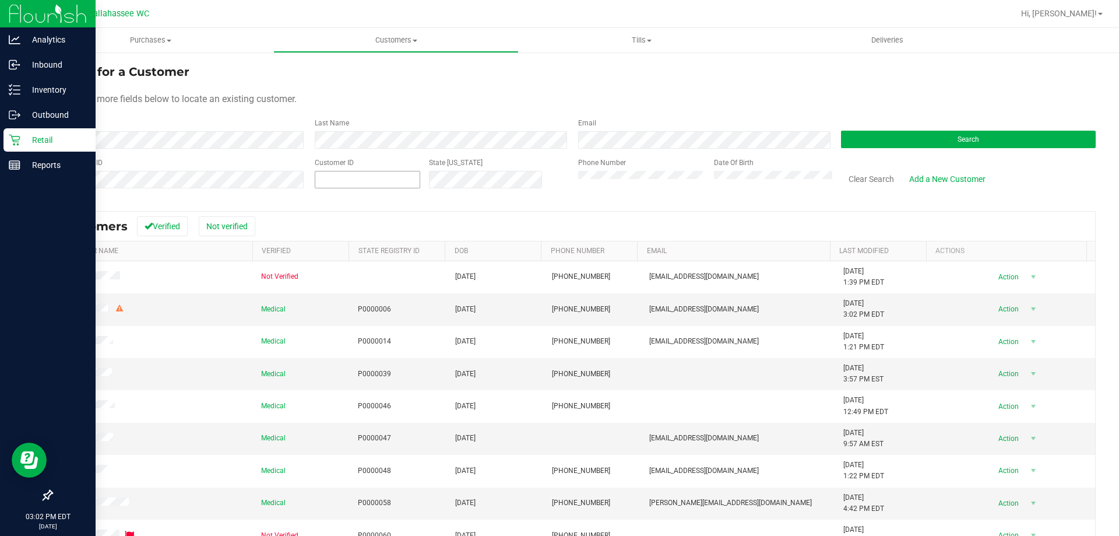
click at [340, 186] on span at bounding box center [367, 179] width 105 height 17
paste input "1559628"
type input "1559628"
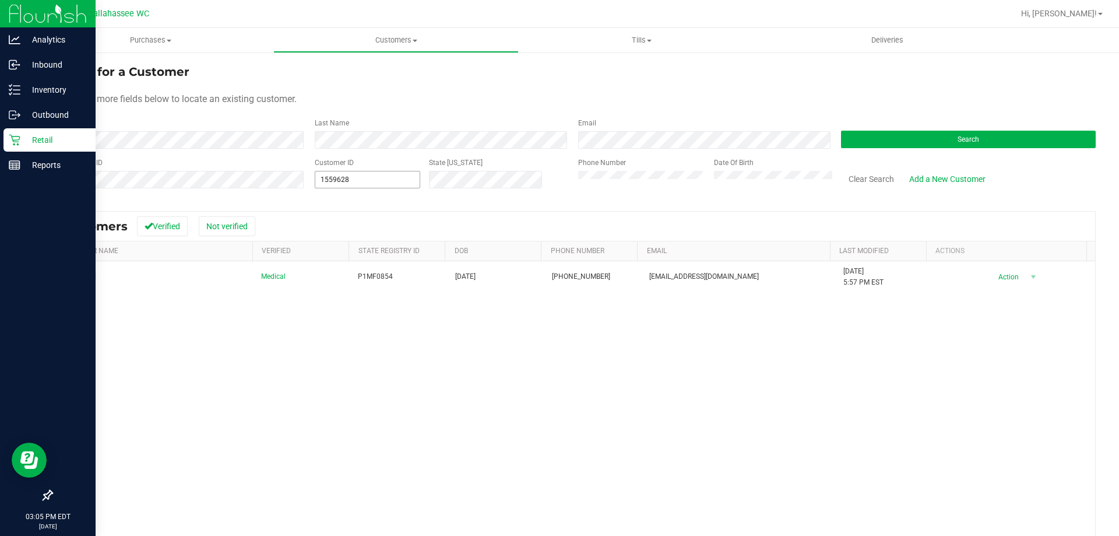
click at [386, 178] on span "1559628 1559628" at bounding box center [367, 179] width 105 height 17
click at [386, 178] on input "1559628" at bounding box center [367, 179] width 104 height 16
paste input "301585"
type input "301585"
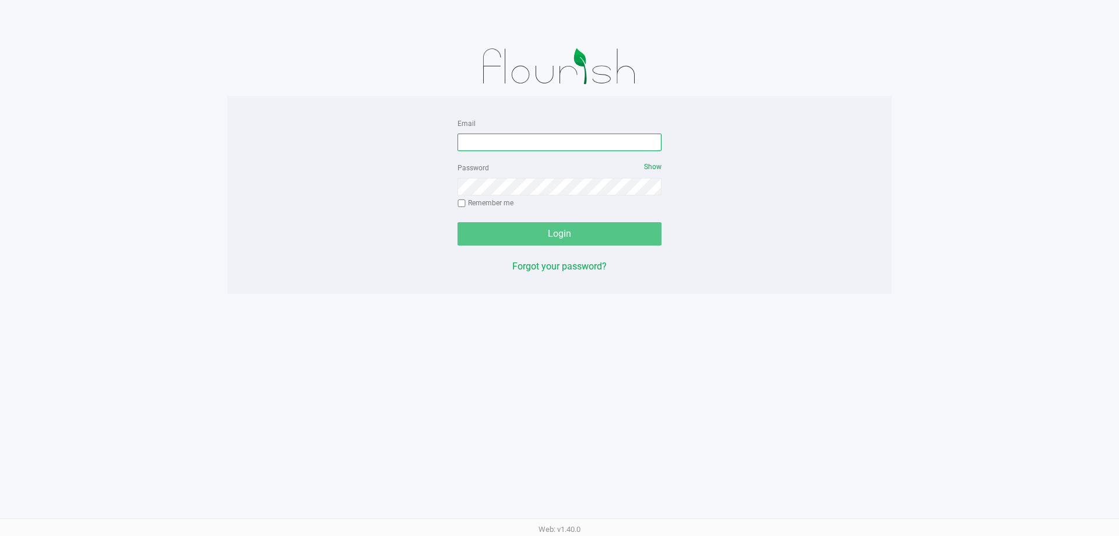
click at [529, 150] on input "Email" at bounding box center [560, 141] width 204 height 17
type input "[EMAIL_ADDRESS][DOMAIN_NAME]"
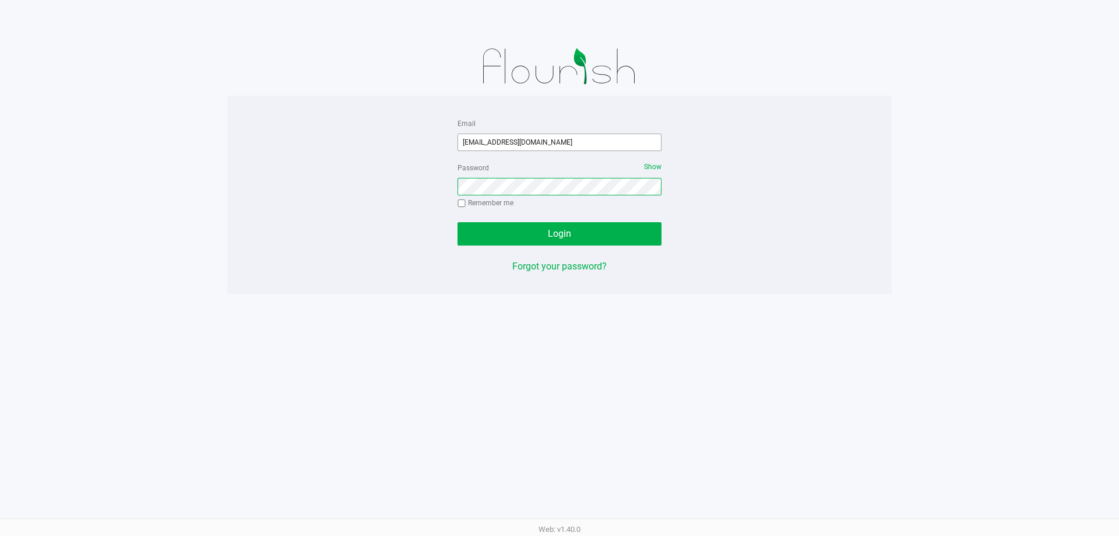
click at [458, 222] on button "Login" at bounding box center [560, 233] width 204 height 23
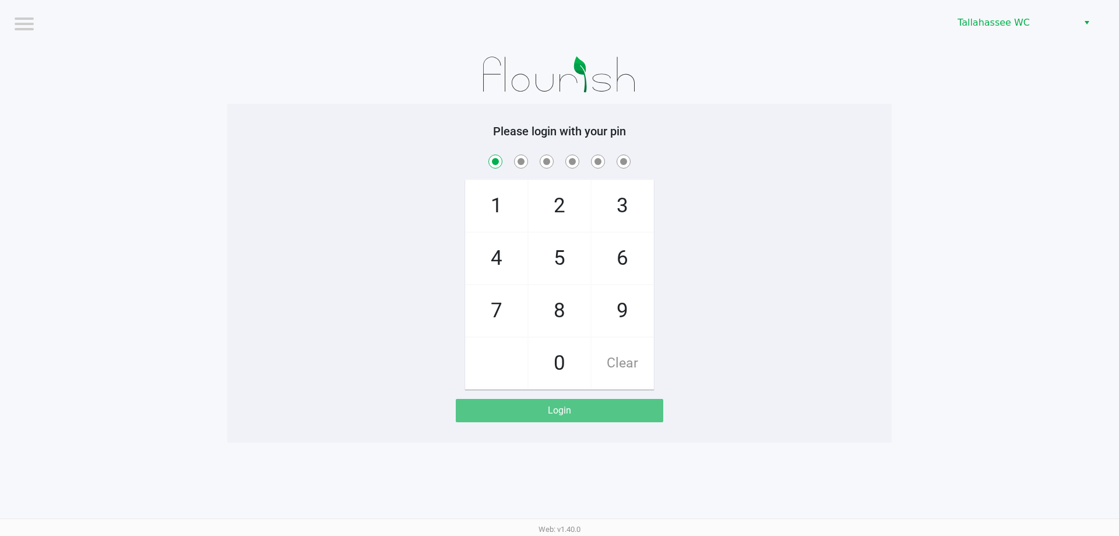
checkbox input "true"
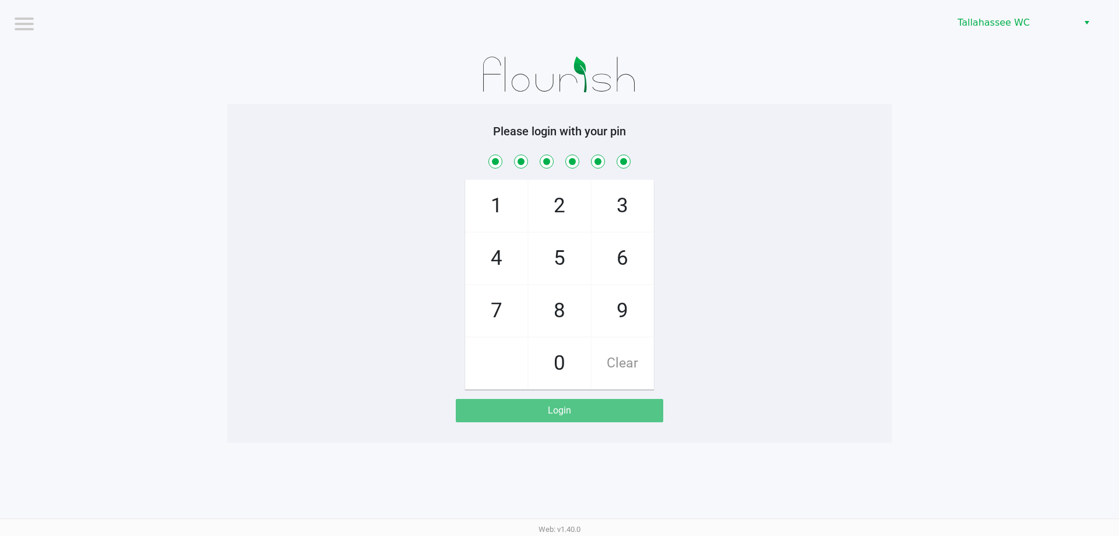
checkbox input "true"
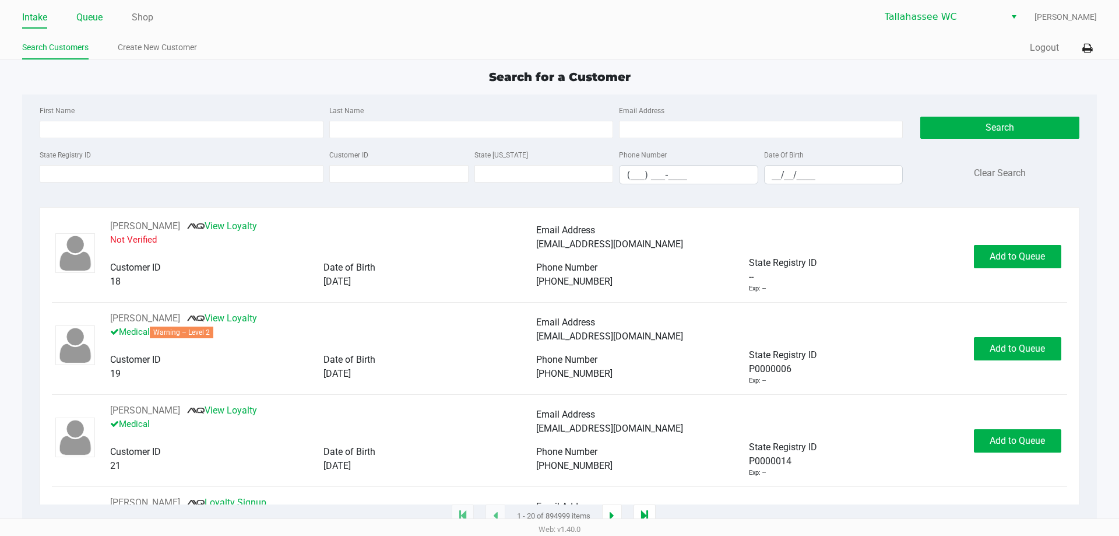
click at [96, 15] on link "Queue" at bounding box center [89, 17] width 26 height 16
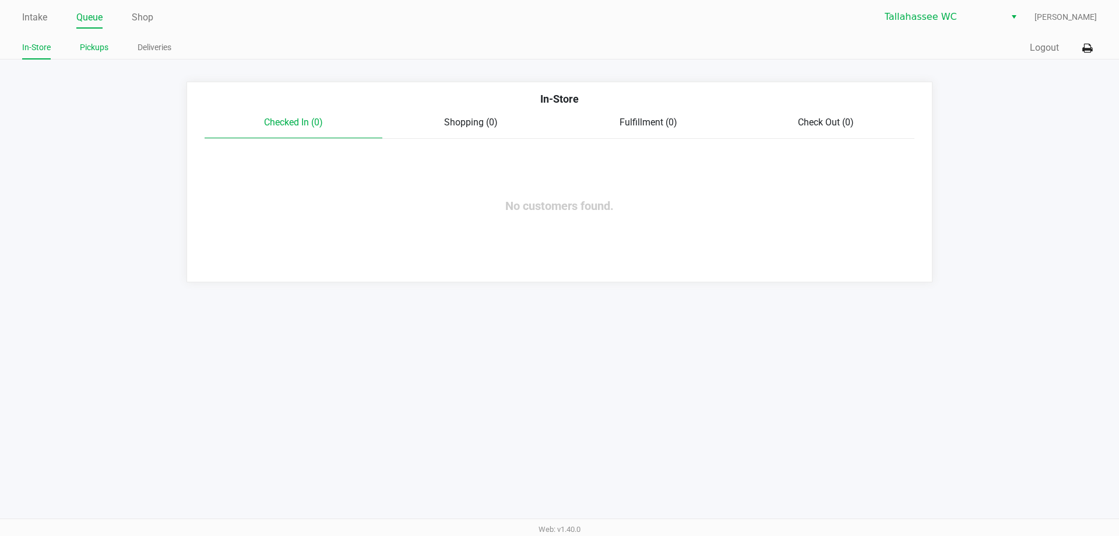
click at [96, 48] on link "Pickups" at bounding box center [94, 47] width 29 height 15
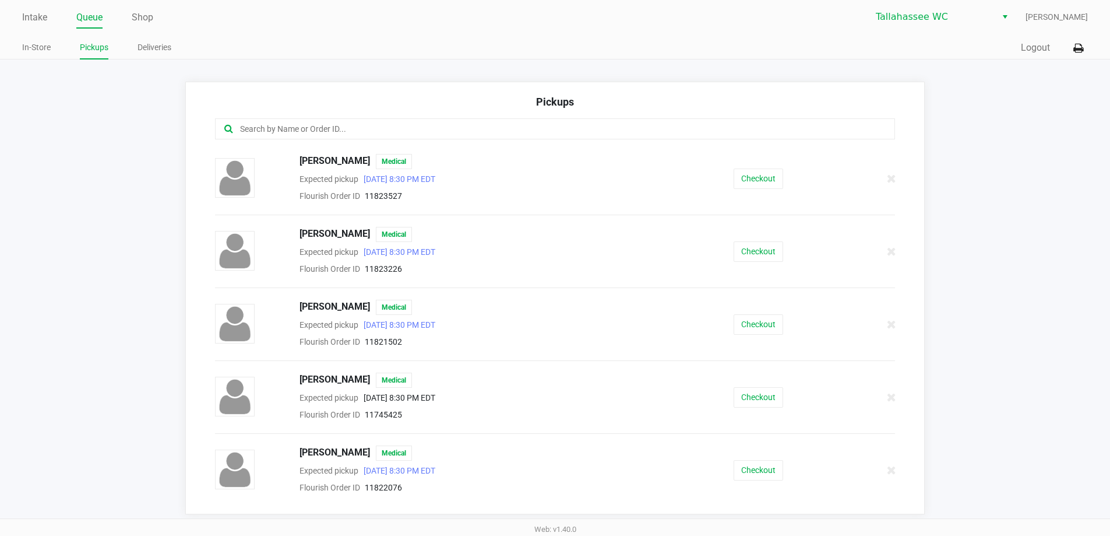
click at [354, 124] on input "text" at bounding box center [537, 128] width 596 height 13
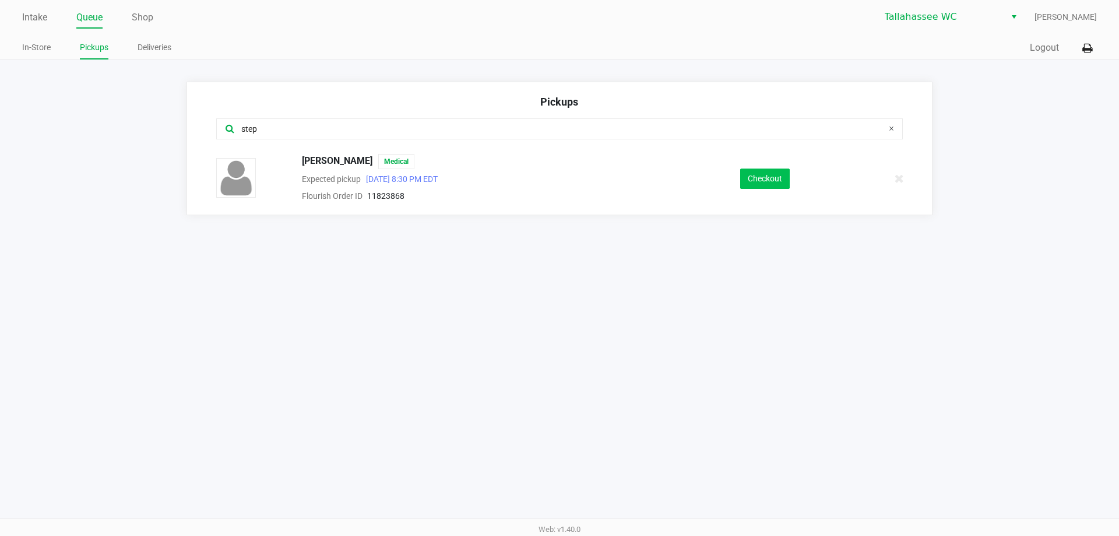
type input "step"
click at [779, 170] on button "Checkout" at bounding box center [765, 178] width 50 height 20
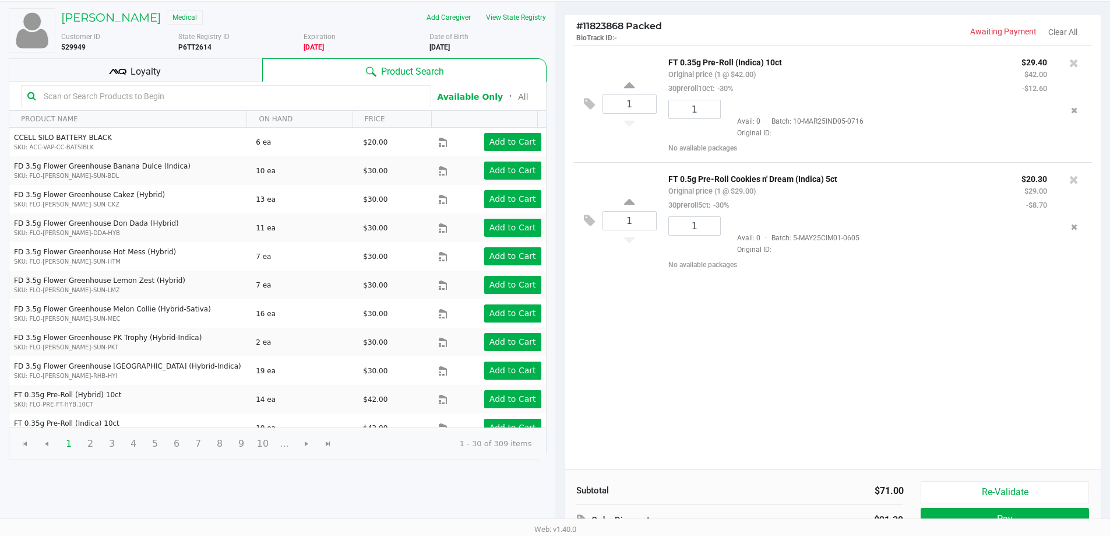
scroll to position [119, 0]
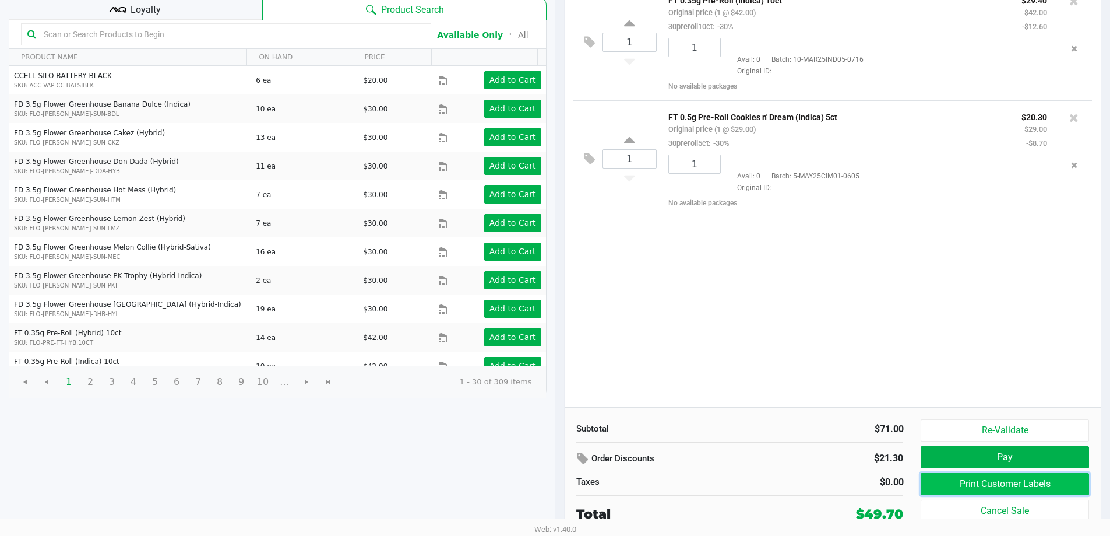
click at [983, 478] on button "Print Customer Labels" at bounding box center [1005, 484] width 168 height 22
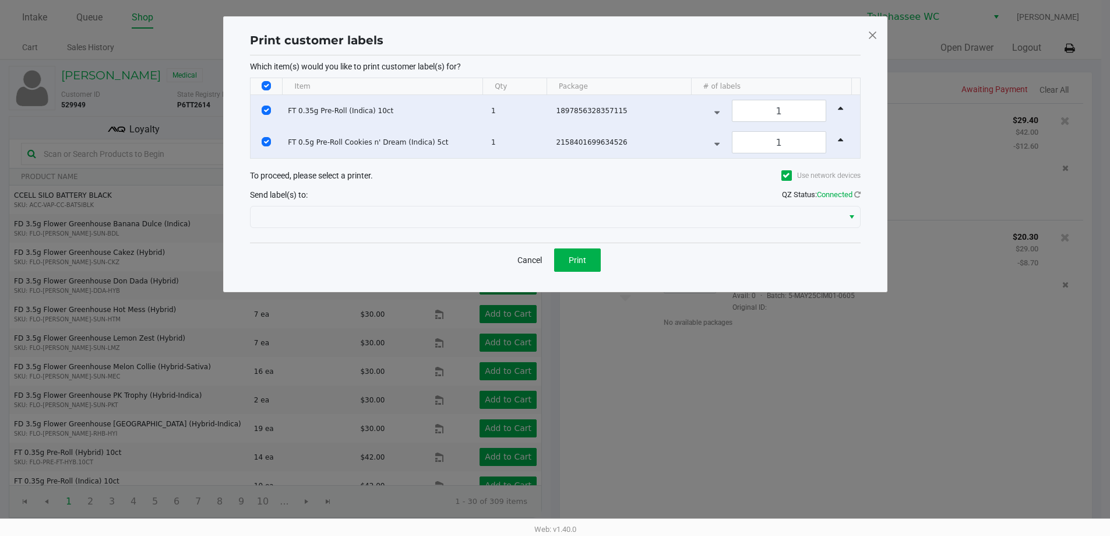
scroll to position [0, 0]
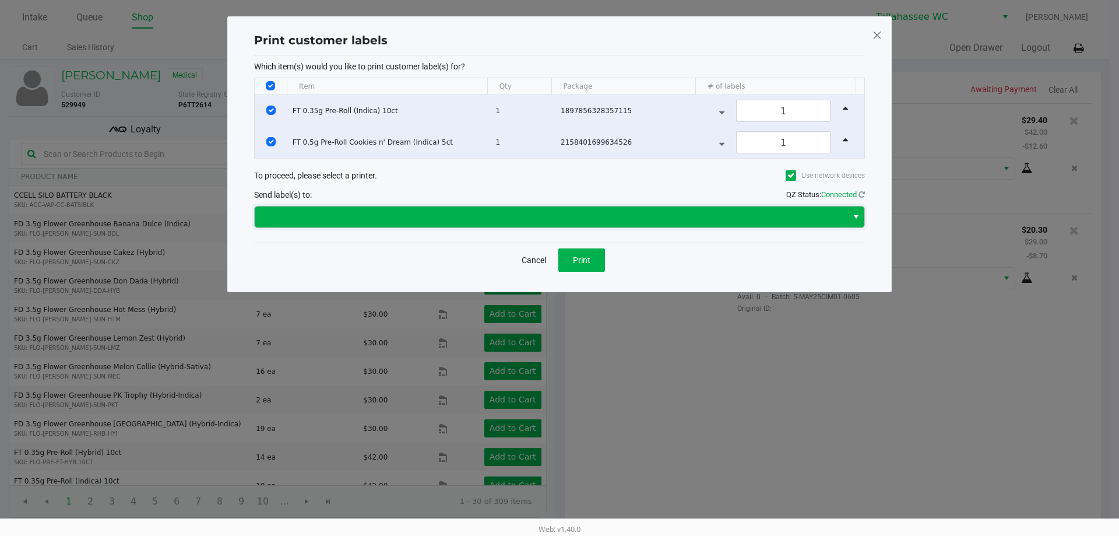
click at [610, 216] on span at bounding box center [551, 217] width 579 height 14
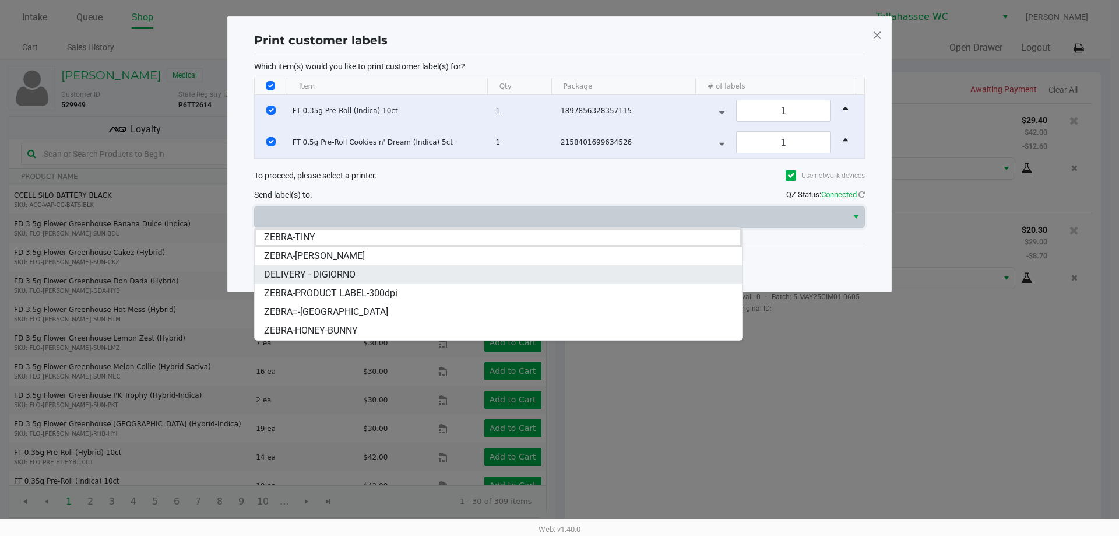
click at [370, 277] on li "DELIVERY - DiGIORNO" at bounding box center [498, 274] width 487 height 19
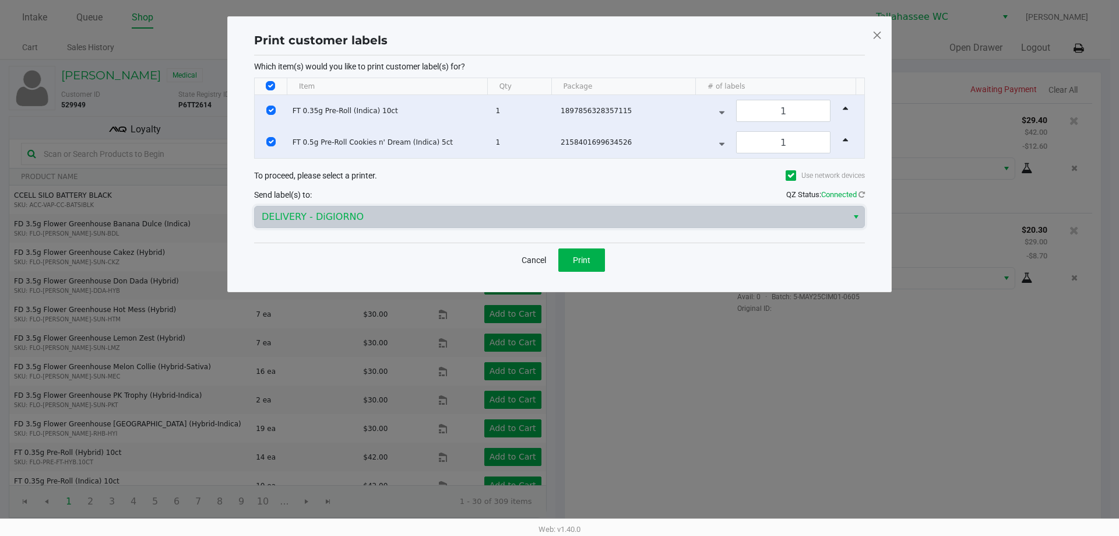
click at [370, 277] on div "Print customer labels Which item(s) would you like to print customer label(s) f…" at bounding box center [559, 154] width 617 height 251
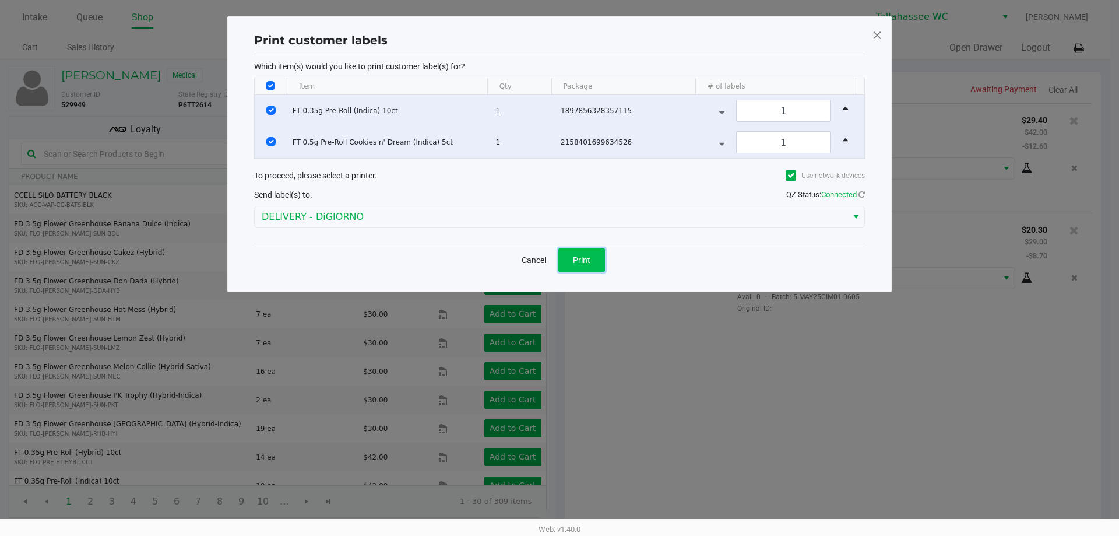
click at [593, 259] on button "Print" at bounding box center [581, 259] width 47 height 23
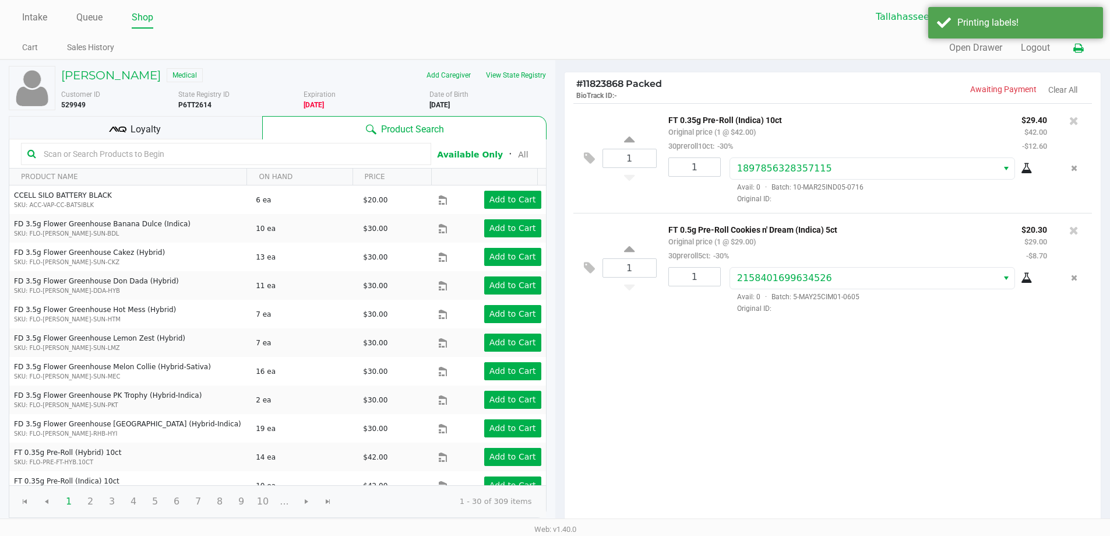
click at [1087, 48] on button at bounding box center [1078, 48] width 19 height 22
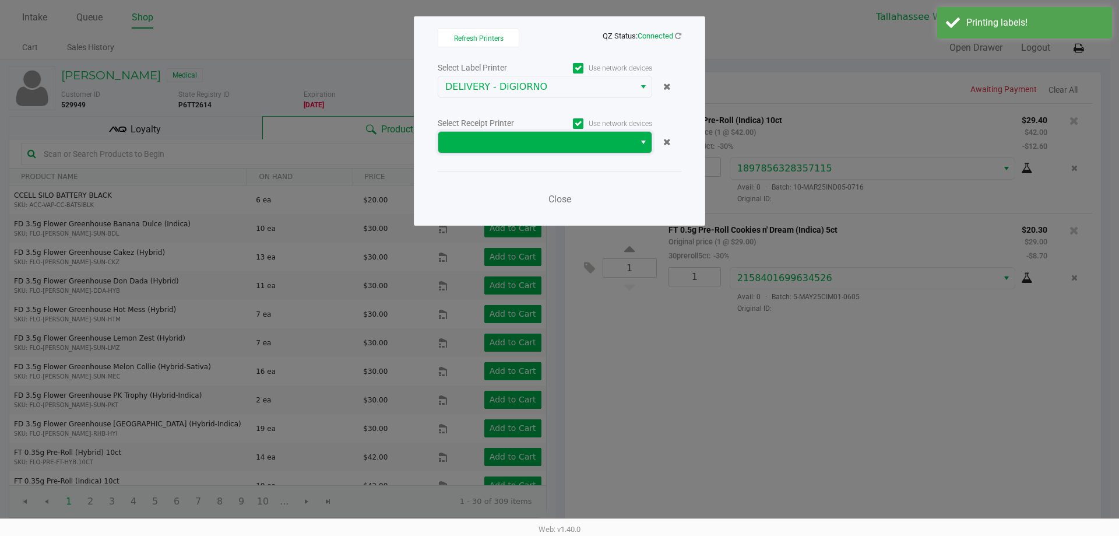
click at [631, 137] on span at bounding box center [536, 142] width 196 height 21
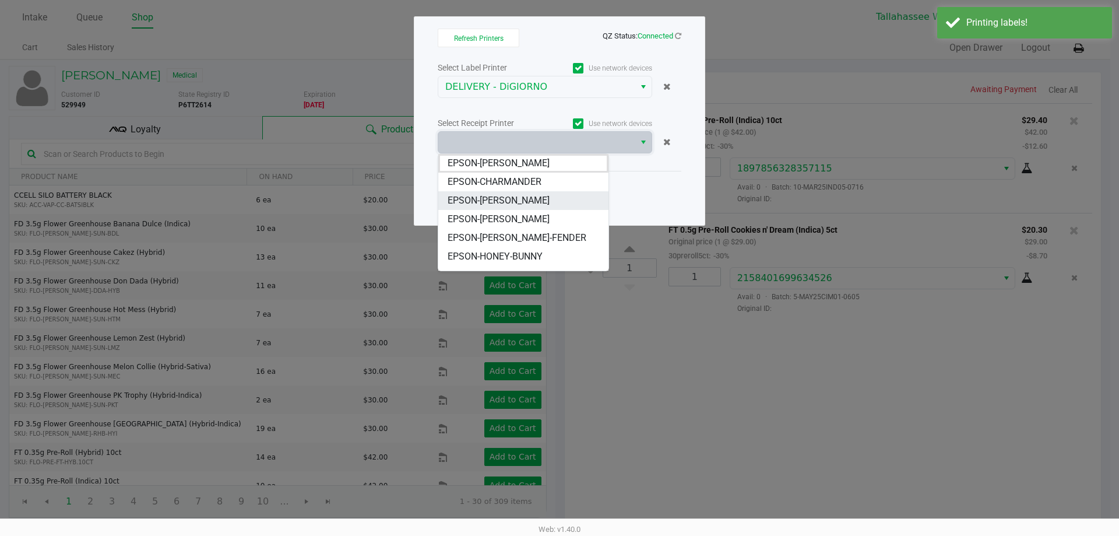
click at [521, 197] on li "EPSON-[PERSON_NAME]" at bounding box center [523, 200] width 170 height 19
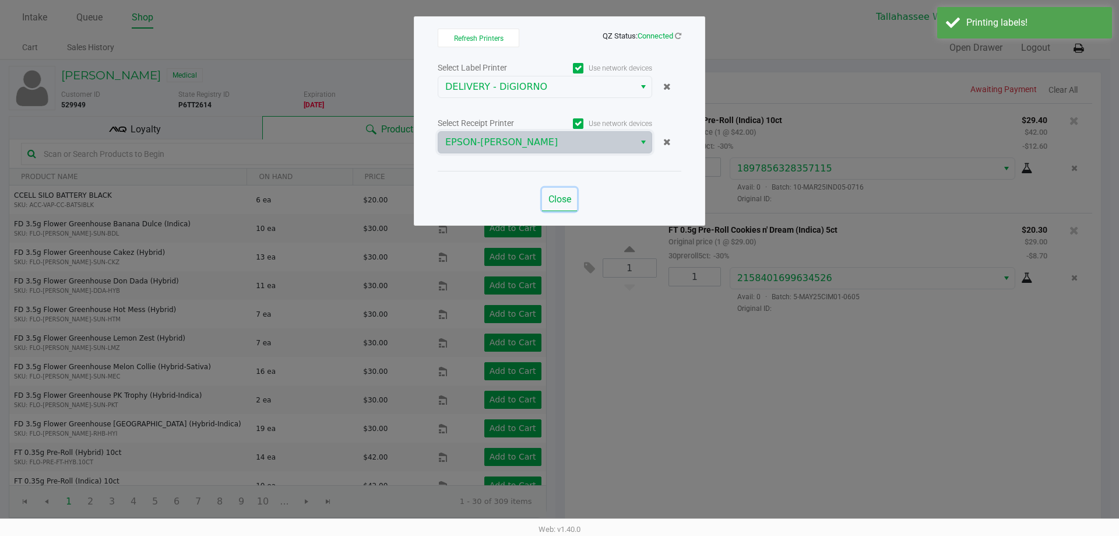
click at [566, 203] on span "Close" at bounding box center [559, 198] width 23 height 11
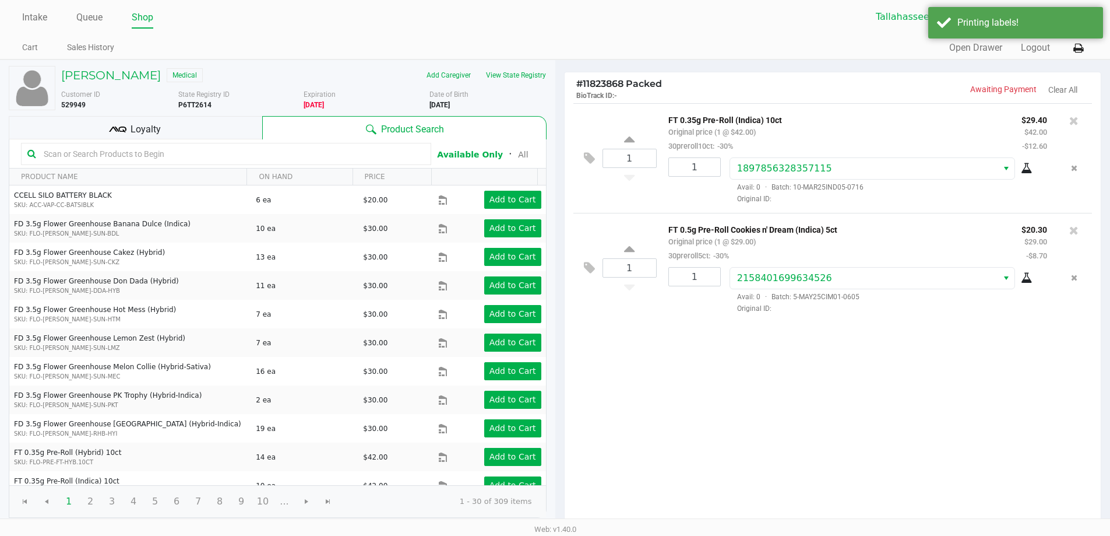
click at [740, 406] on div "1 FT 0.35g Pre-Roll (Indica) 10ct Original price (1 @ $42.00) 30preroll10ct: -3…" at bounding box center [833, 314] width 537 height 423
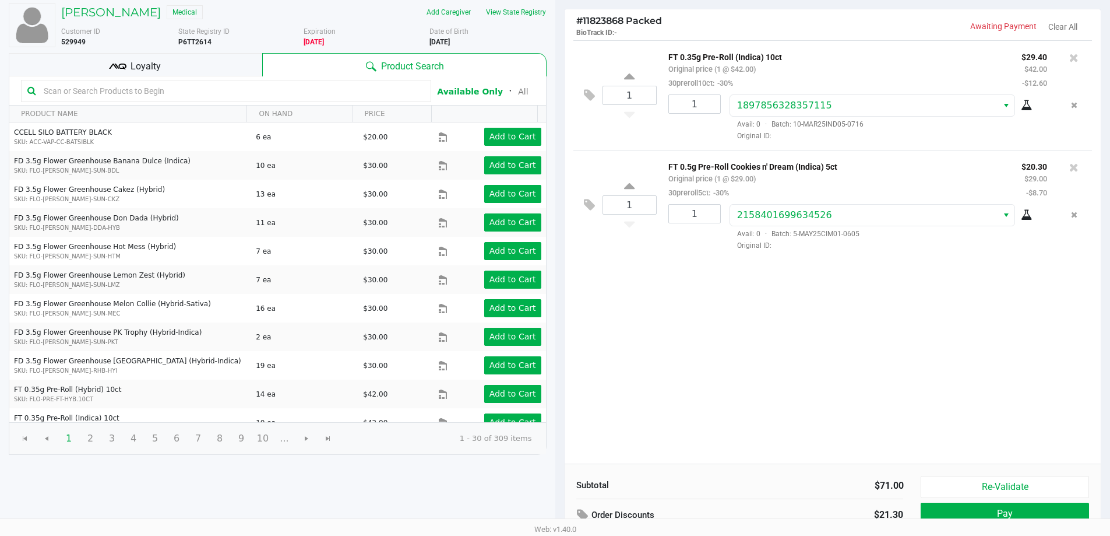
scroll to position [119, 0]
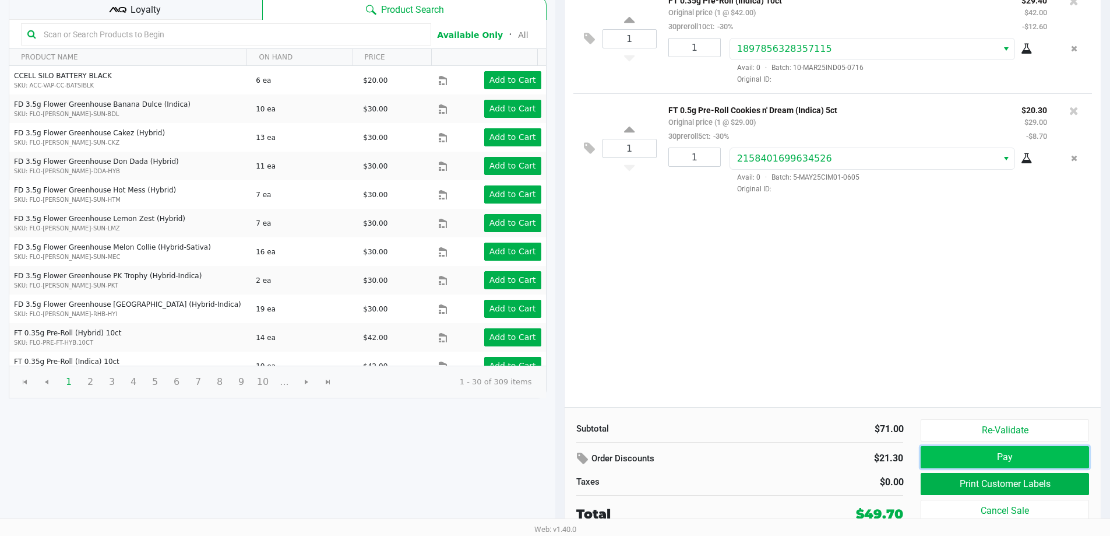
click at [983, 462] on button "Pay" at bounding box center [1005, 457] width 168 height 22
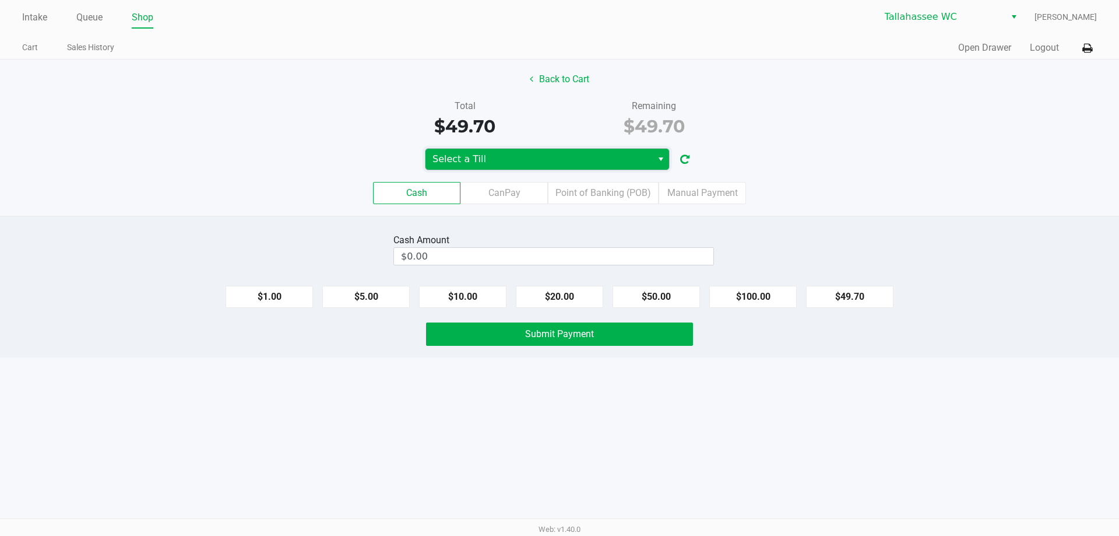
click at [652, 152] on span "Select a Till" at bounding box center [538, 159] width 227 height 21
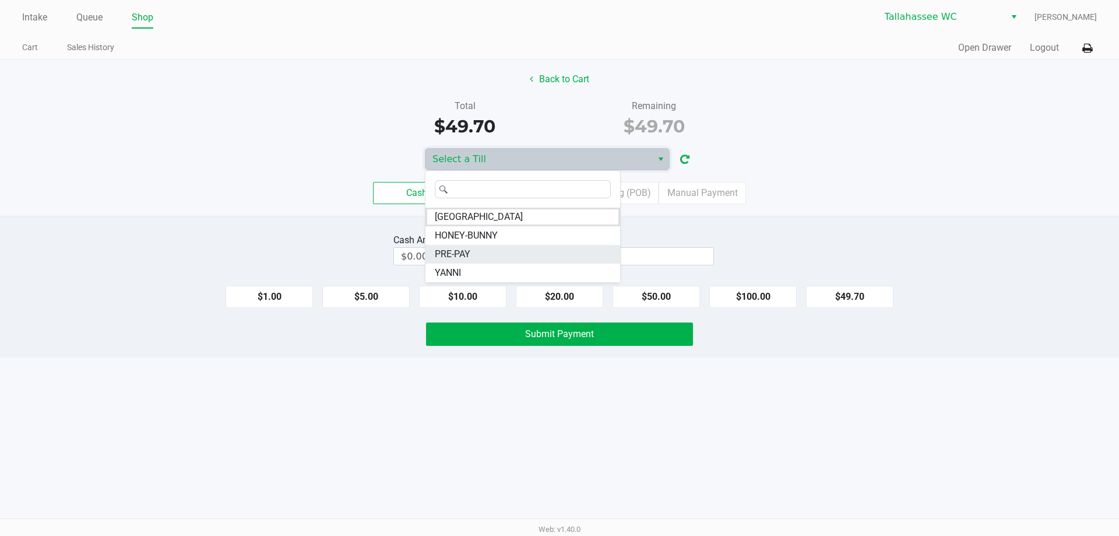
click at [480, 249] on li "PRE-PAY" at bounding box center [522, 254] width 195 height 19
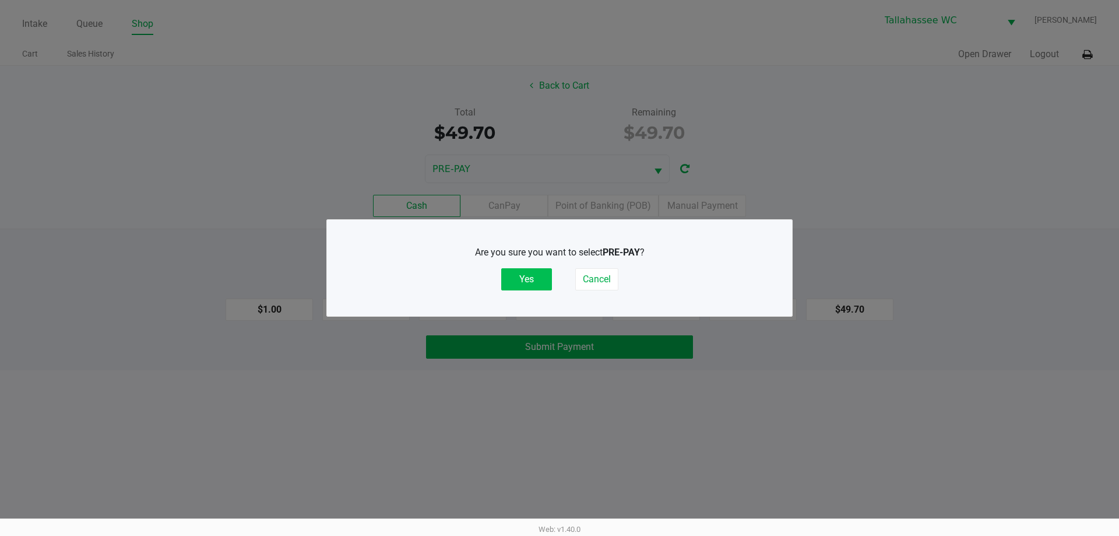
click at [537, 279] on button "Yes" at bounding box center [526, 279] width 51 height 22
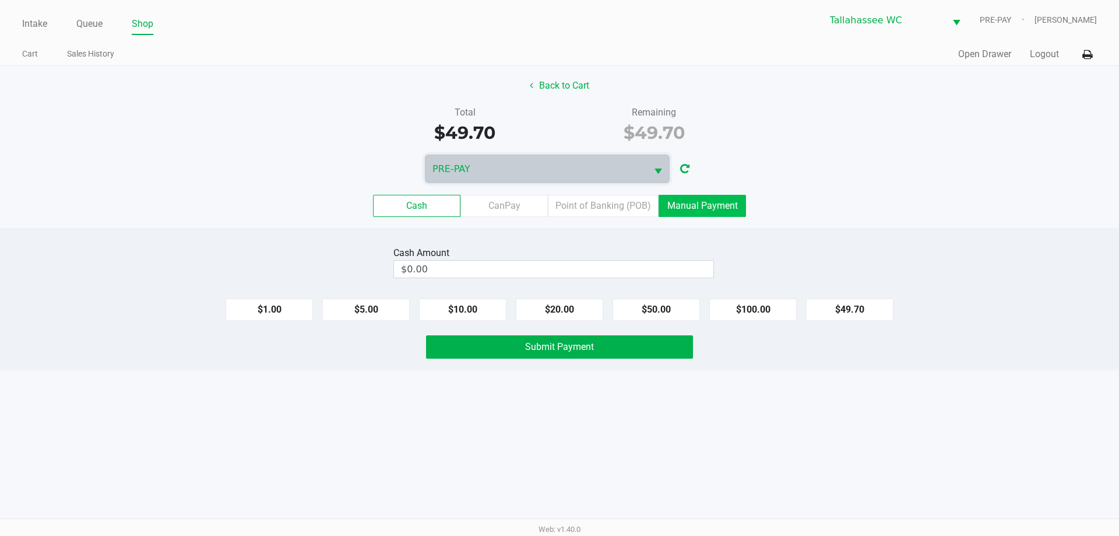
click at [715, 207] on label "Manual Payment" at bounding box center [702, 206] width 87 height 22
click at [0, 0] on 8 "Manual Payment" at bounding box center [0, 0] width 0 height 0
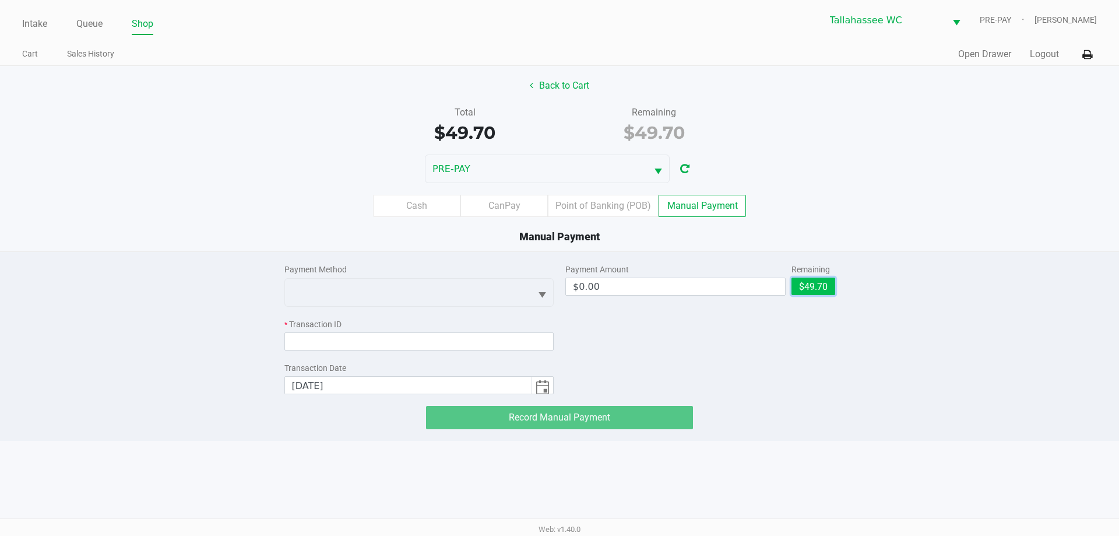
click at [817, 280] on button "$49.70" at bounding box center [813, 285] width 44 height 17
type input "$49.70"
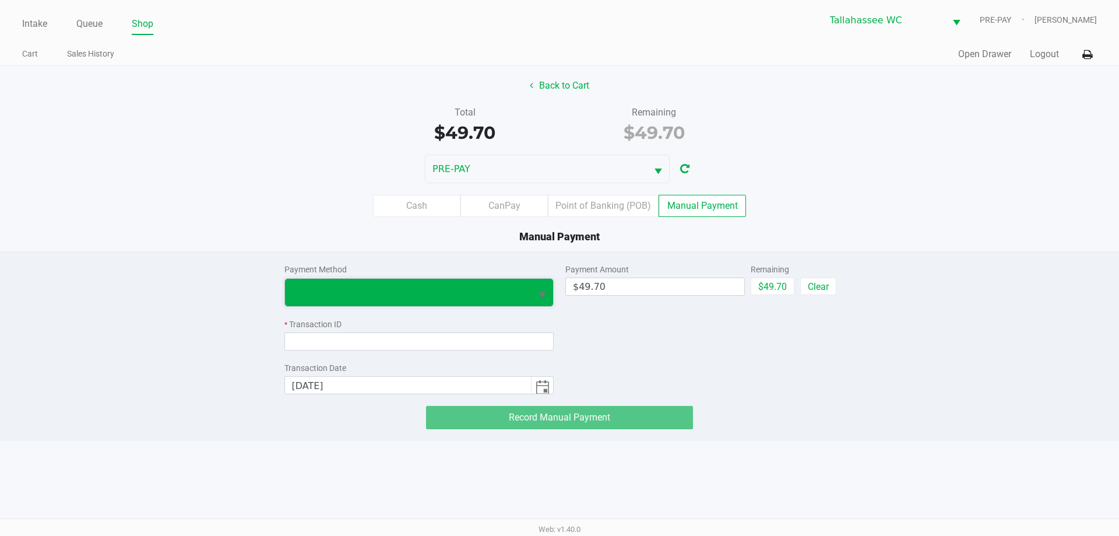
click at [464, 288] on span at bounding box center [408, 292] width 233 height 14
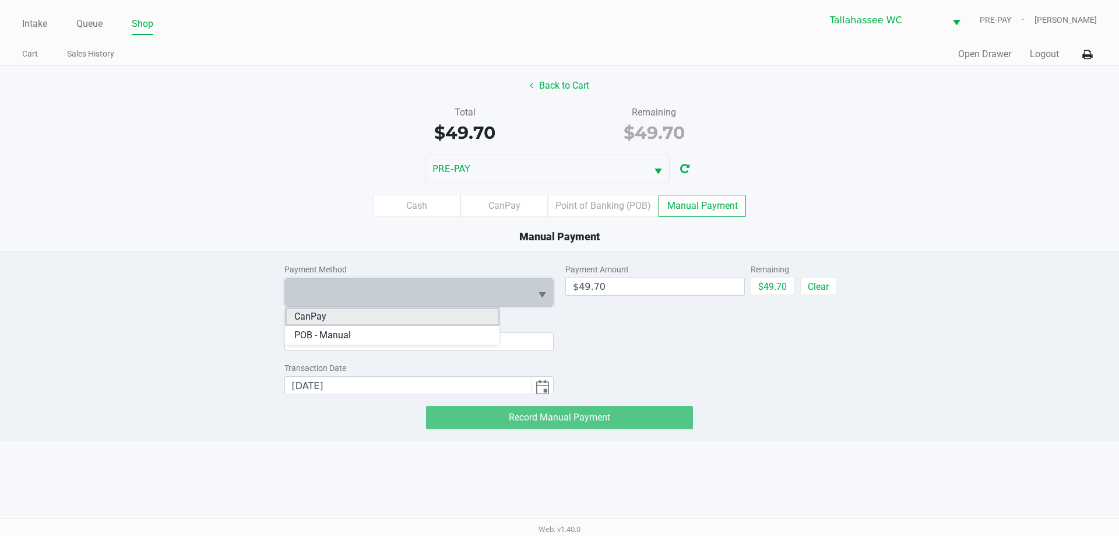
click at [409, 312] on li "CanPay" at bounding box center [392, 316] width 214 height 19
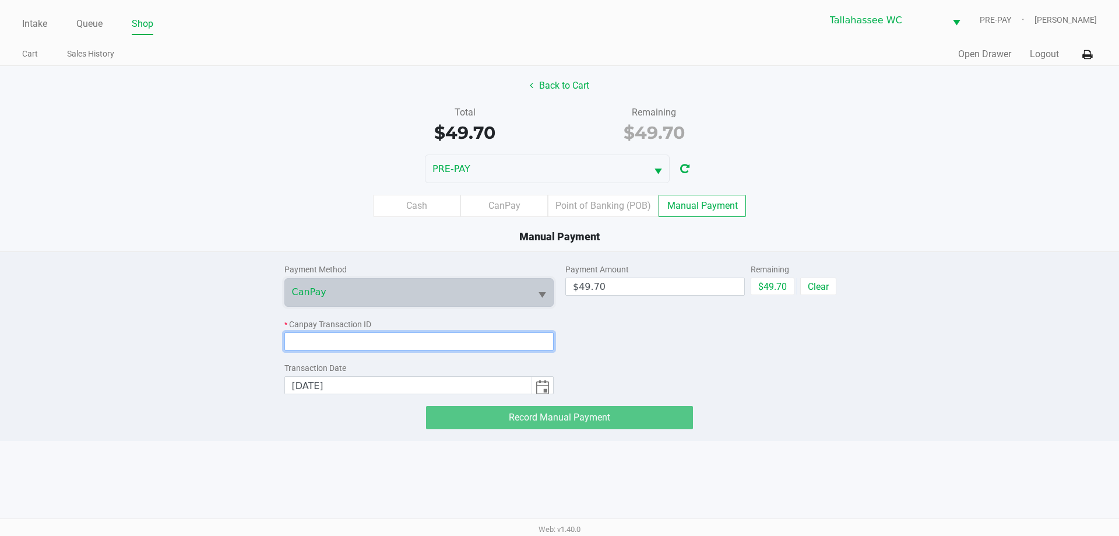
click at [407, 345] on input at bounding box center [419, 341] width 270 height 18
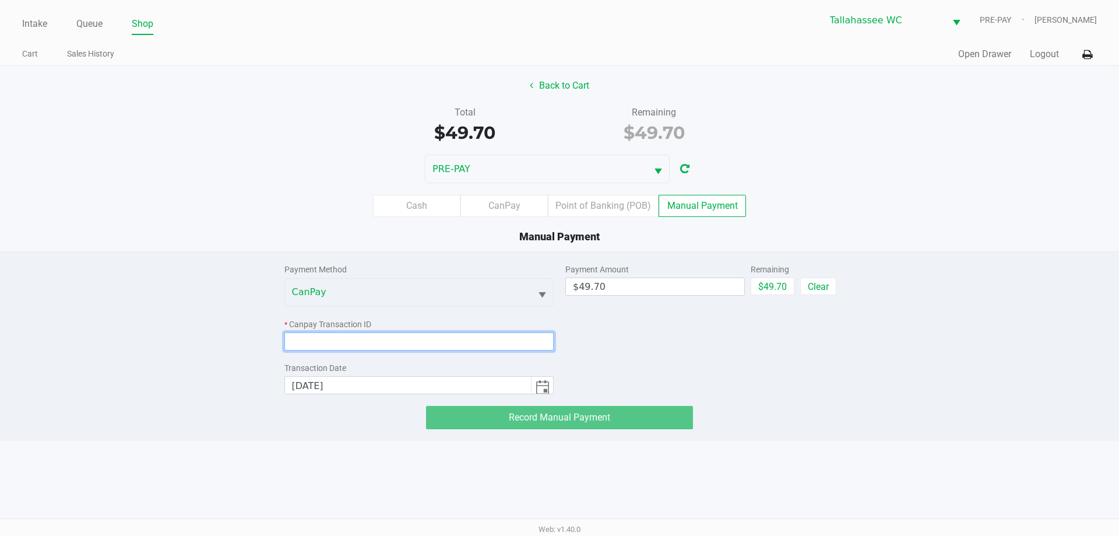
paste input "0AZI0ATU9UXE"
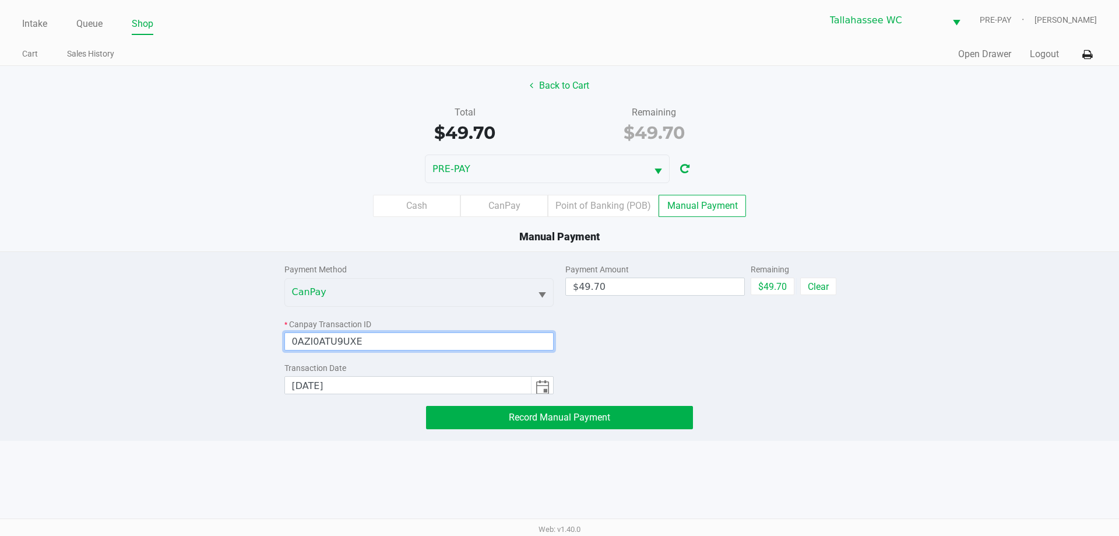
type input "0AZI0ATU9UXE"
click at [708, 339] on div "Payment Amount $49.70 Remaining $49.70 Clear" at bounding box center [700, 323] width 270 height 142
drag, startPoint x: 678, startPoint y: 418, endPoint x: 702, endPoint y: 404, distance: 26.9
click at [678, 418] on button "Record Manual Payment" at bounding box center [559, 417] width 267 height 23
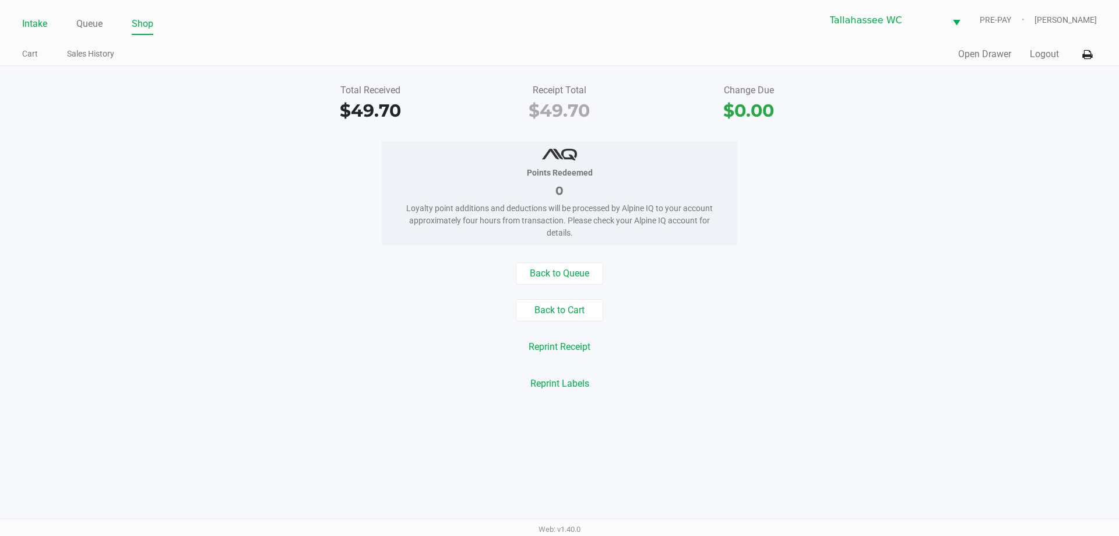
click at [30, 27] on link "Intake" at bounding box center [34, 24] width 25 height 16
